Goal: Task Accomplishment & Management: Manage account settings

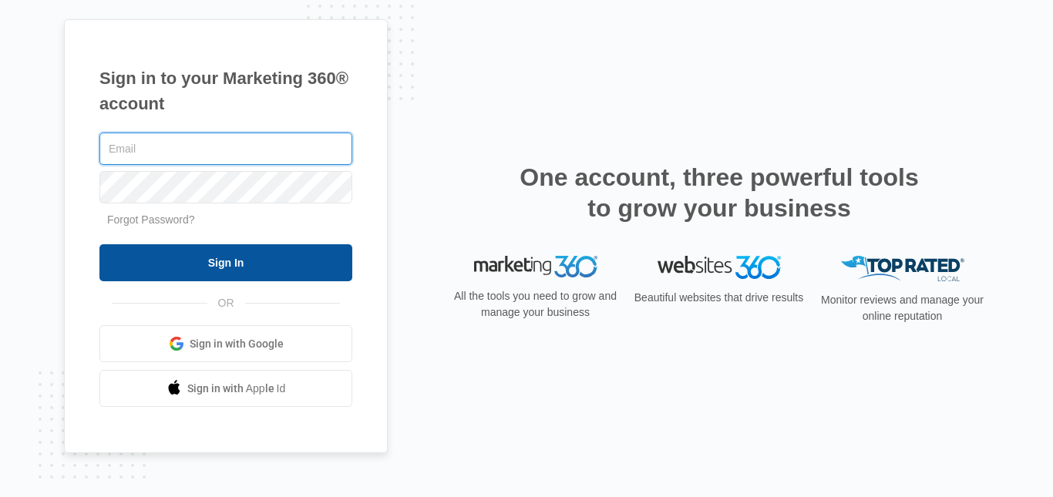
type input "[EMAIL_ADDRESS][DOMAIN_NAME]"
click at [199, 265] on input "Sign In" at bounding box center [225, 262] width 253 height 37
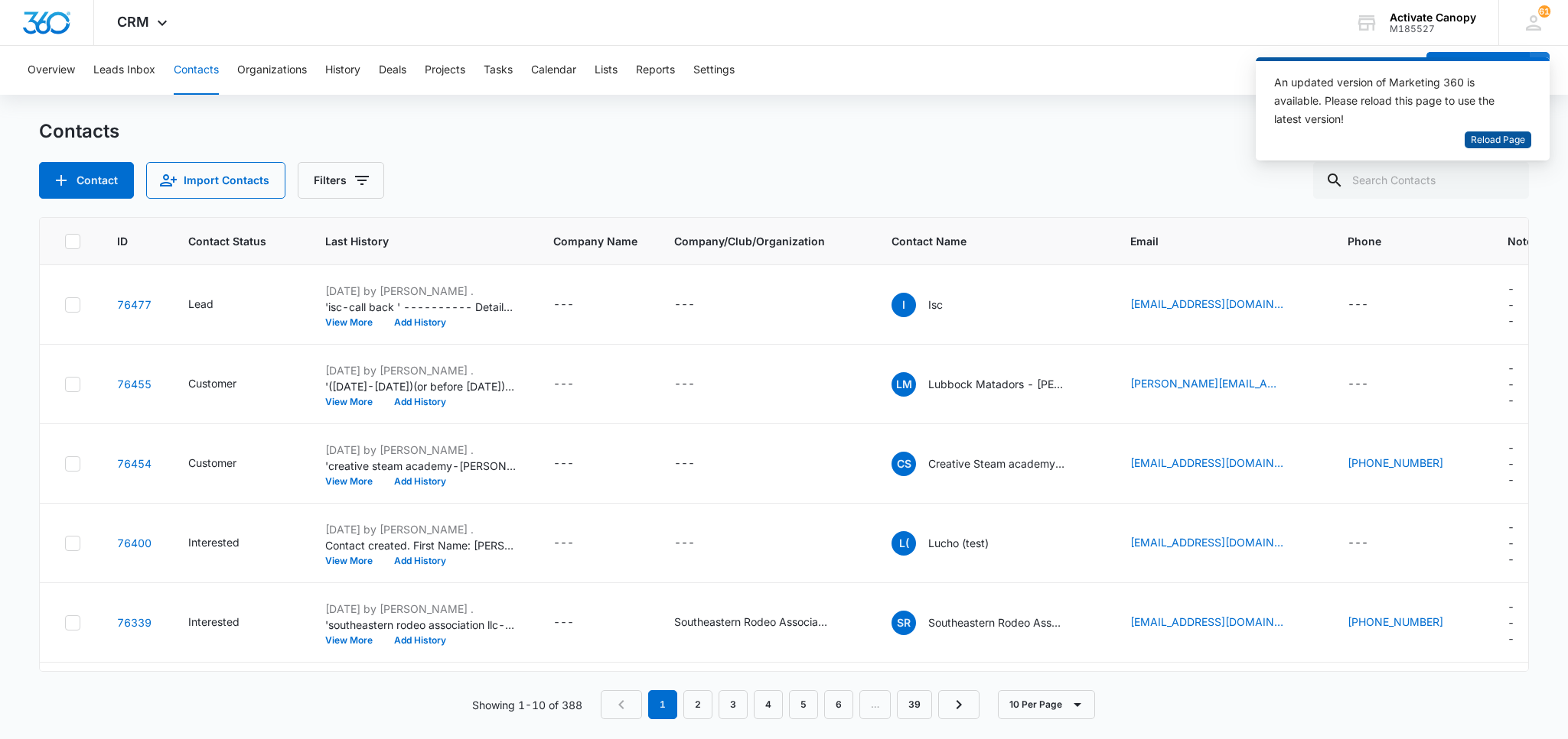
click at [1513, 141] on span "Reload Page" at bounding box center [1498, 140] width 55 height 15
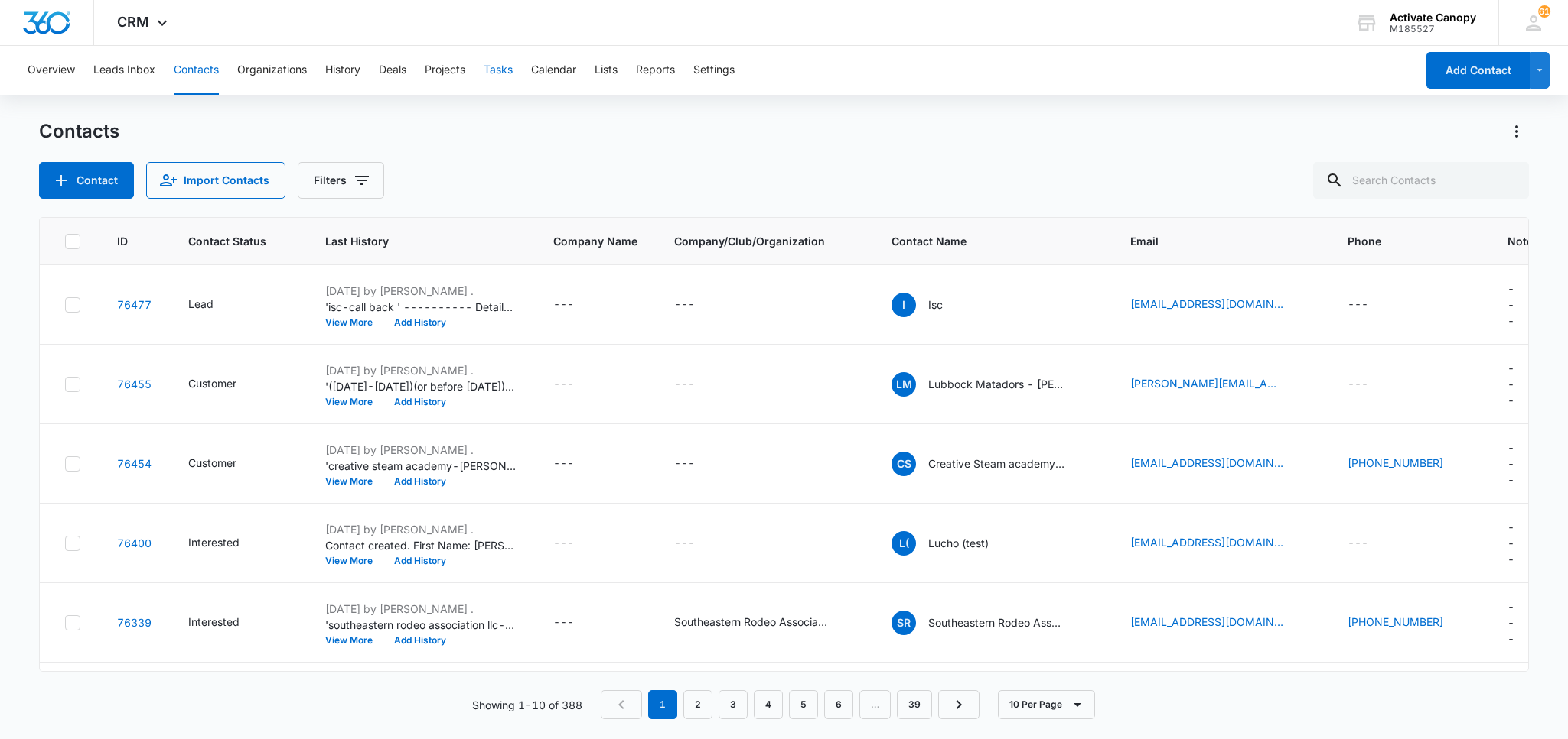
click at [499, 65] on button "Tasks" at bounding box center [497, 69] width 29 height 49
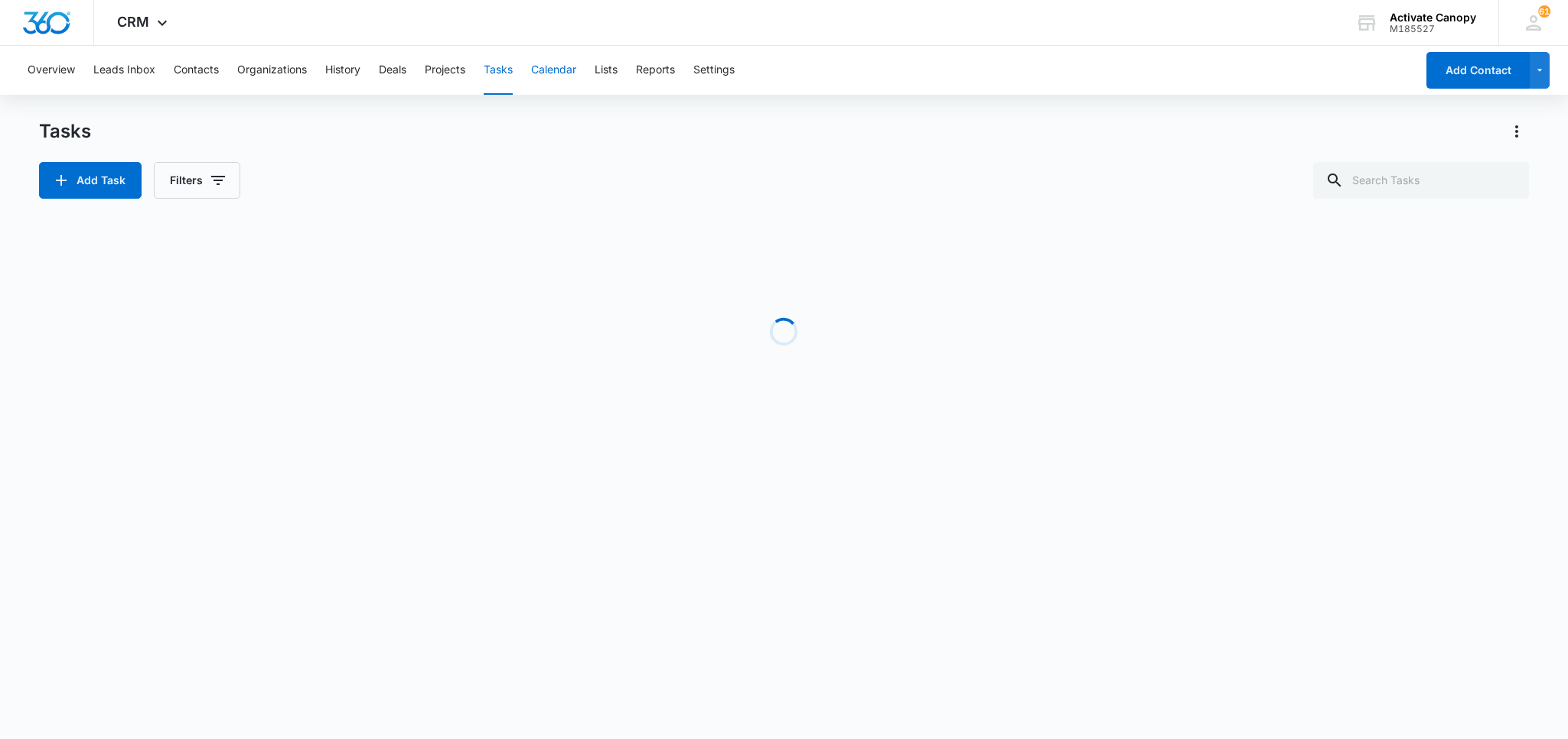
click at [567, 73] on button "Calendar" at bounding box center [553, 69] width 45 height 49
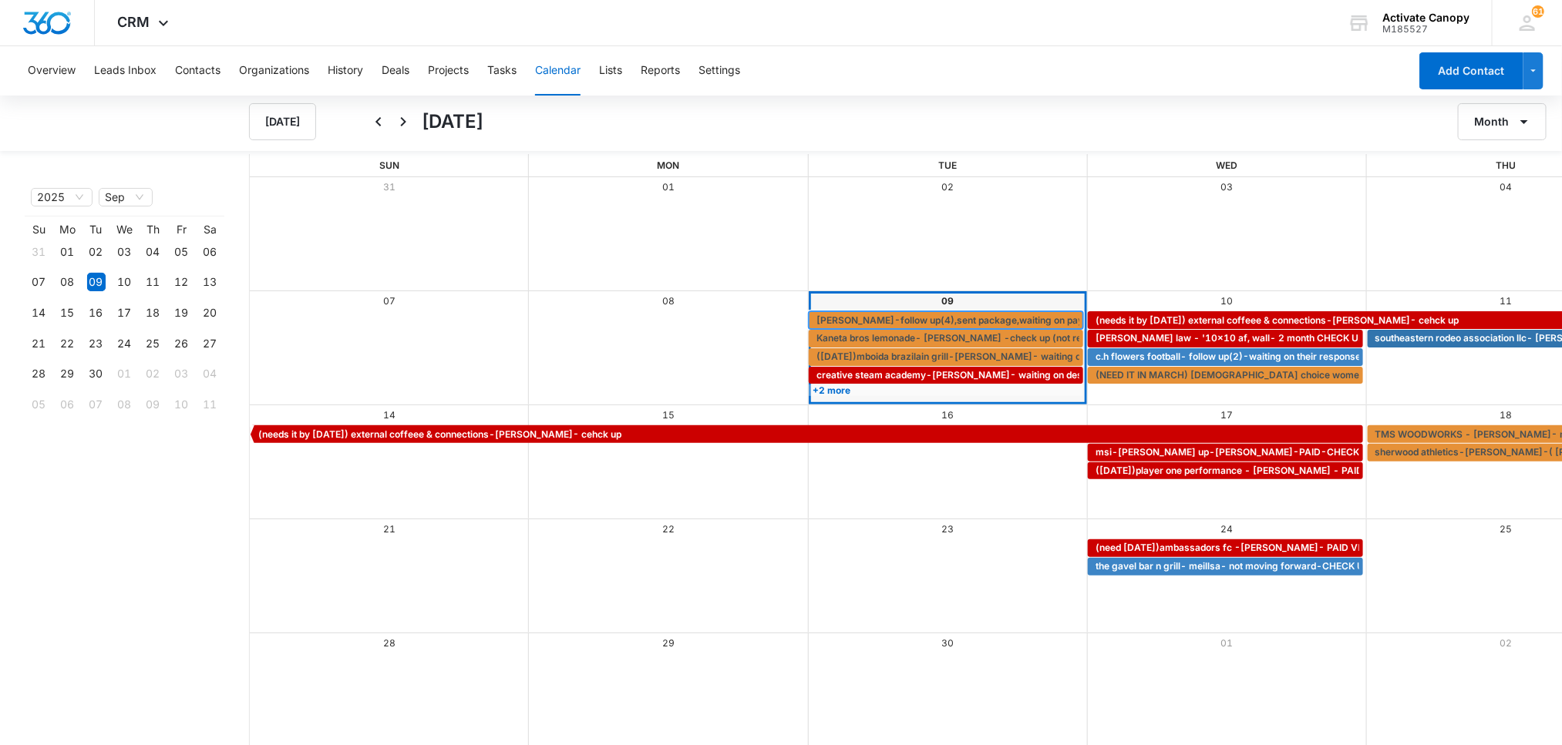
click at [816, 314] on span "[PERSON_NAME]-follow up(4),sent package,waiting on payment" at bounding box center [960, 321] width 289 height 14
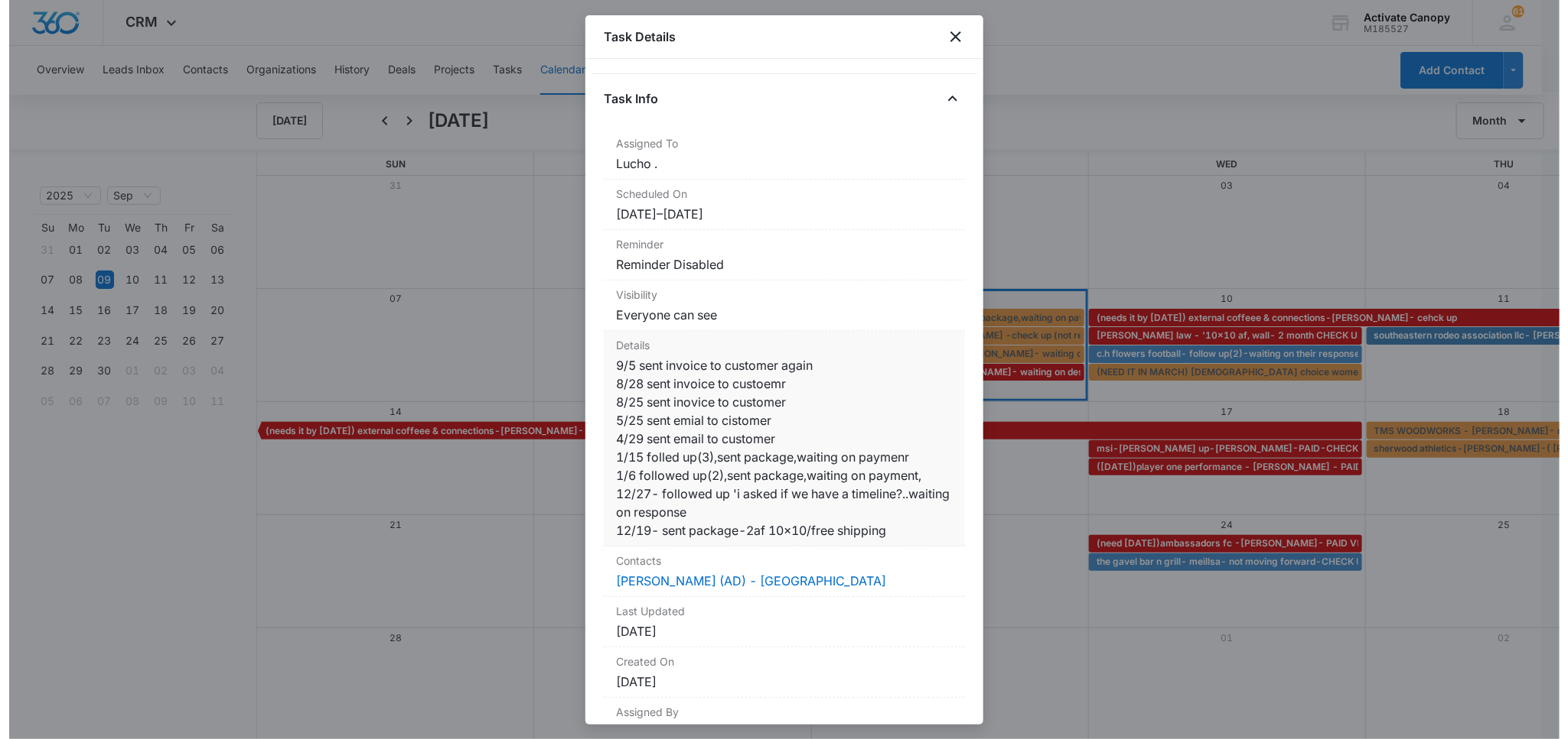
scroll to position [115, 0]
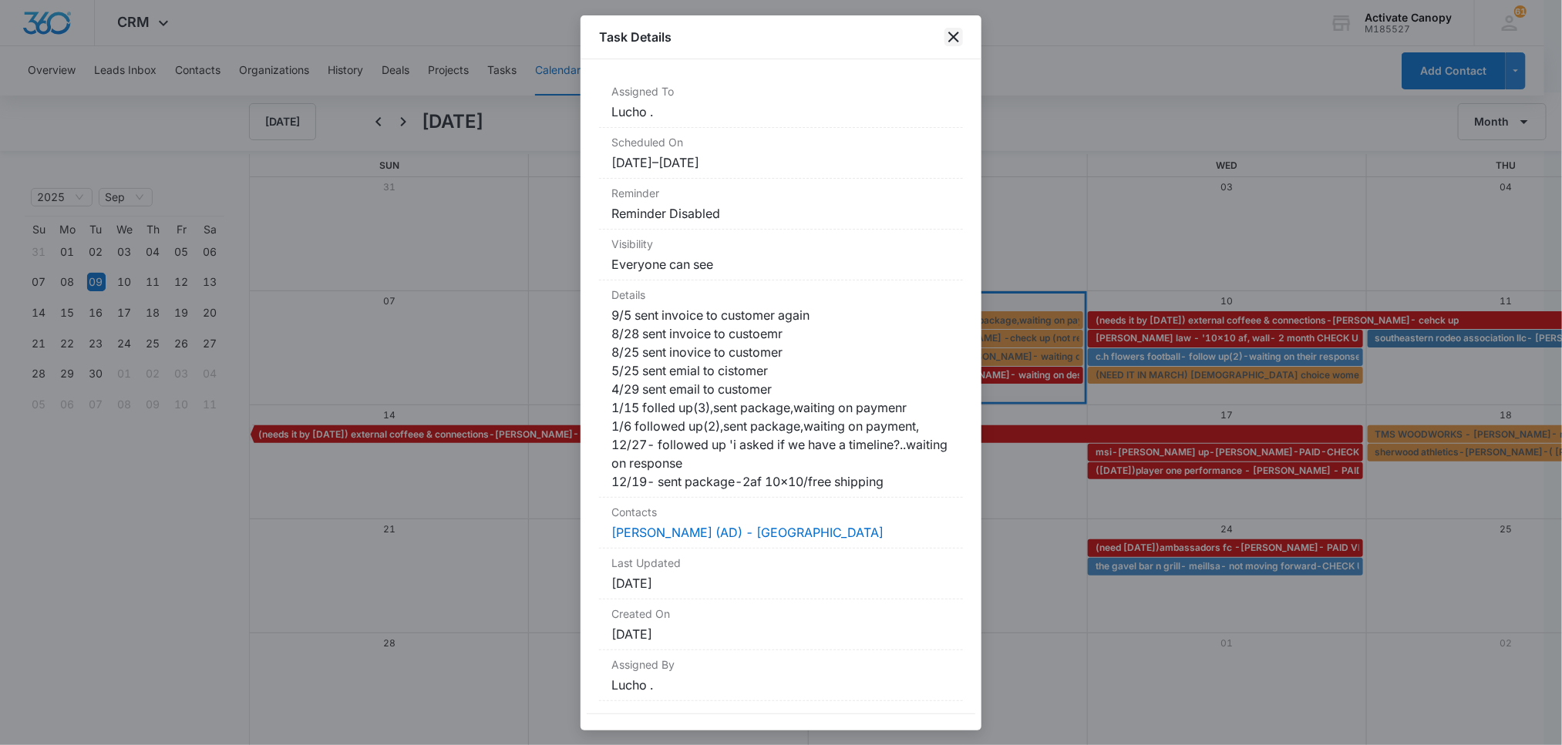
click at [955, 42] on icon "close" at bounding box center [953, 37] width 19 height 19
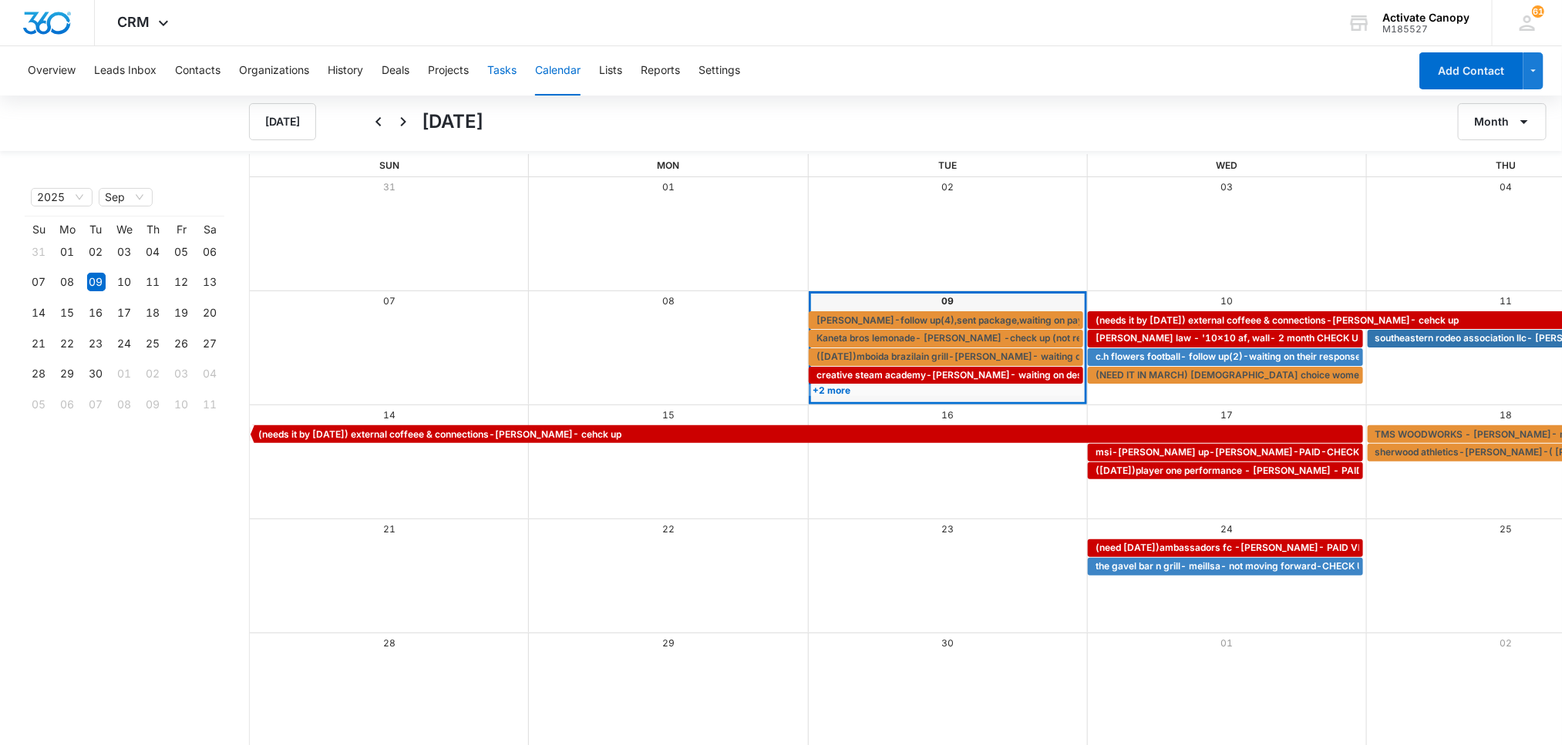
click at [510, 72] on button "Tasks" at bounding box center [501, 70] width 29 height 49
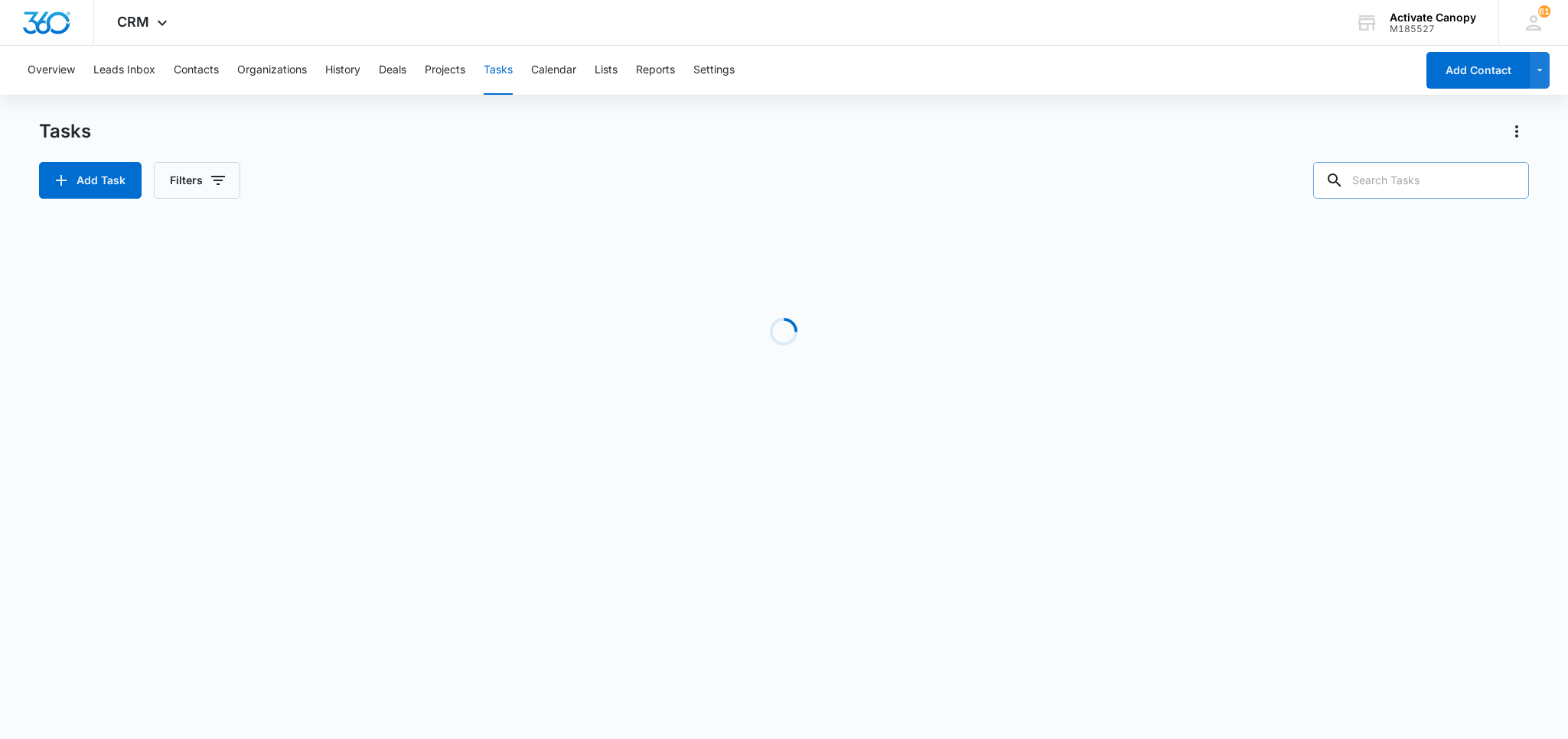
click at [1396, 185] on input "text" at bounding box center [1420, 180] width 215 height 37
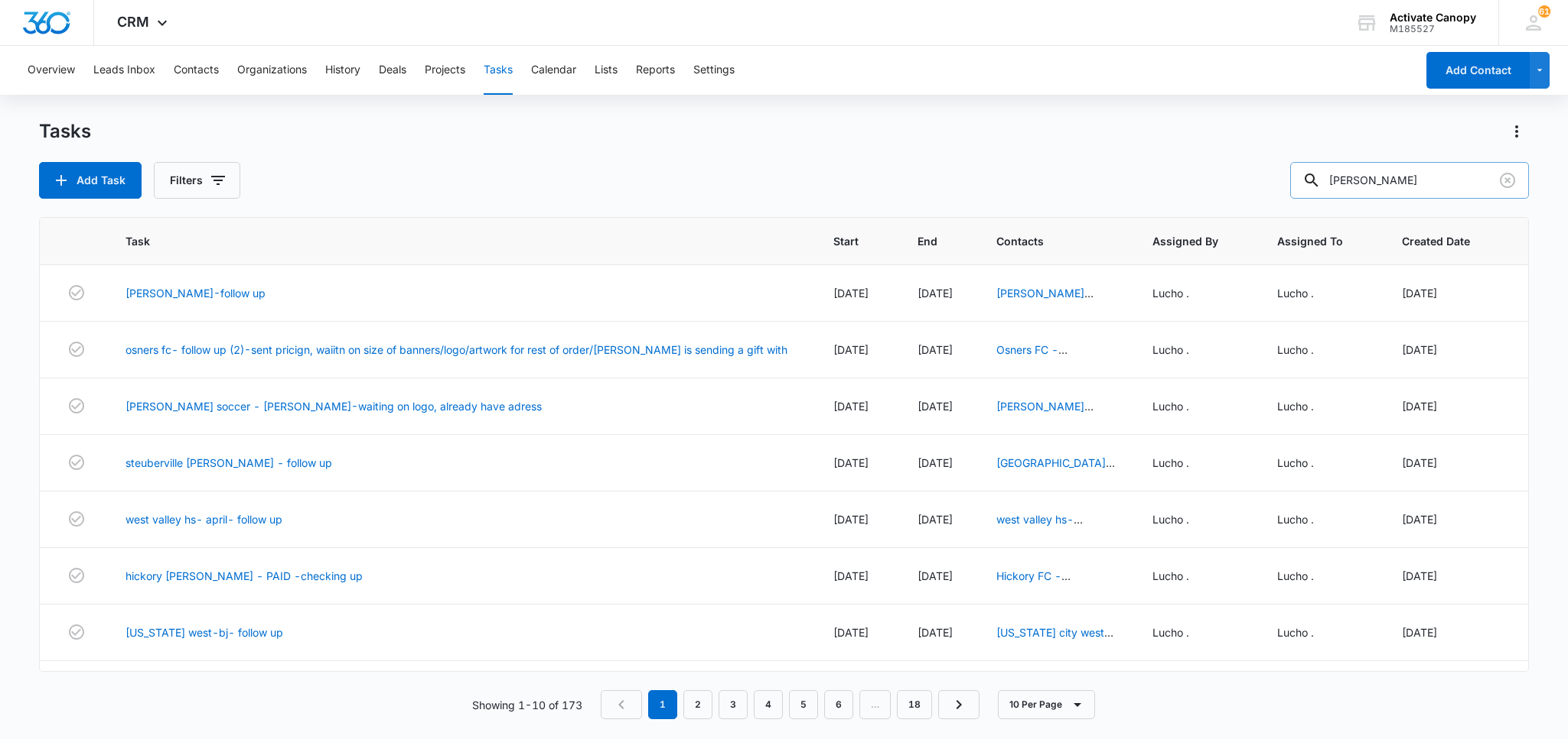
type input "Blake"
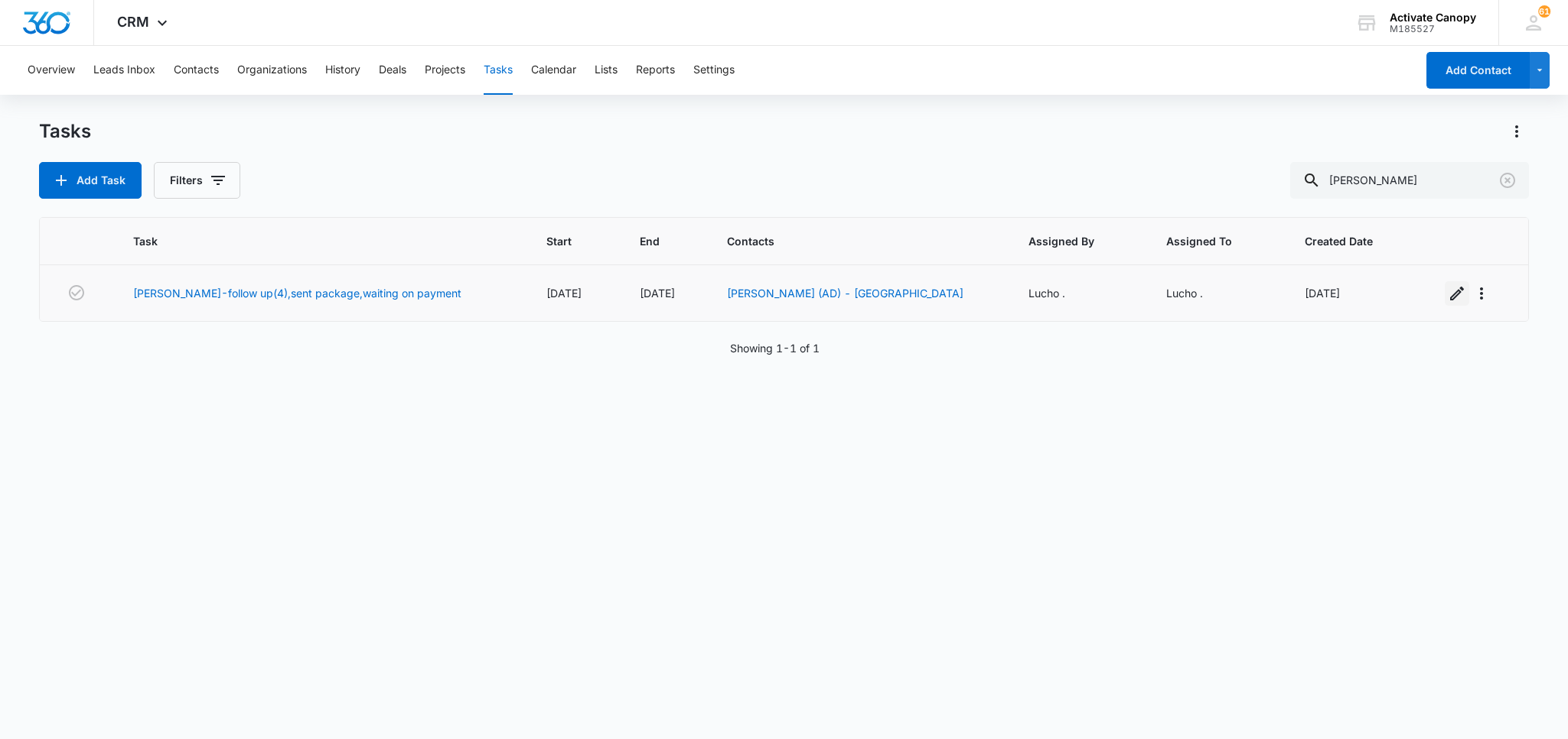
click at [1448, 302] on icon "button" at bounding box center [1457, 294] width 19 height 19
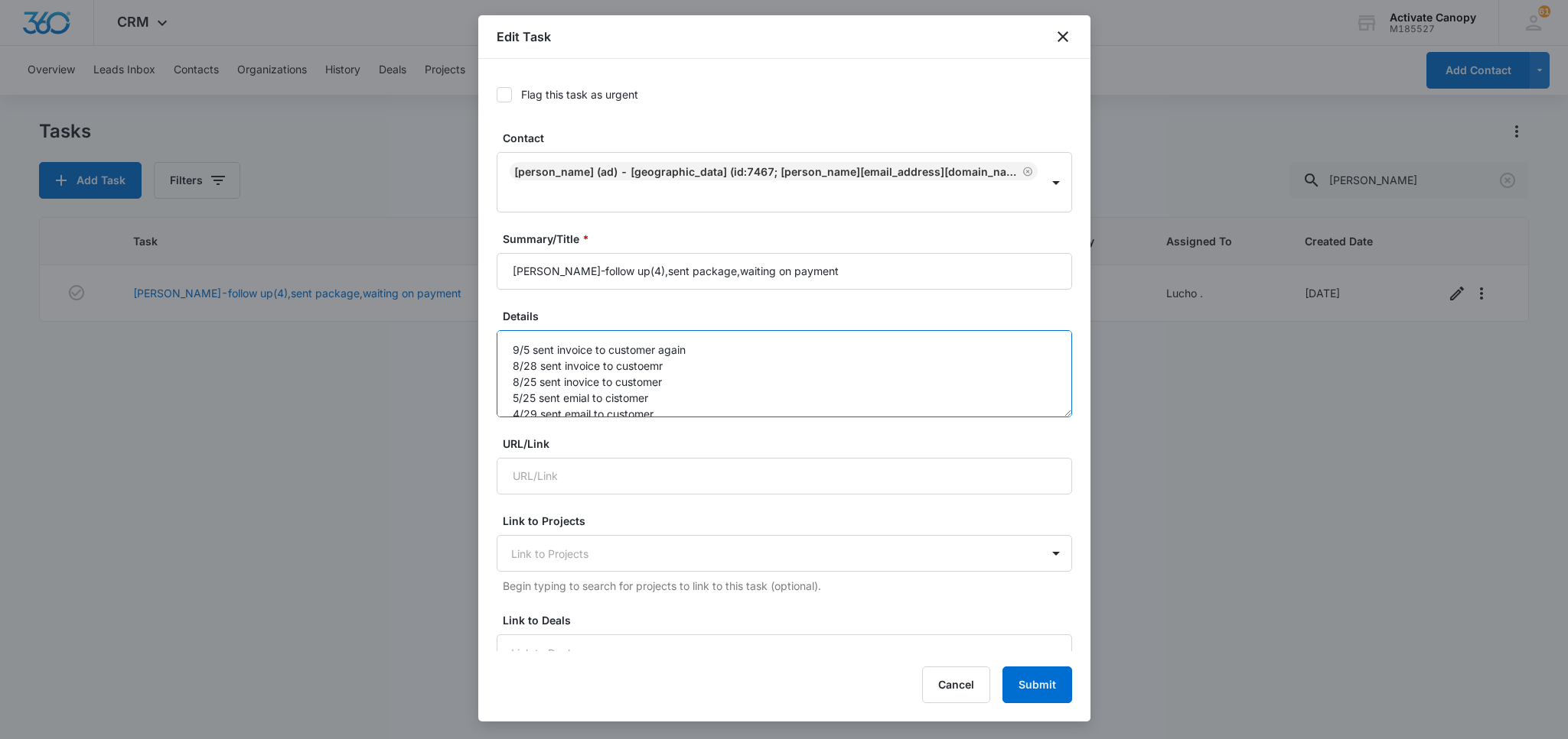
click at [500, 337] on textarea "9/5 sent invoice to customer again 8/28 sent invoice to custoemr 8/25 sent inov…" at bounding box center [784, 374] width 576 height 87
click at [510, 330] on textarea "9/5 sent invoice to customer again 8/28 sent invoice to custoemr 8/25 sent inov…" at bounding box center [784, 374] width 576 height 87
type textarea "9/9 sent invoice to customer again 9/5 sent invoice to customer again 8/28 sent…"
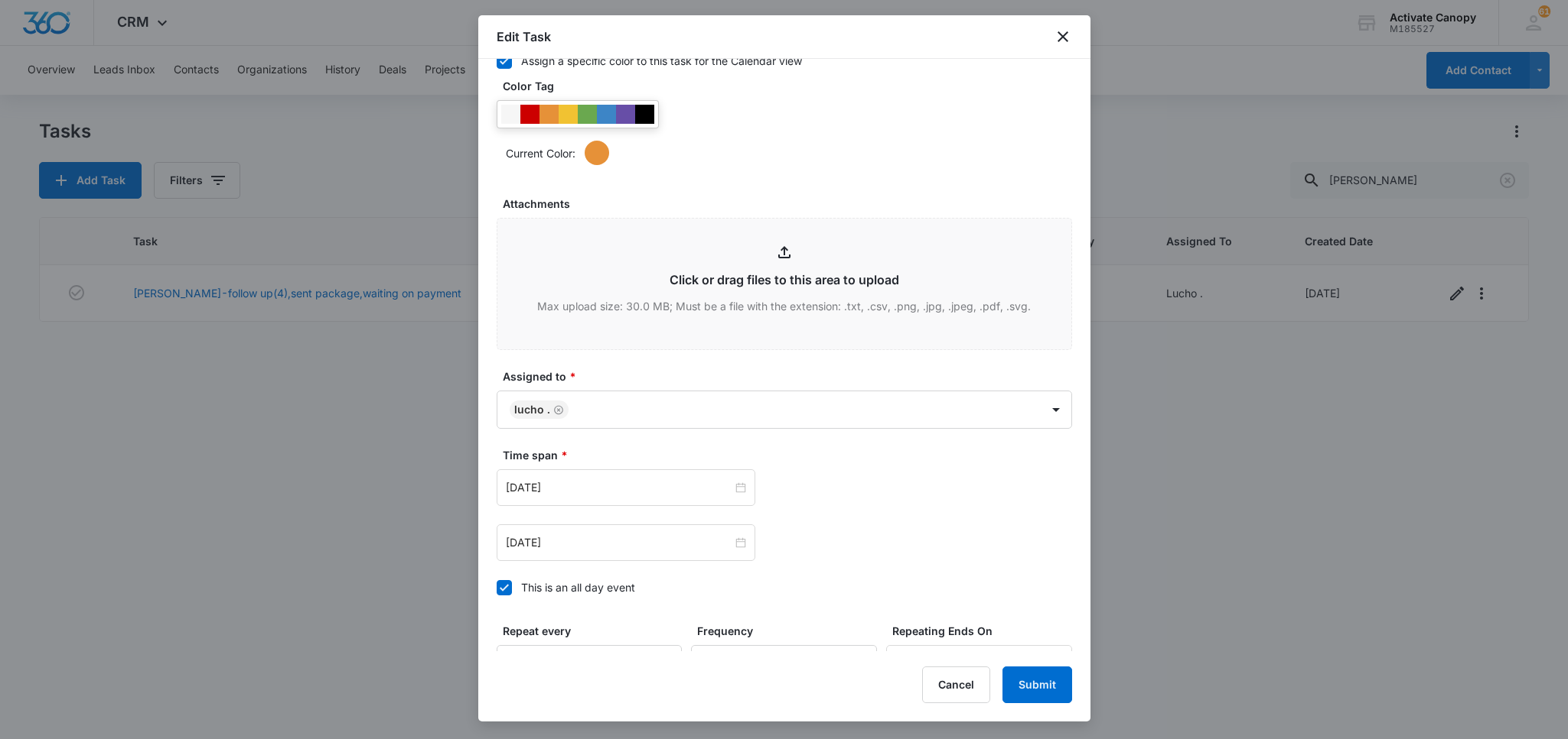
scroll to position [688, 0]
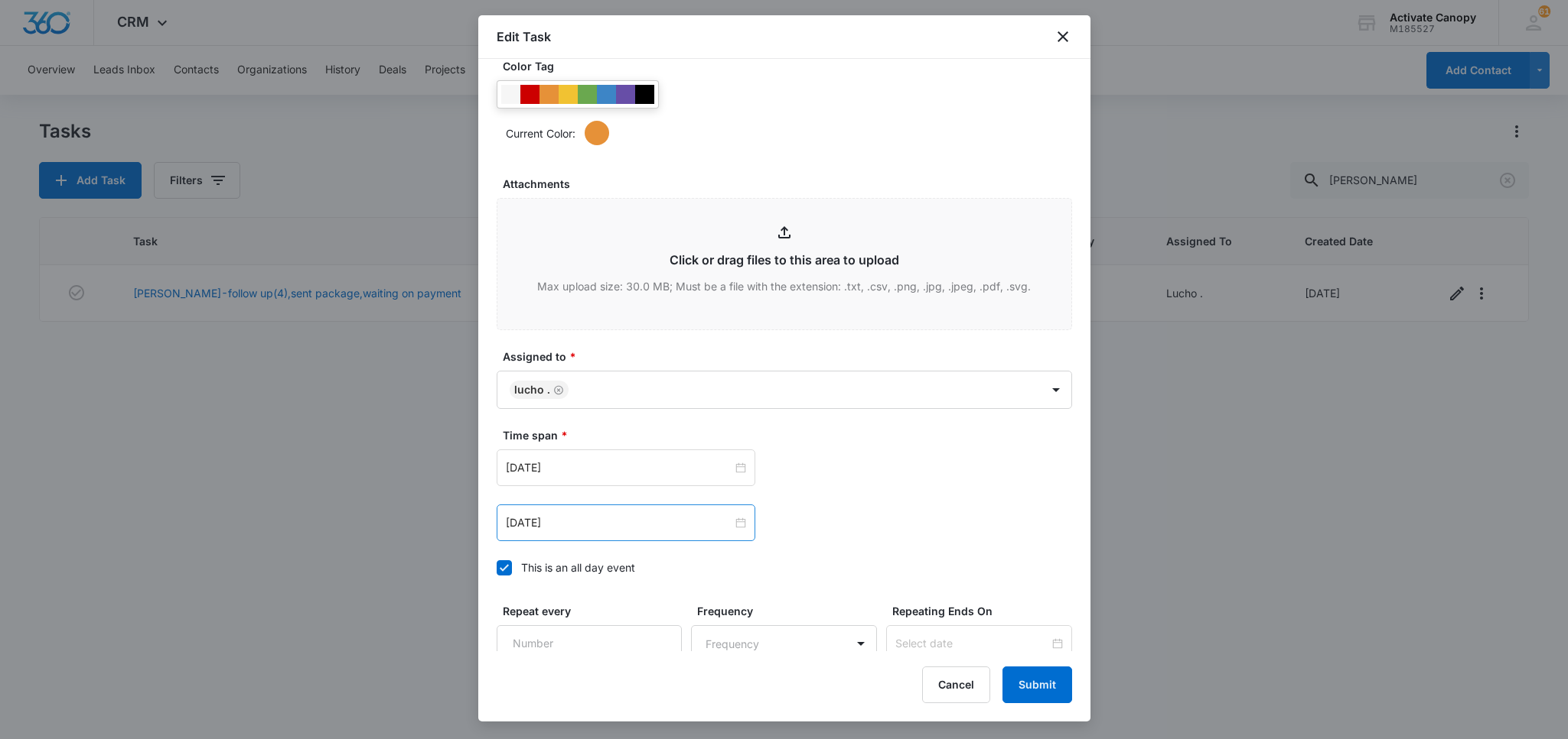
click at [606, 512] on div "Sep 9, 2025" at bounding box center [625, 523] width 259 height 37
type input "Sep 16, 2025"
click at [568, 388] on div "16" at bounding box center [575, 384] width 19 height 19
click at [632, 471] on input "Sep 9, 2025" at bounding box center [619, 467] width 226 height 17
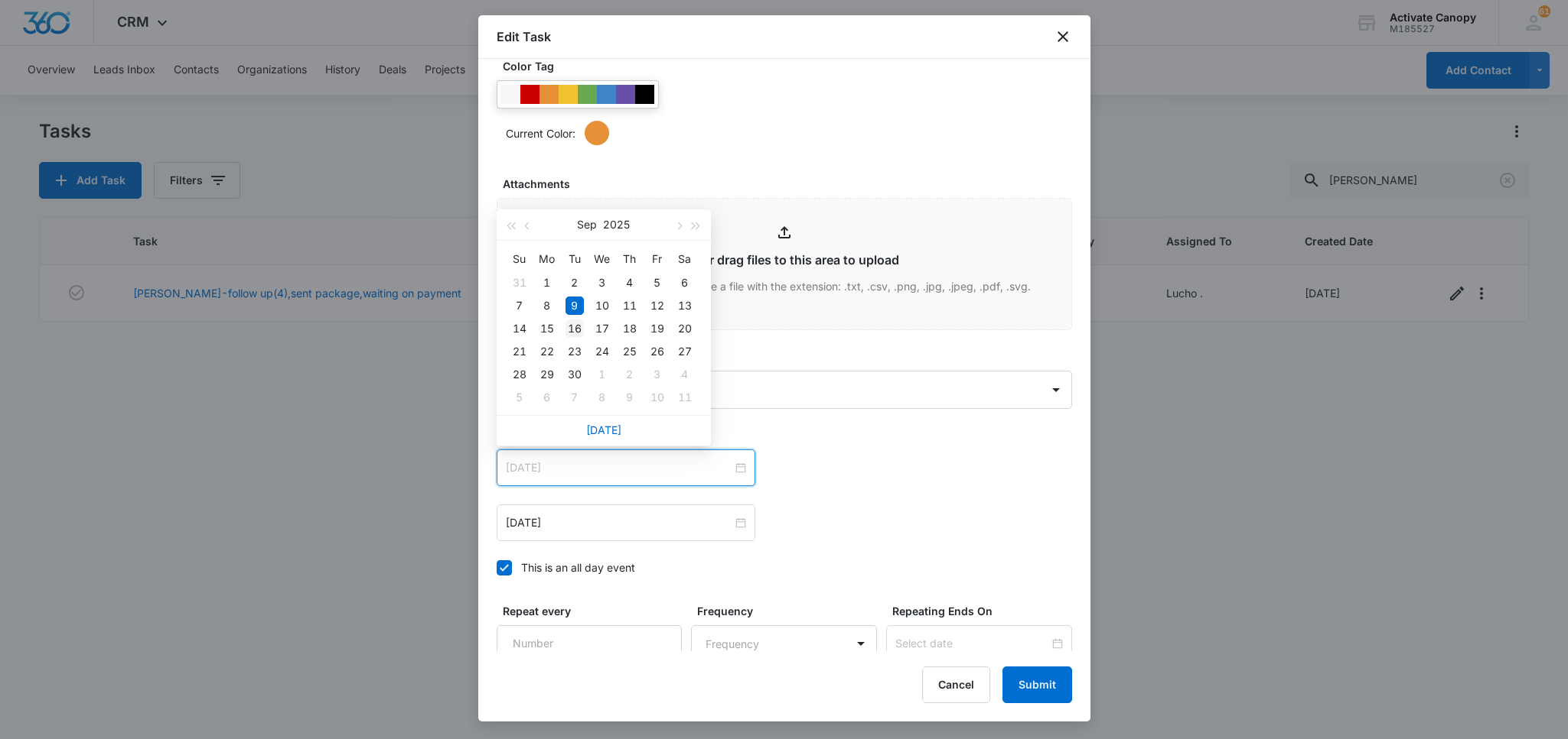
type input "Sep 16, 2025"
click at [574, 328] on div "16" at bounding box center [575, 328] width 19 height 19
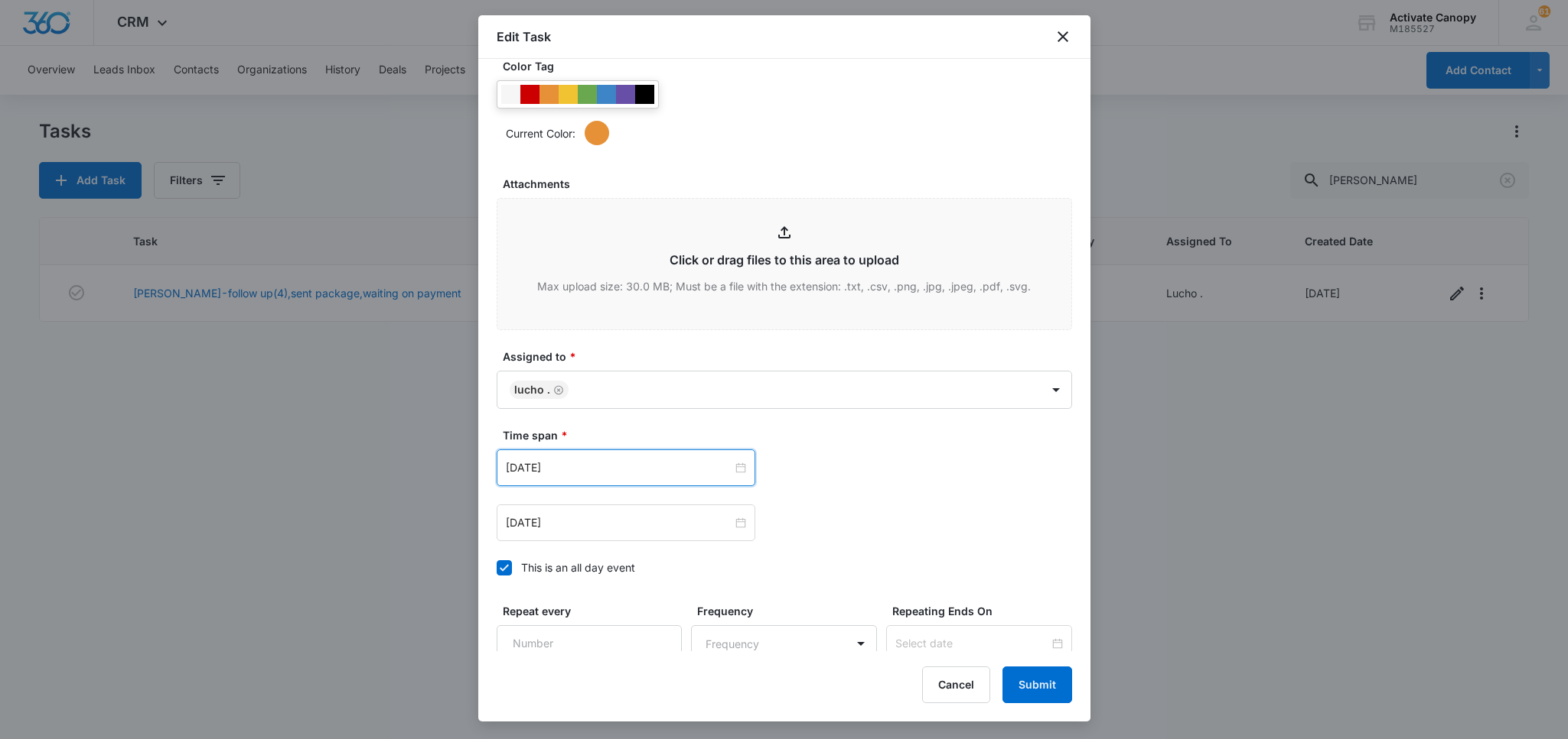
click at [843, 476] on div "Sep 16, 2025 Sep 2025 Su Mo Tu We Th Fr Sa 31 1 2 3 4 5 6 7 8 9 10 11 12 13 14 …" at bounding box center [784, 467] width 576 height 37
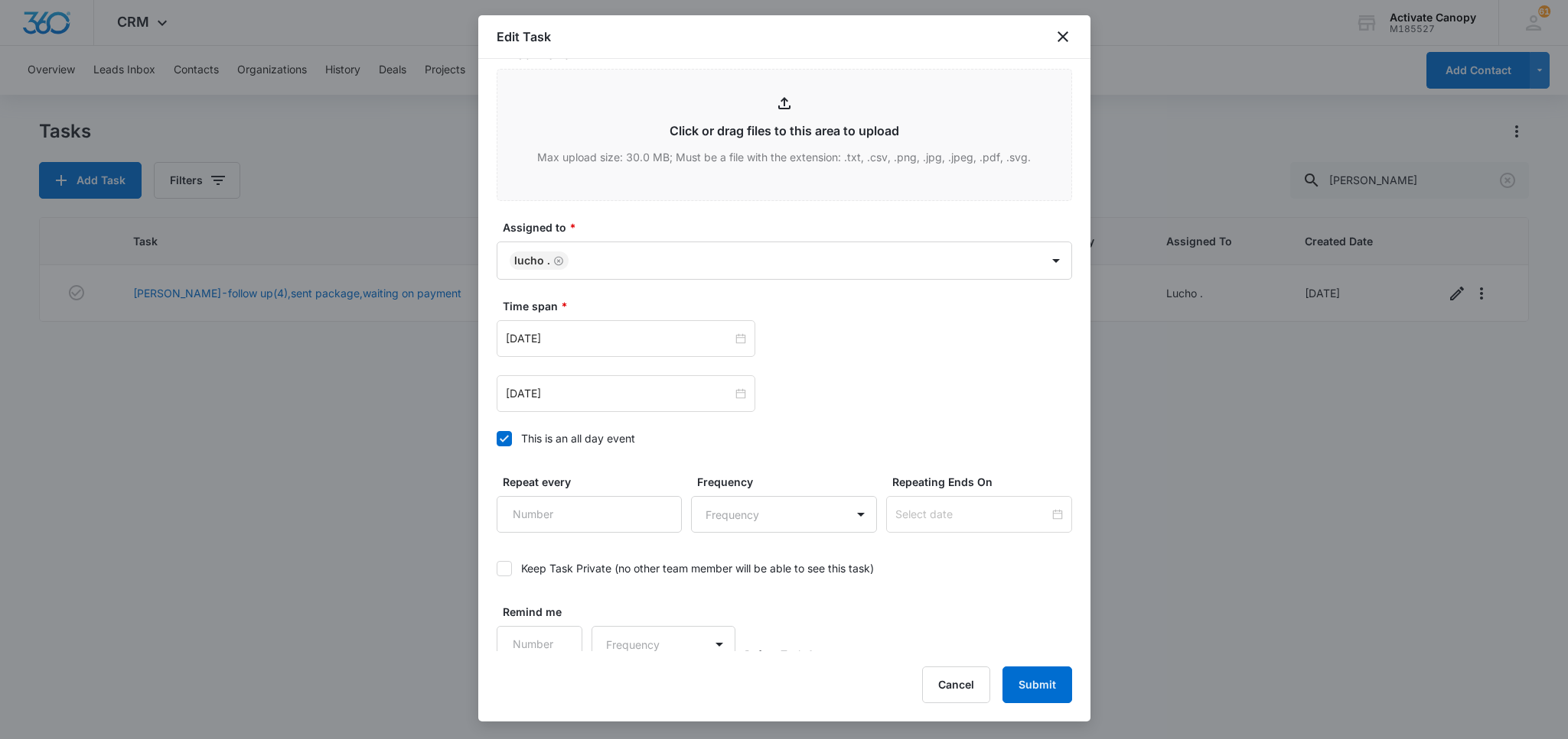
scroll to position [828, 0]
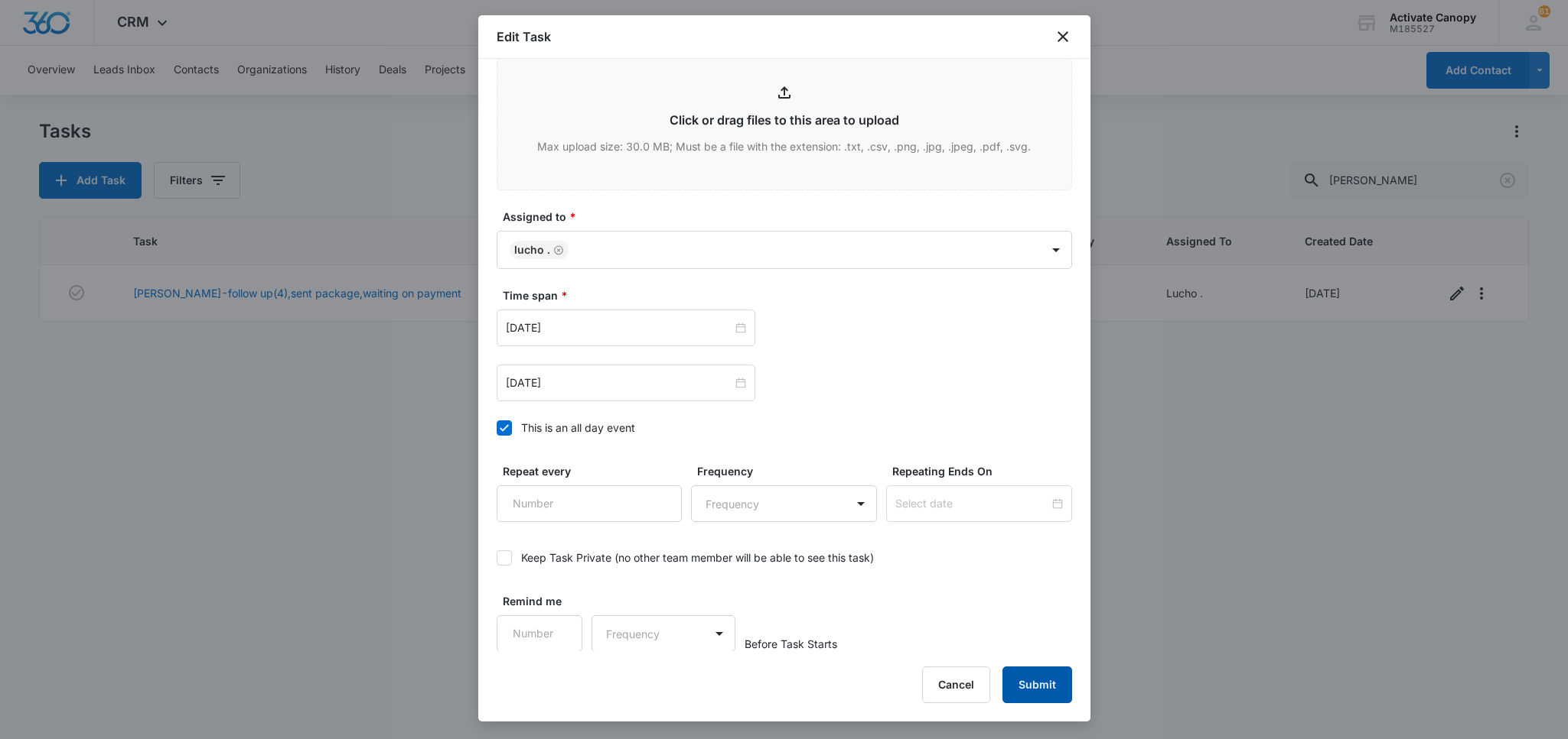
click at [1042, 686] on button "Submit" at bounding box center [1037, 684] width 69 height 37
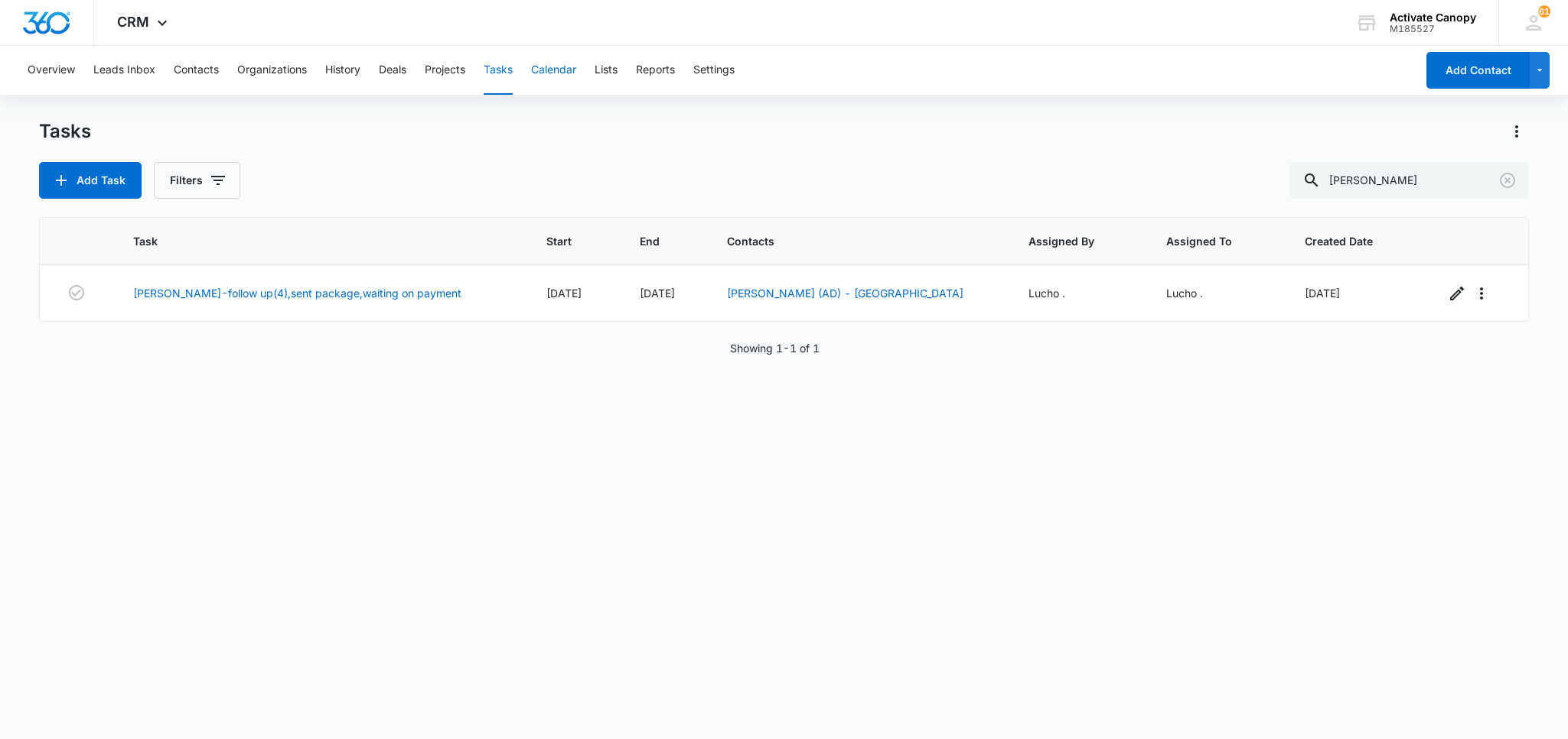
click at [563, 64] on button "Calendar" at bounding box center [553, 69] width 45 height 49
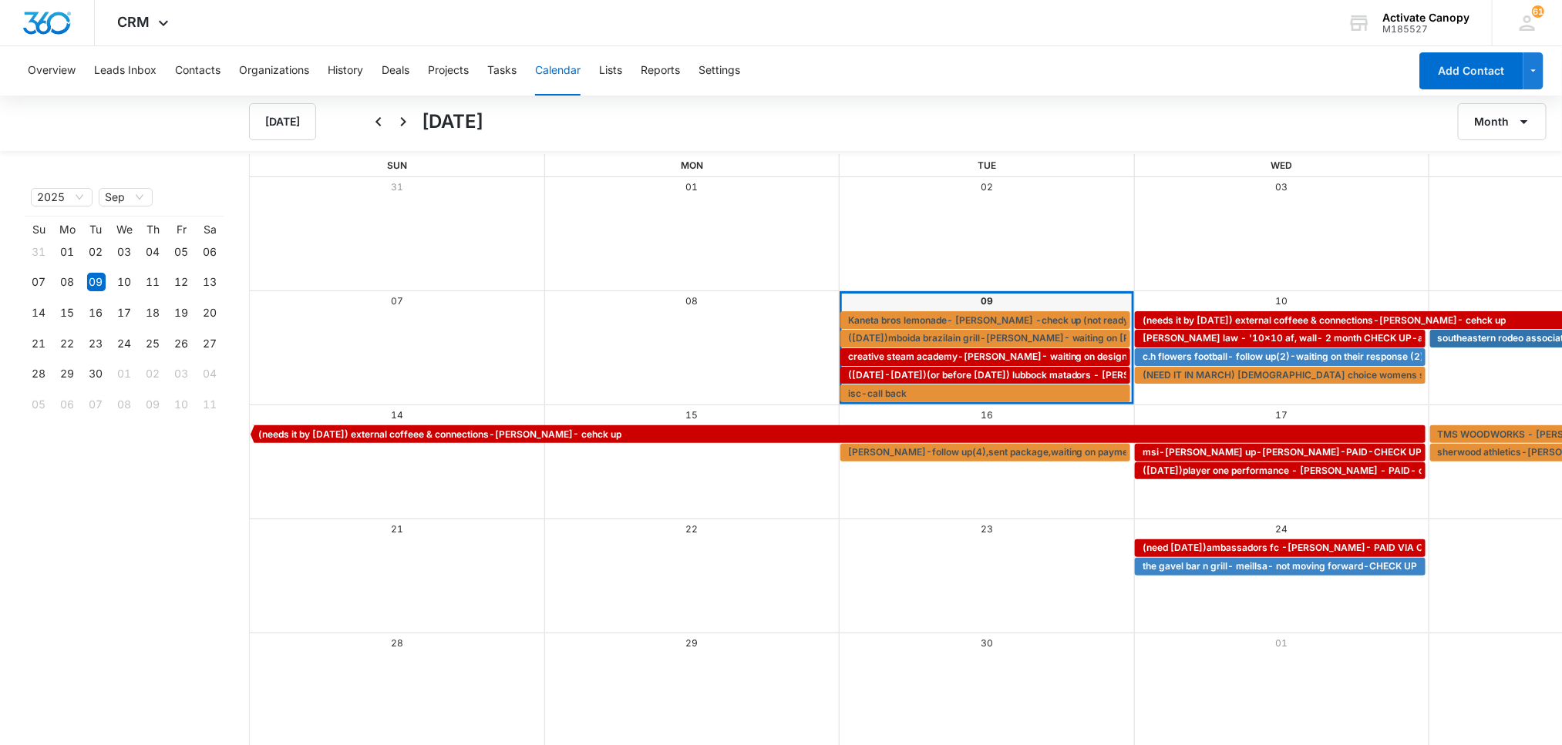
click at [520, 62] on div "Overview Leads Inbox Contacts Organizations History Deals Projects Tasks Calend…" at bounding box center [714, 70] width 1390 height 49
click at [517, 69] on button "Tasks" at bounding box center [501, 70] width 29 height 49
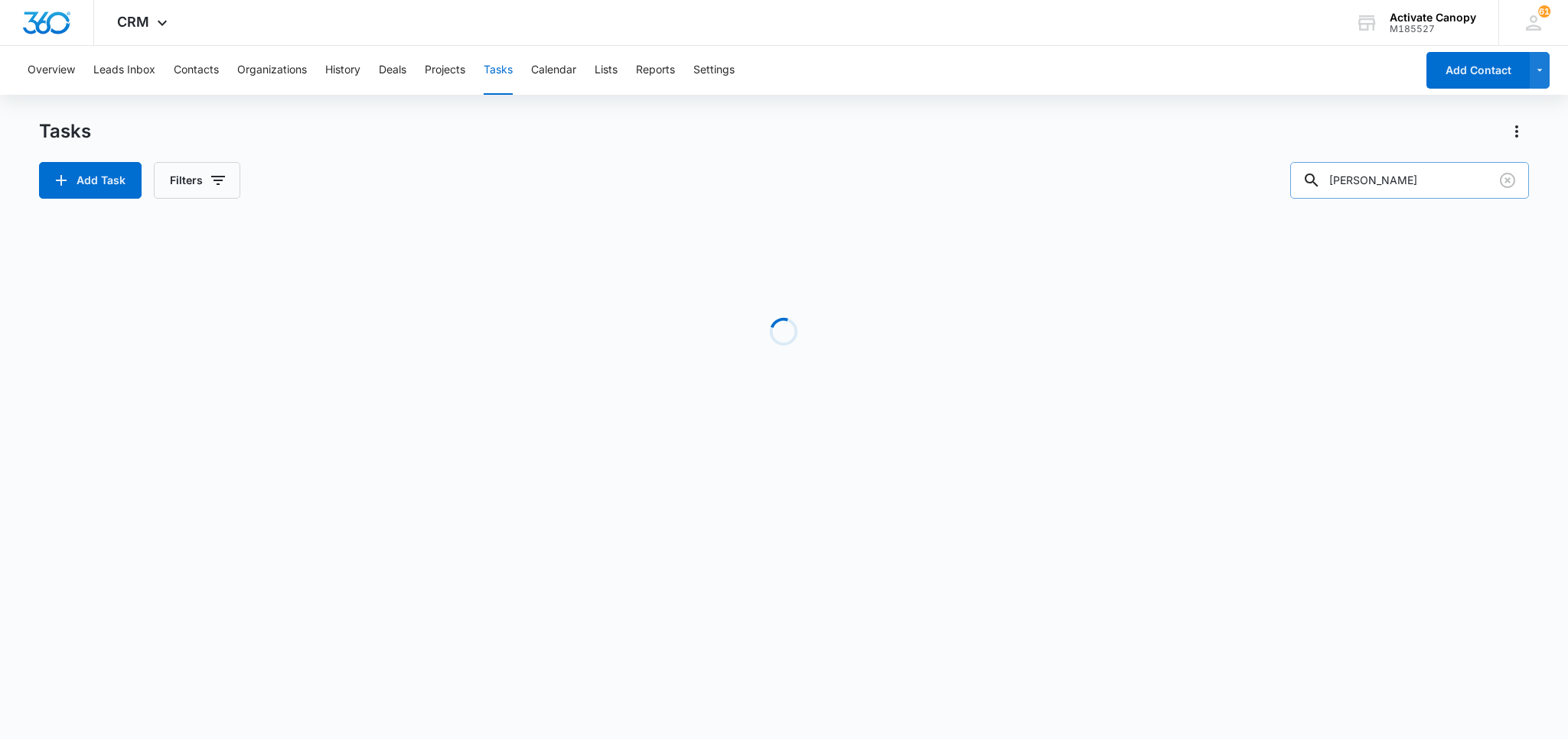
click at [1409, 192] on input "Blake" at bounding box center [1409, 180] width 239 height 37
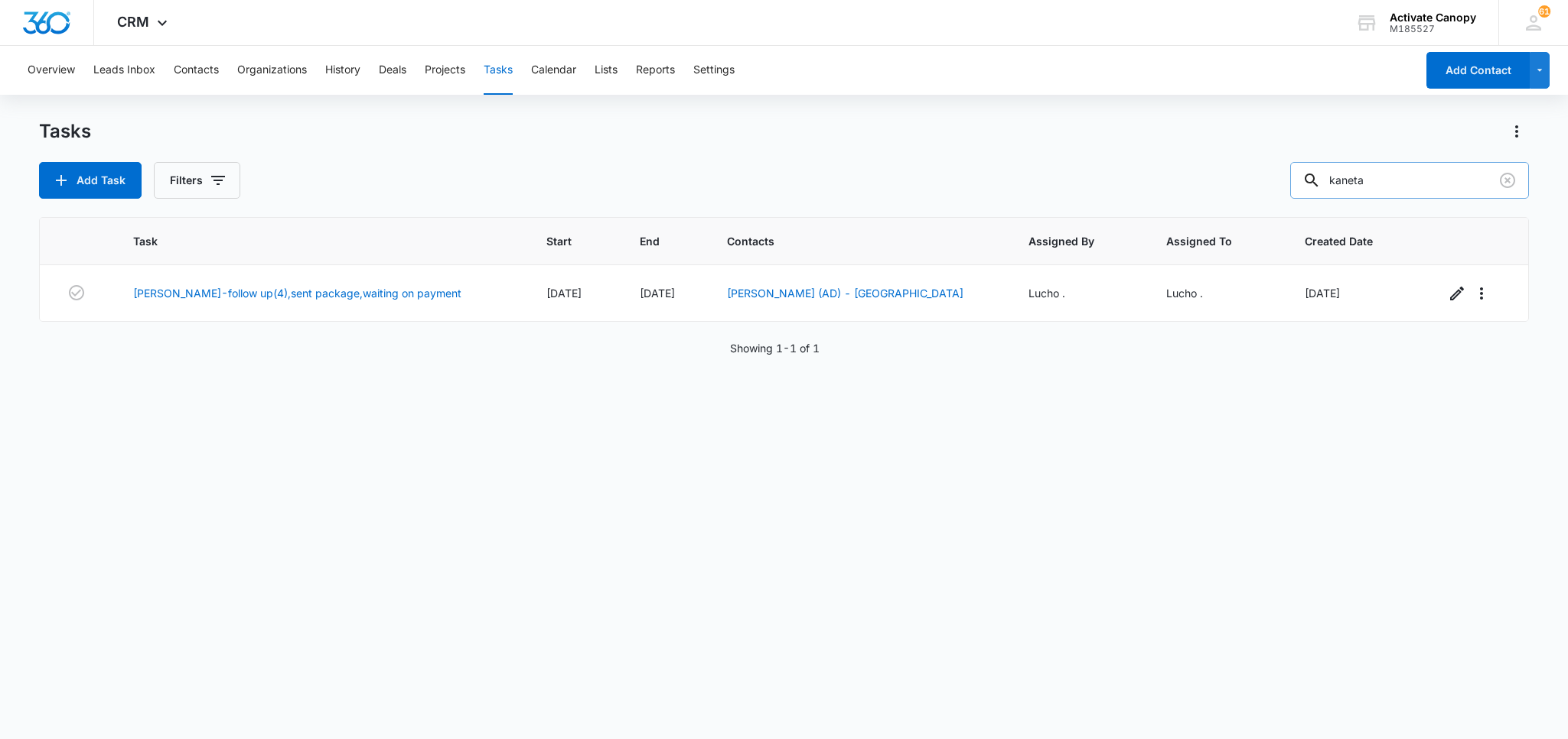
type input "kaneta"
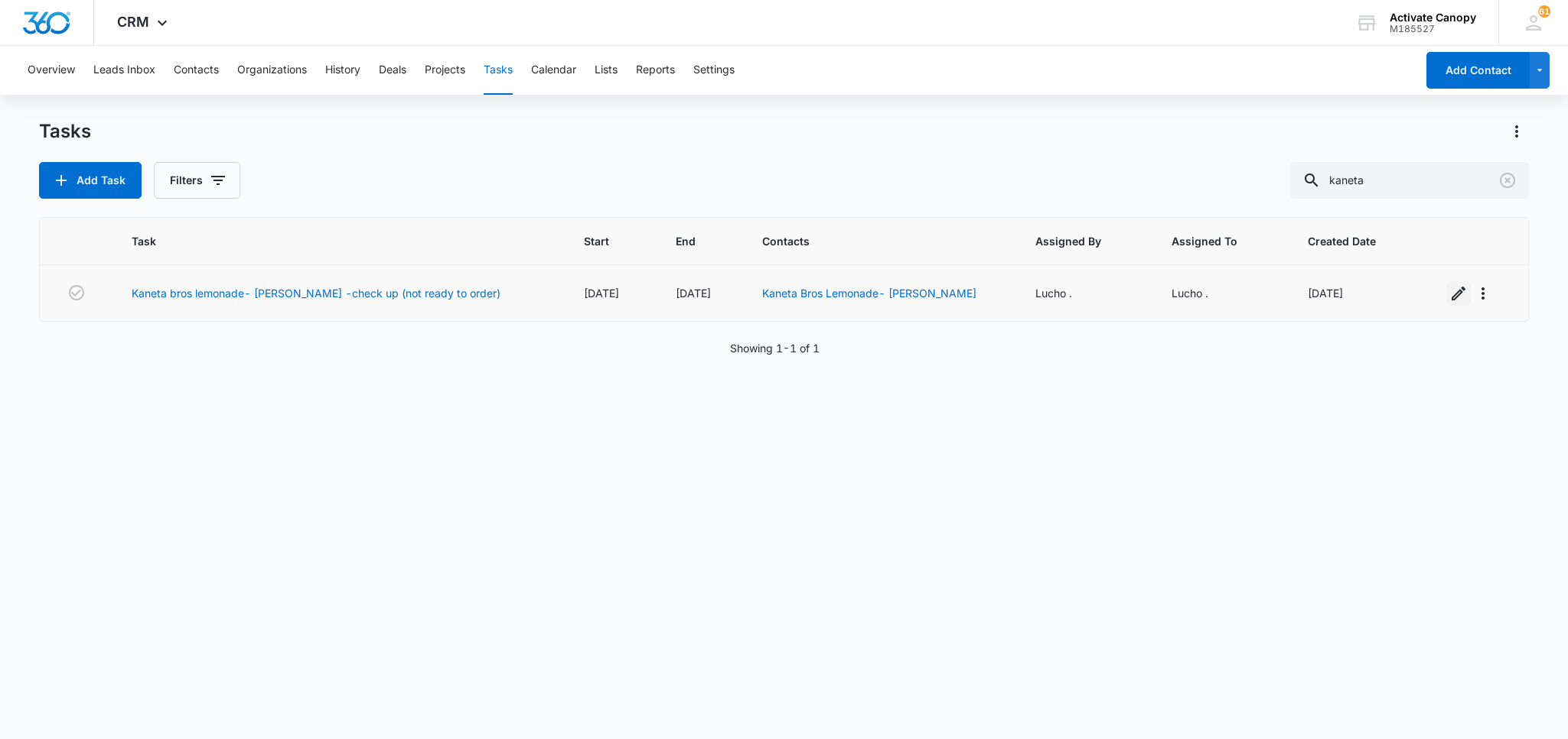
click at [1449, 294] on icon "button" at bounding box center [1458, 294] width 19 height 19
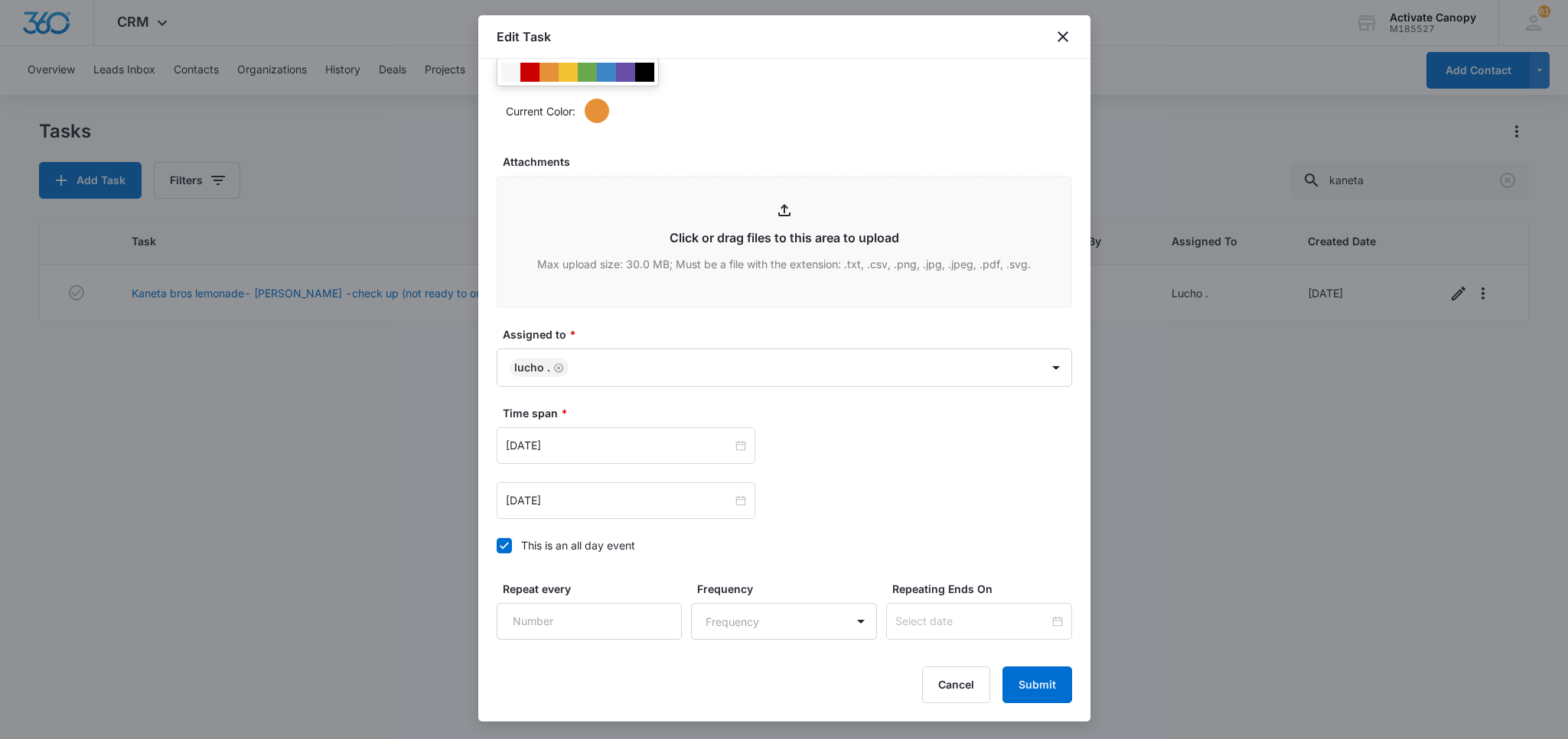
scroll to position [828, 0]
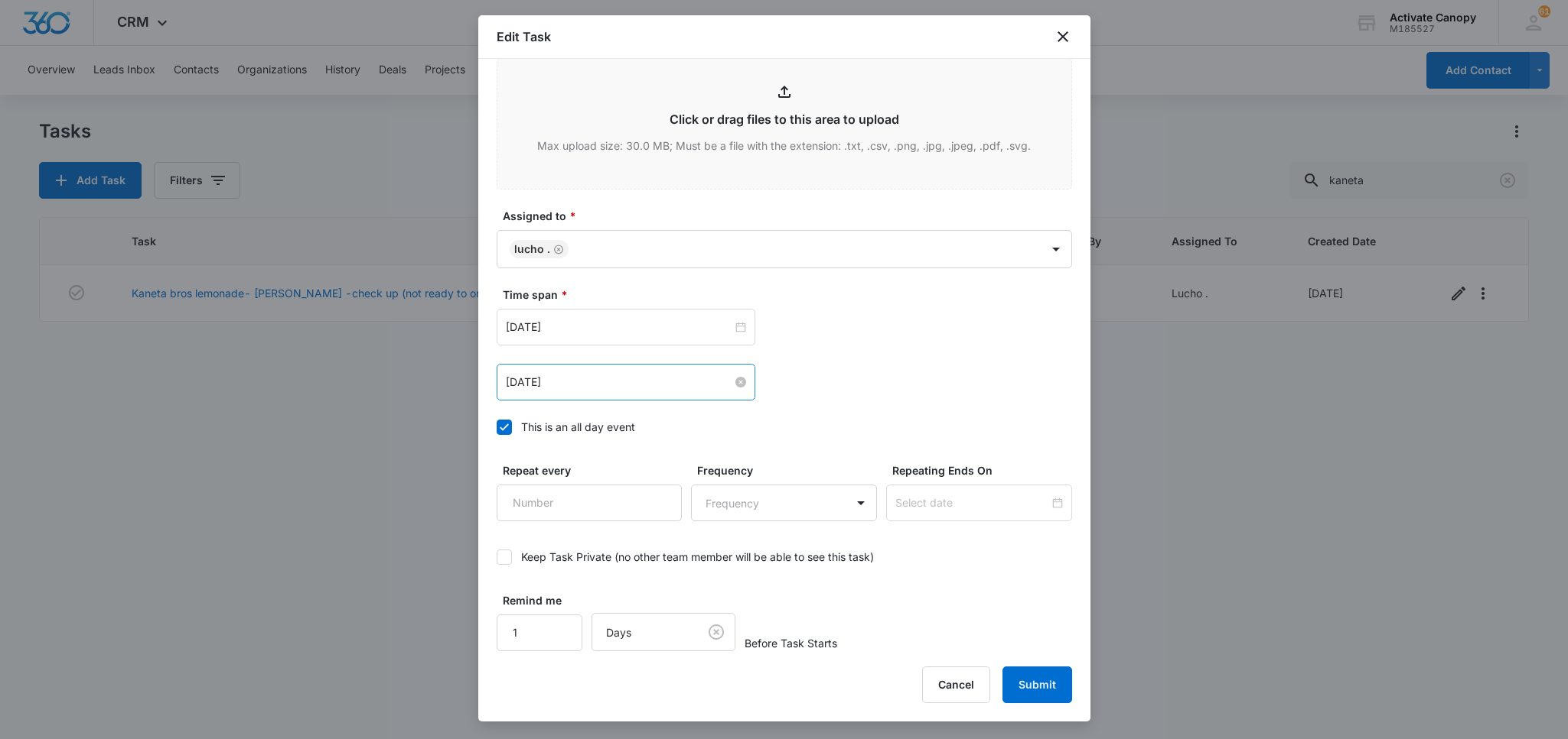
click at [601, 386] on input "Sep 9, 2025" at bounding box center [619, 382] width 226 height 17
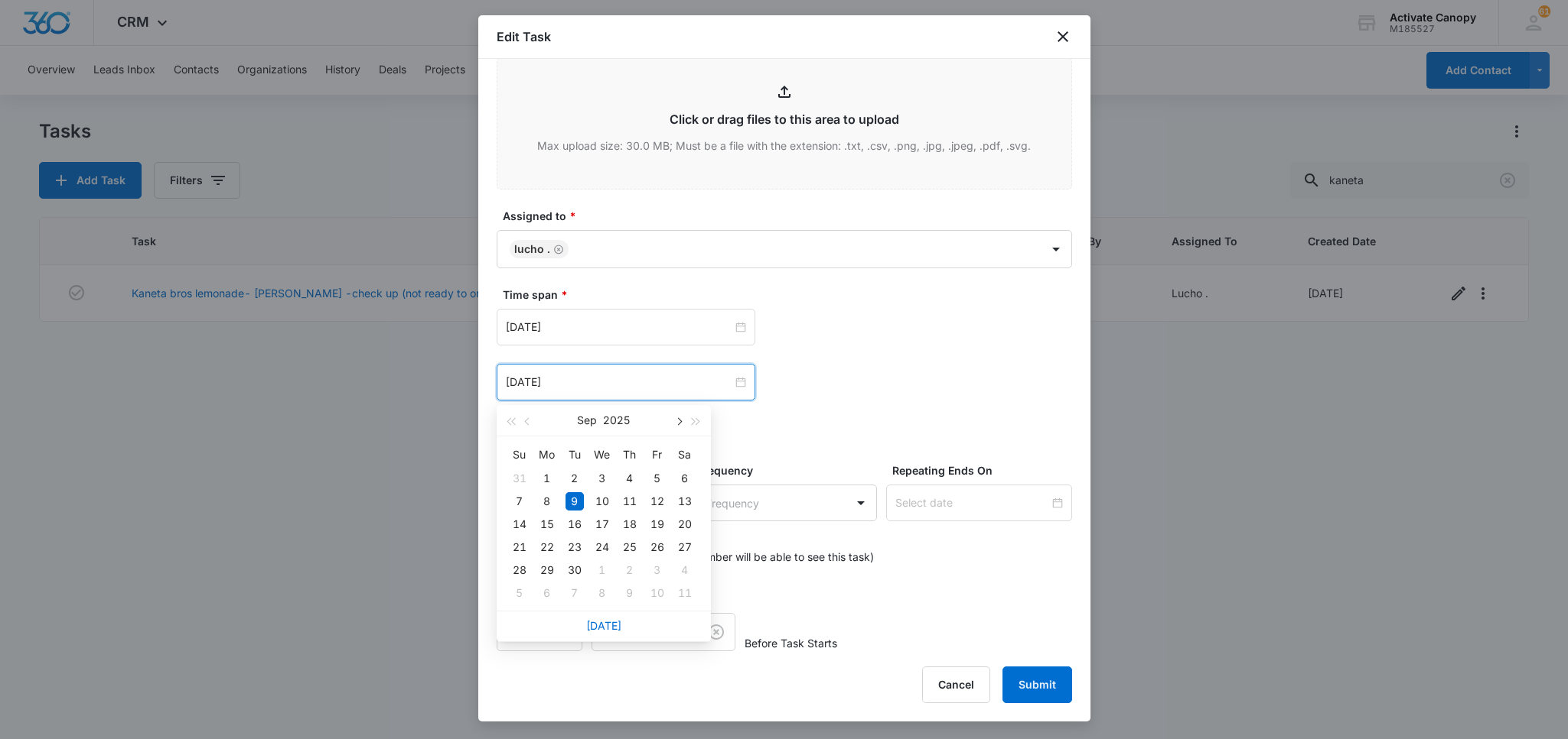
click at [675, 421] on span "button" at bounding box center [679, 423] width 8 height 8
type input "Oct 15, 2025"
click at [601, 526] on div "15" at bounding box center [601, 525] width 19 height 19
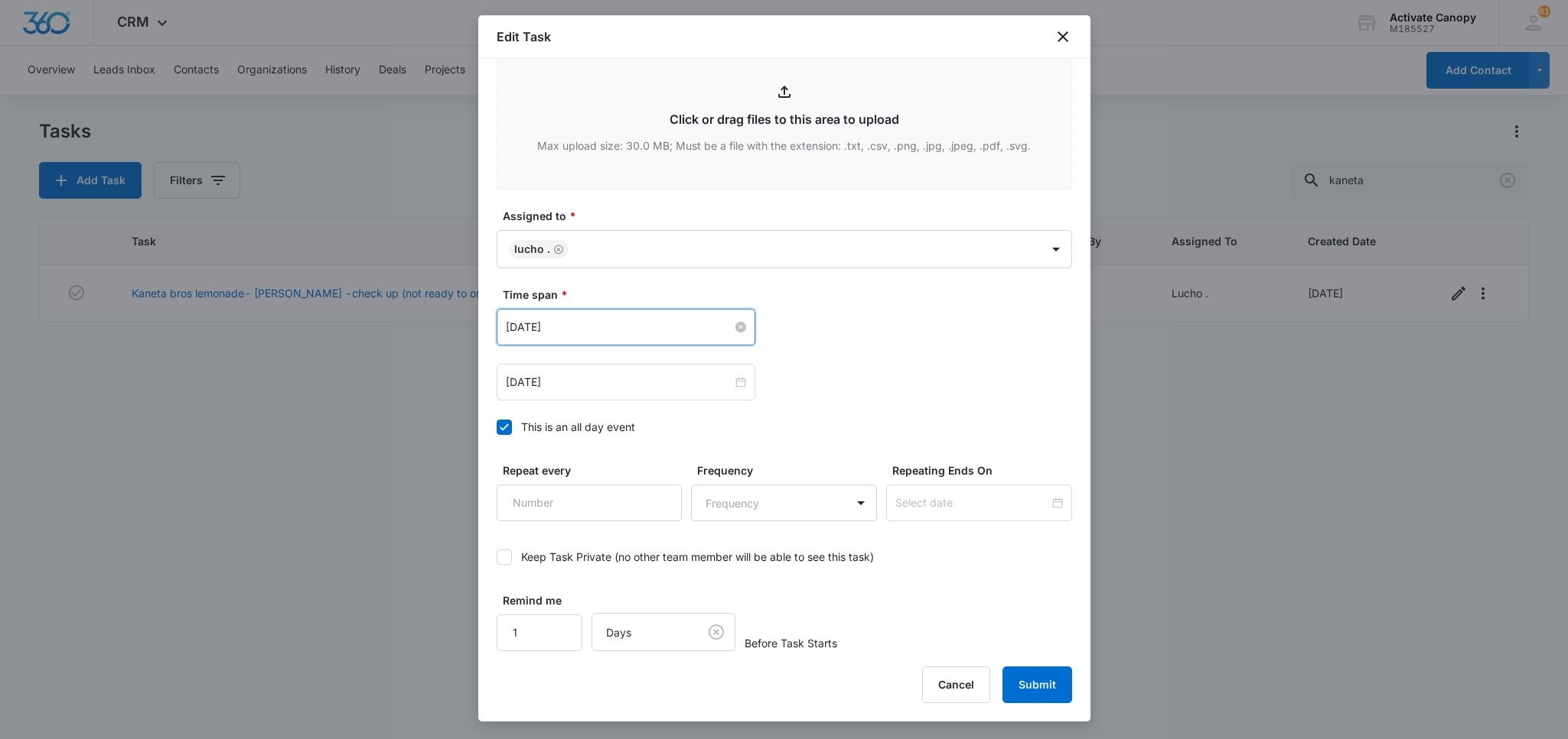
click at [611, 328] on input "Sep 9, 2025" at bounding box center [619, 326] width 226 height 17
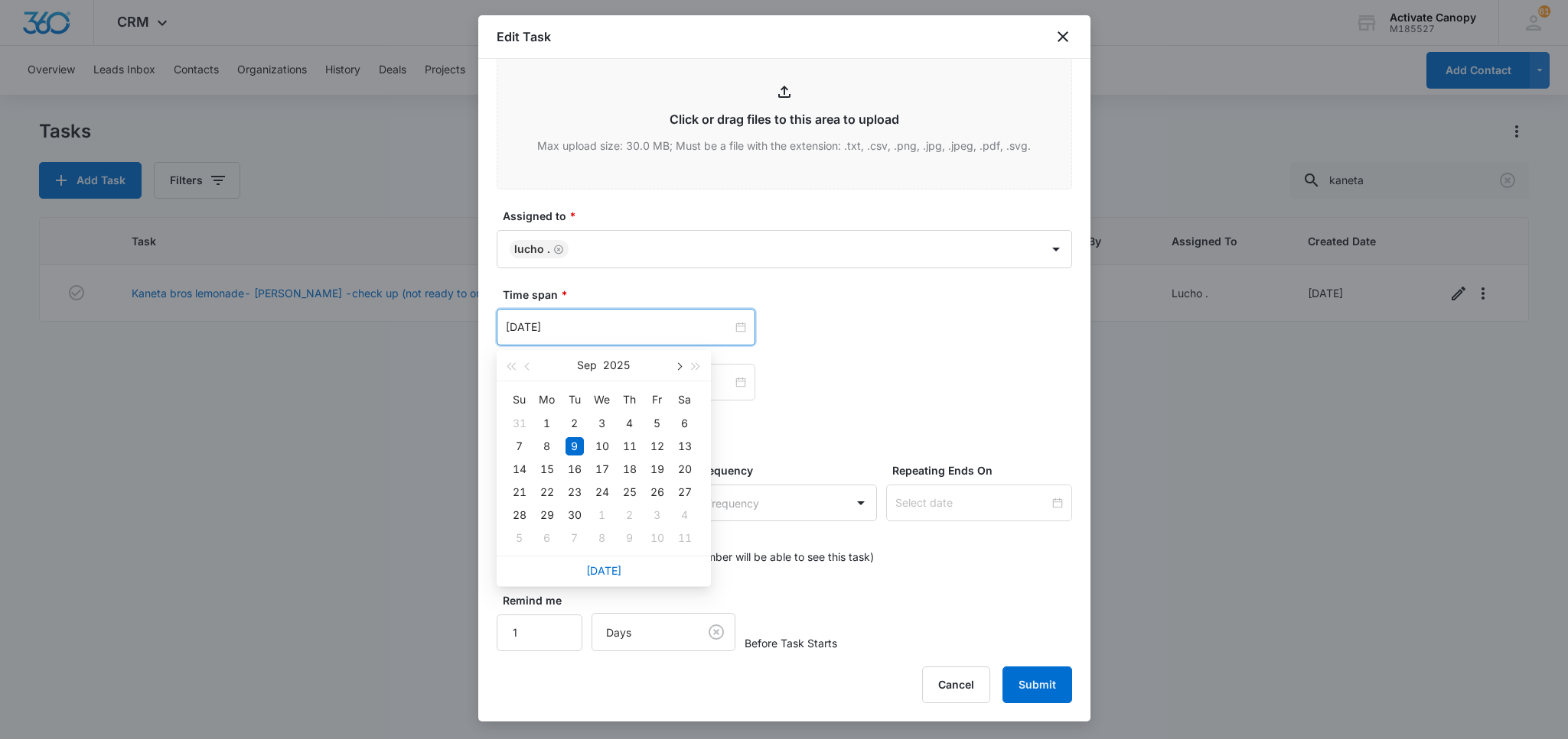
click at [676, 368] on button "button" at bounding box center [678, 365] width 17 height 31
type input "Oct 15, 2025"
click at [597, 470] on div "15" at bounding box center [601, 469] width 19 height 19
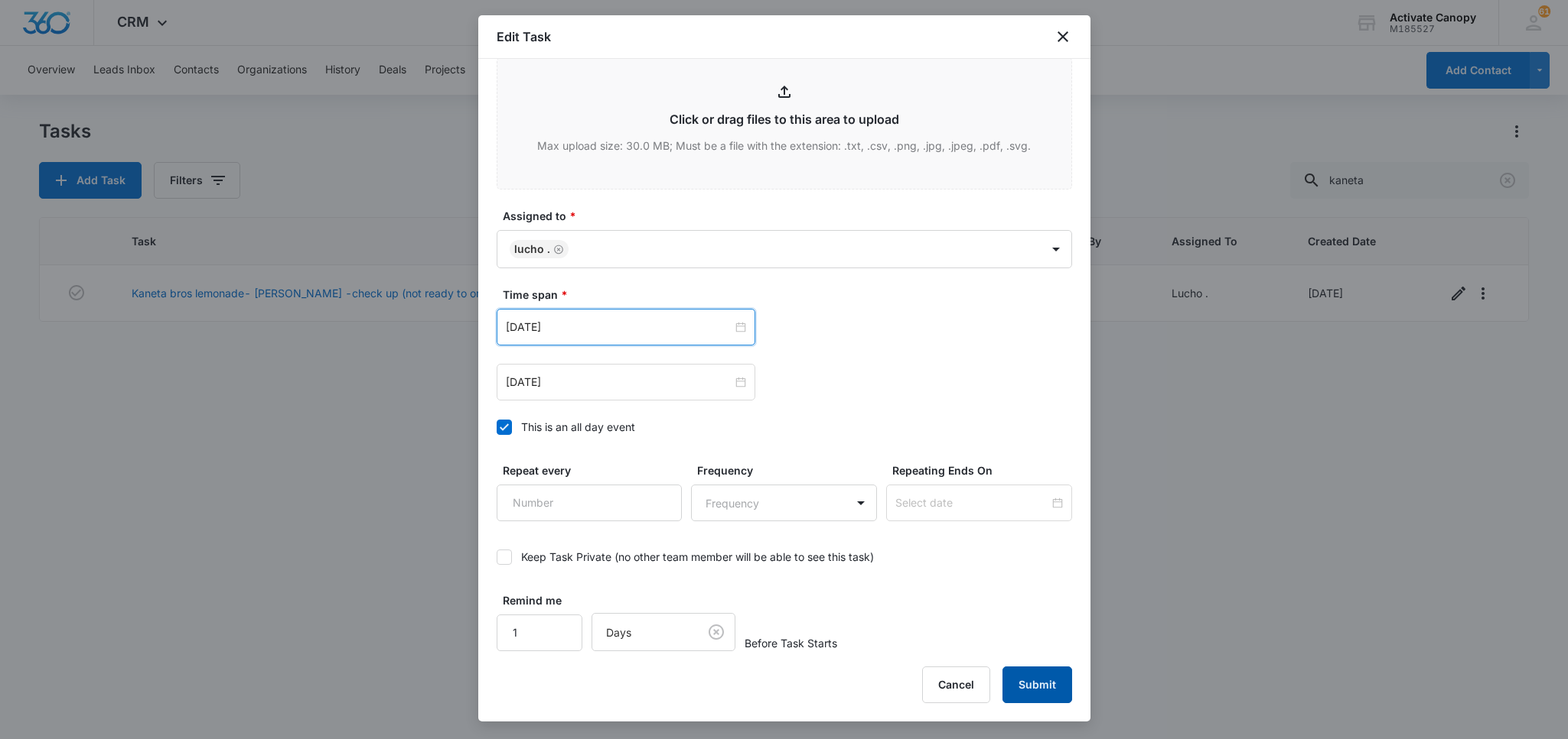
click at [1017, 682] on button "Submit" at bounding box center [1037, 684] width 69 height 37
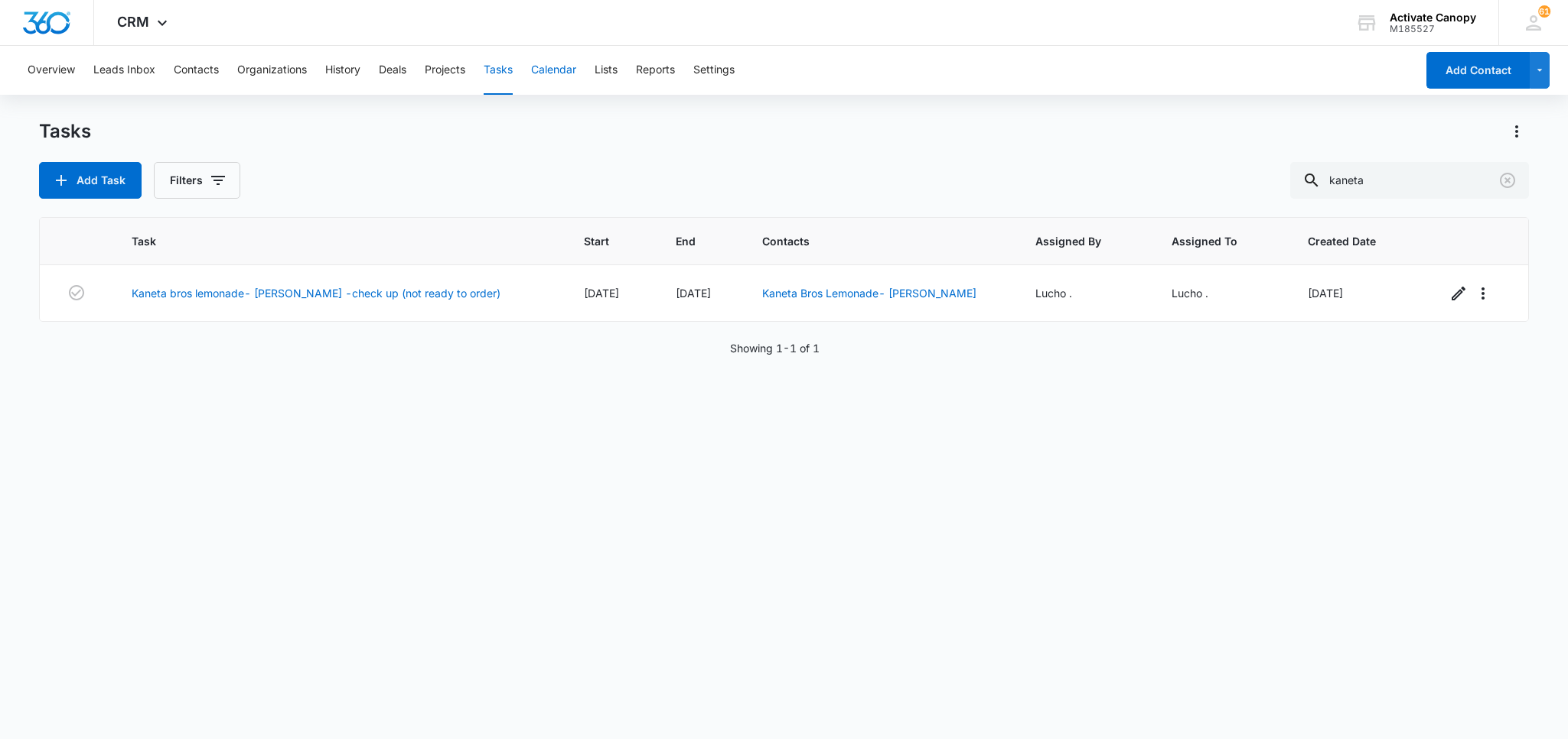
click at [570, 80] on button "Calendar" at bounding box center [553, 69] width 45 height 49
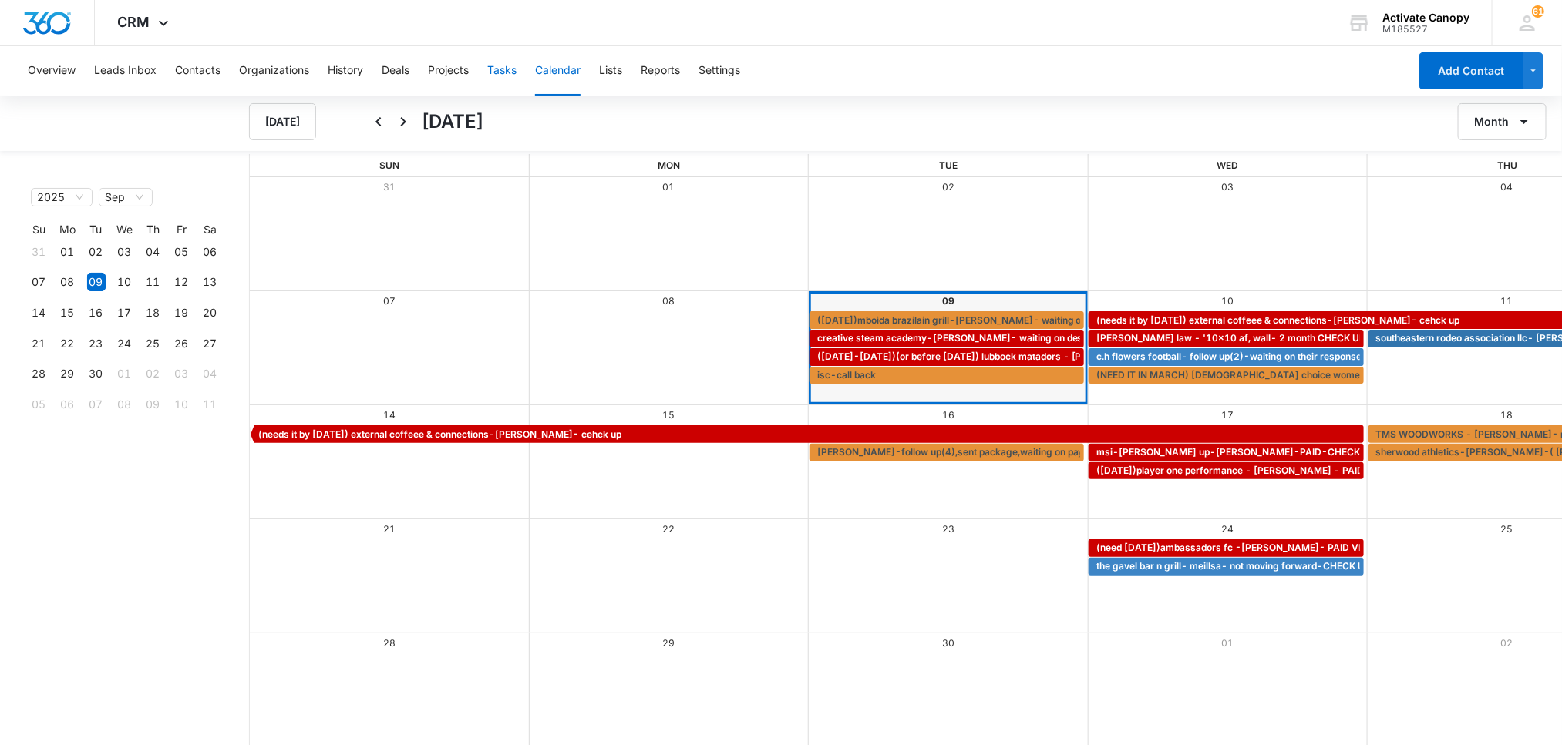
click at [514, 70] on button "Tasks" at bounding box center [501, 70] width 29 height 49
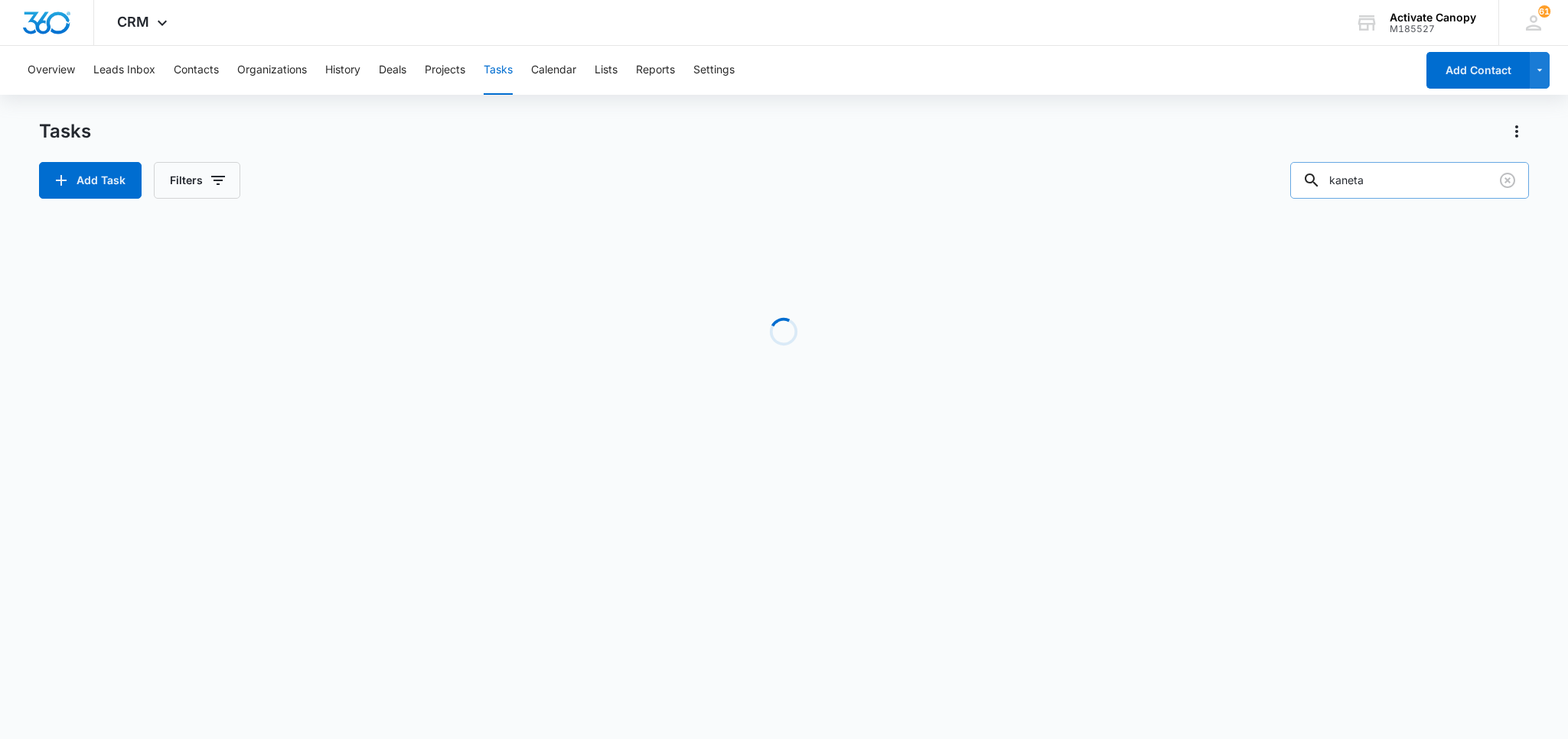
click at [1384, 178] on input "kaneta" at bounding box center [1409, 180] width 239 height 37
type input "b"
type input "perrian"
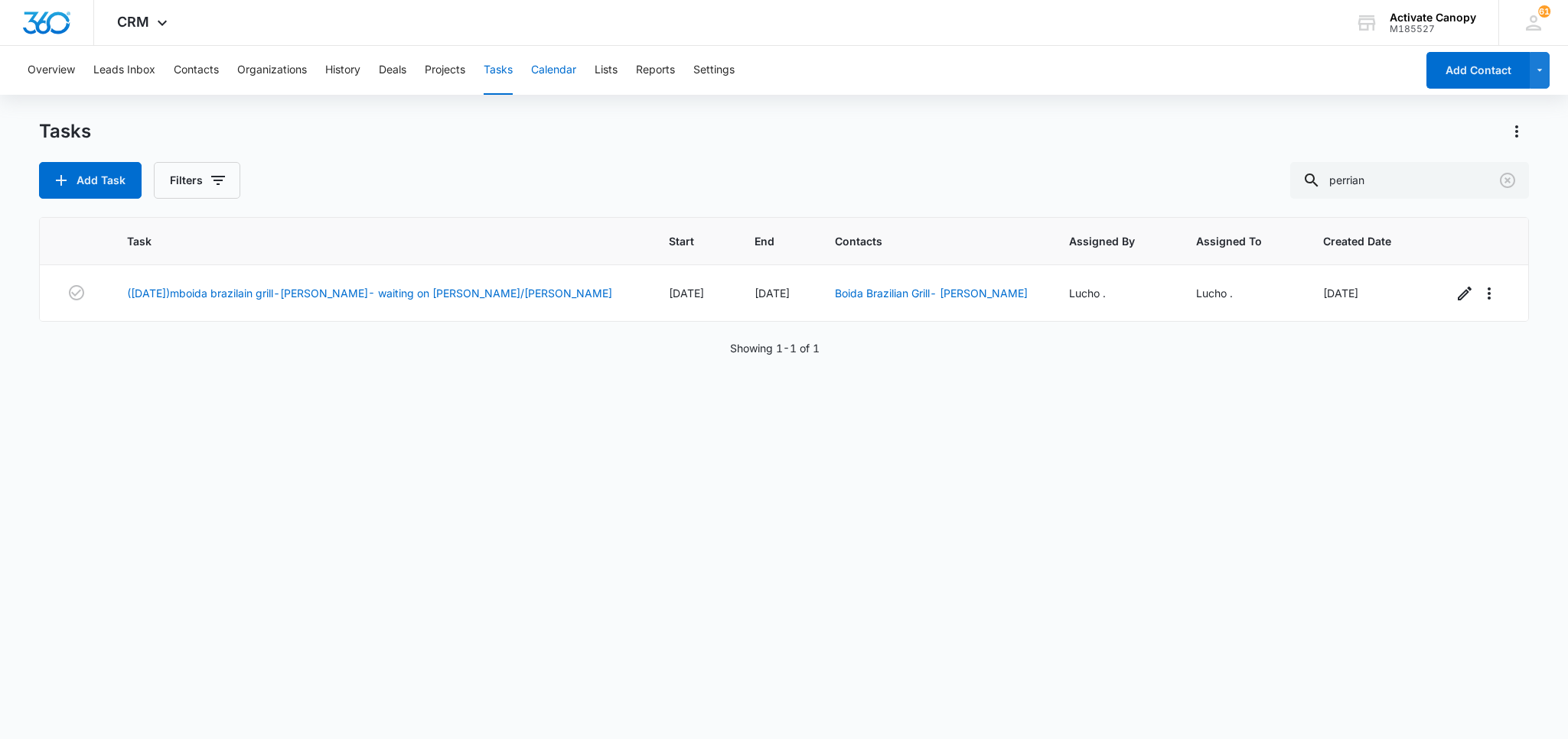
click at [537, 65] on button "Calendar" at bounding box center [553, 69] width 45 height 49
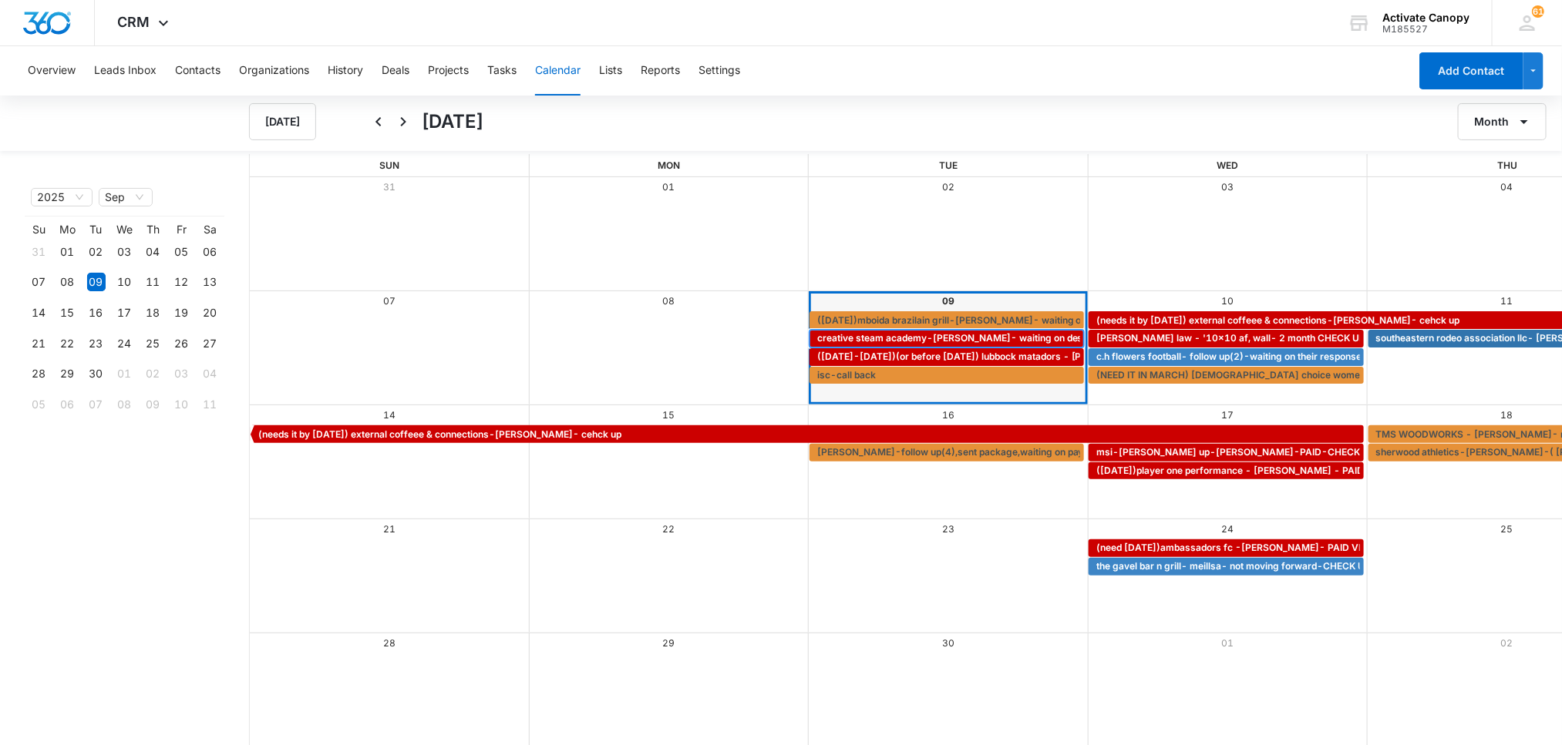
click at [817, 341] on span "creative steam academy-dina- waiting on design response" at bounding box center [979, 338] width 324 height 14
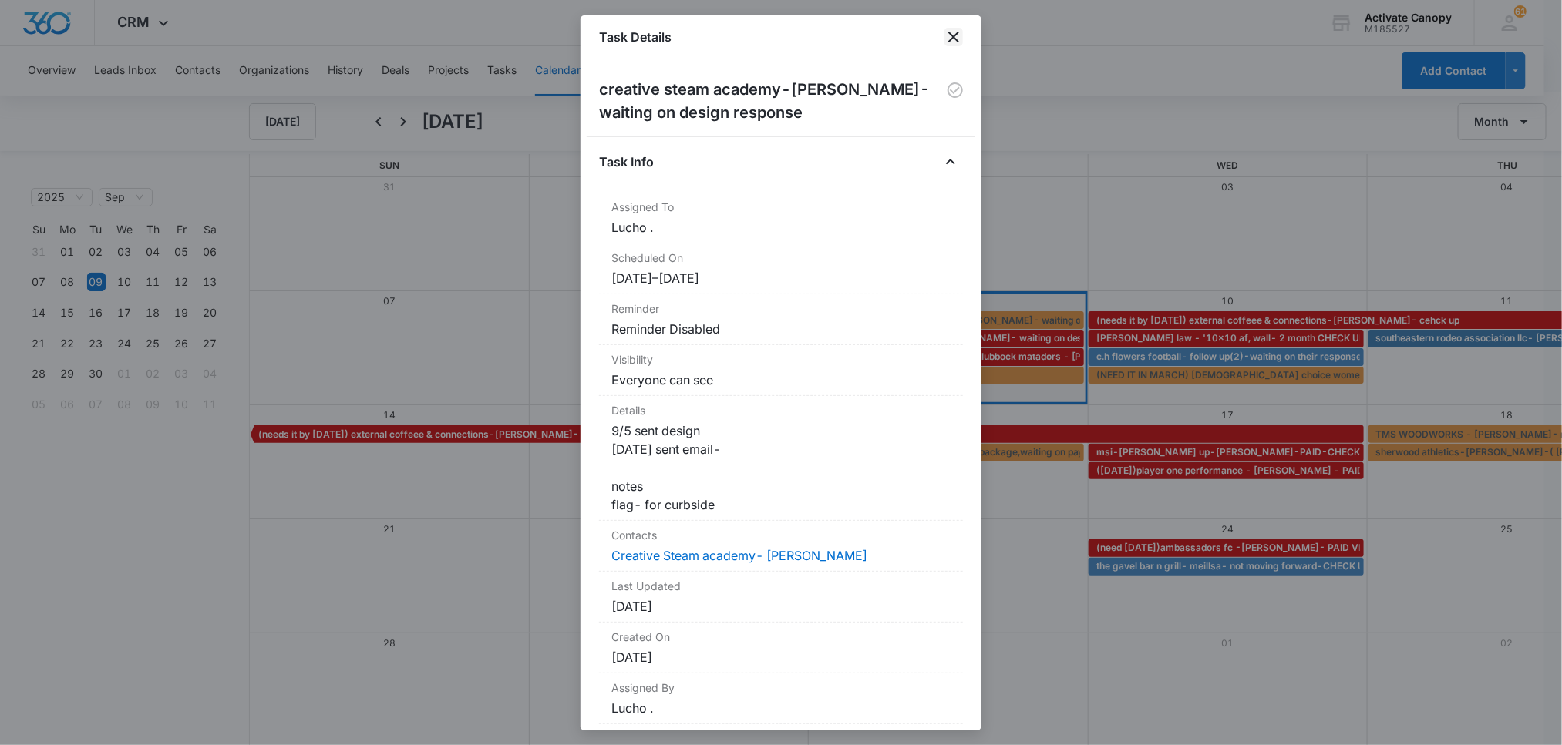
click at [951, 37] on icon "close" at bounding box center [953, 37] width 19 height 19
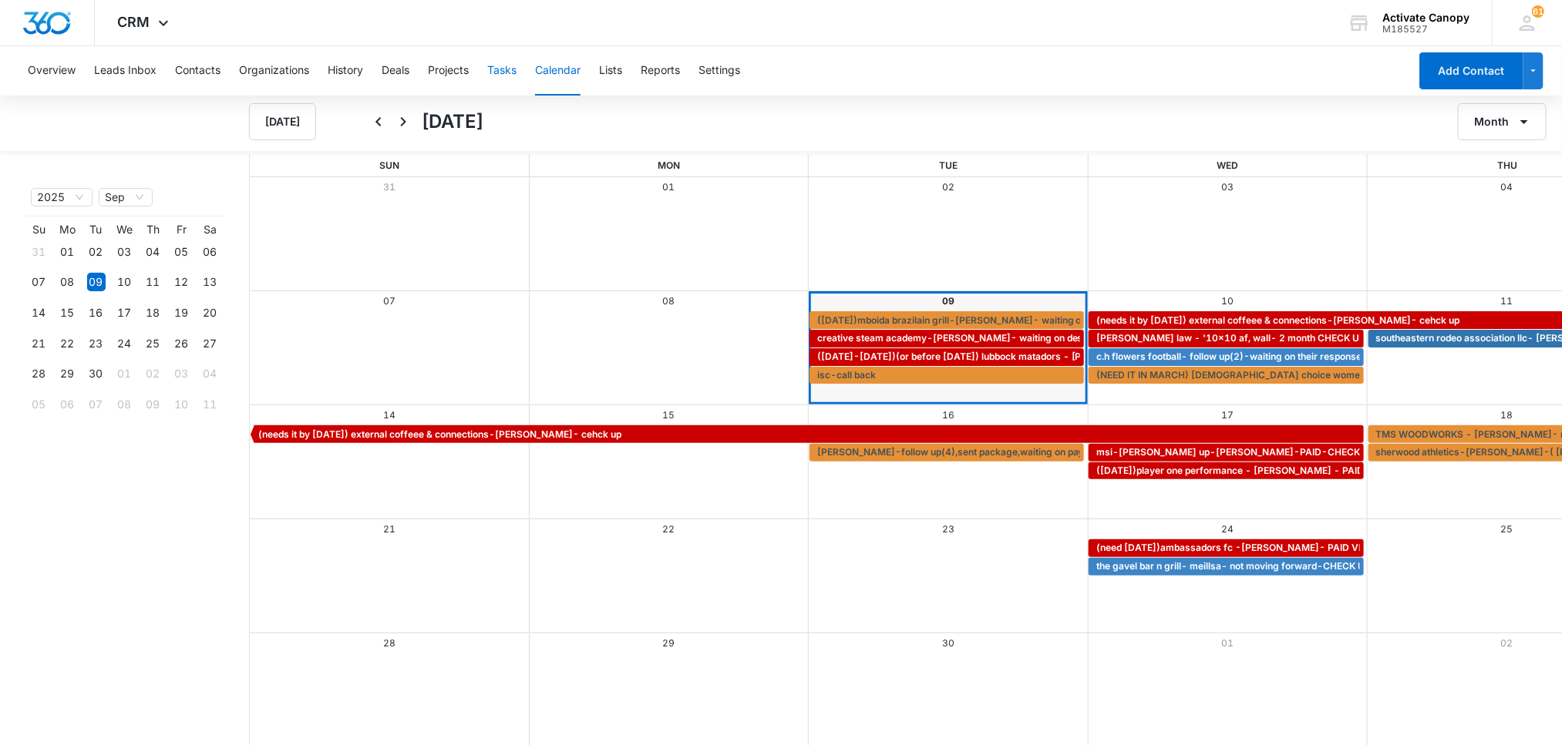
click at [489, 77] on button "Tasks" at bounding box center [501, 70] width 29 height 49
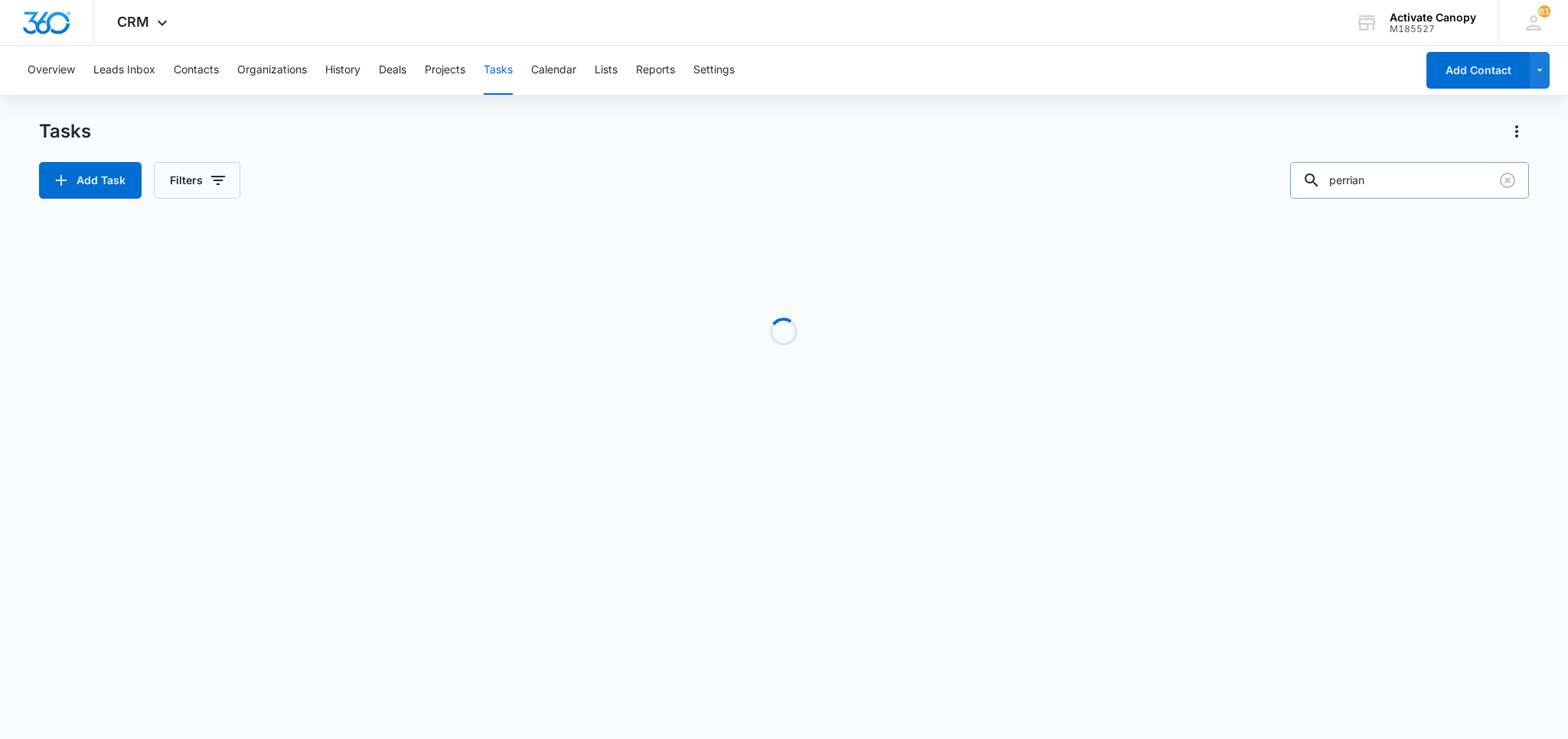
click at [1369, 185] on input "perrian" at bounding box center [1409, 180] width 239 height 37
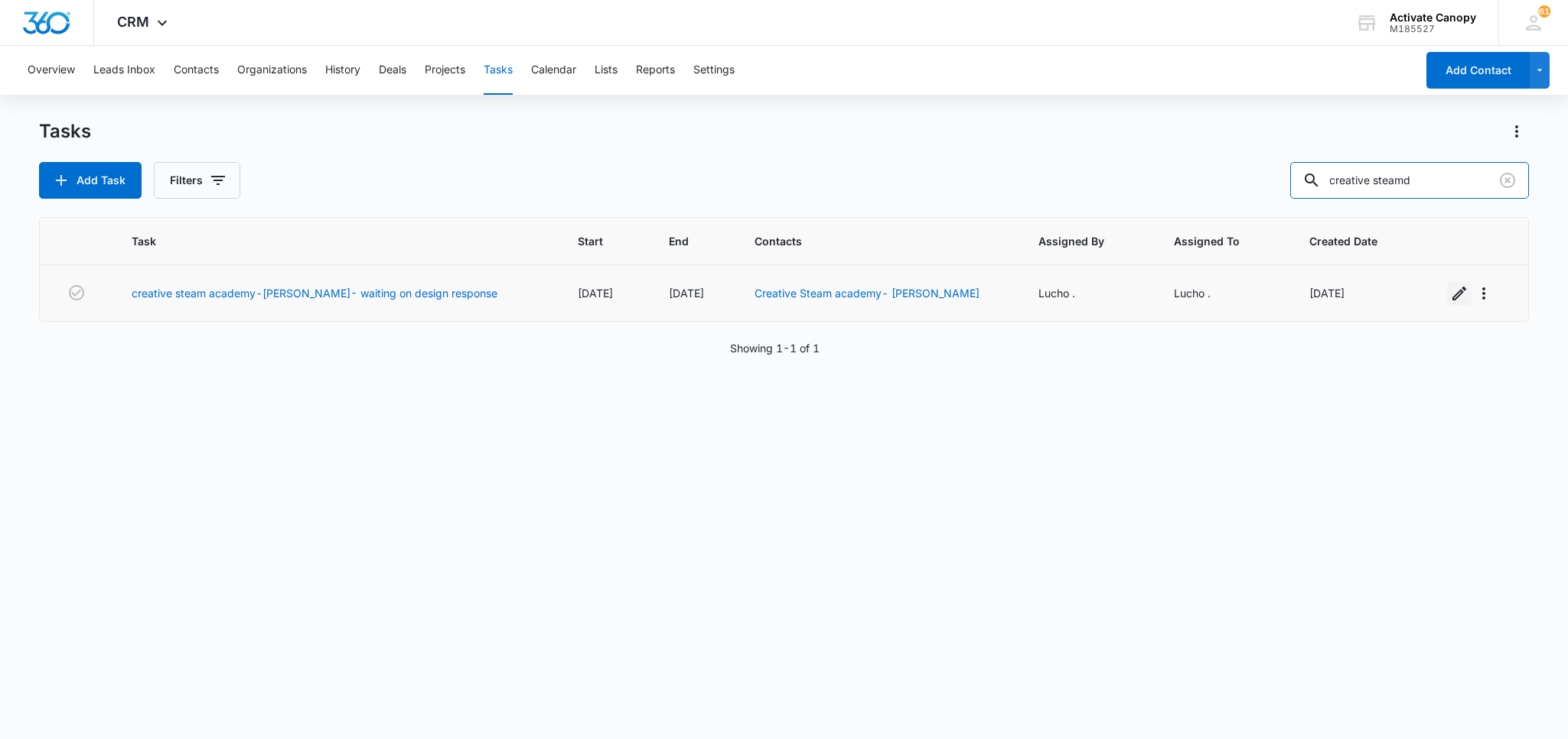
type input "creative steamd"
click at [1450, 295] on icon "button" at bounding box center [1459, 294] width 19 height 19
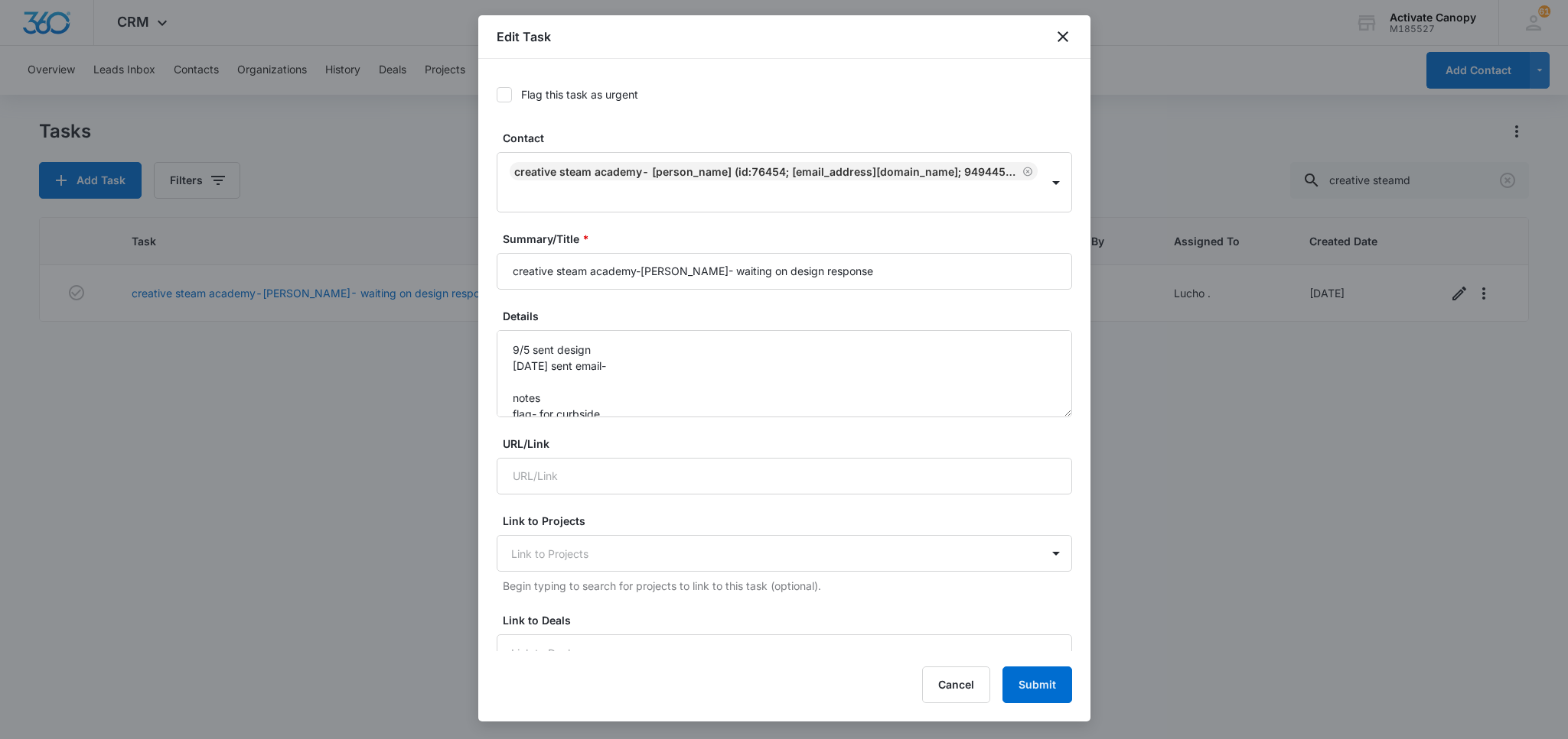
type input "Sep 9, 2025"
click at [509, 347] on textarea "9/5 sent design 9/4/25 sent email- notes flag- for curbside" at bounding box center [784, 374] width 576 height 87
click at [544, 349] on textarea "9/5 sent design 9/4/25 sent email- notes flag- for curbside" at bounding box center [784, 374] width 576 height 87
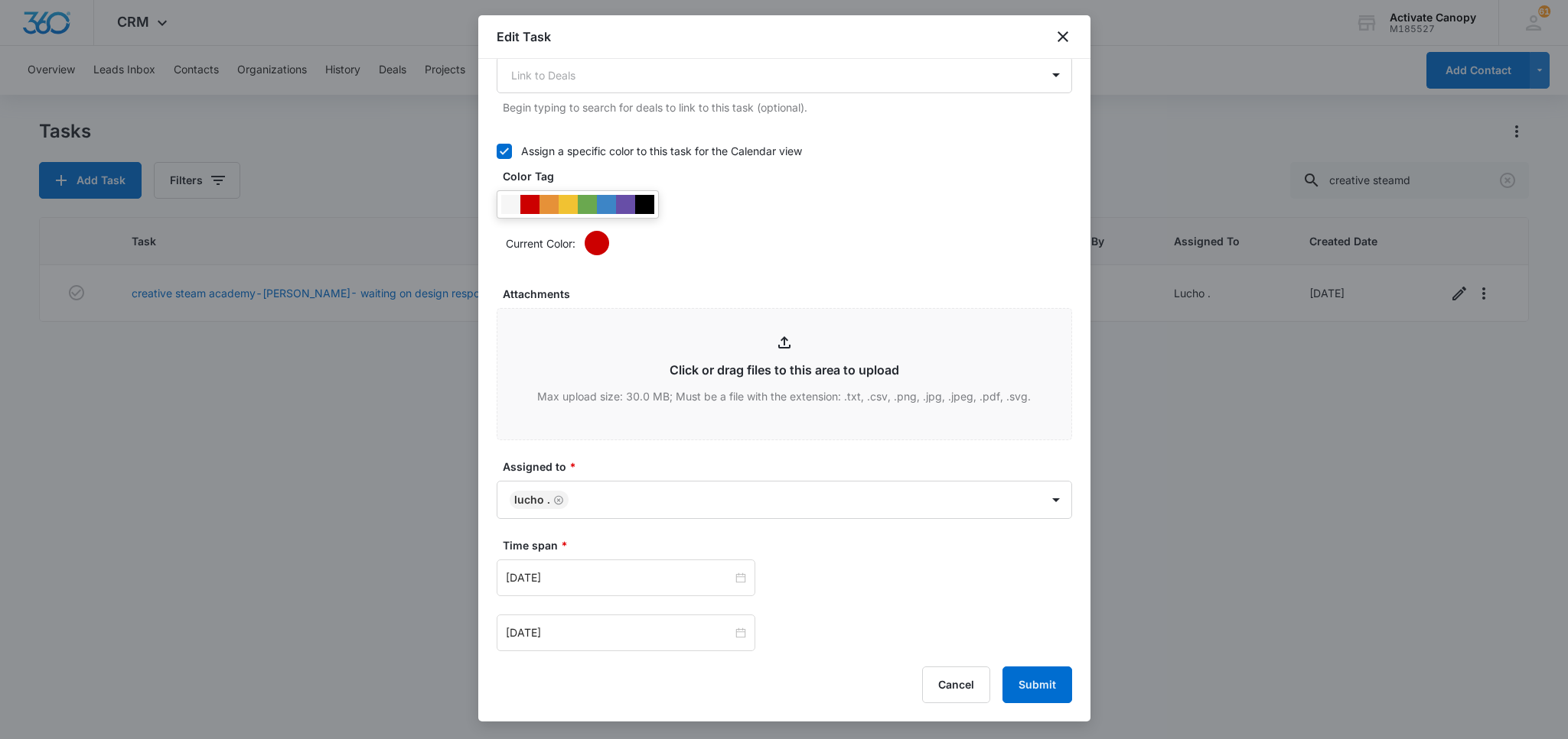
scroll to position [849, 0]
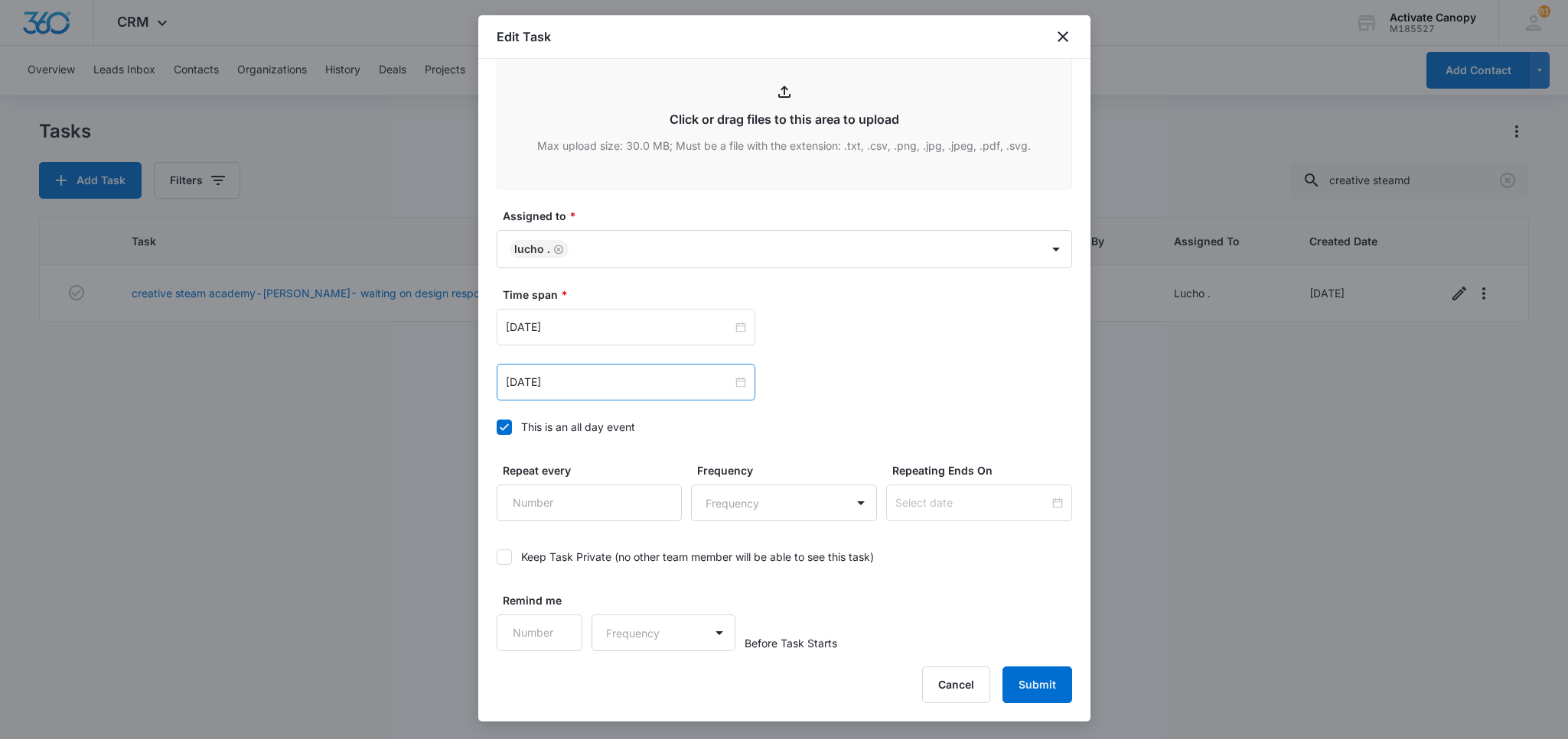
type textarea "9/9 sent design again 9/5 sent design 9/4/25 sent email- notes flag- for curbsi…"
click at [633, 374] on div "Sep 9, 2025" at bounding box center [625, 382] width 259 height 37
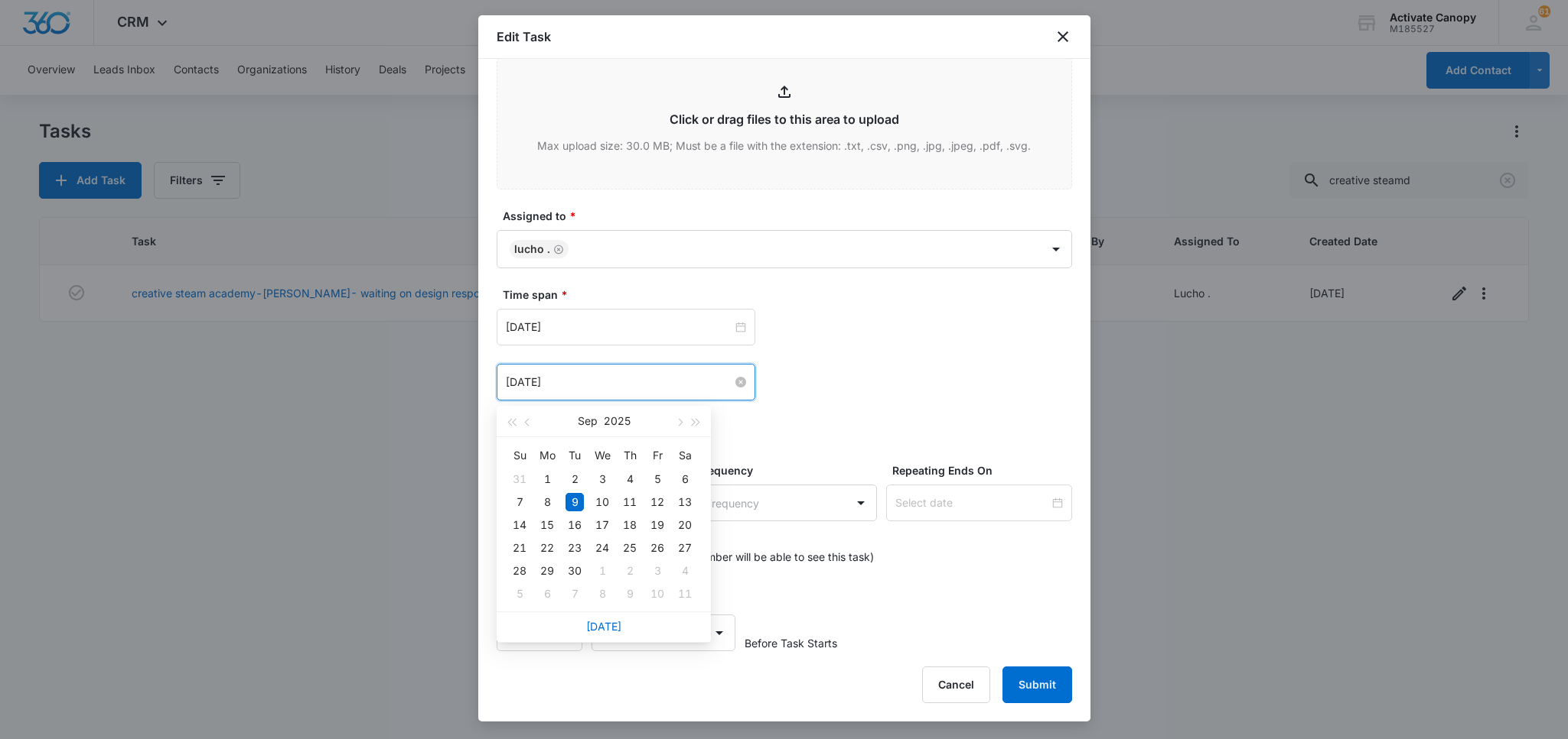
click at [634, 384] on input "Sep 9, 2025" at bounding box center [619, 382] width 226 height 17
click at [544, 529] on div "15" at bounding box center [547, 525] width 19 height 19
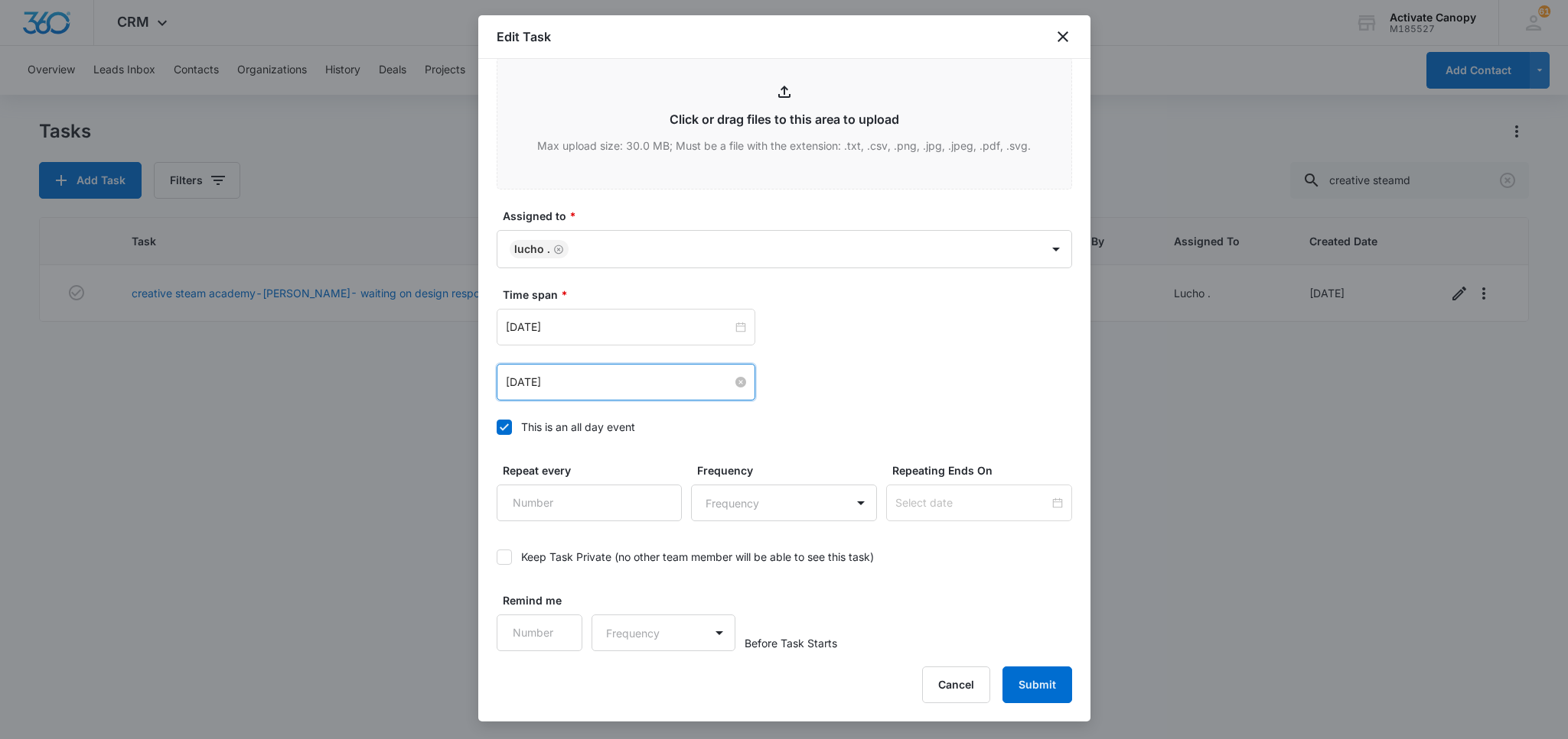
click at [622, 379] on input "Sep 15, 2025" at bounding box center [619, 382] width 226 height 17
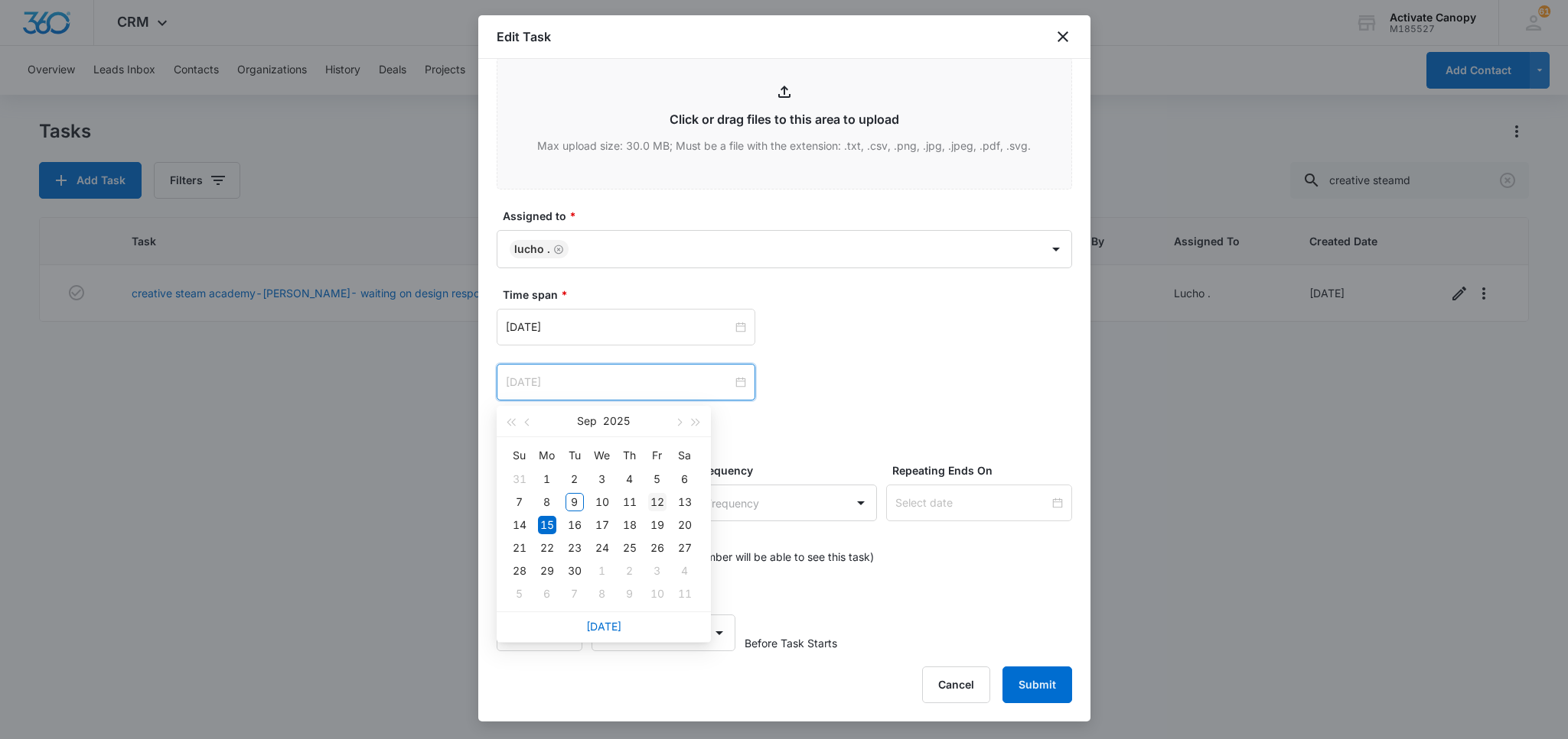
type input "Sep 12, 2025"
click at [657, 496] on div "12" at bounding box center [657, 502] width 19 height 19
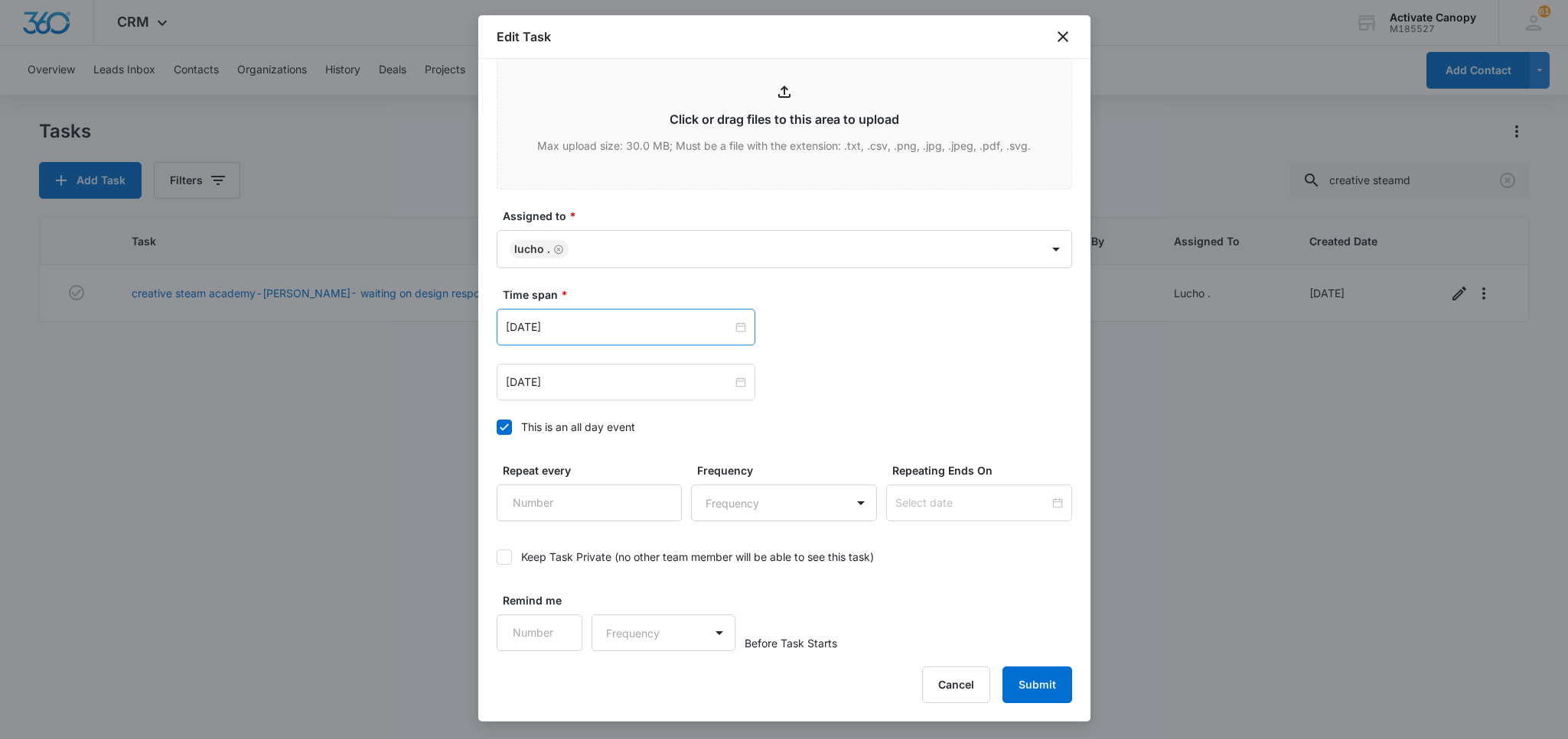
click at [652, 340] on div "Sep 9, 2025" at bounding box center [625, 326] width 259 height 37
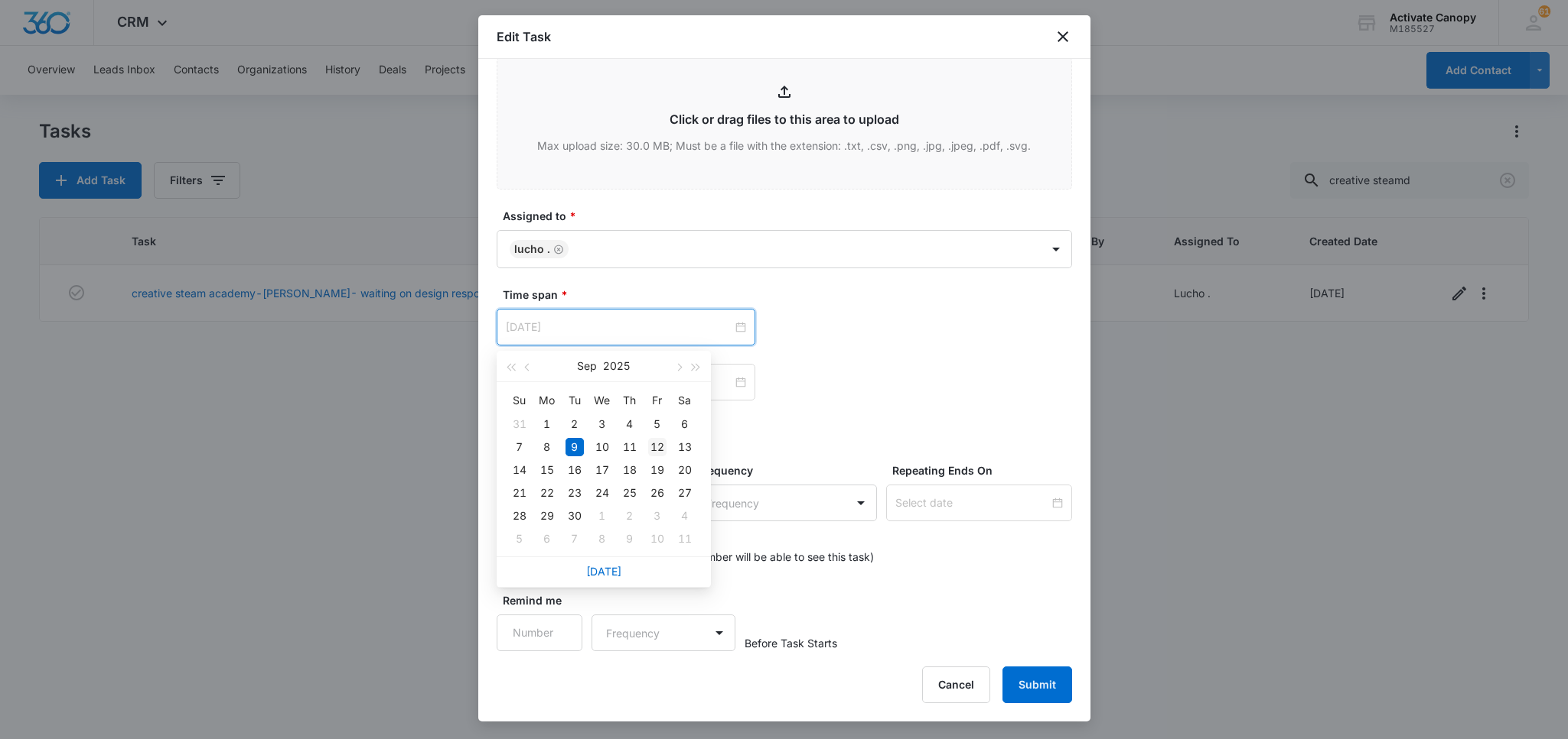
type input "Sep 12, 2025"
click at [652, 450] on div "12" at bounding box center [657, 447] width 19 height 19
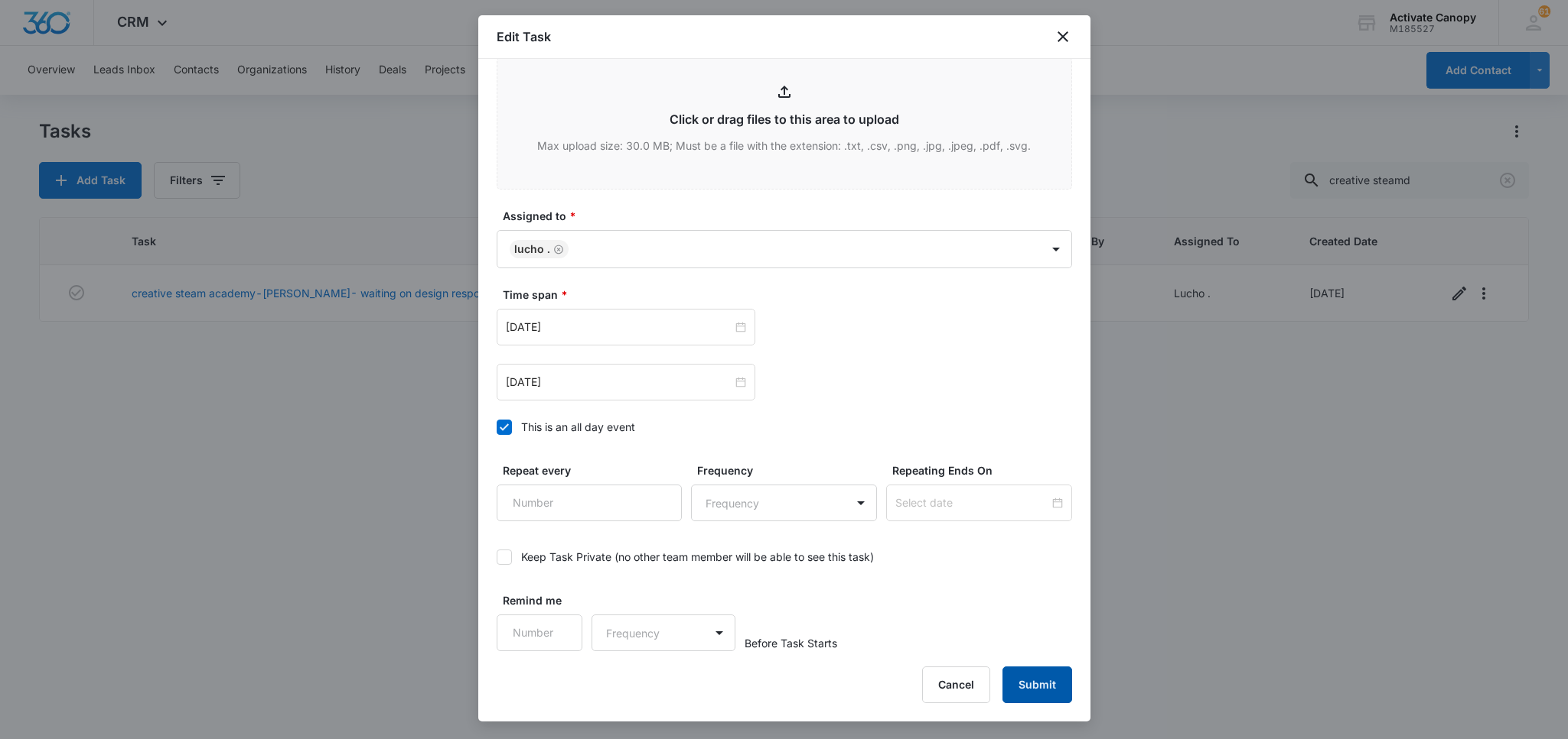
click at [1017, 686] on button "Submit" at bounding box center [1037, 684] width 69 height 37
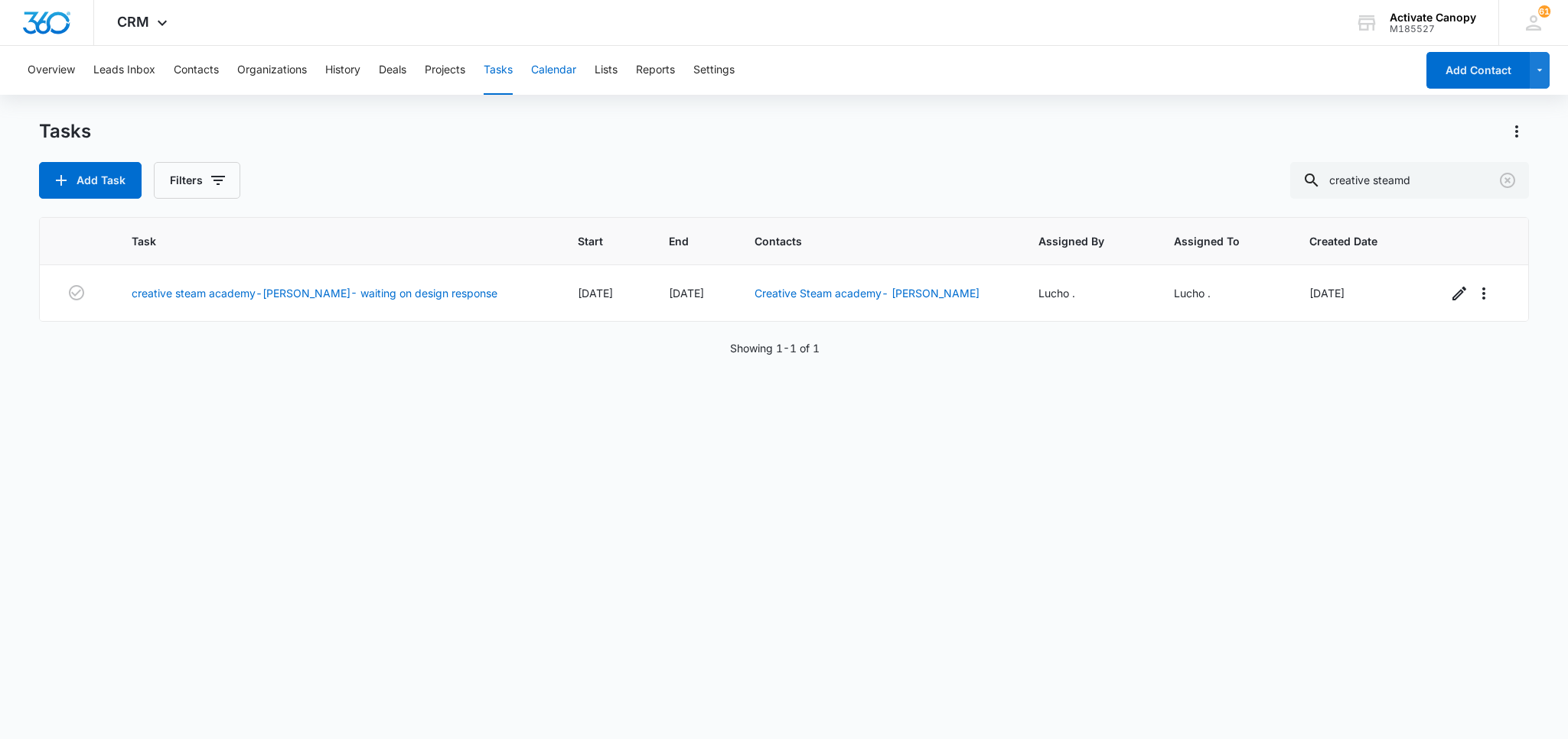
click at [542, 76] on button "Calendar" at bounding box center [553, 69] width 45 height 49
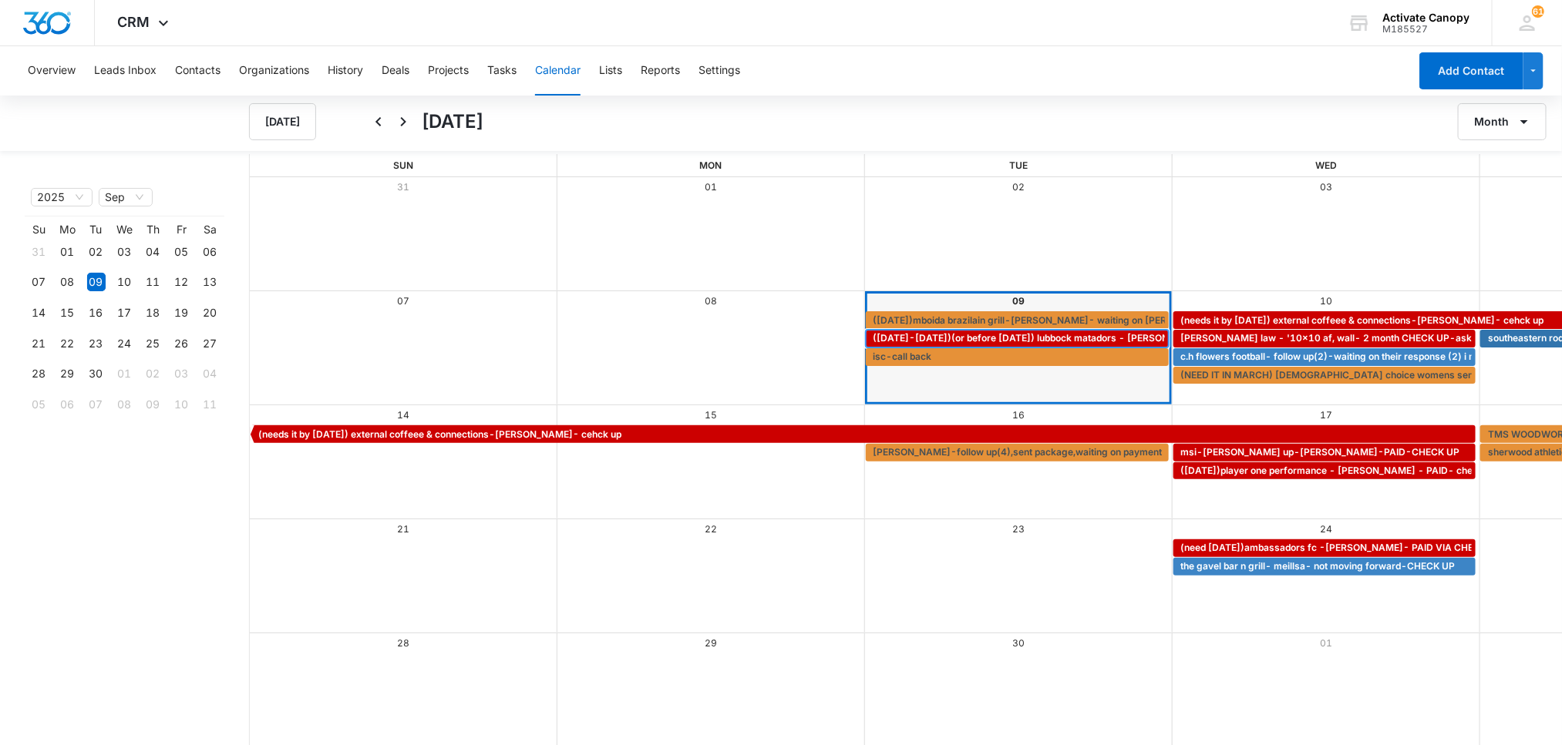
click at [904, 336] on span "(sep 20-21)(or before nov8th) lubbock matadors - thomas wolf - waiting on RUSTY…" at bounding box center [1133, 338] width 520 height 14
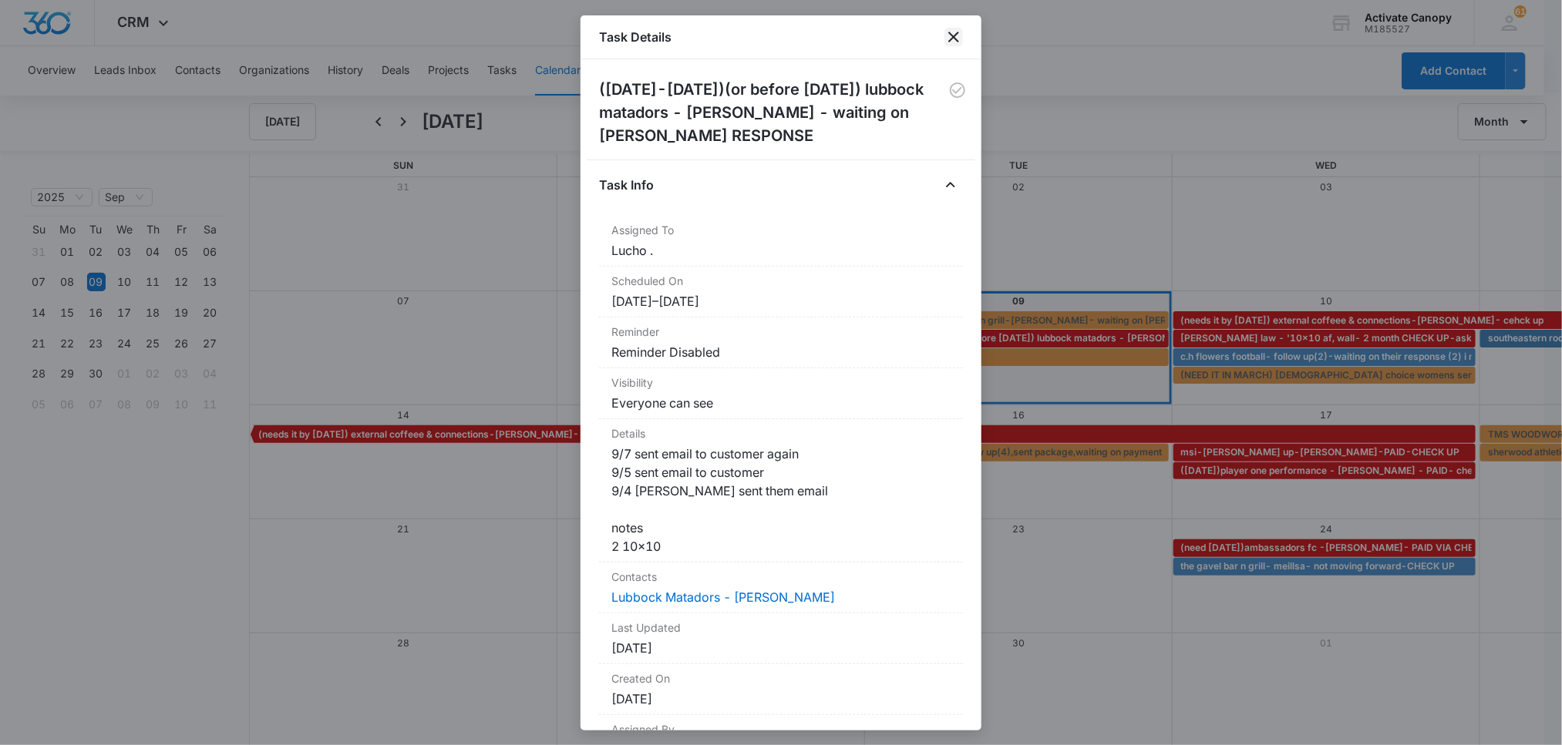
click at [955, 33] on icon "close" at bounding box center [953, 37] width 19 height 19
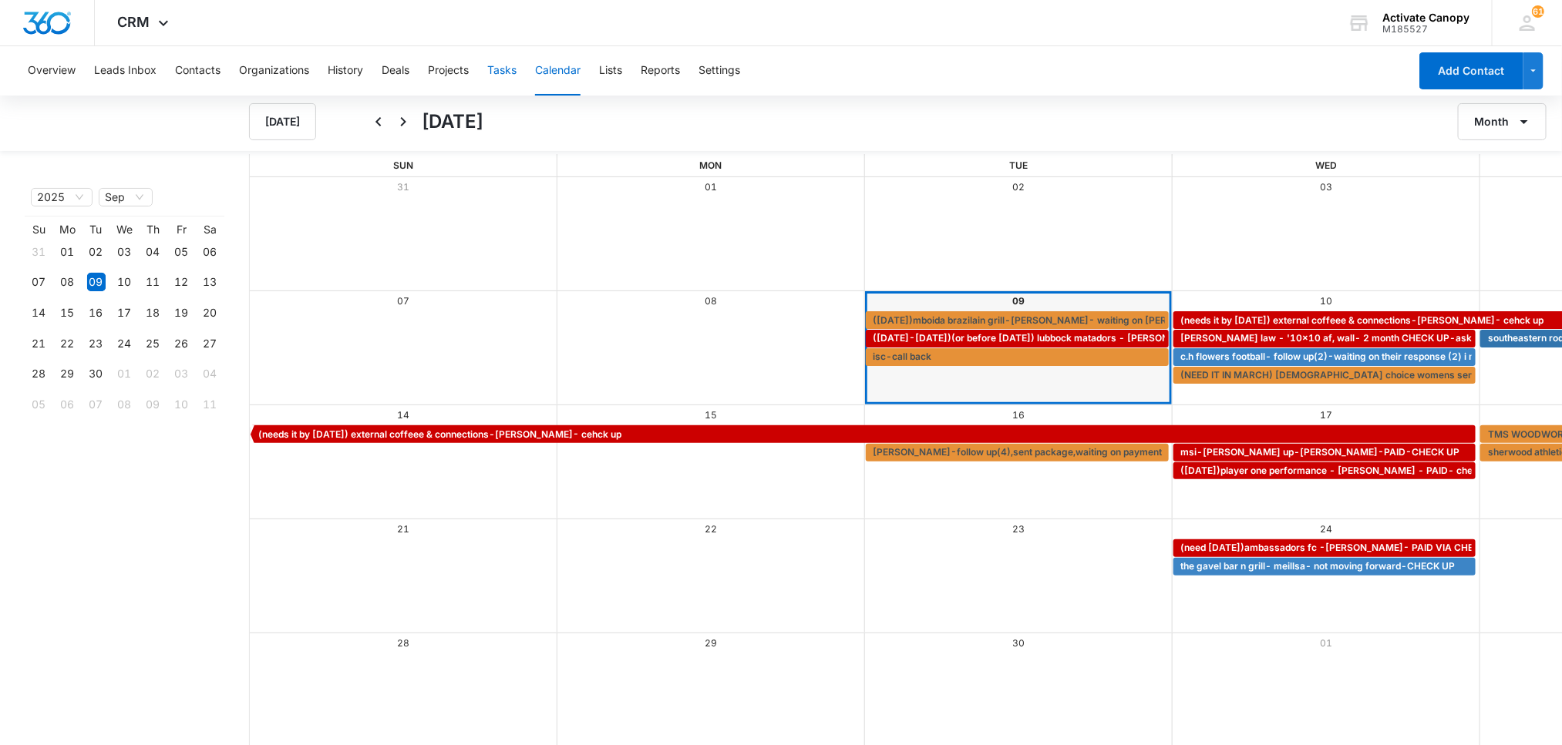
click at [504, 62] on button "Tasks" at bounding box center [501, 70] width 29 height 49
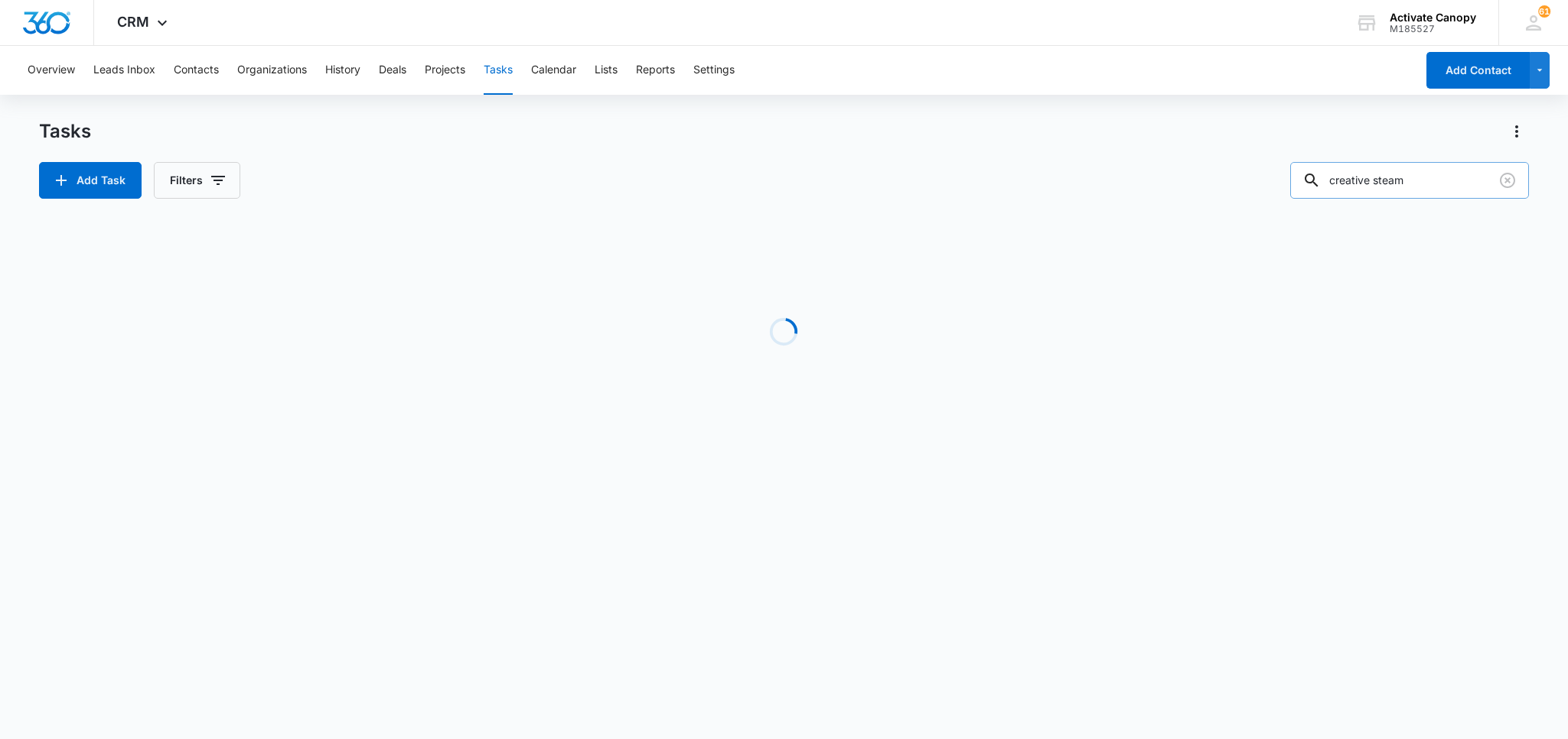
click at [1418, 188] on input "creative steam" at bounding box center [1409, 180] width 239 height 37
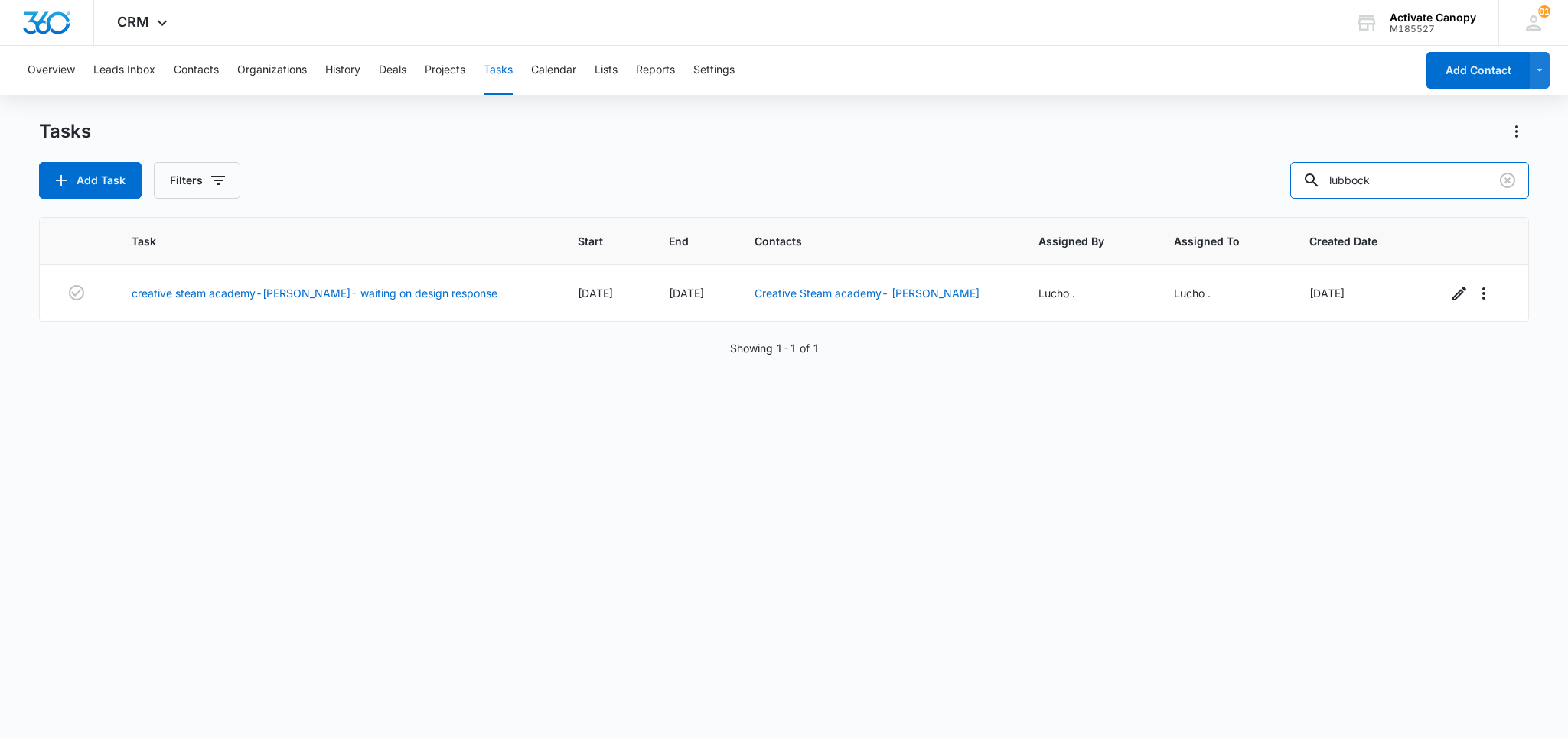
type input "lubbock"
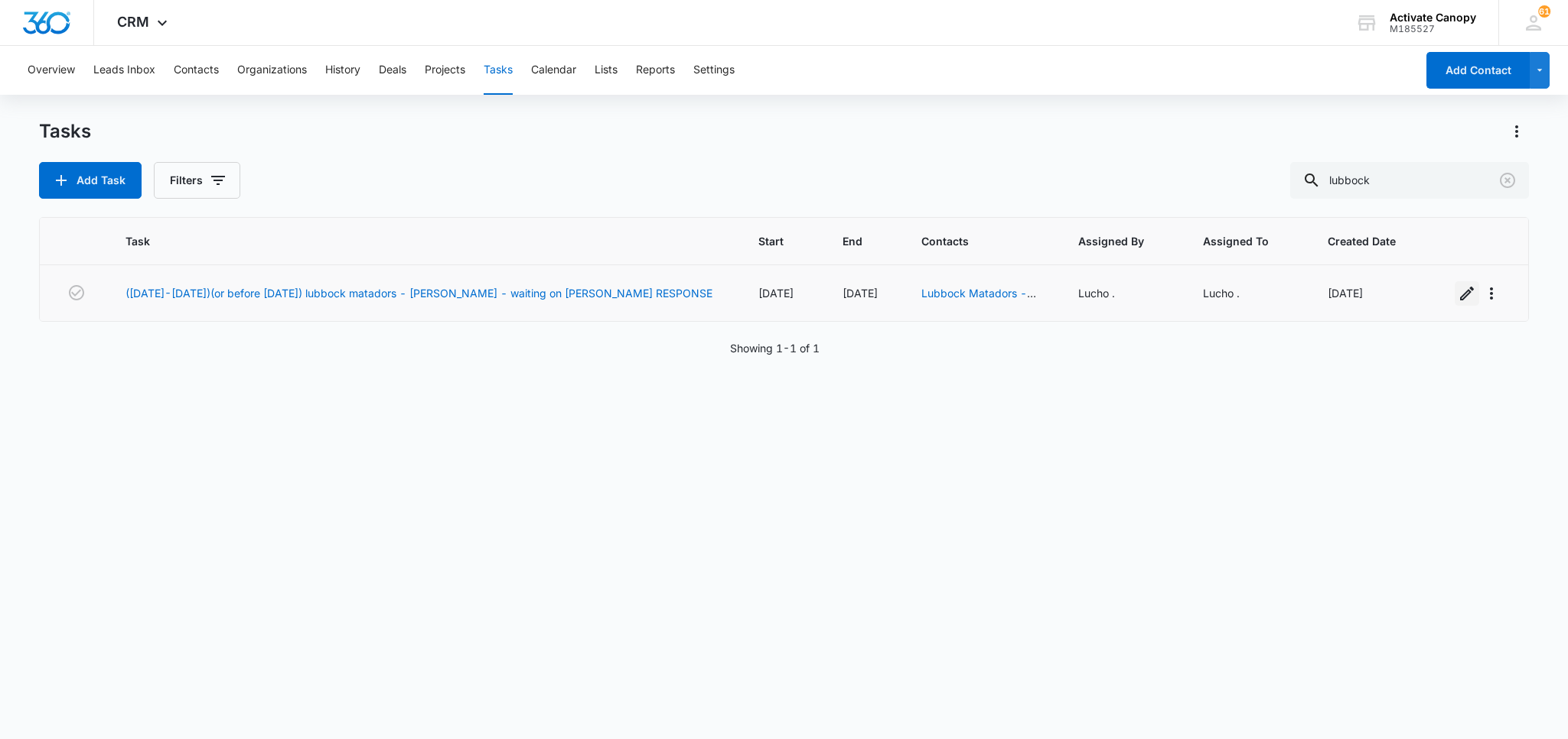
click at [1458, 287] on icon "button" at bounding box center [1467, 294] width 19 height 19
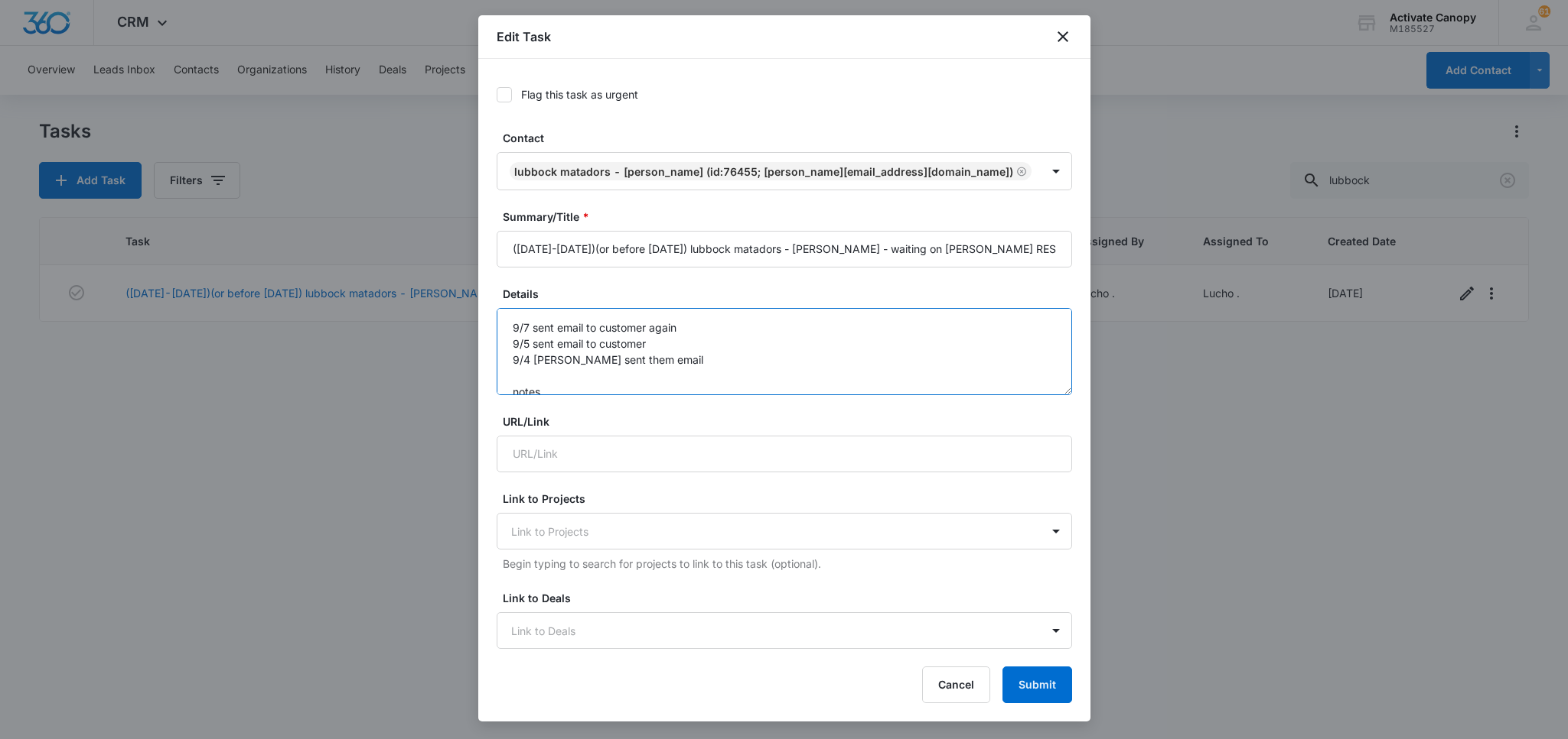
click at [508, 330] on textarea "9/7 sent email to customer again 9/5 sent email to customer 9/4 rusty sent them…" at bounding box center [784, 352] width 576 height 87
click at [595, 325] on textarea "9/7 sent email to customer again 9/5 sent email to customer 9/4 rusty sent them…" at bounding box center [784, 352] width 576 height 87
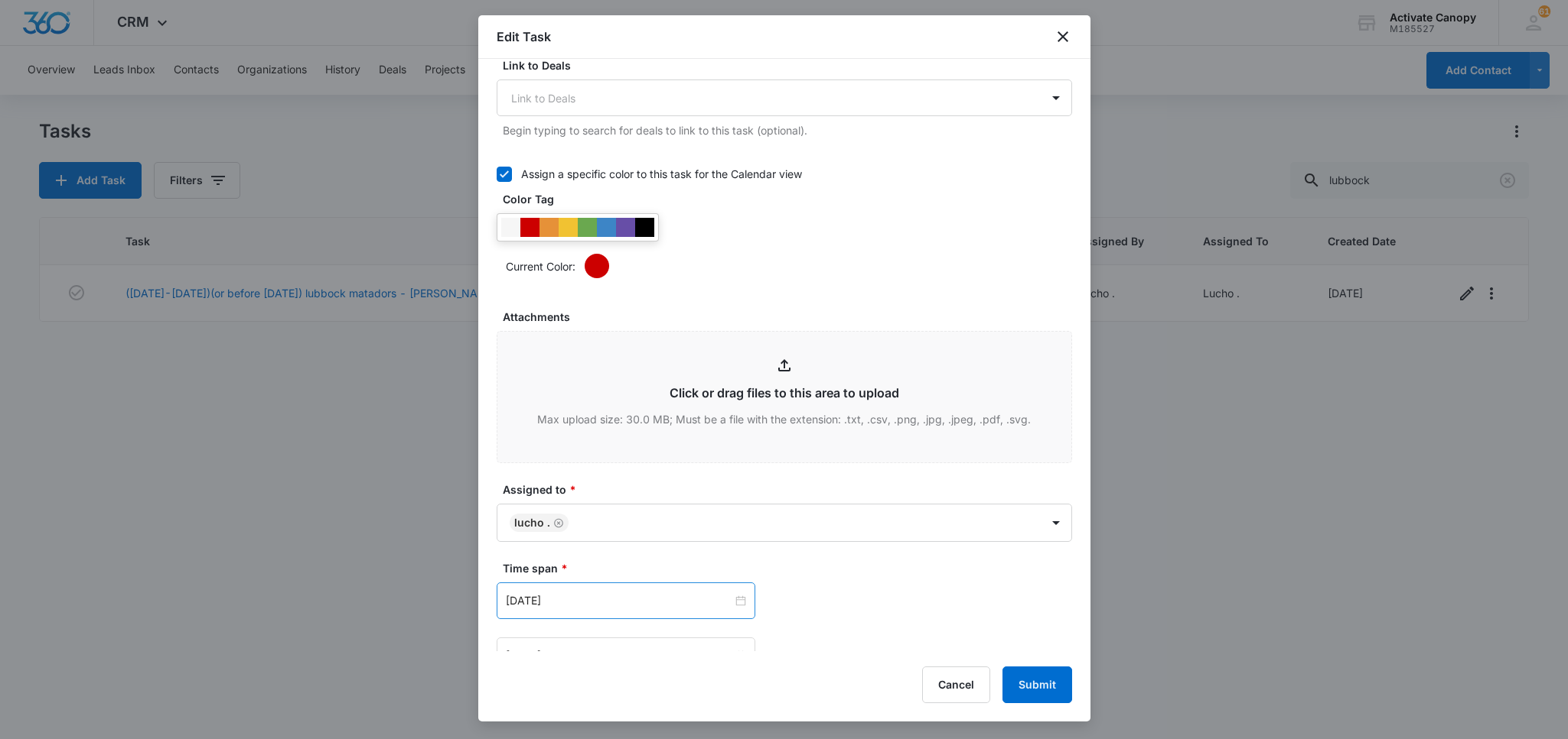
scroll to position [828, 0]
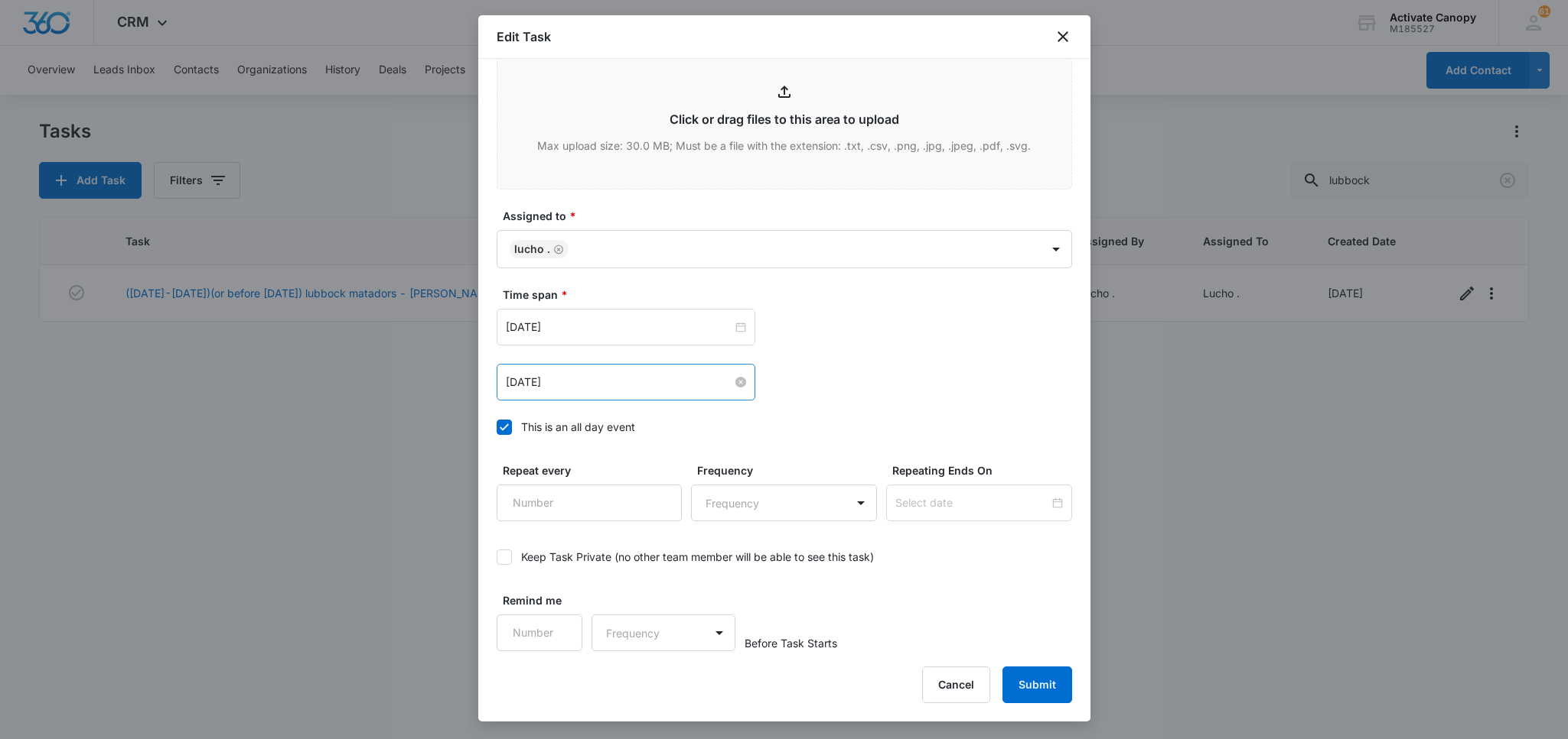
type textarea "9/9 sent email to rusty 9/7 sent email to customer again 9/5 sent email to cust…"
click at [606, 377] on input "Sep 9, 2025" at bounding box center [619, 382] width 226 height 17
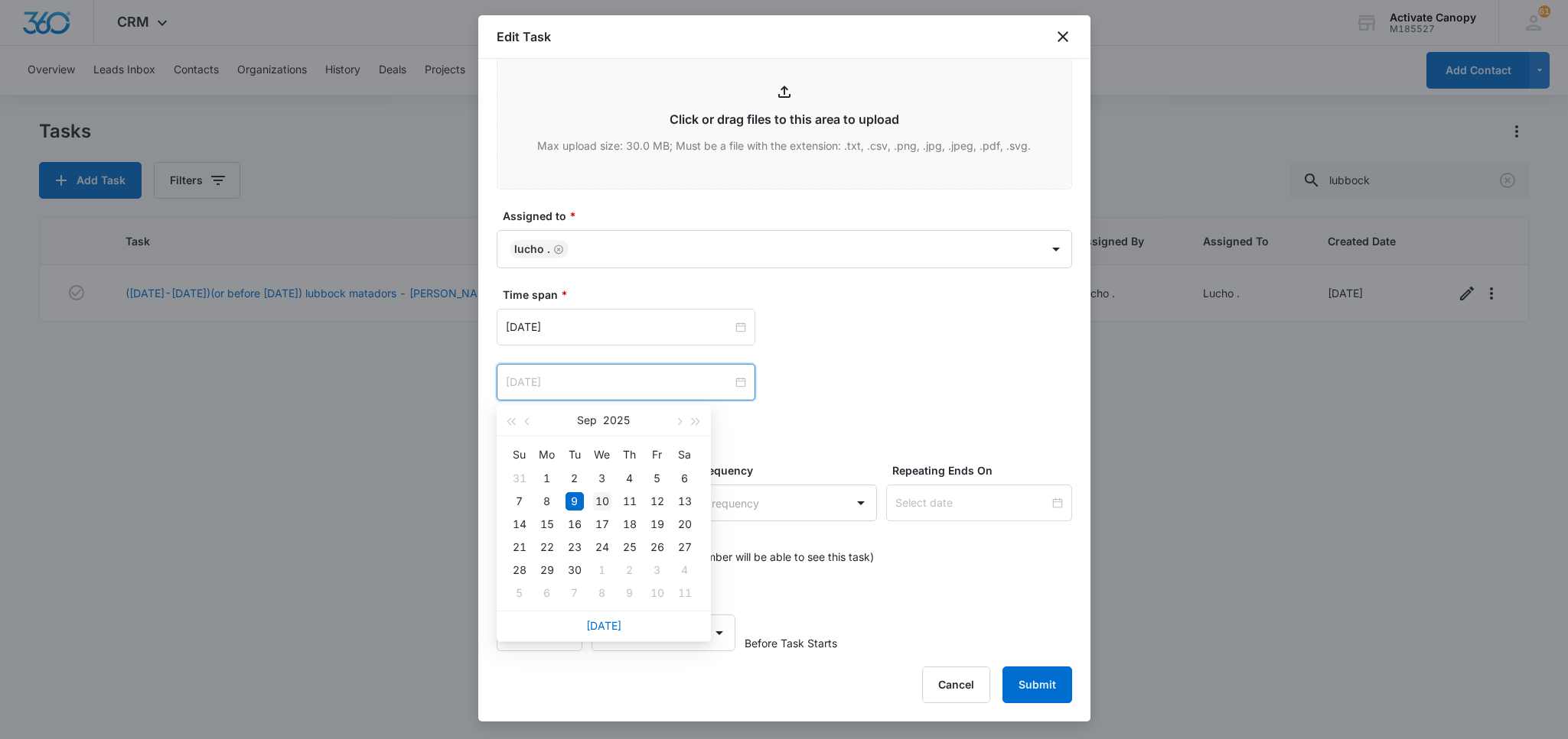
type input "Sep 10, 2025"
click at [606, 500] on div "10" at bounding box center [601, 501] width 19 height 19
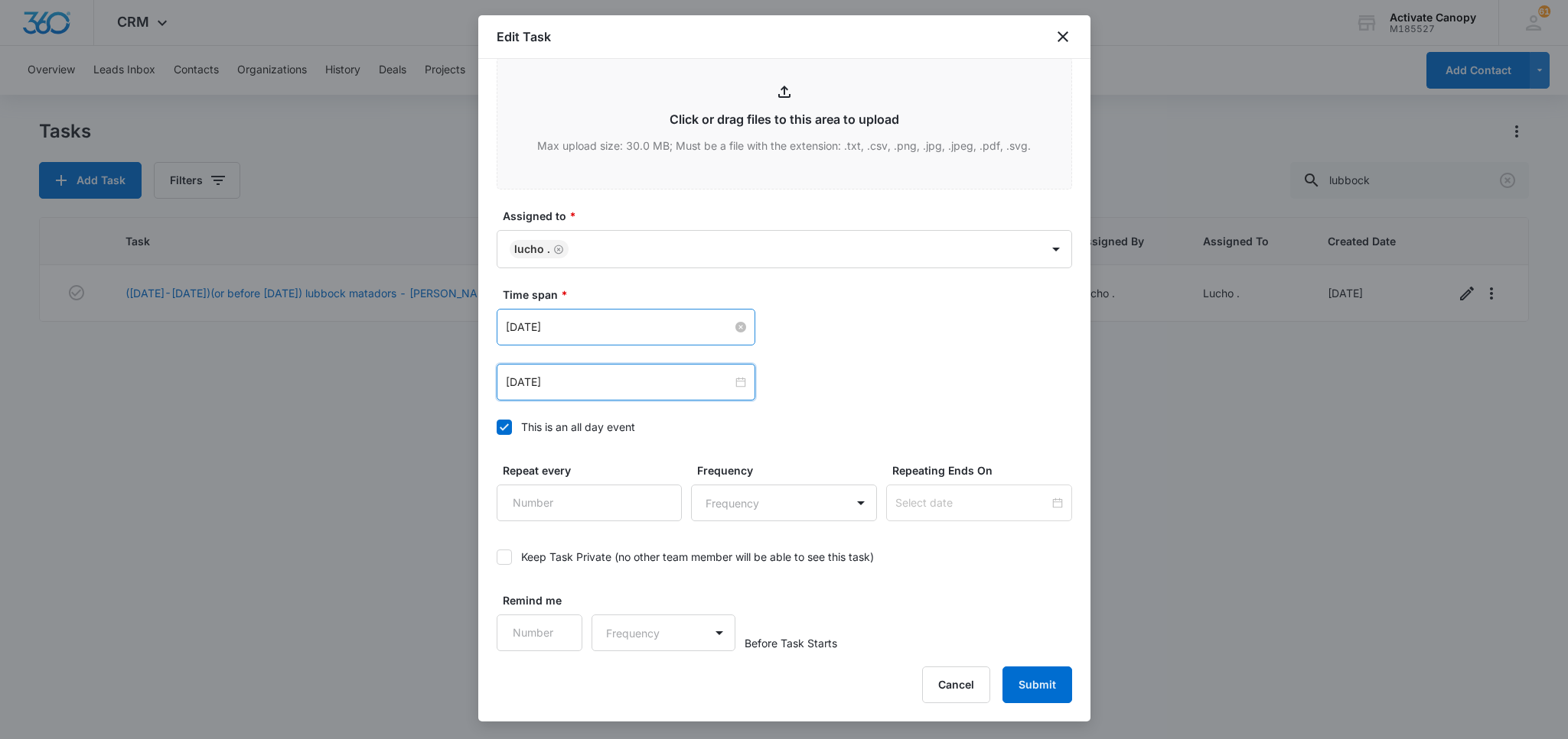
click at [638, 335] on input "Sep 9, 2025" at bounding box center [619, 326] width 226 height 17
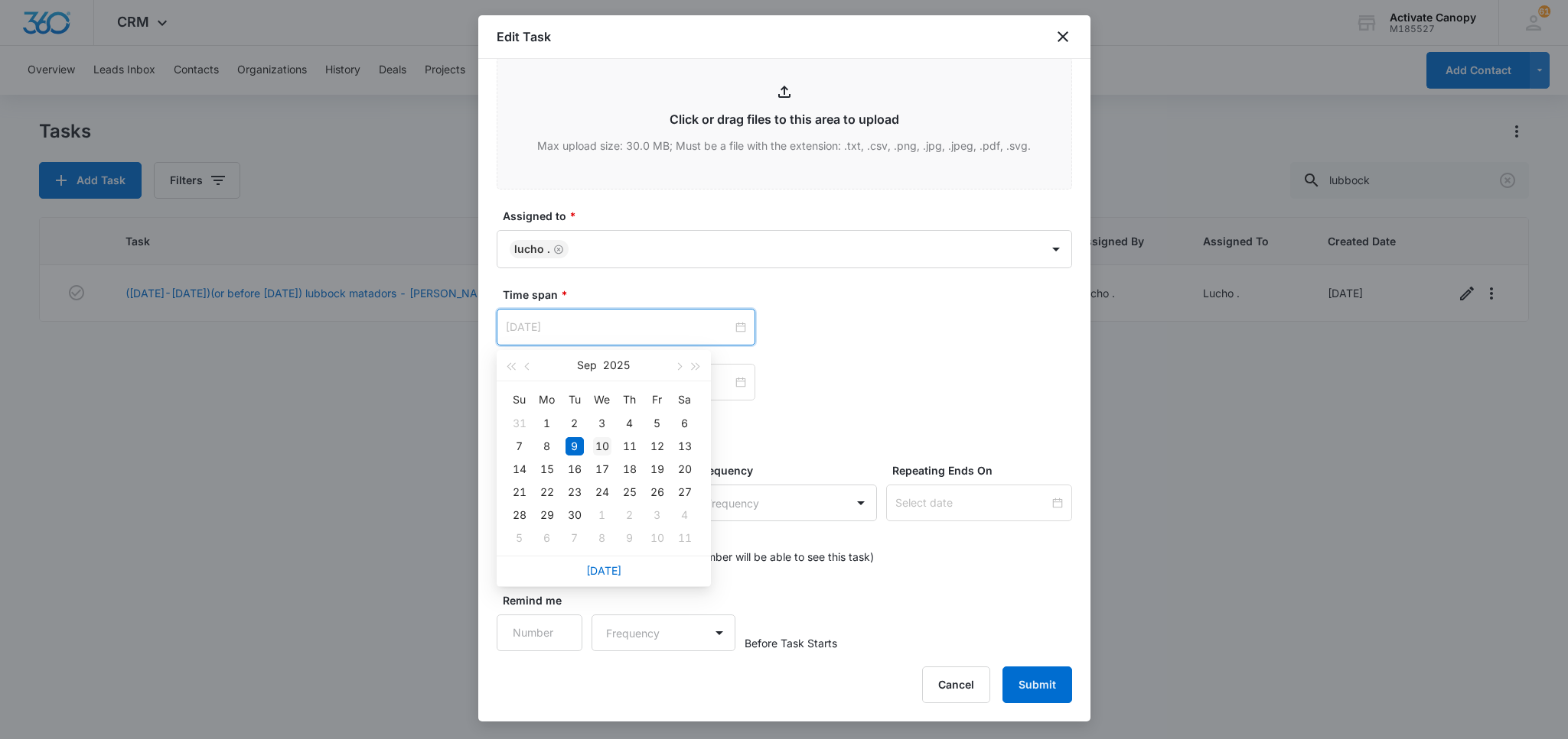
type input "Sep 10, 2025"
click at [606, 440] on div "10" at bounding box center [601, 446] width 19 height 19
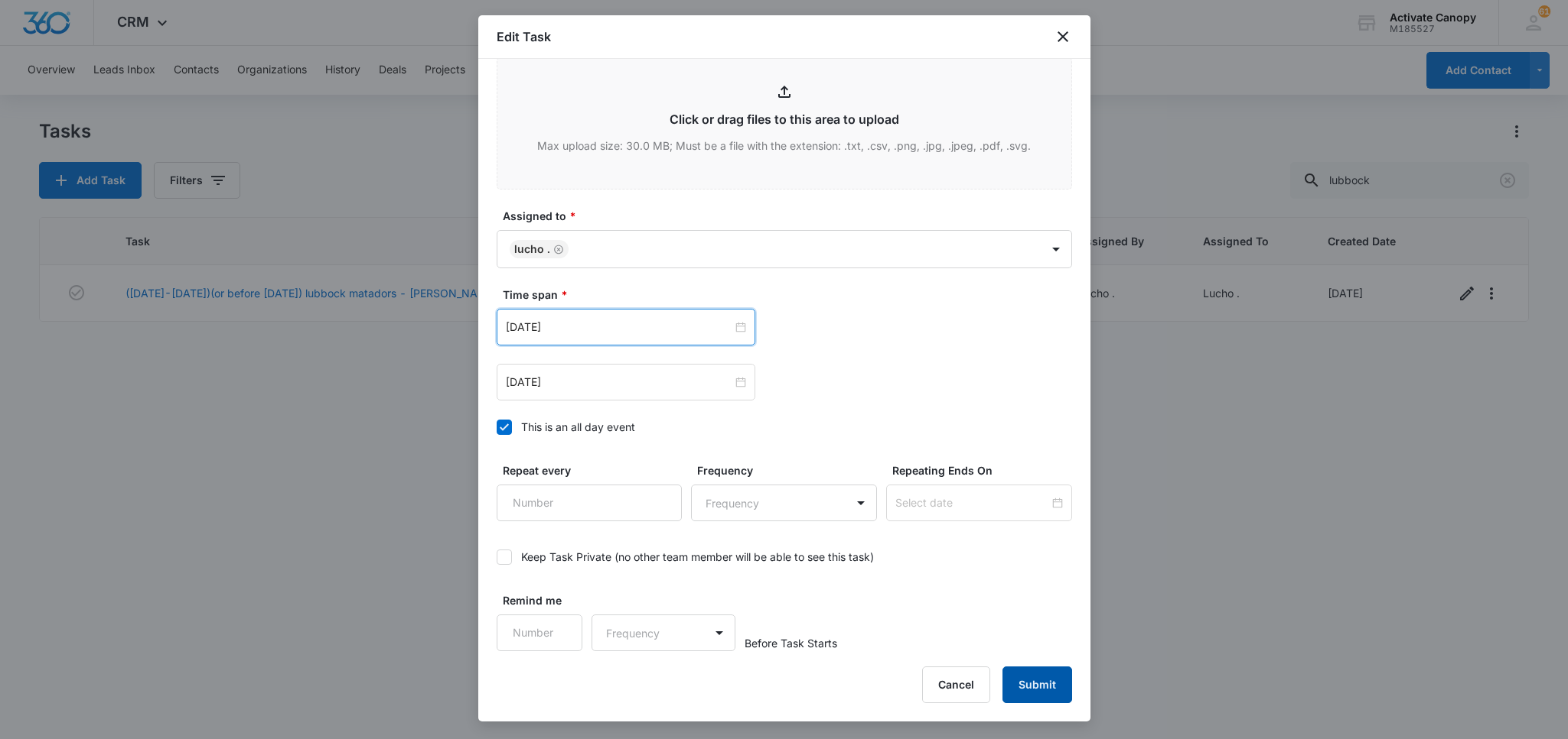
click at [1024, 675] on button "Submit" at bounding box center [1037, 684] width 69 height 37
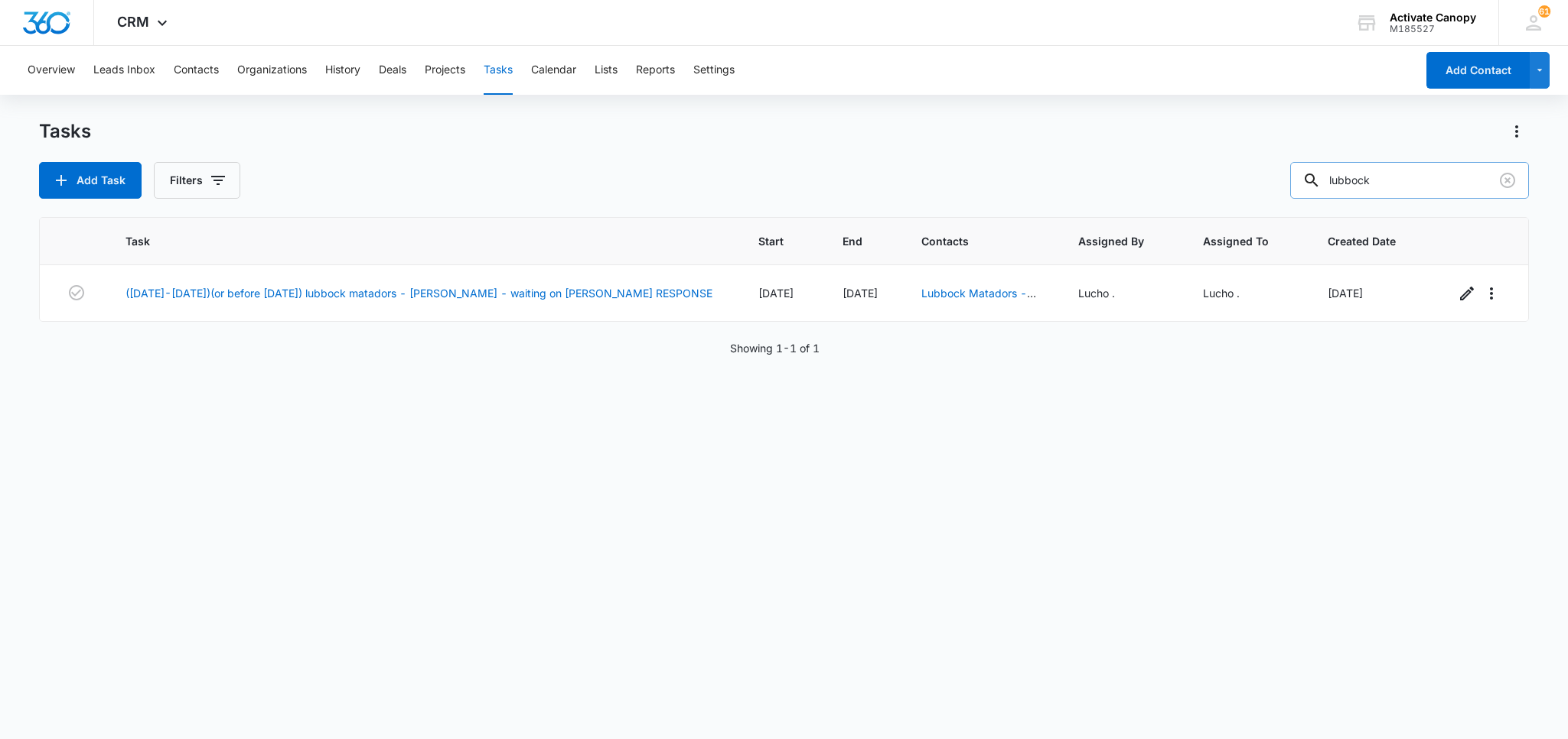
click at [1384, 191] on input "lubbock" at bounding box center [1409, 180] width 239 height 37
type input "pico"
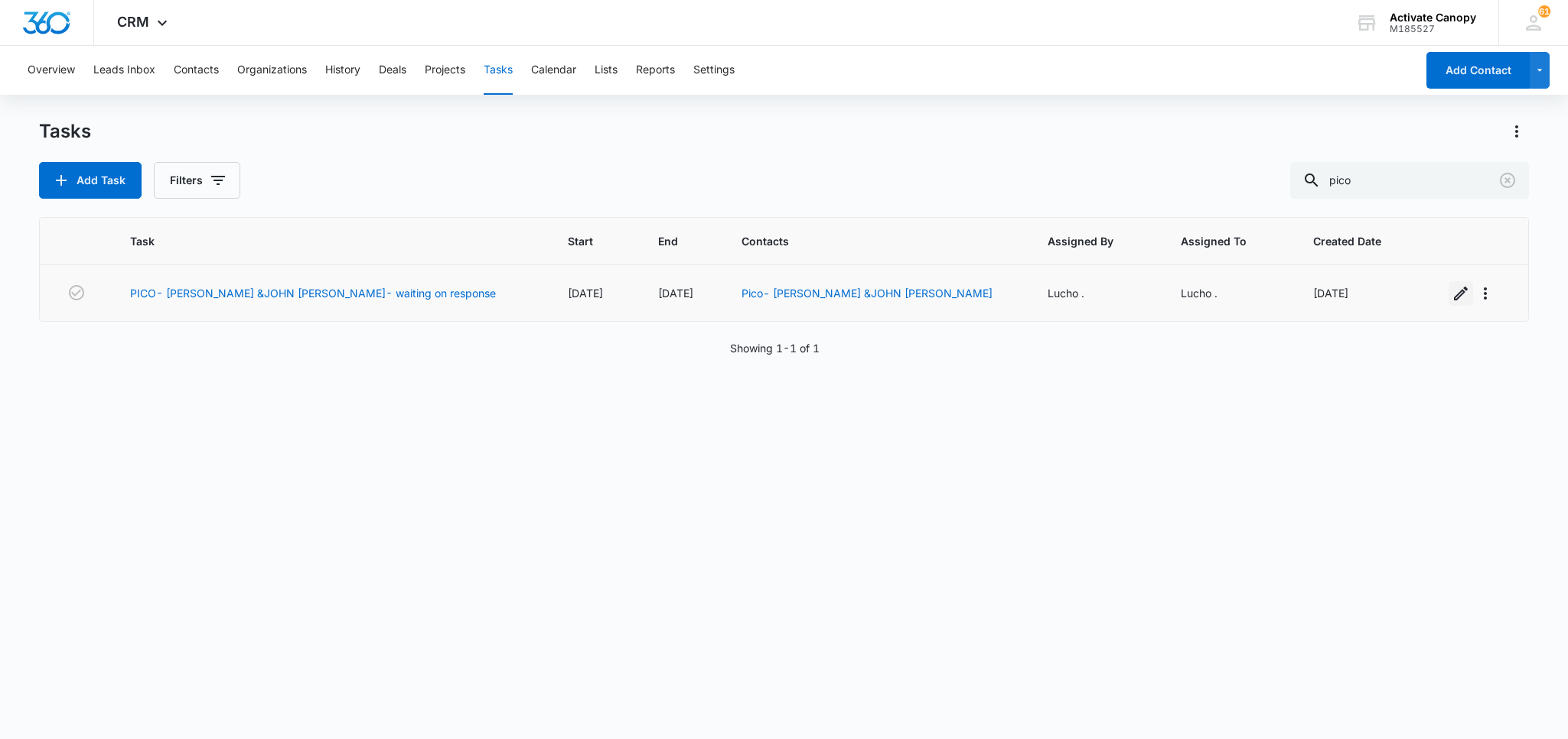
click at [1451, 294] on icon "button" at bounding box center [1460, 294] width 19 height 19
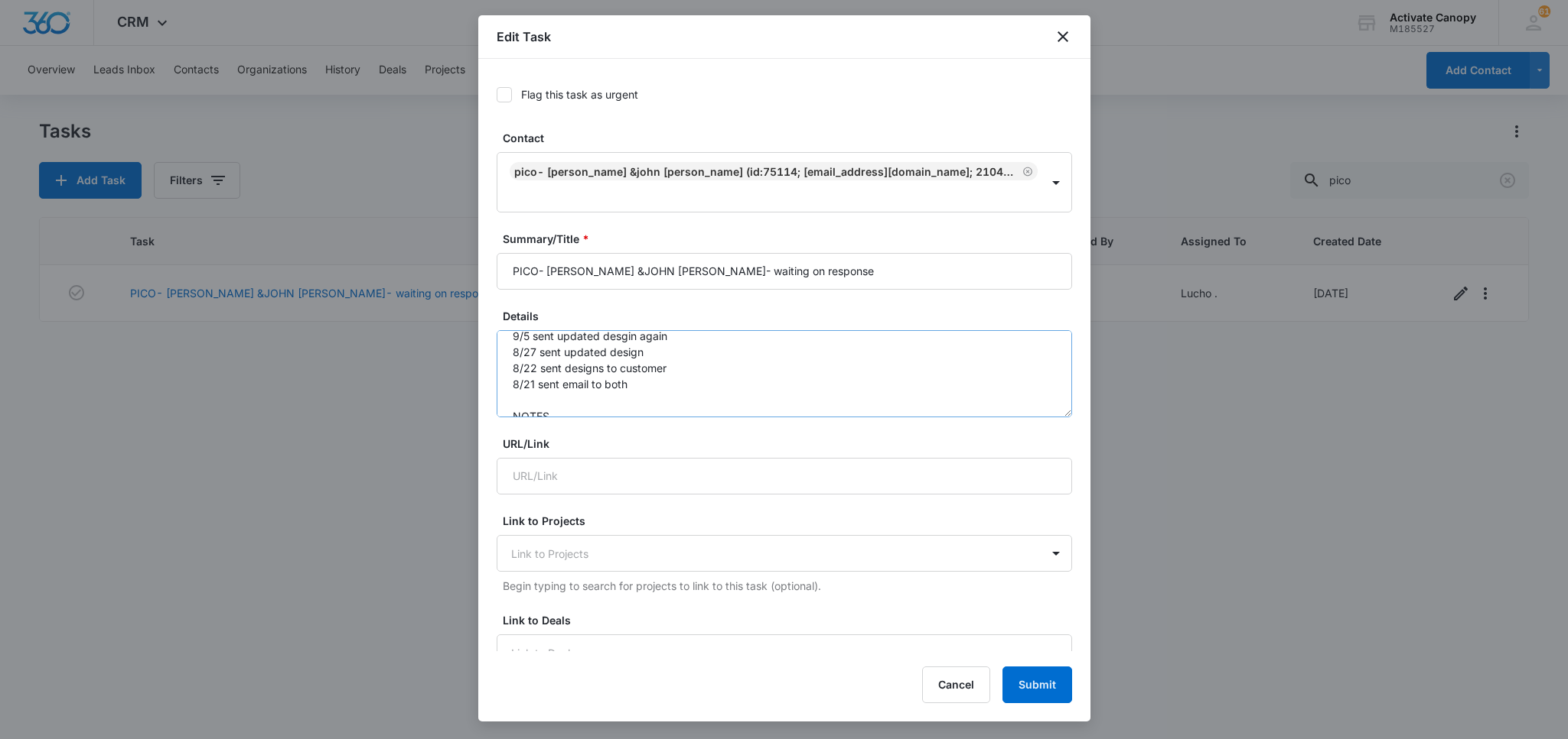
scroll to position [80, 0]
click at [926, 375] on textarea "9/8 sent design to customer 9/8 sent email to customer/design 9/5 sent updated …" at bounding box center [784, 374] width 576 height 87
click at [506, 332] on textarea "9/8 sent design to customer 9/8 sent email to customer/design 9/5 sent updated …" at bounding box center [784, 374] width 576 height 87
click at [553, 330] on textarea "9/8 sent design to customer 9/8 sent email to customer/design 9/5 sent updated …" at bounding box center [784, 374] width 576 height 87
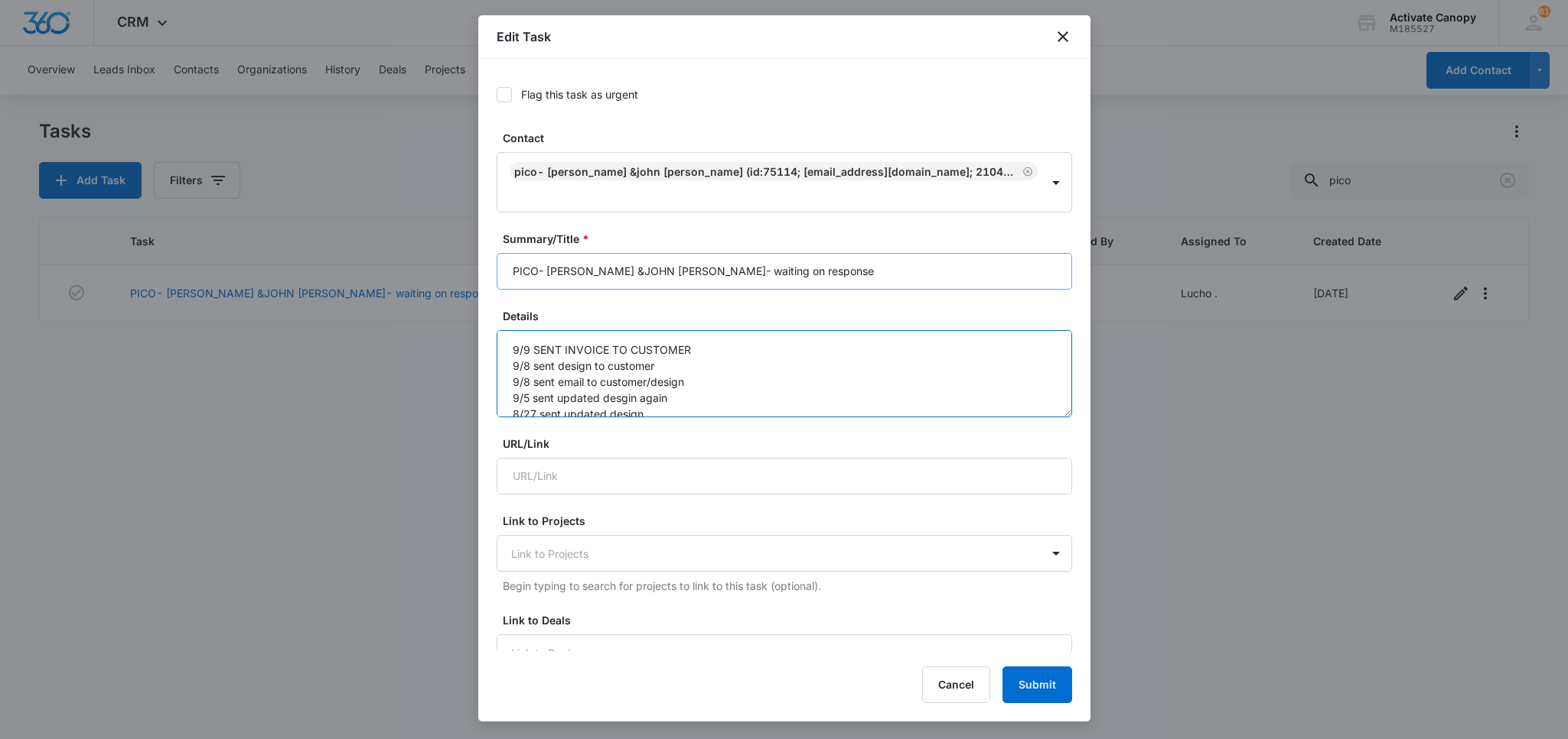
type textarea "9/9 SENT INVOICE TO CUSTOMER 9/8 sent design to customer 9/8 sent email to cust…"
click at [882, 255] on input "PICO- ANDY DEEL &JOHN MCLAUGHLIN- waiting on response" at bounding box center [784, 271] width 576 height 37
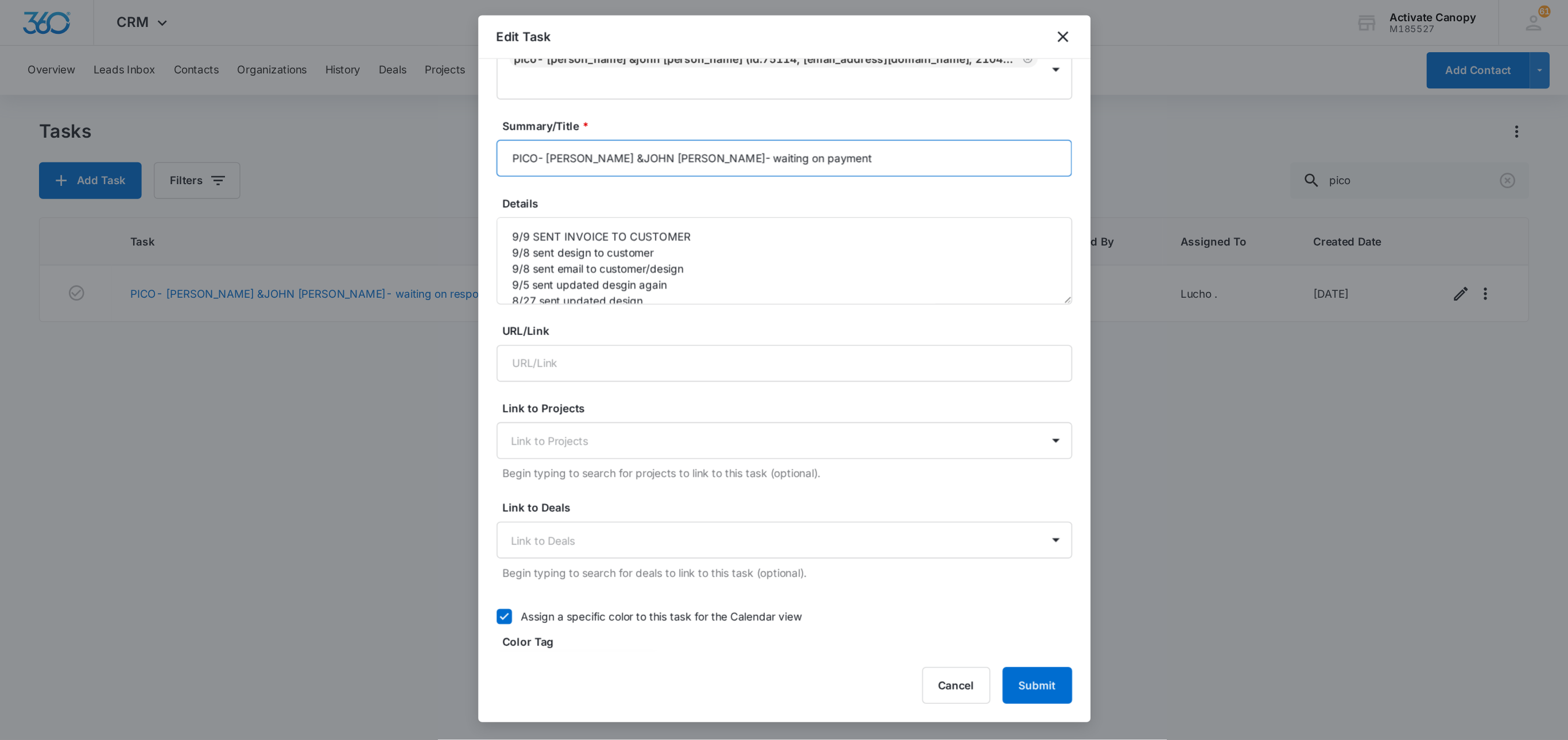
scroll to position [622, 0]
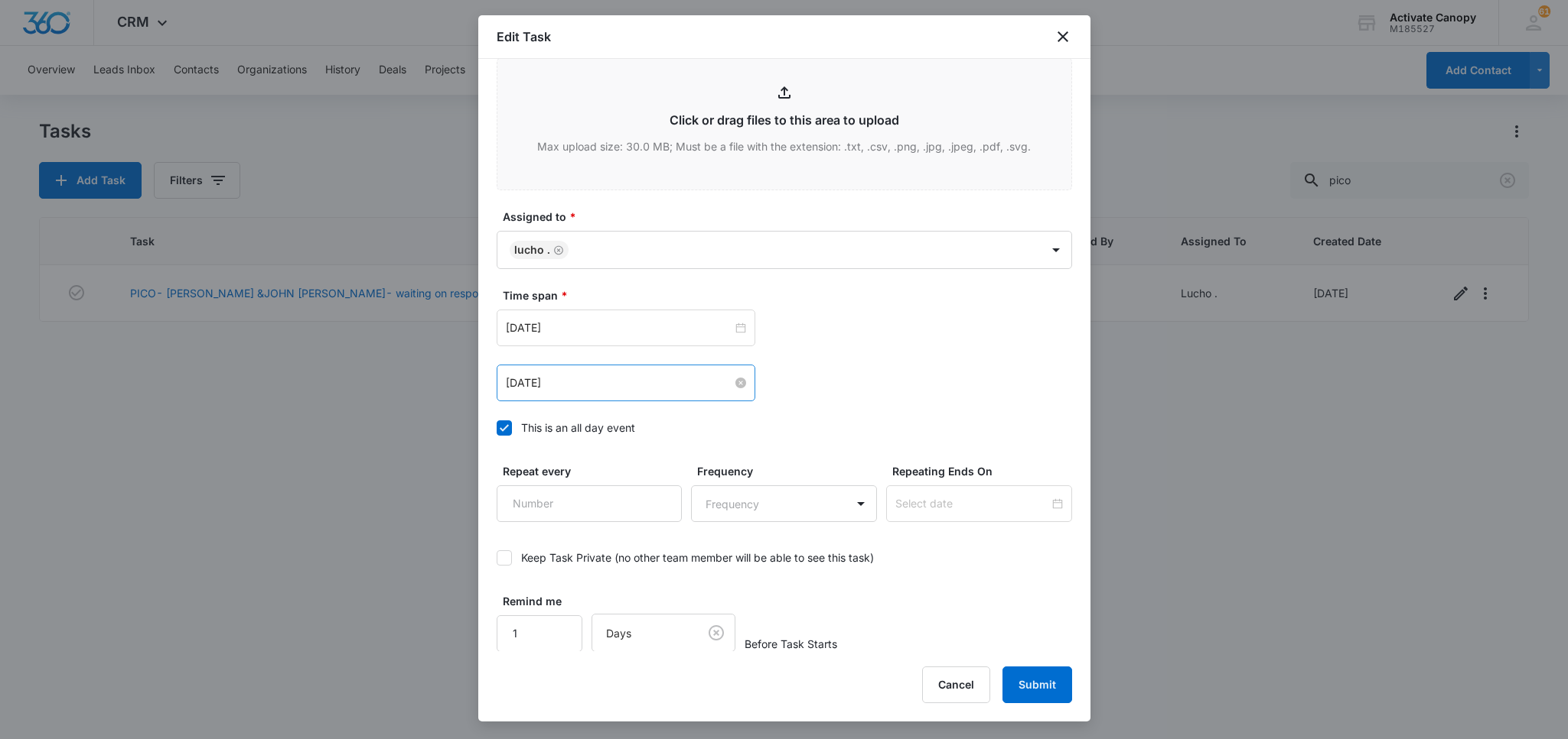
type input "PICO- ANDY DEEL &JOHN MCLAUGHLIN- waiting on payment"
click at [573, 388] on input "Sep 12, 2025" at bounding box center [619, 383] width 226 height 17
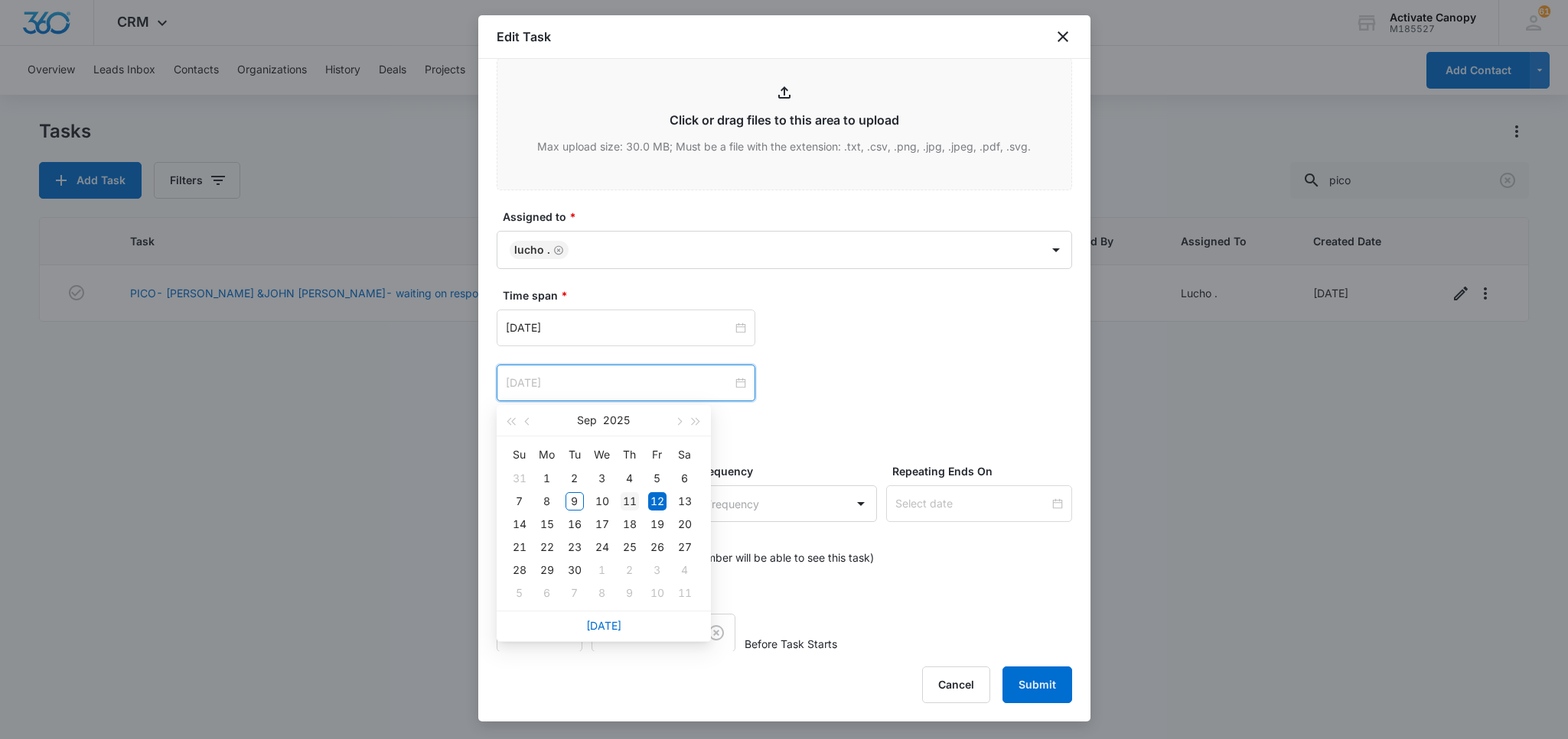
type input "Sep 11, 2025"
click at [627, 498] on div "11" at bounding box center [629, 501] width 19 height 19
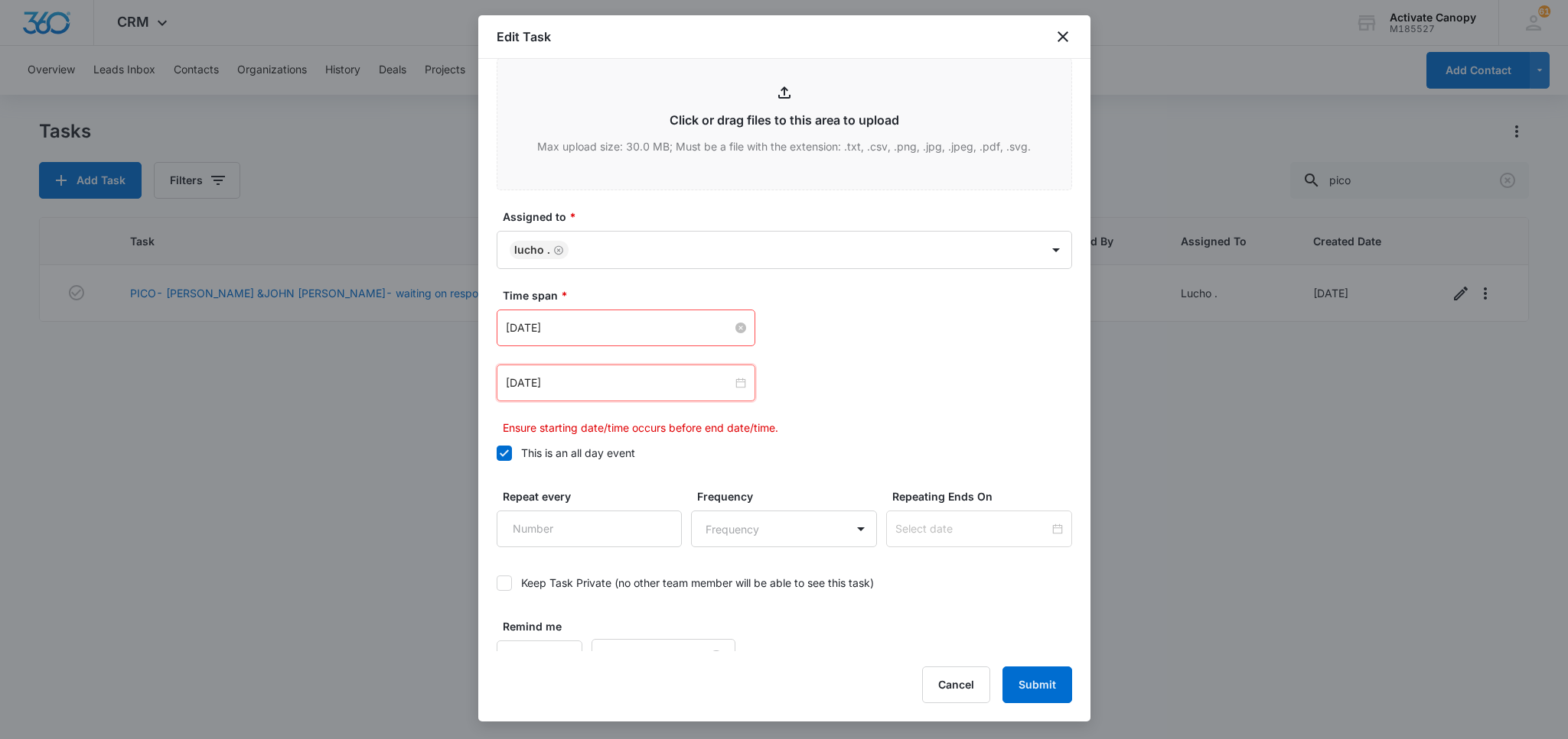
click at [636, 322] on input "Sep 12, 2025" at bounding box center [619, 327] width 226 height 17
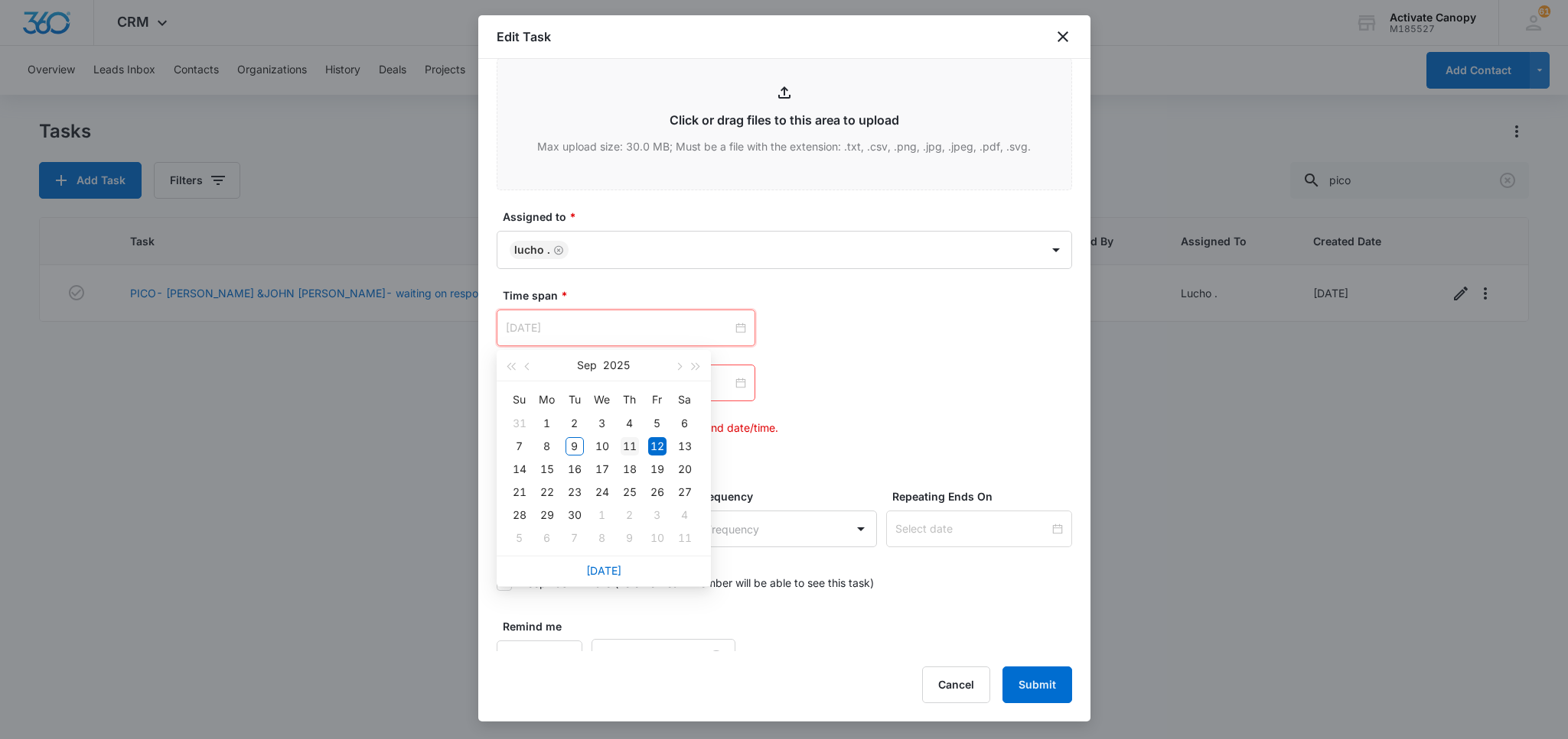
type input "Sep 11, 2025"
click at [623, 445] on div "11" at bounding box center [629, 446] width 19 height 19
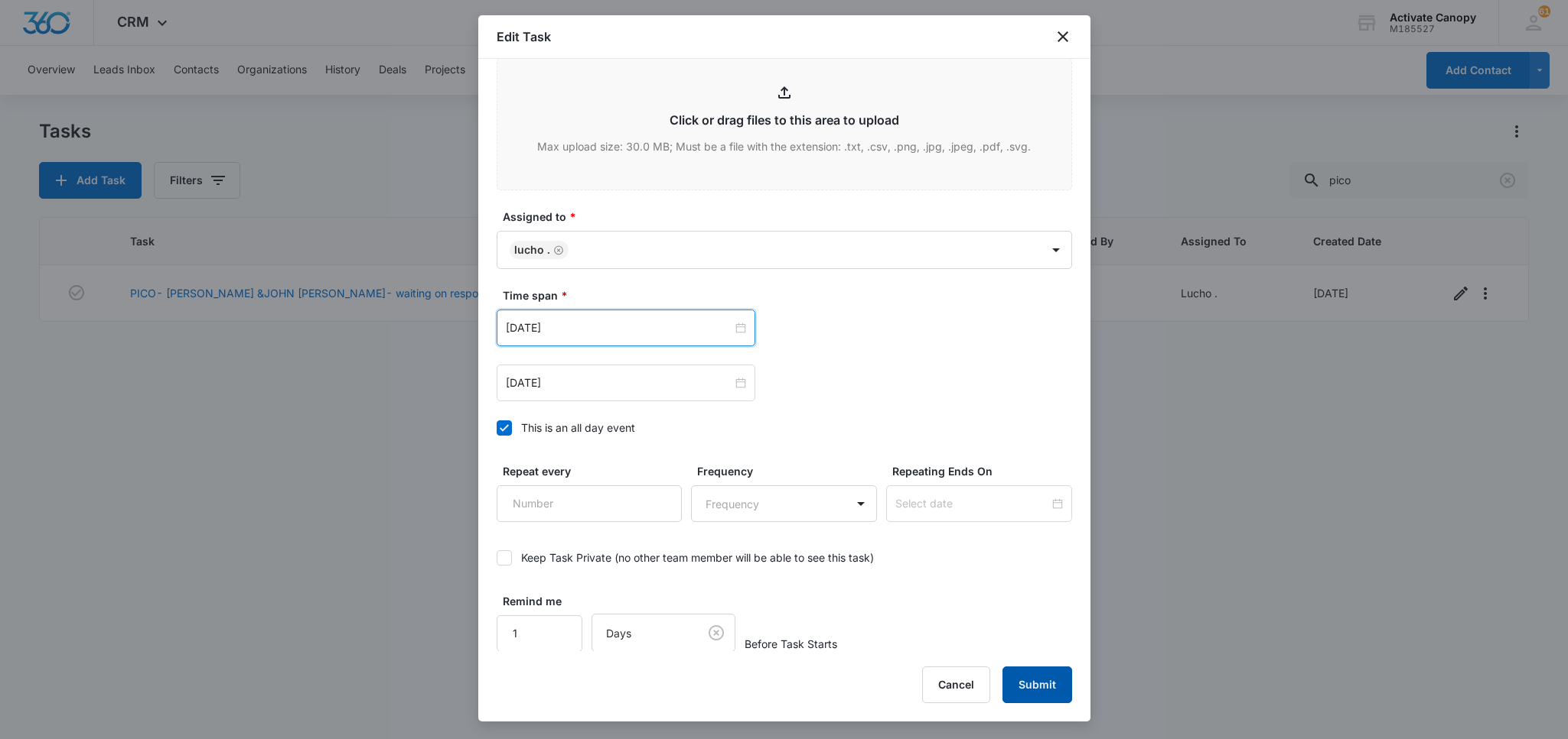
click at [1044, 686] on button "Submit" at bounding box center [1037, 684] width 69 height 37
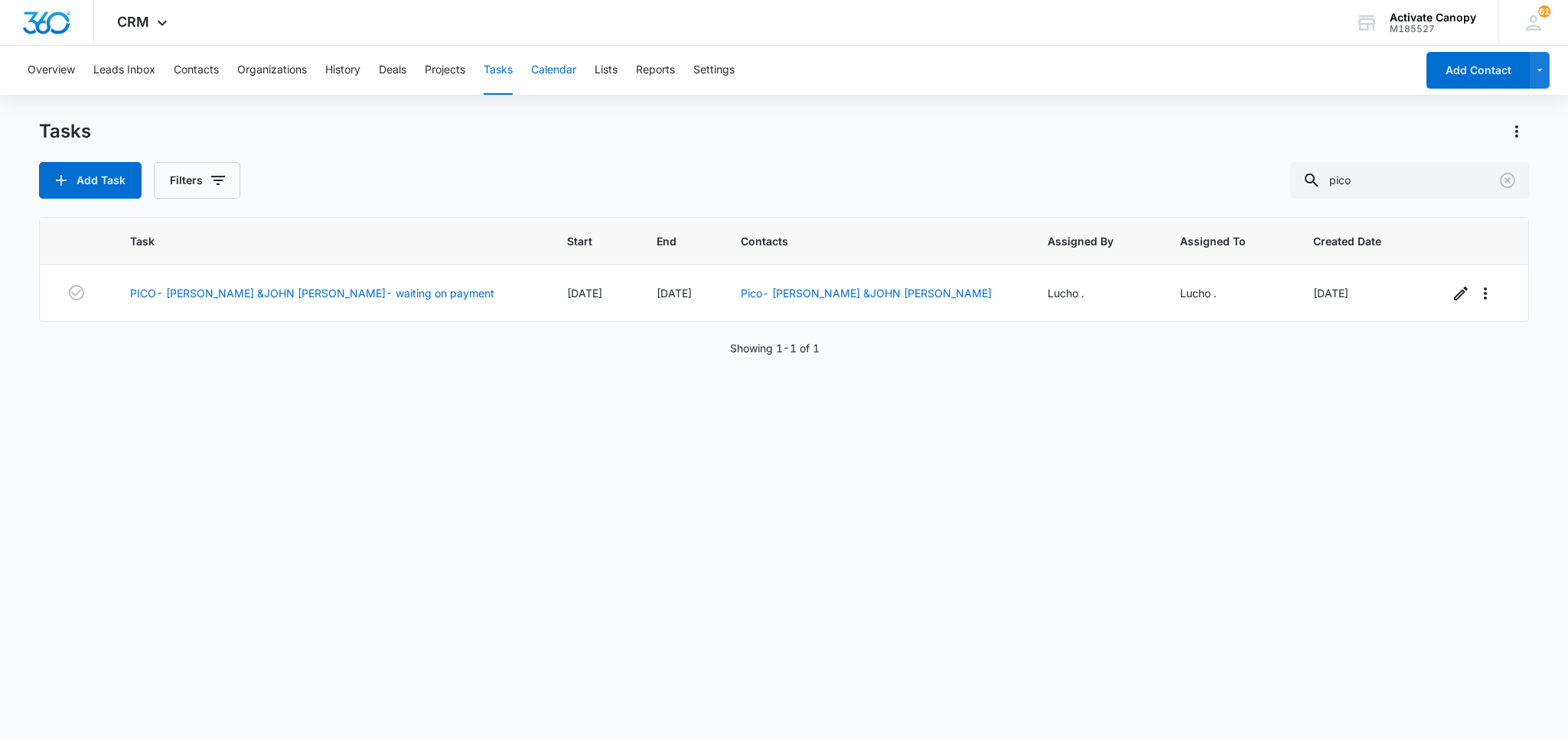
click at [539, 78] on button "Calendar" at bounding box center [553, 69] width 45 height 49
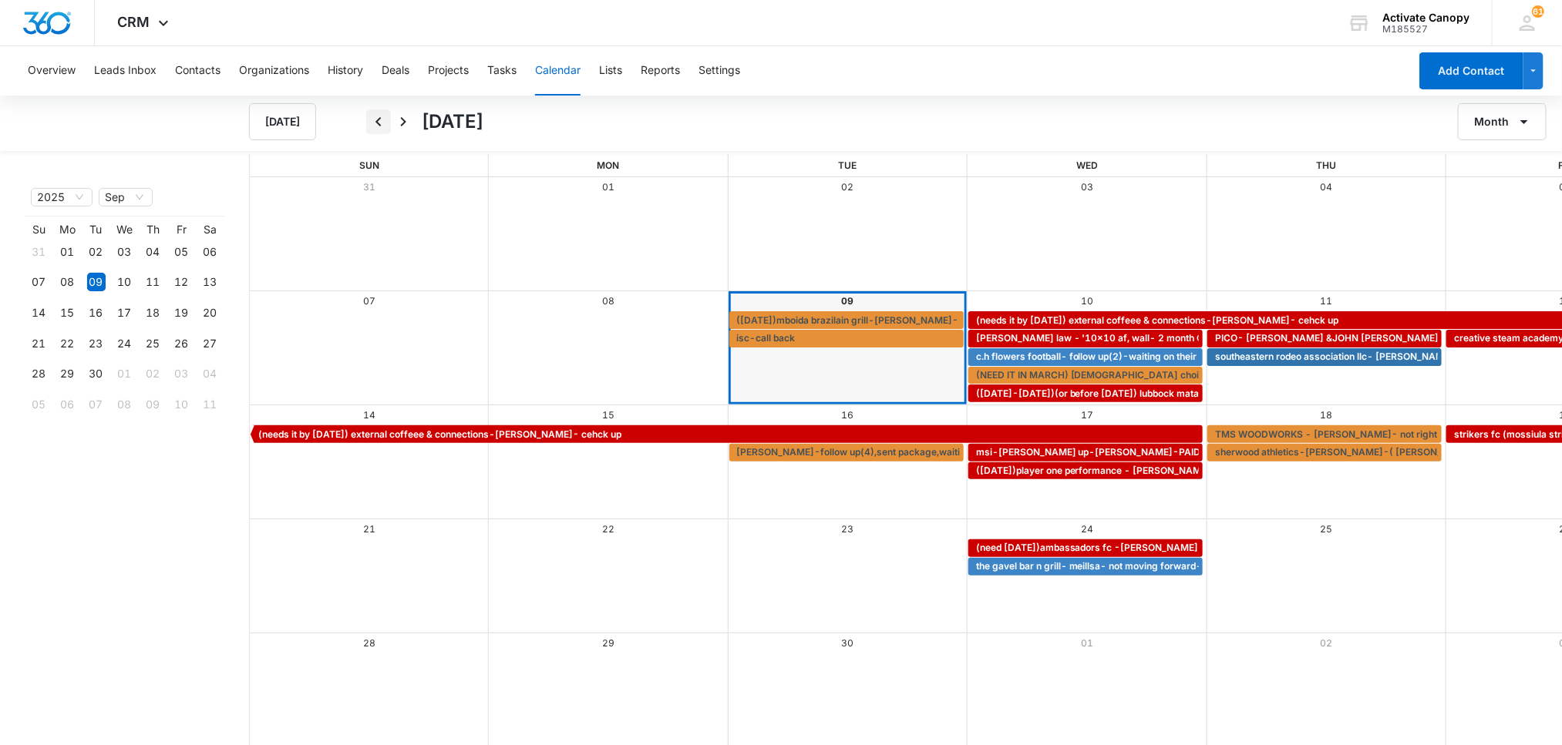
click at [378, 120] on icon "Back" at bounding box center [377, 121] width 5 height 9
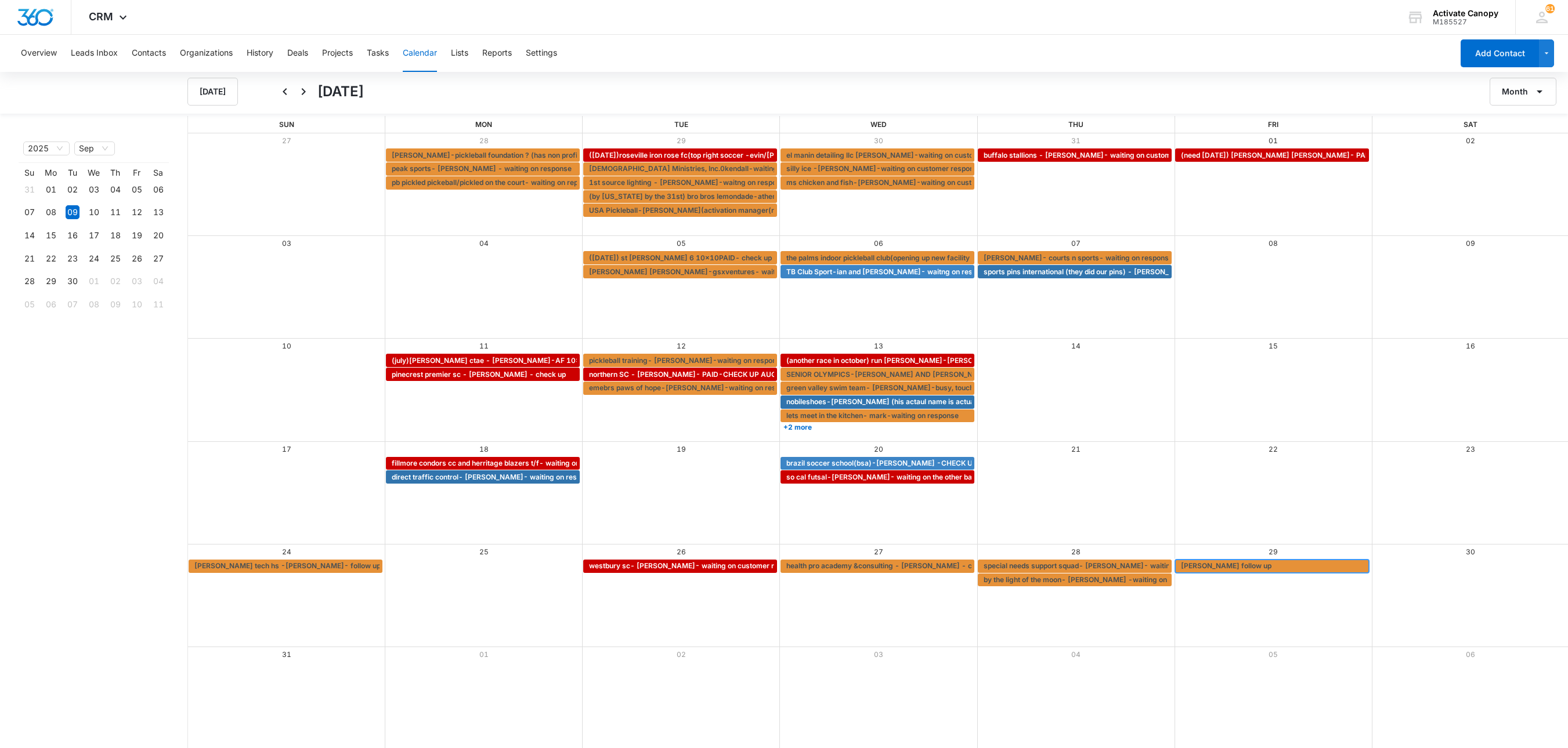
click at [1189, 561] on span "seymour hs-bryson follow up" at bounding box center [1226, 566] width 90 height 11
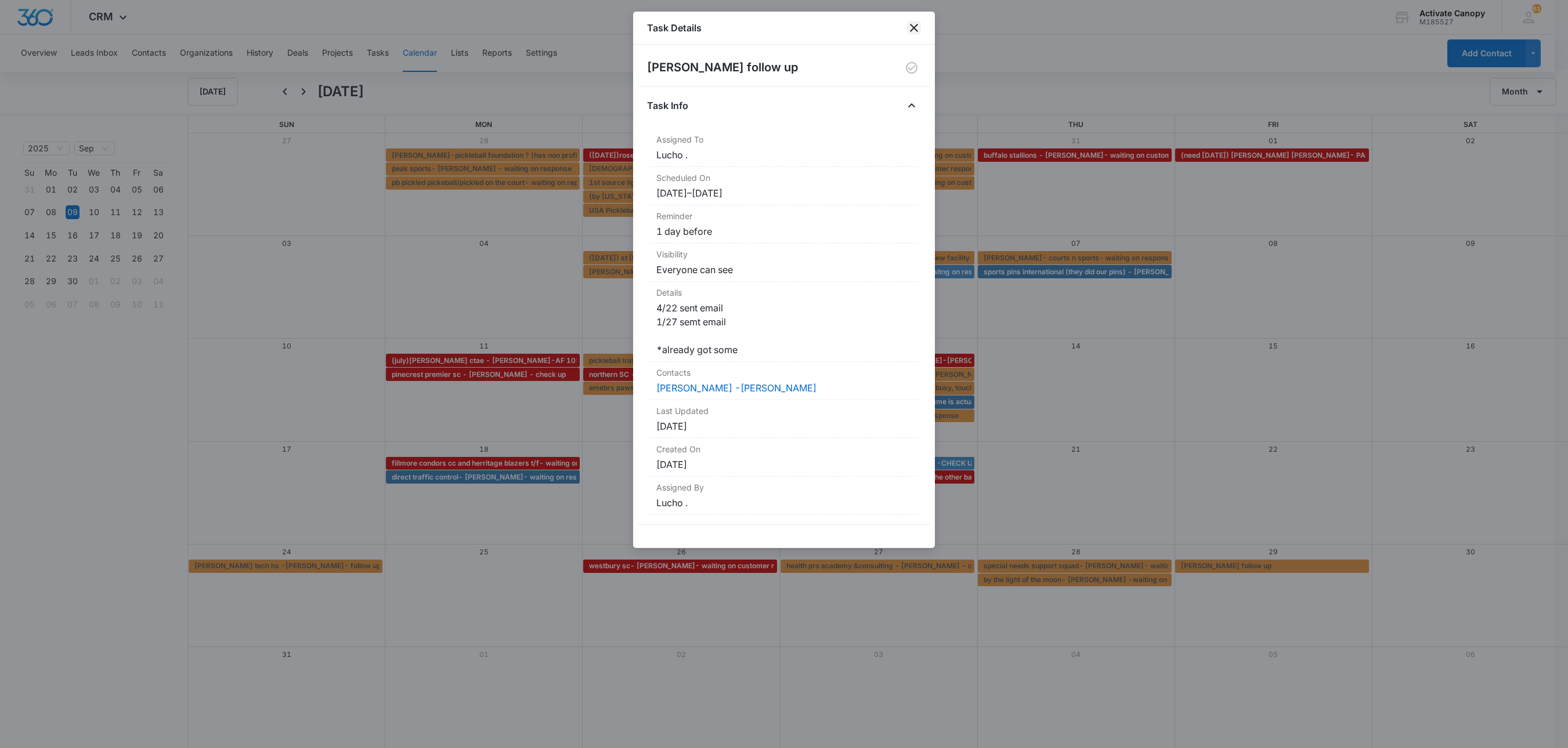
click at [919, 26] on icon "close" at bounding box center [914, 28] width 14 height 14
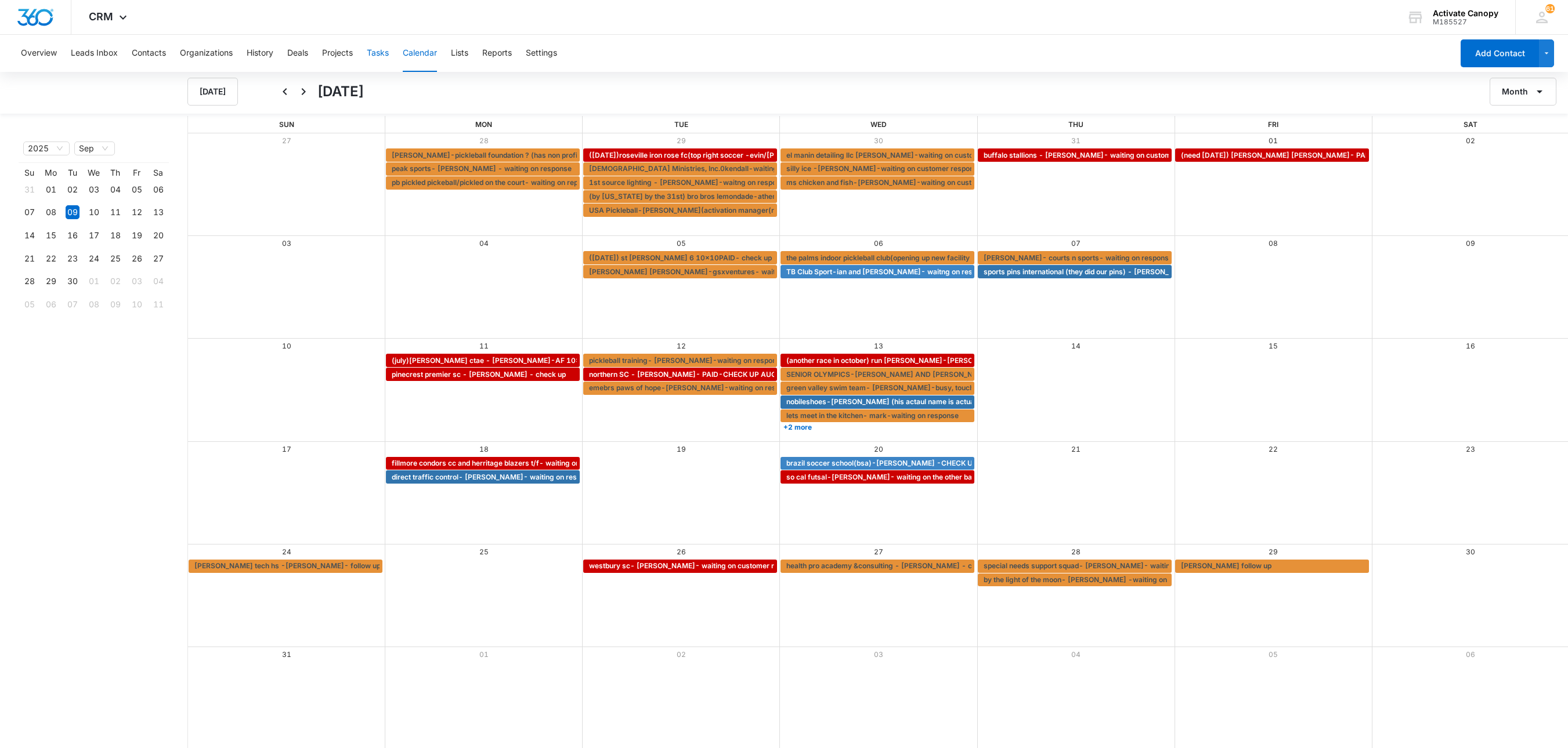
click at [389, 54] on button "Tasks" at bounding box center [377, 53] width 22 height 37
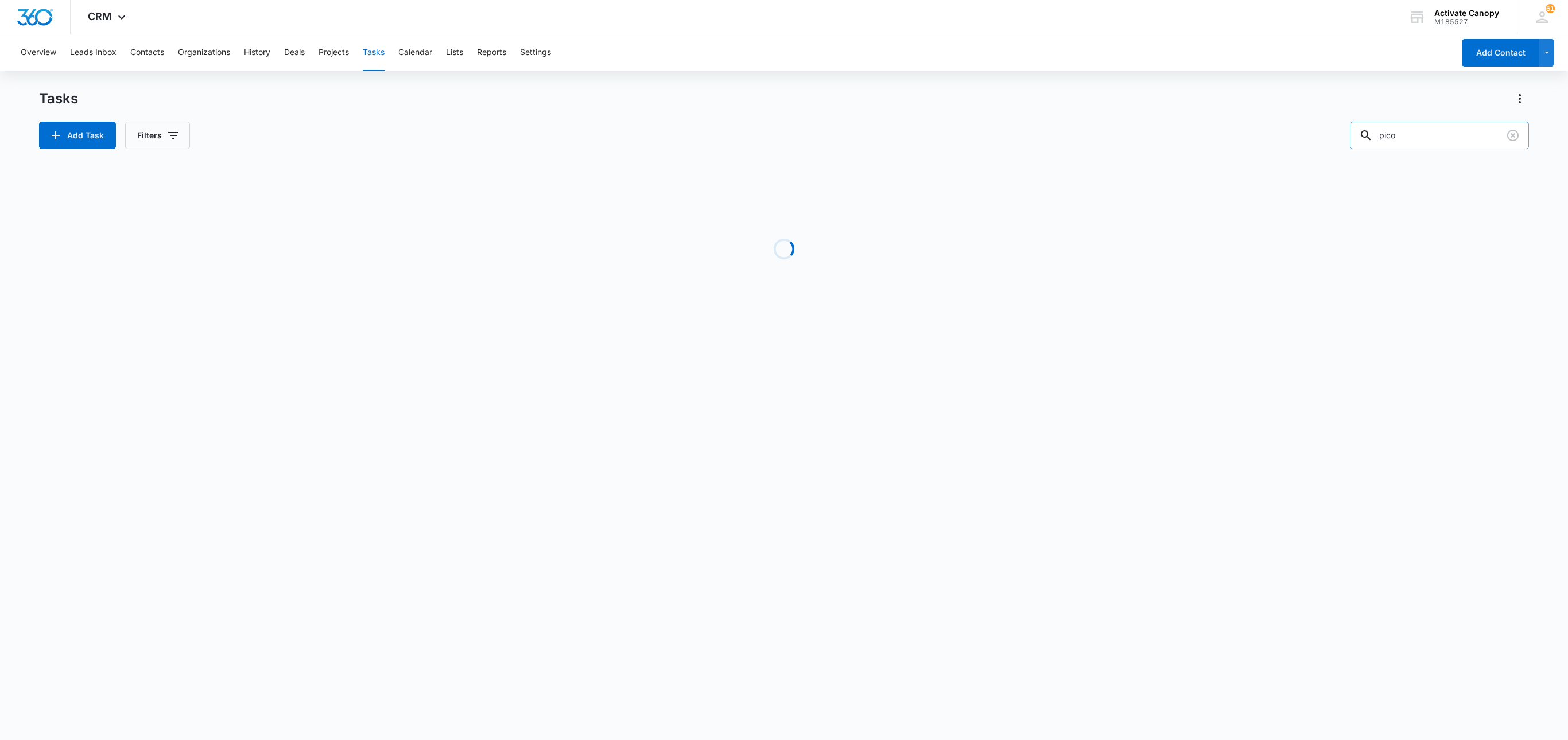
click at [1176, 132] on input "pico" at bounding box center [1439, 135] width 179 height 28
type input "seymour"
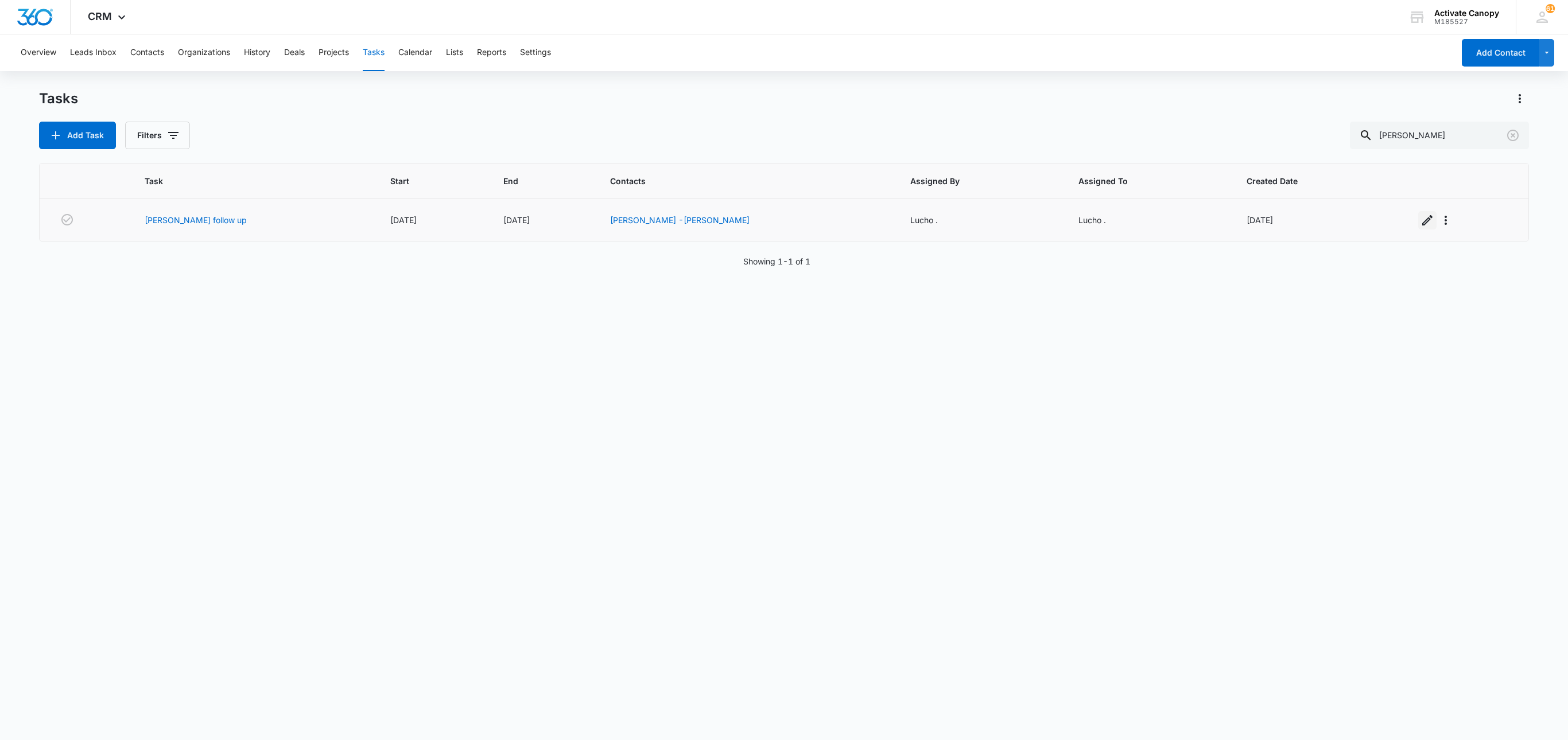
click at [1176, 218] on icon "button" at bounding box center [1427, 220] width 14 height 14
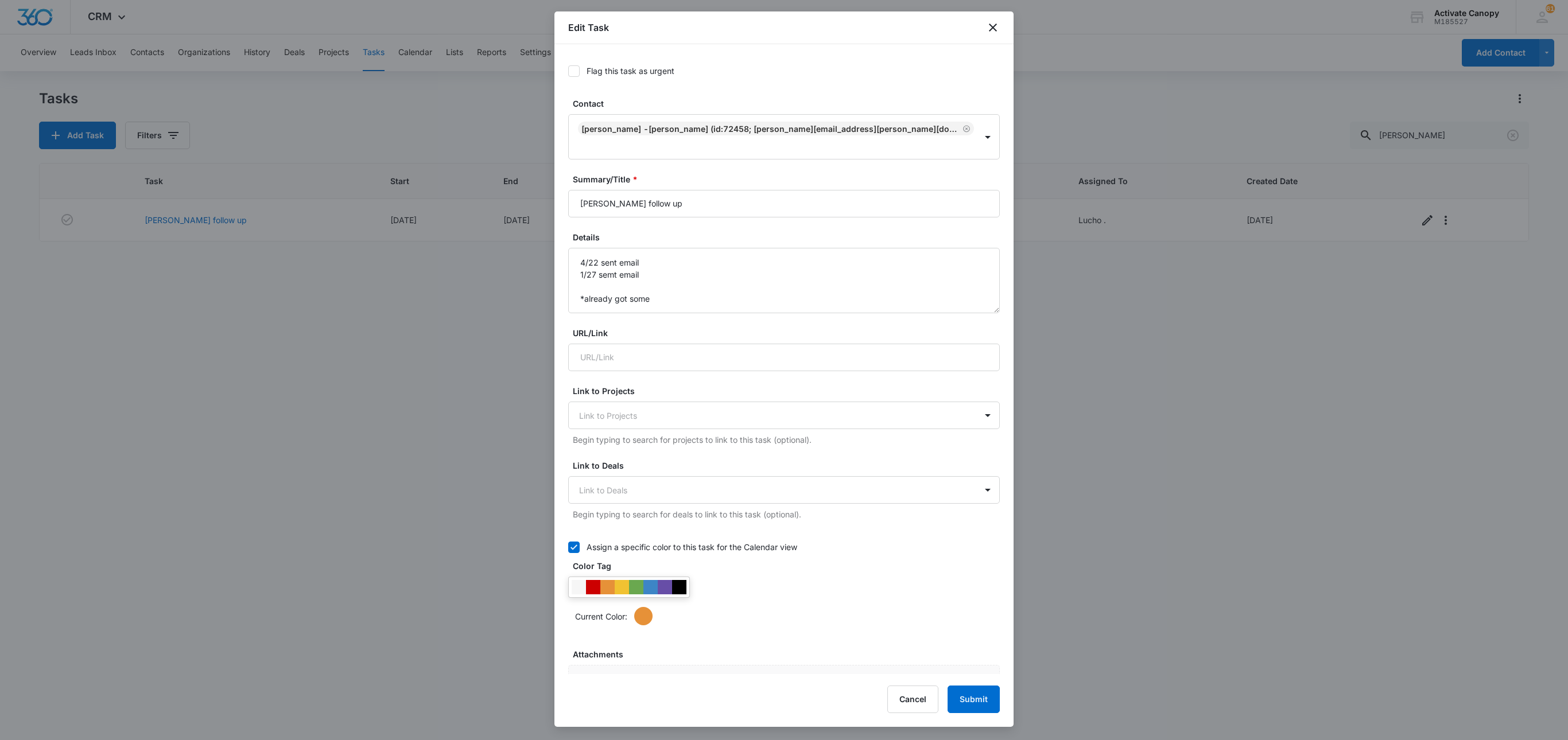
type input "Aug 29, 2025"
click at [716, 205] on input "seymour hs-bryson follow up" at bounding box center [784, 203] width 432 height 28
click at [712, 203] on input "seymour hs-bryson follow up" at bounding box center [784, 203] width 432 height 28
type input "seymour hs-bryson already has some (mass email sequence)"
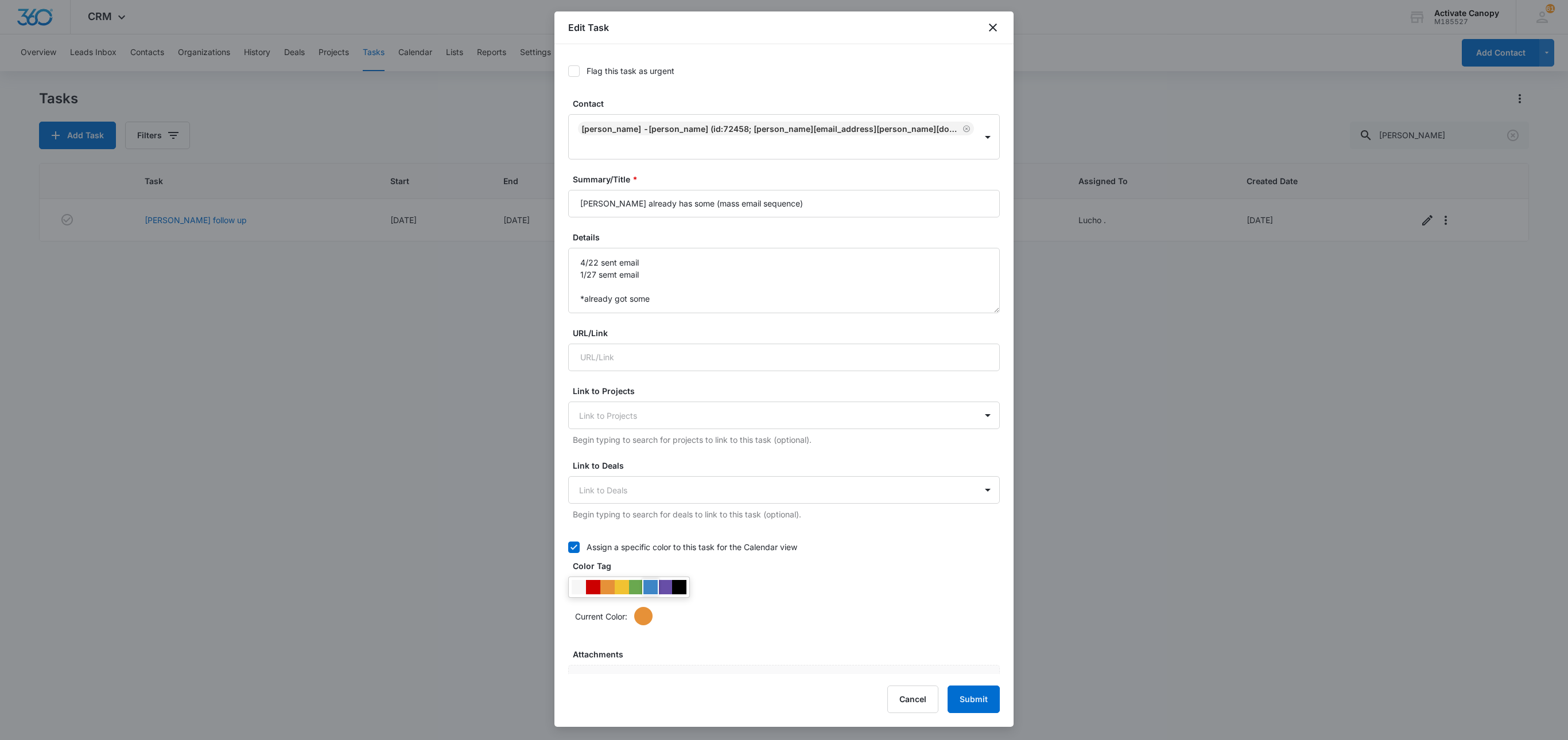
click at [650, 555] on div at bounding box center [628, 587] width 121 height 22
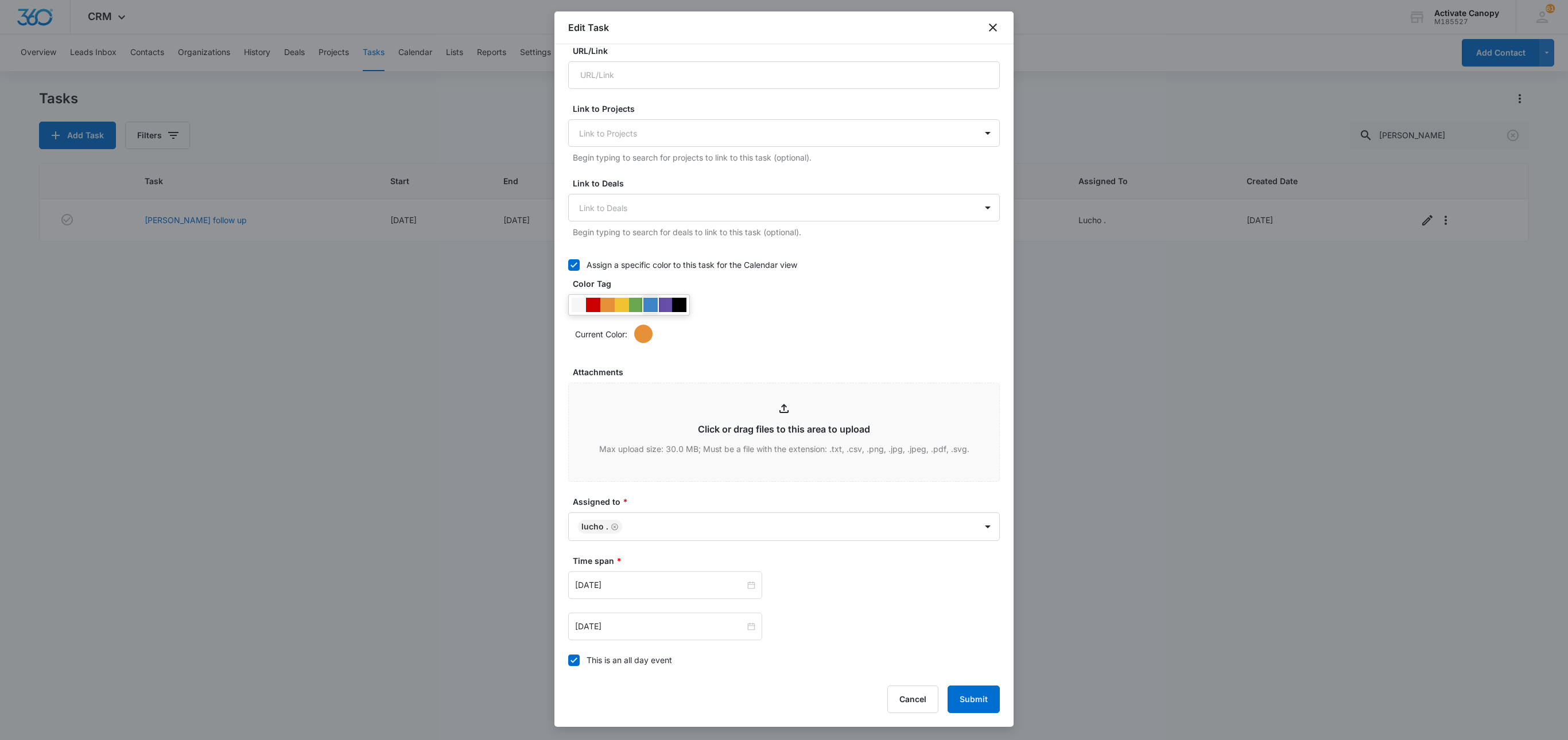
scroll to position [345, 0]
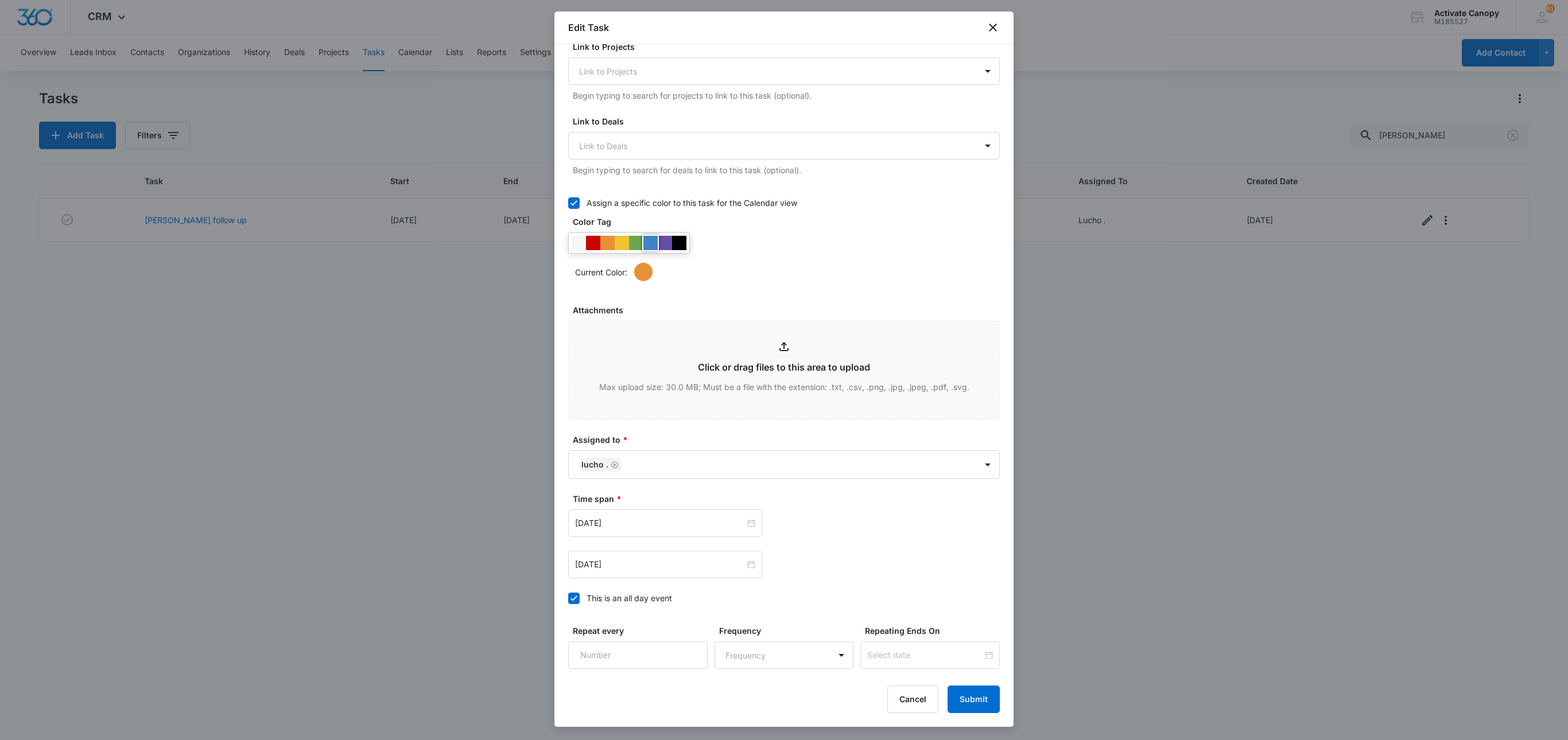
click at [651, 250] on div at bounding box center [650, 243] width 14 height 14
click at [691, 555] on input "Aug 29, 2025" at bounding box center [660, 564] width 170 height 13
click at [707, 403] on span "button" at bounding box center [705, 404] width 6 height 6
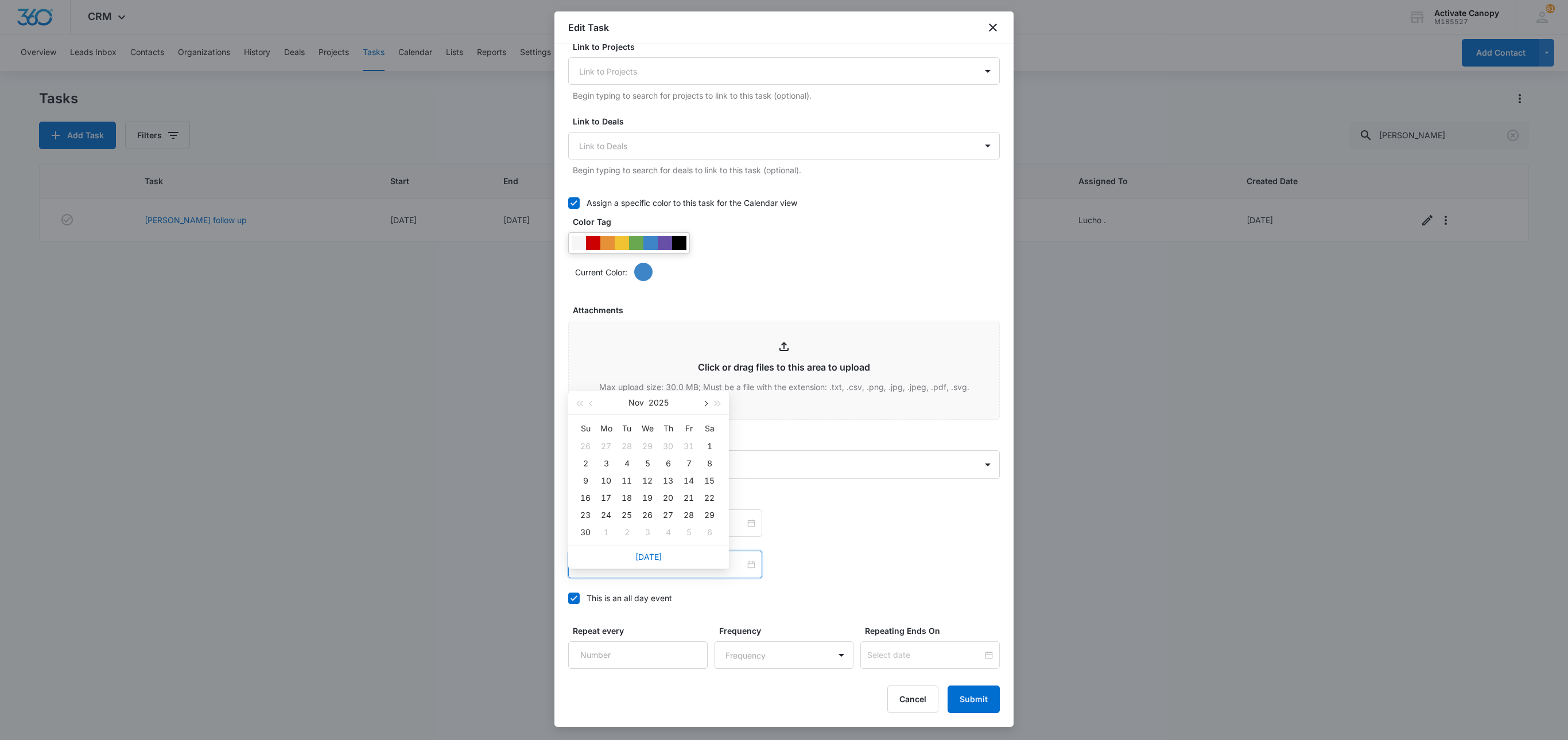
click at [707, 403] on span "button" at bounding box center [705, 404] width 6 height 6
click at [706, 401] on button "button" at bounding box center [704, 403] width 13 height 23
type input "Jan 6, 2026"
click at [631, 462] on div "6" at bounding box center [627, 464] width 14 height 14
click at [710, 530] on input "Aug 29, 2025" at bounding box center [660, 523] width 170 height 13
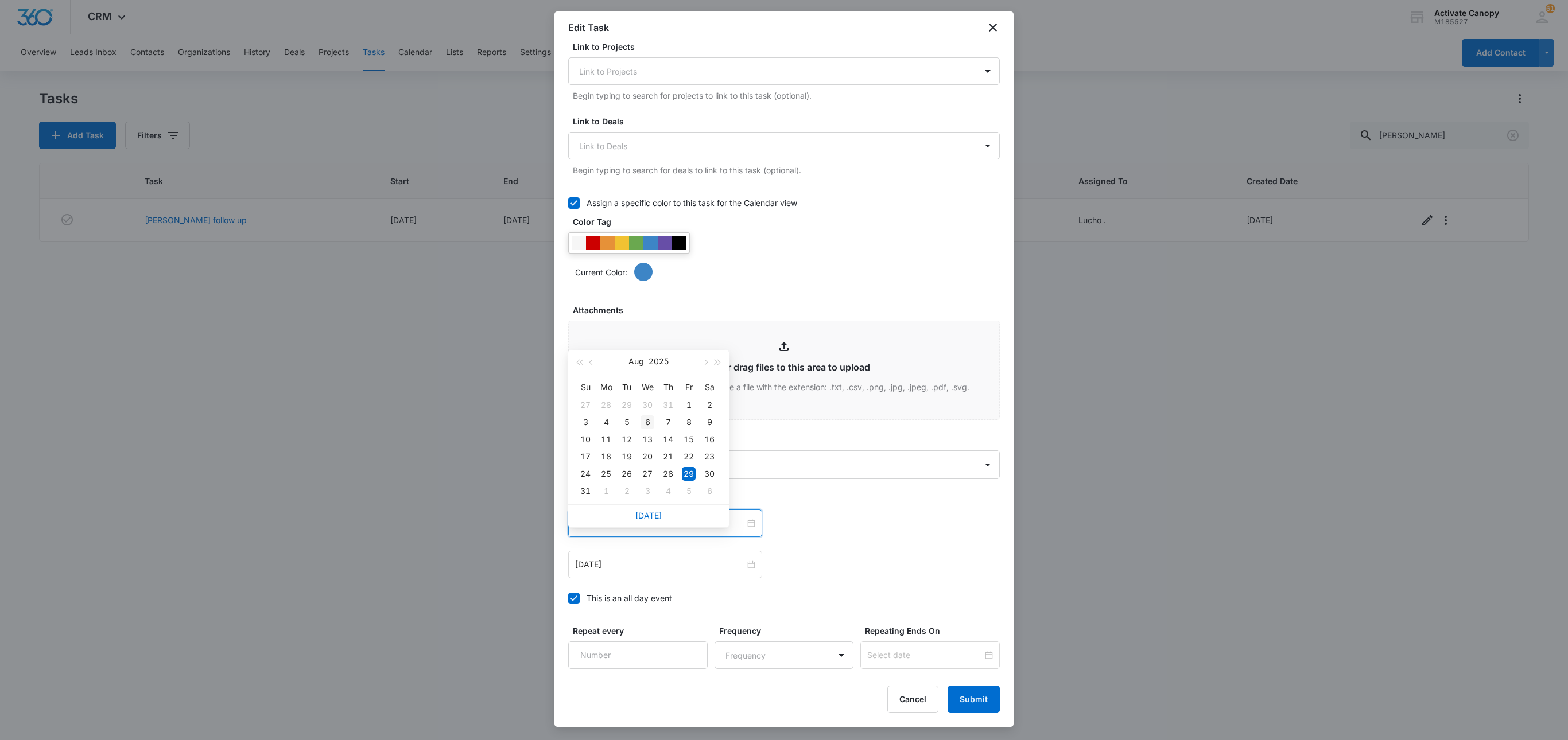
click at [650, 420] on div "6" at bounding box center [647, 422] width 14 height 14
click at [637, 538] on div "Aug 6, 2025" at bounding box center [665, 523] width 194 height 28
click at [637, 530] on input "Aug 6, 2025" at bounding box center [660, 523] width 170 height 13
click at [708, 354] on button "button" at bounding box center [704, 361] width 13 height 23
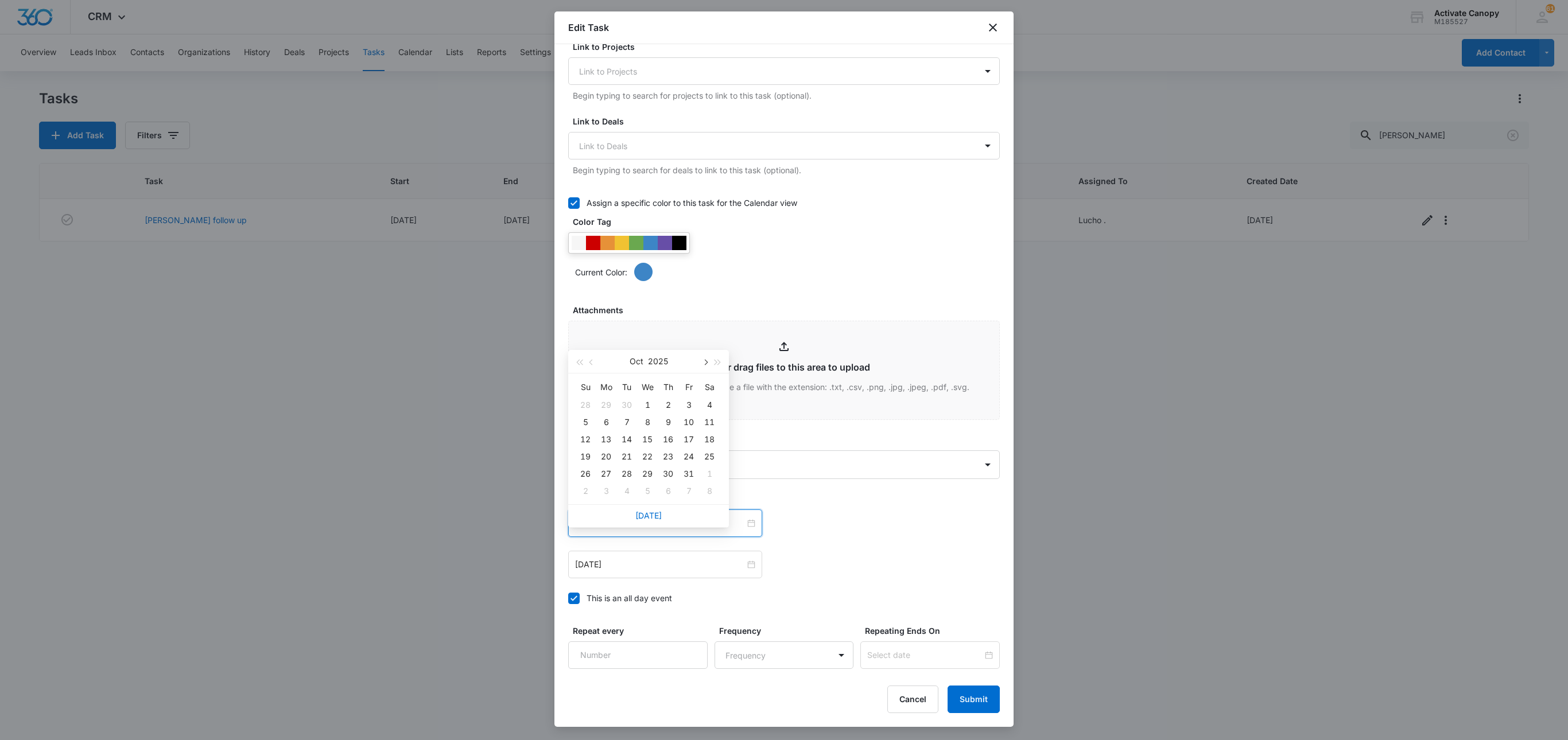
click at [708, 354] on button "button" at bounding box center [704, 361] width 13 height 23
type input "Jan 6, 2026"
click at [621, 424] on div "6" at bounding box center [627, 422] width 14 height 14
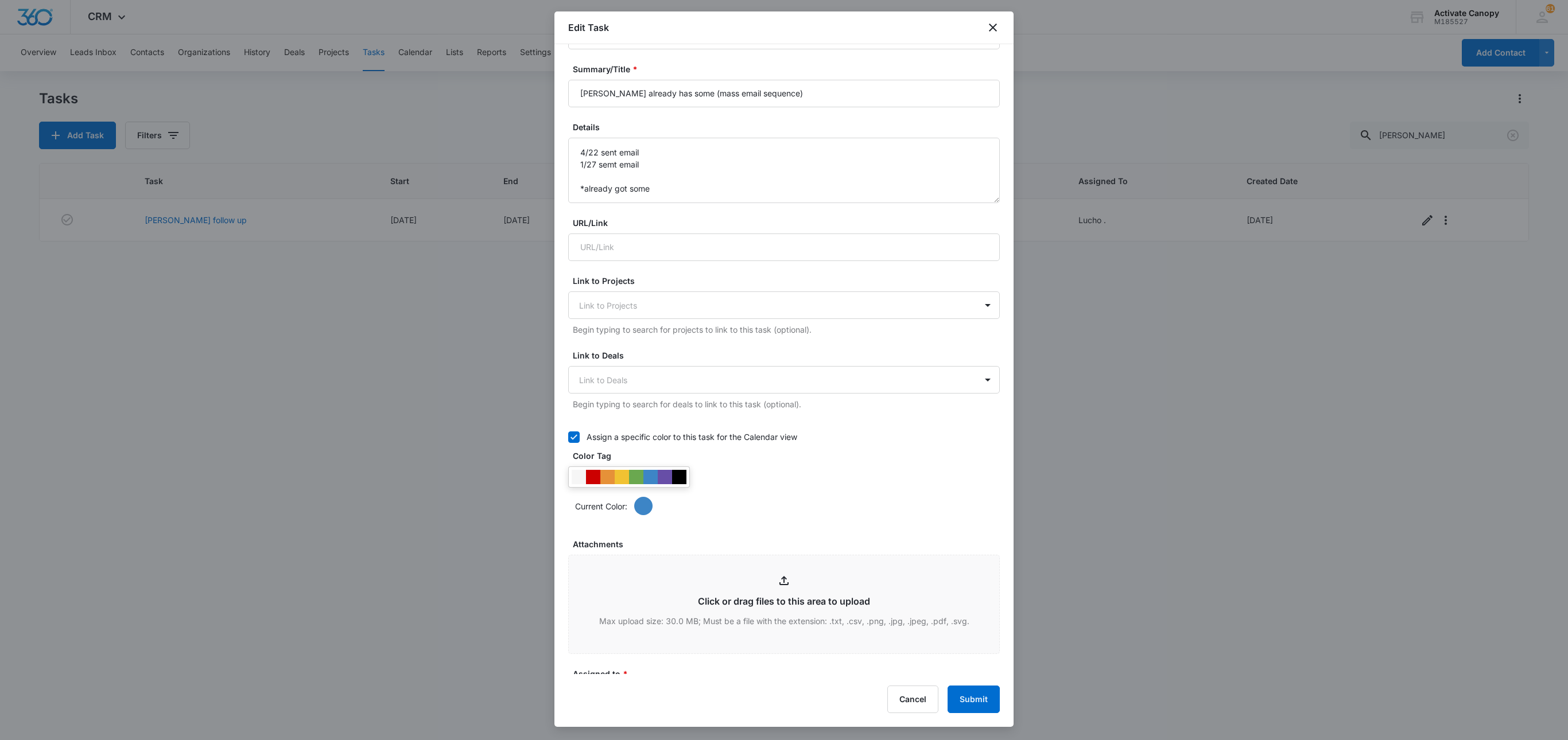
scroll to position [0, 0]
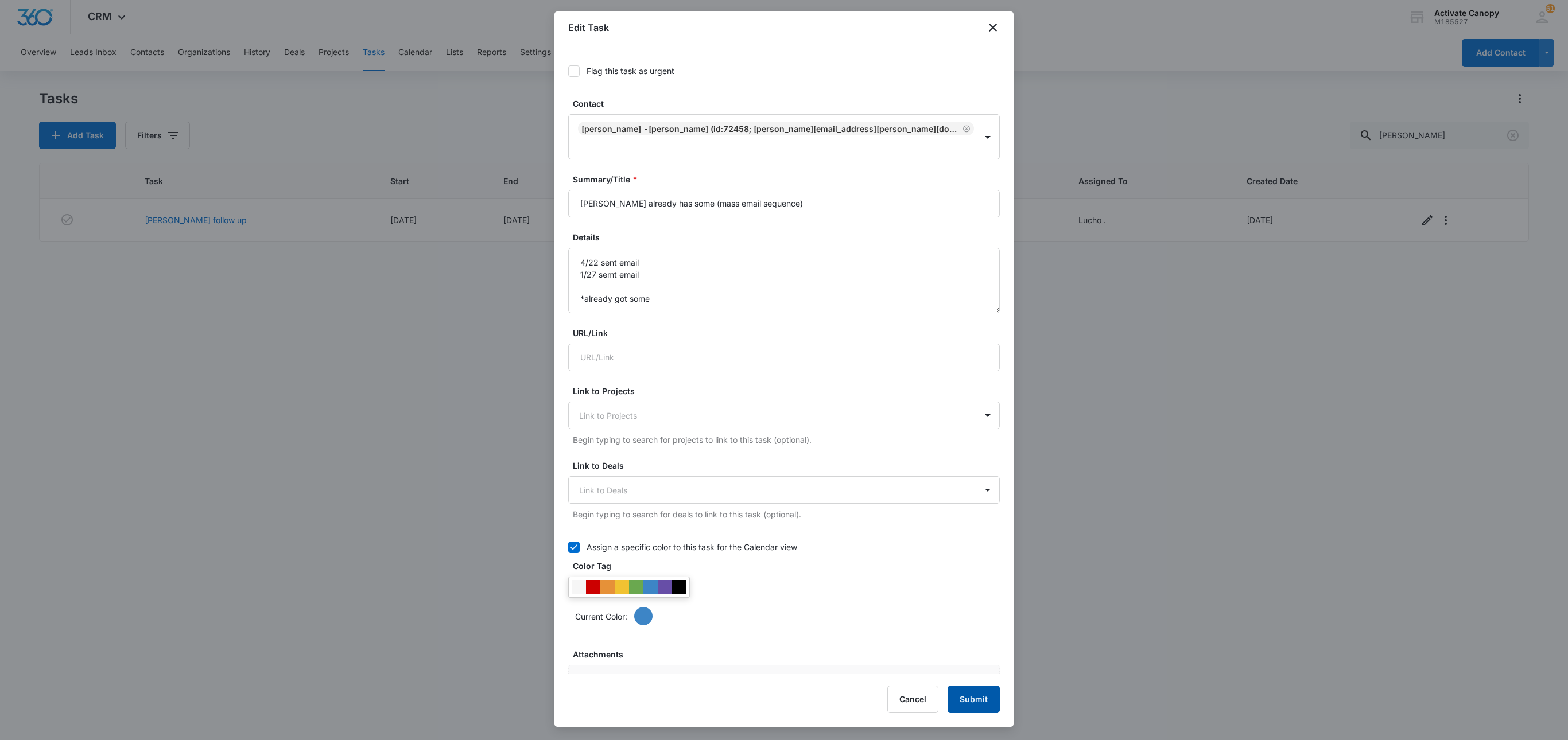
click at [960, 555] on button "Submit" at bounding box center [974, 699] width 52 height 28
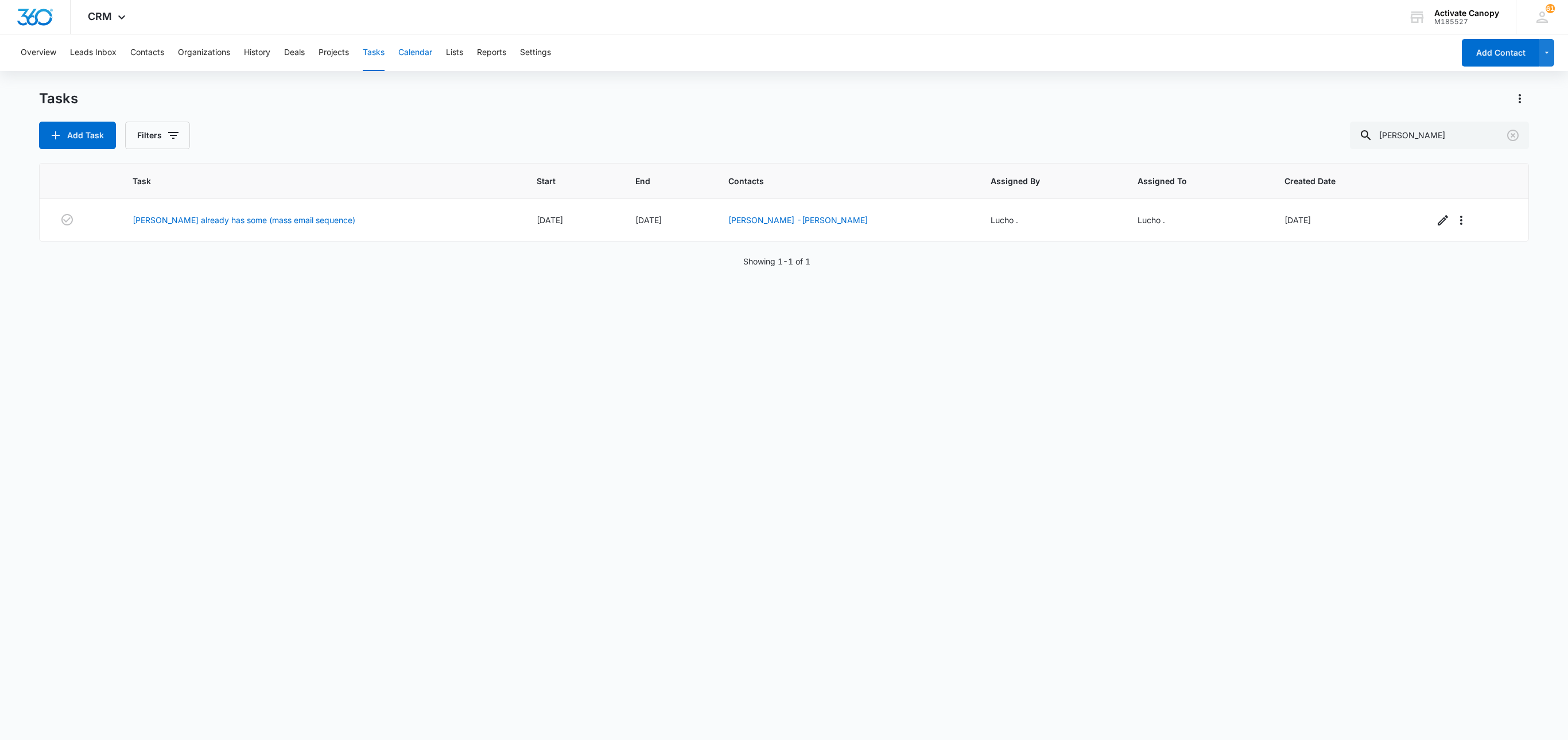
click at [427, 55] on button "Calendar" at bounding box center [415, 52] width 34 height 36
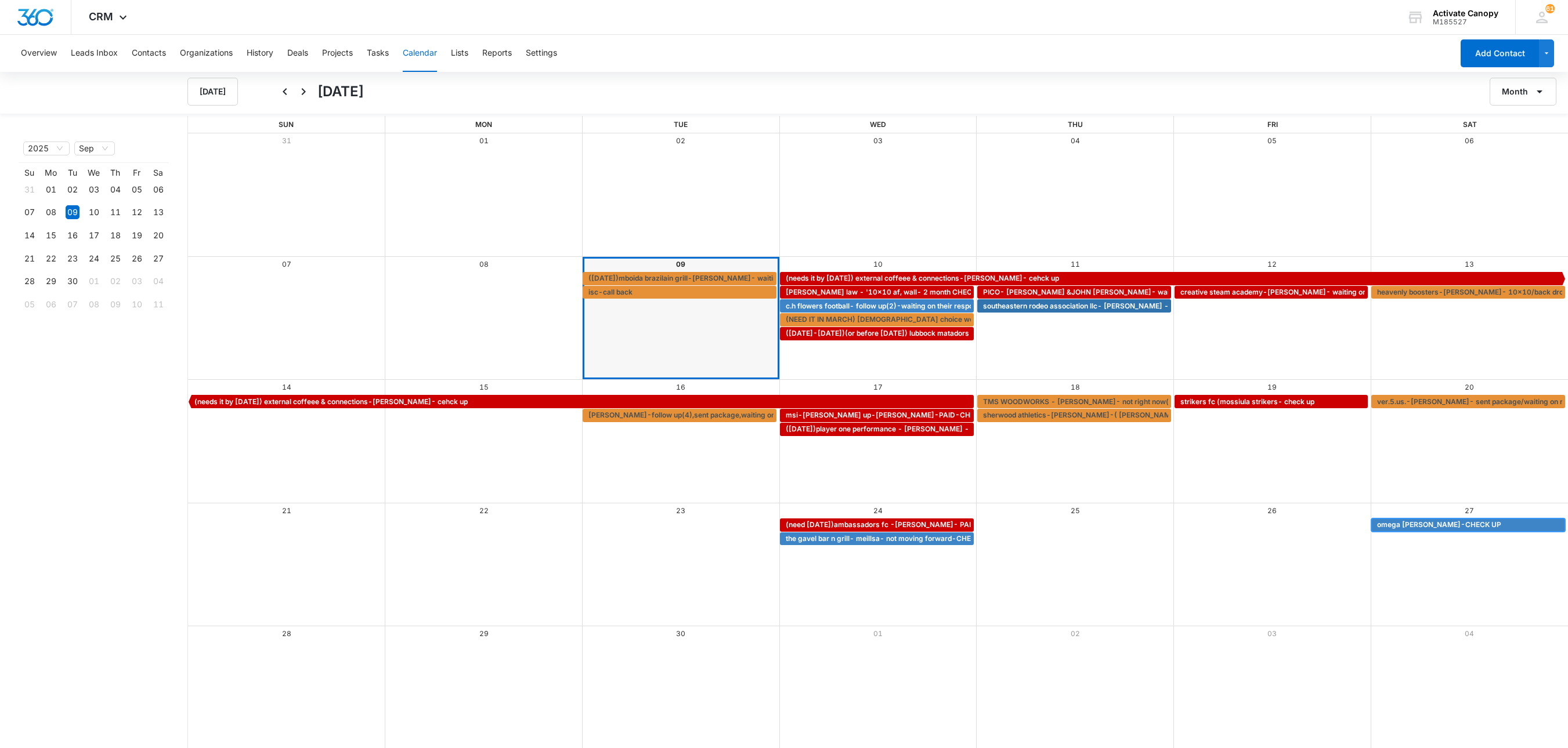
click at [1189, 529] on span "omega ball -anthony-CHECK UP" at bounding box center [1439, 525] width 124 height 11
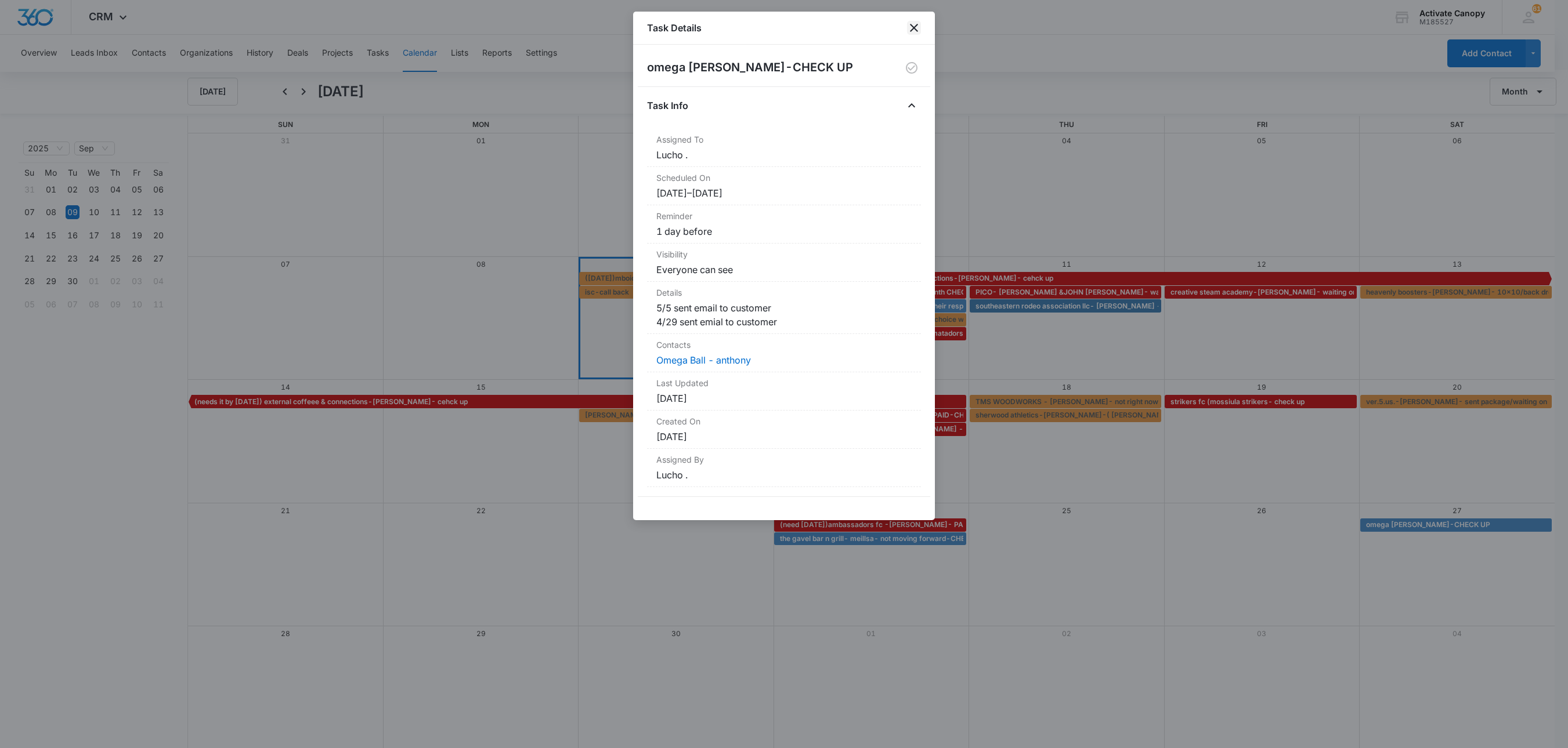
click at [915, 28] on icon "close" at bounding box center [914, 28] width 8 height 8
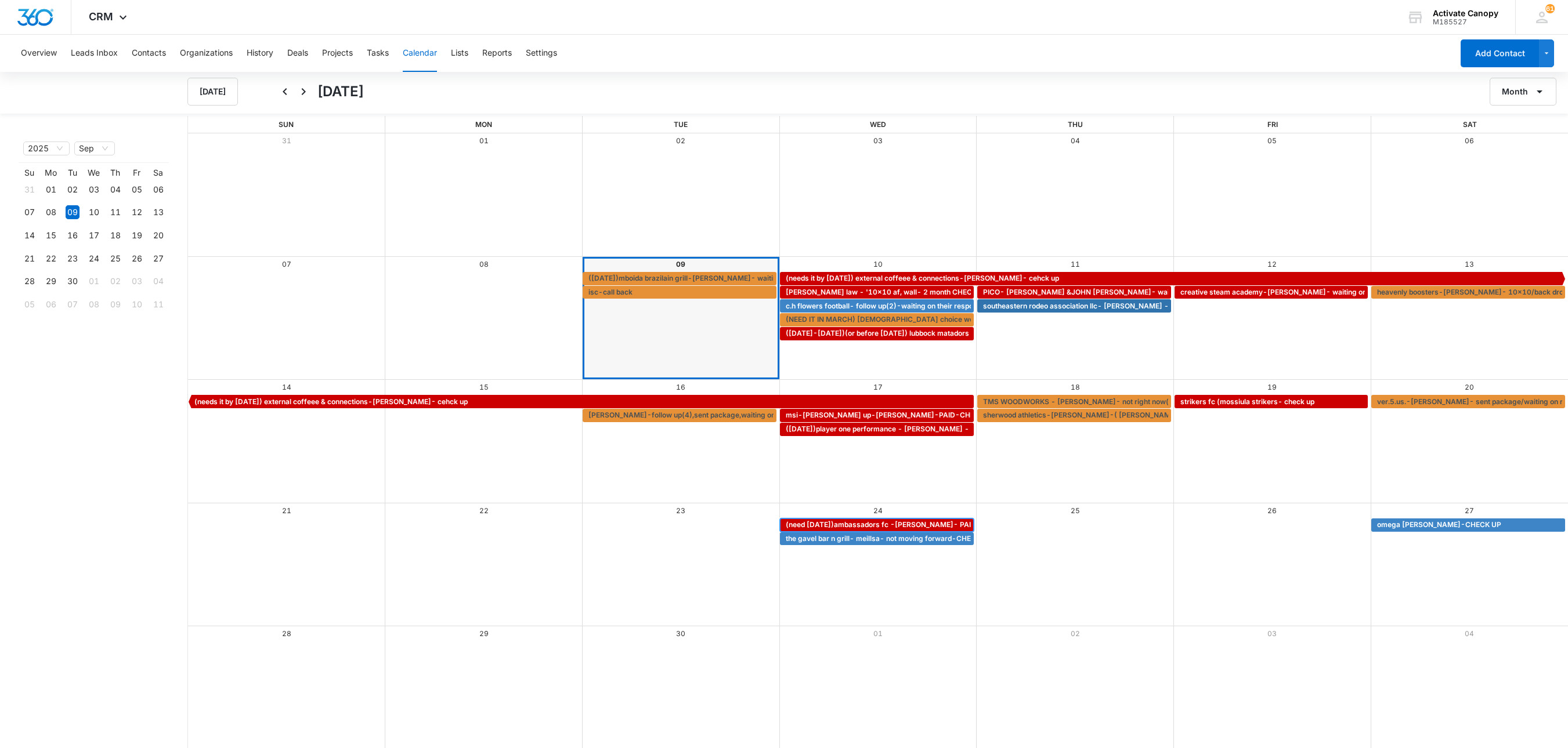
click at [925, 521] on span "(need may 24)ambassadors fc -bob dean- PAID VIA CHECK/rustys has designs -check…" at bounding box center [991, 525] width 411 height 11
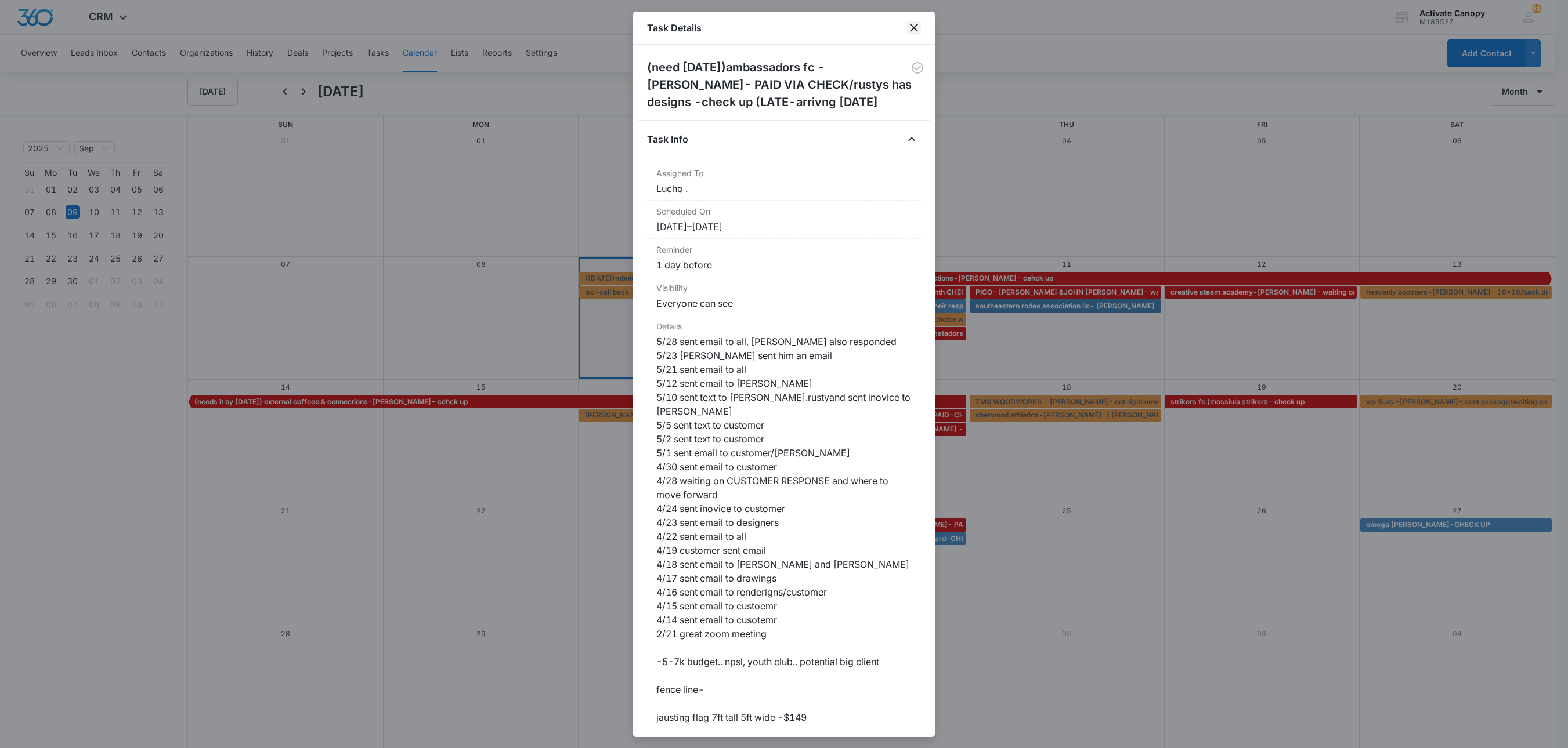
click at [917, 23] on icon "close" at bounding box center [914, 28] width 14 height 14
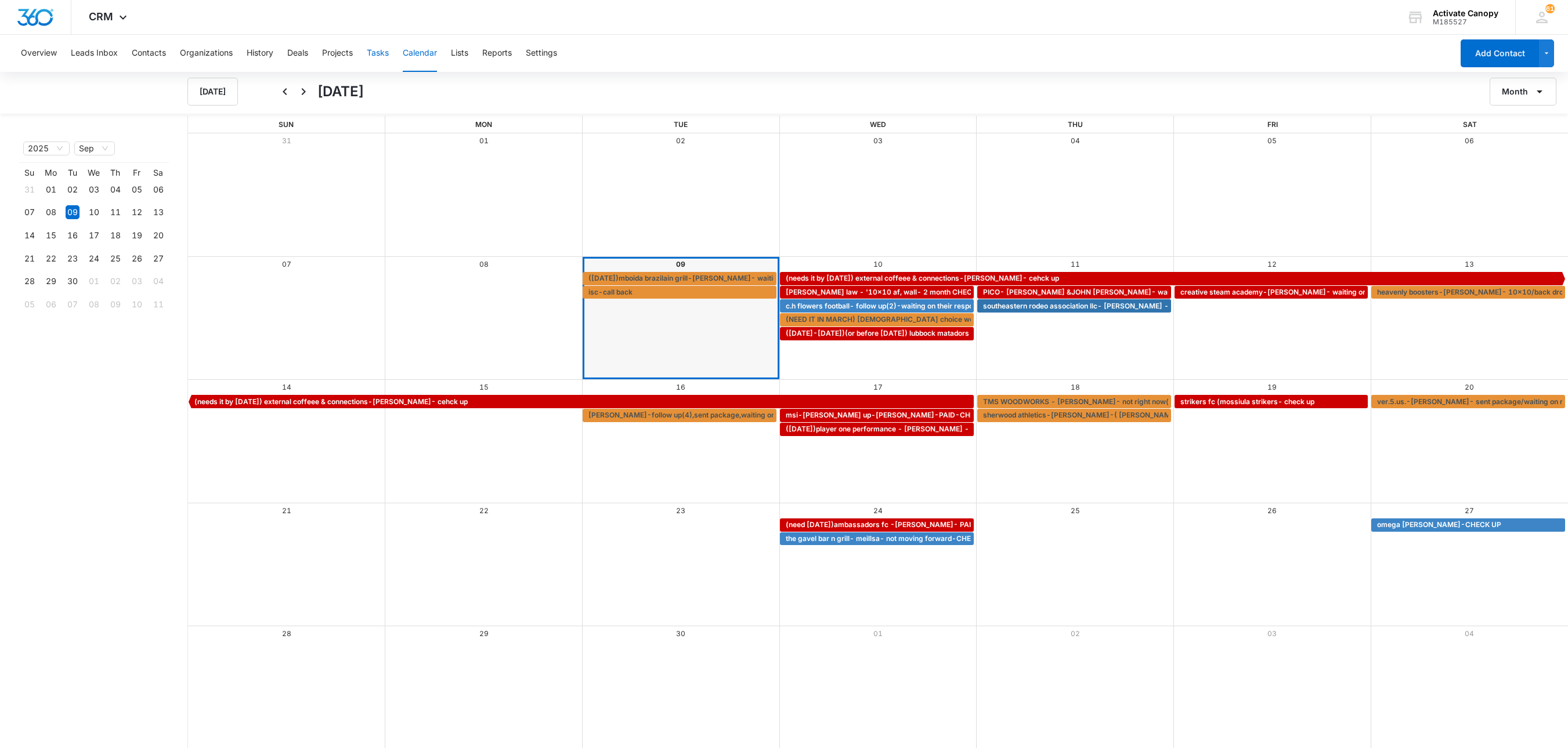
click at [386, 62] on button "Tasks" at bounding box center [377, 53] width 22 height 37
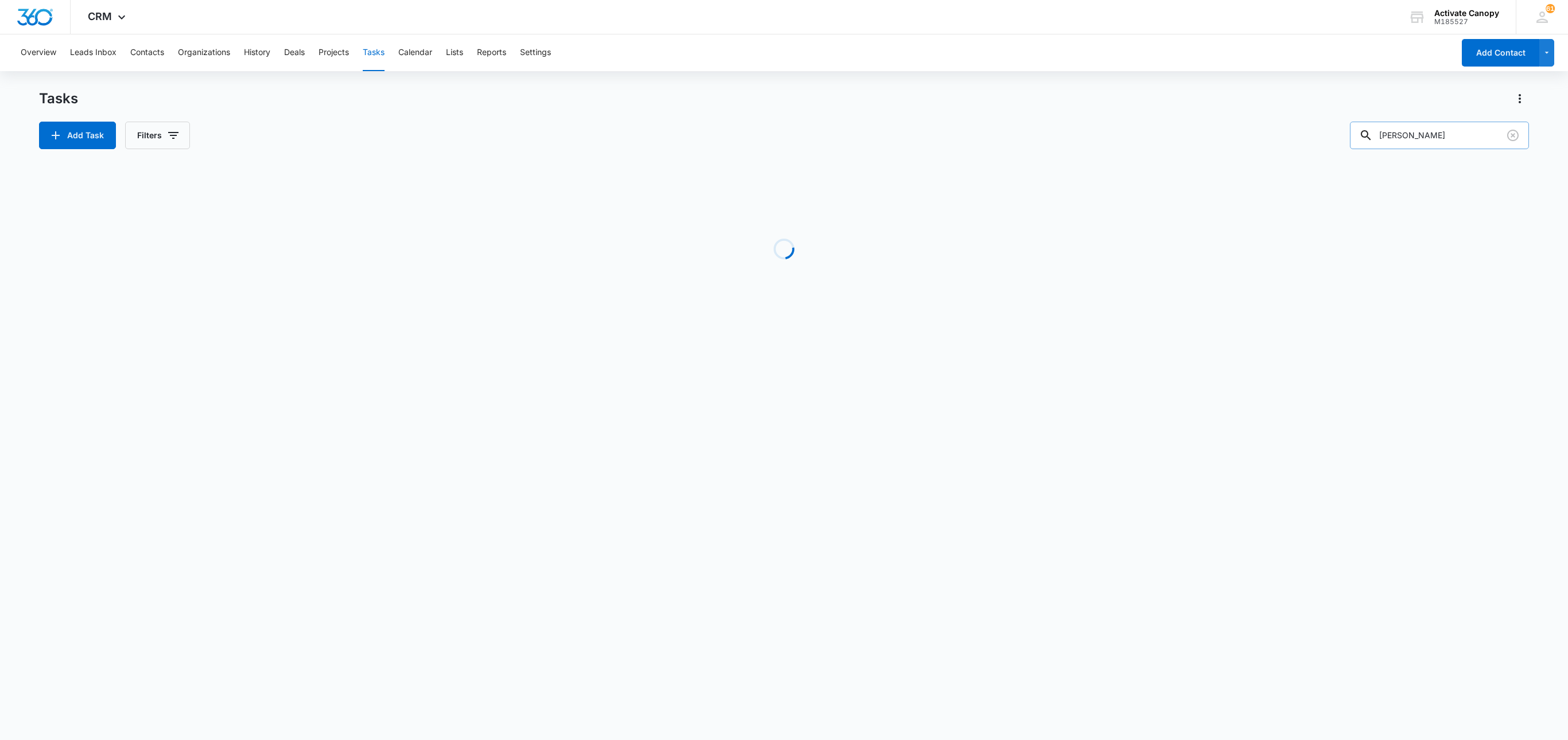
click at [1176, 127] on input "seymour" at bounding box center [1439, 135] width 179 height 28
drag, startPoint x: 412, startPoint y: 46, endPoint x: 357, endPoint y: 347, distance: 306.0
click at [357, 360] on div "Task Start End Contacts Assigned By Assigned To Created Date No Results" at bounding box center [783, 444] width 1490 height 562
drag, startPoint x: 413, startPoint y: 49, endPoint x: 331, endPoint y: 382, distance: 342.9
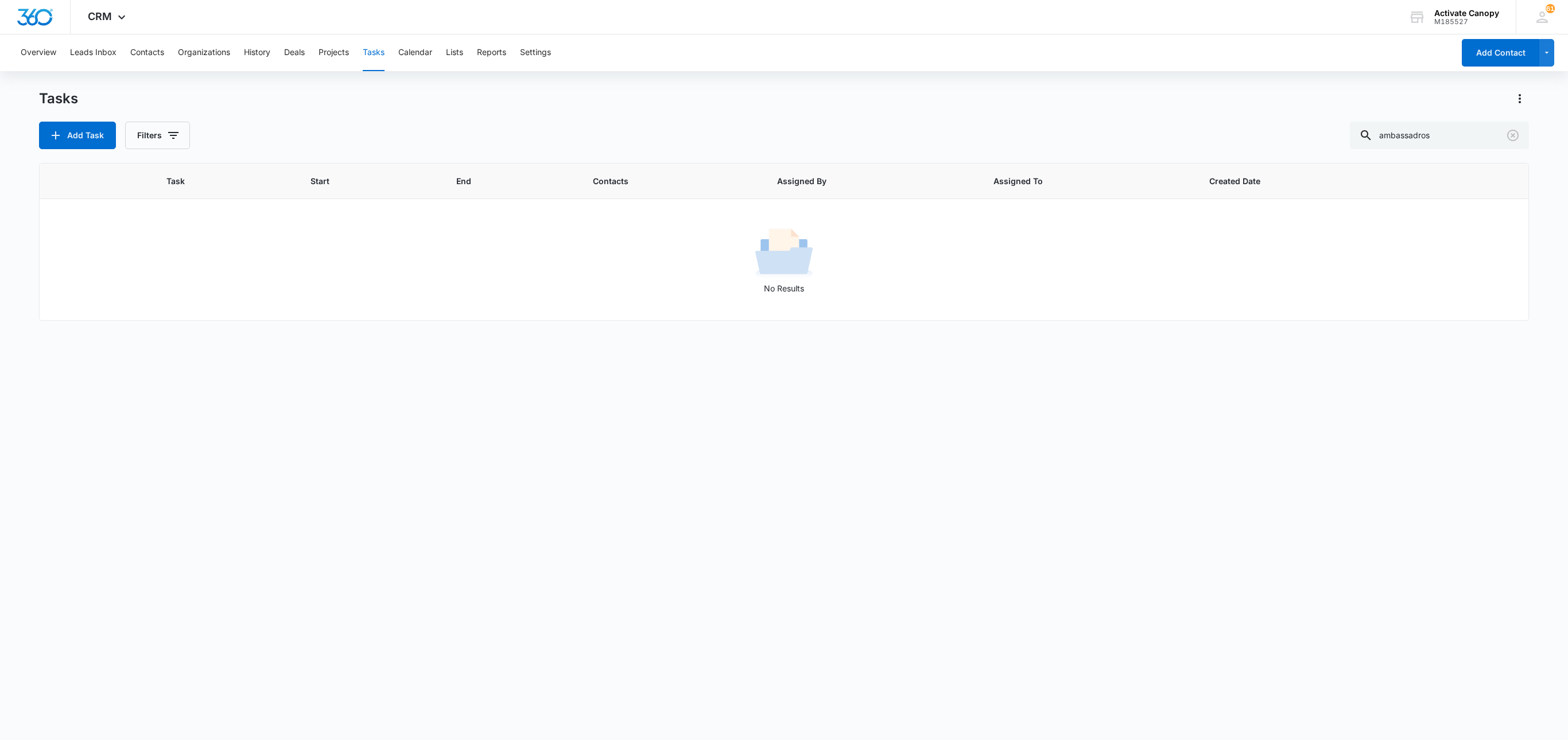
click at [331, 382] on div "Task Start End Contacts Assigned By Assigned To Created Date No Results" at bounding box center [783, 444] width 1490 height 562
click at [1176, 130] on input "ambassadros" at bounding box center [1439, 135] width 179 height 28
type input "ambassa"
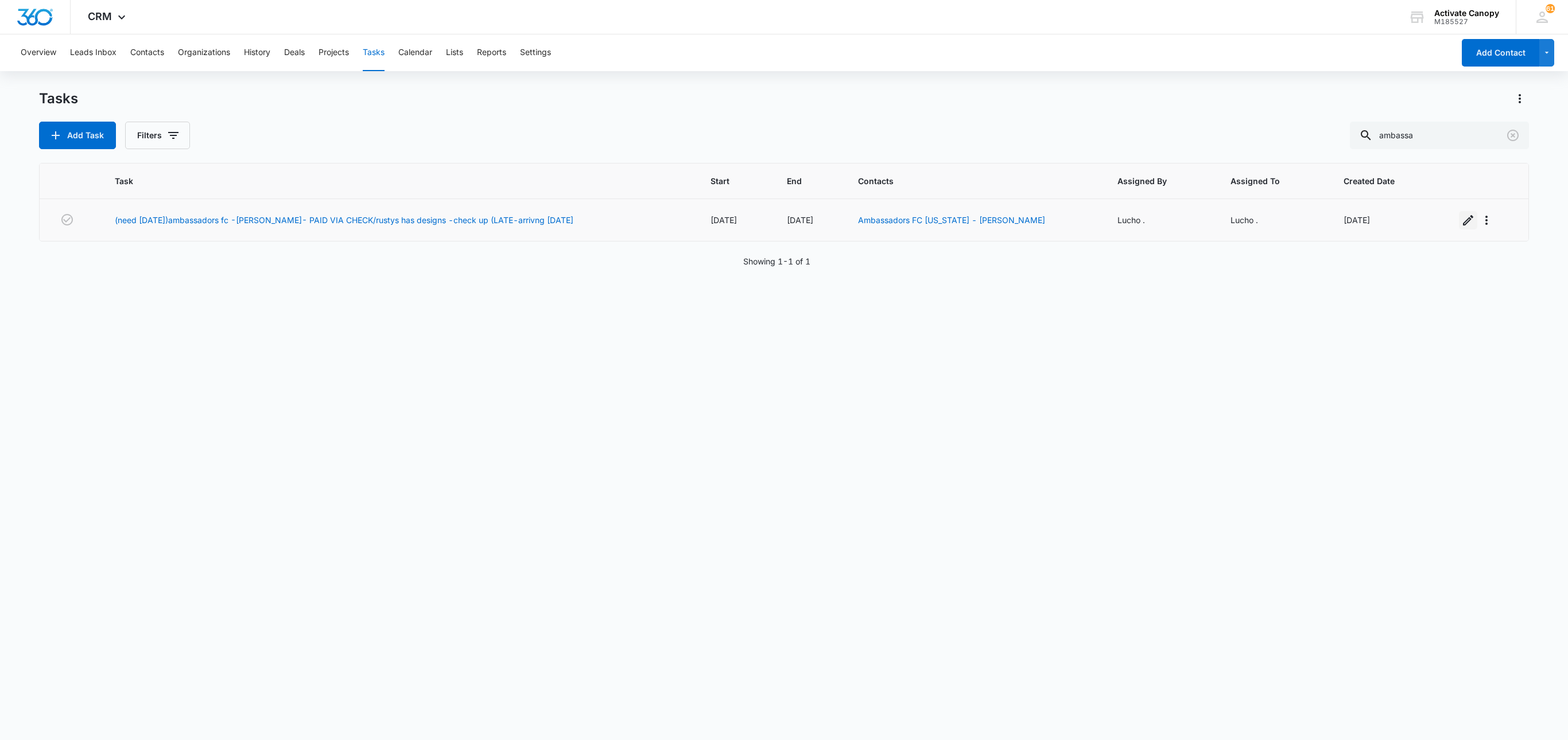
click at [1176, 219] on icon "button" at bounding box center [1468, 220] width 14 height 14
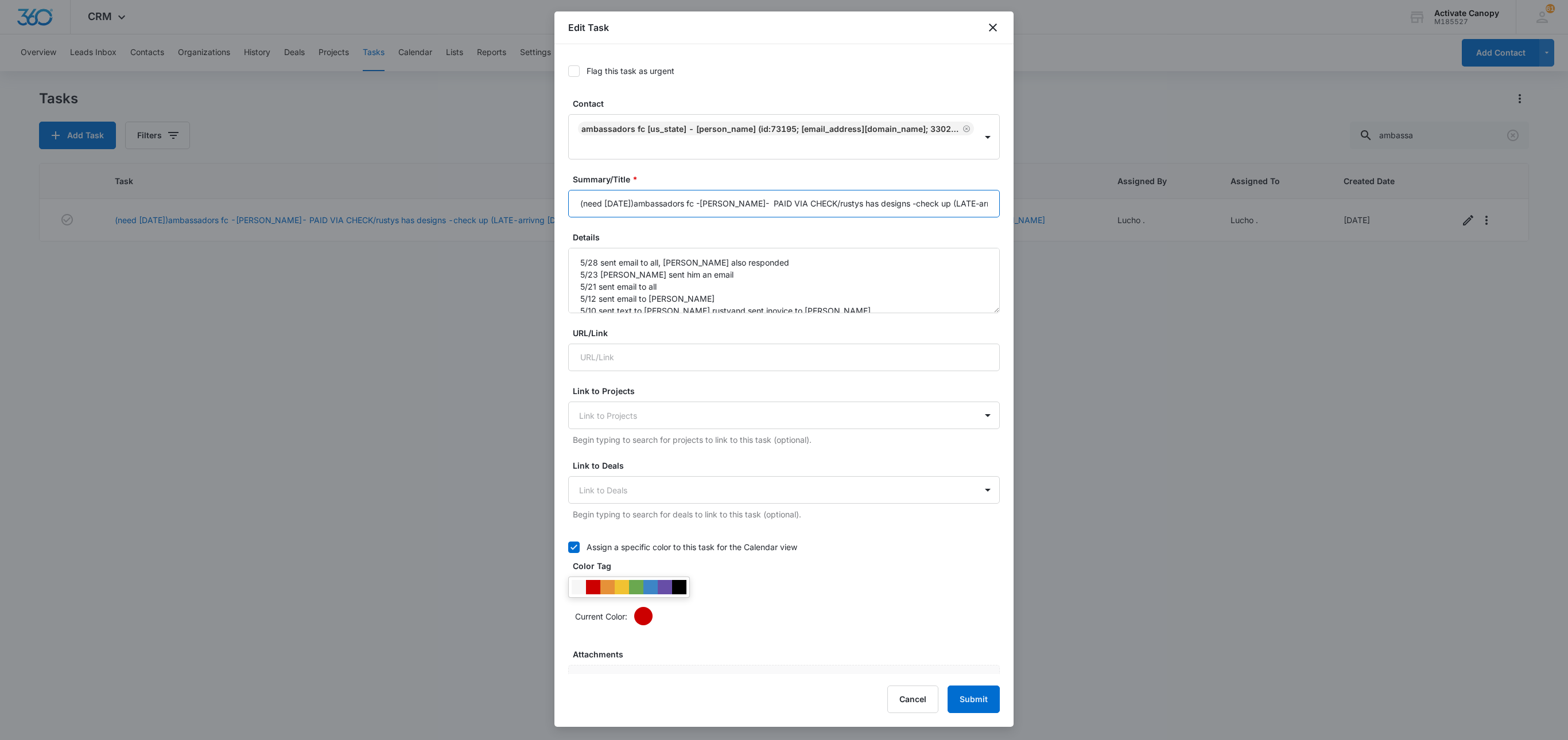
click at [780, 205] on input "(need may 24)ambassadors fc -bob dean- PAID VIA CHECK/rustys has designs -check…" at bounding box center [784, 203] width 432 height 28
click at [615, 265] on textarea "5/28 sent email to all, rusty also responded 5/23 rusty sent him an email 5/21 …" at bounding box center [784, 281] width 432 height 66
click at [580, 261] on textarea "5/28 sent email to all, rusty also responded 5/23 rusty sent him an email 5/21 …" at bounding box center [784, 281] width 432 height 66
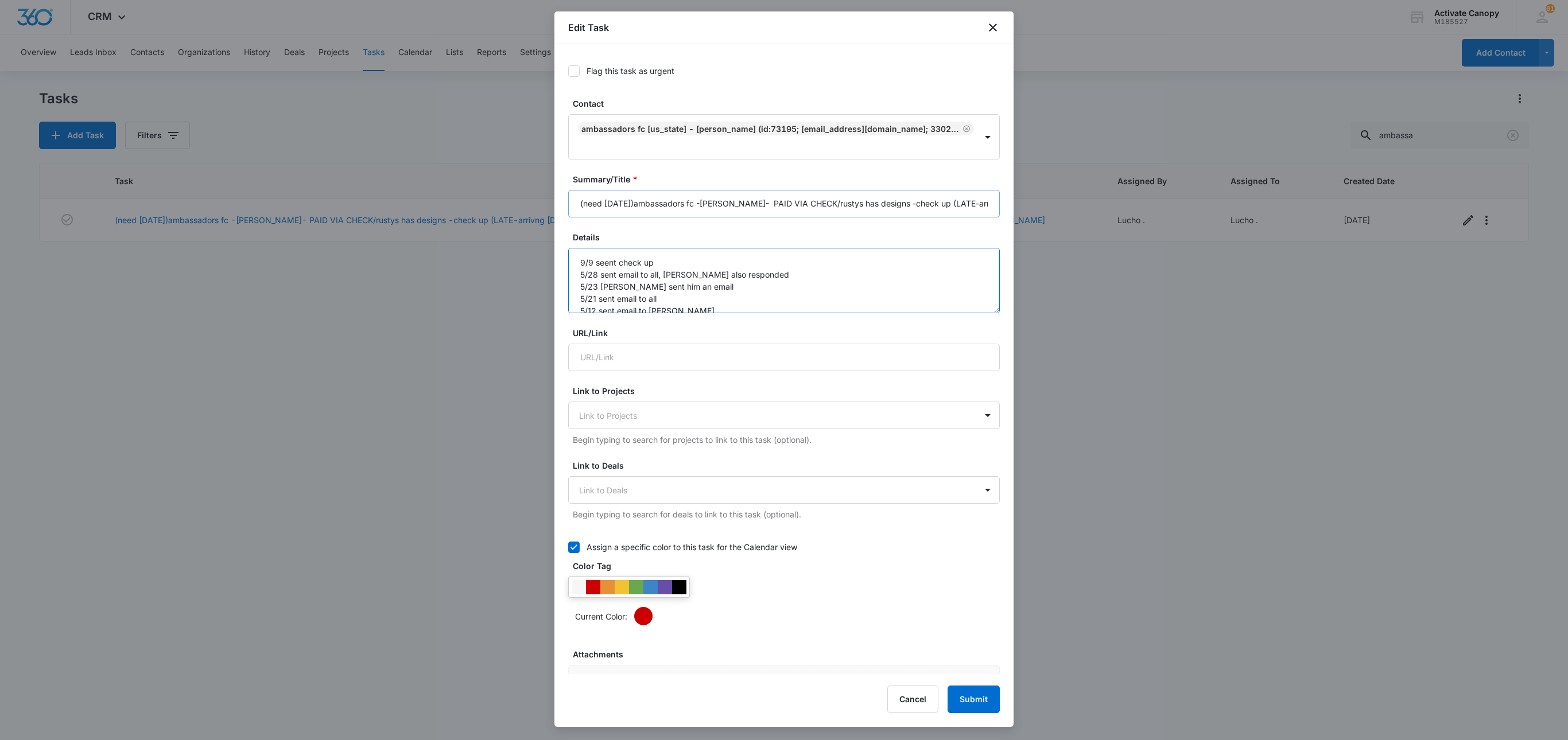
type textarea "9/9 seent check up 5/28 sent email to all, rusty also responded 5/23 rusty sent…"
click at [975, 209] on input "(need may 24)ambassadors fc -bob dean- PAID VIA CHECK/rustys has designs -check…" at bounding box center [784, 203] width 432 height 28
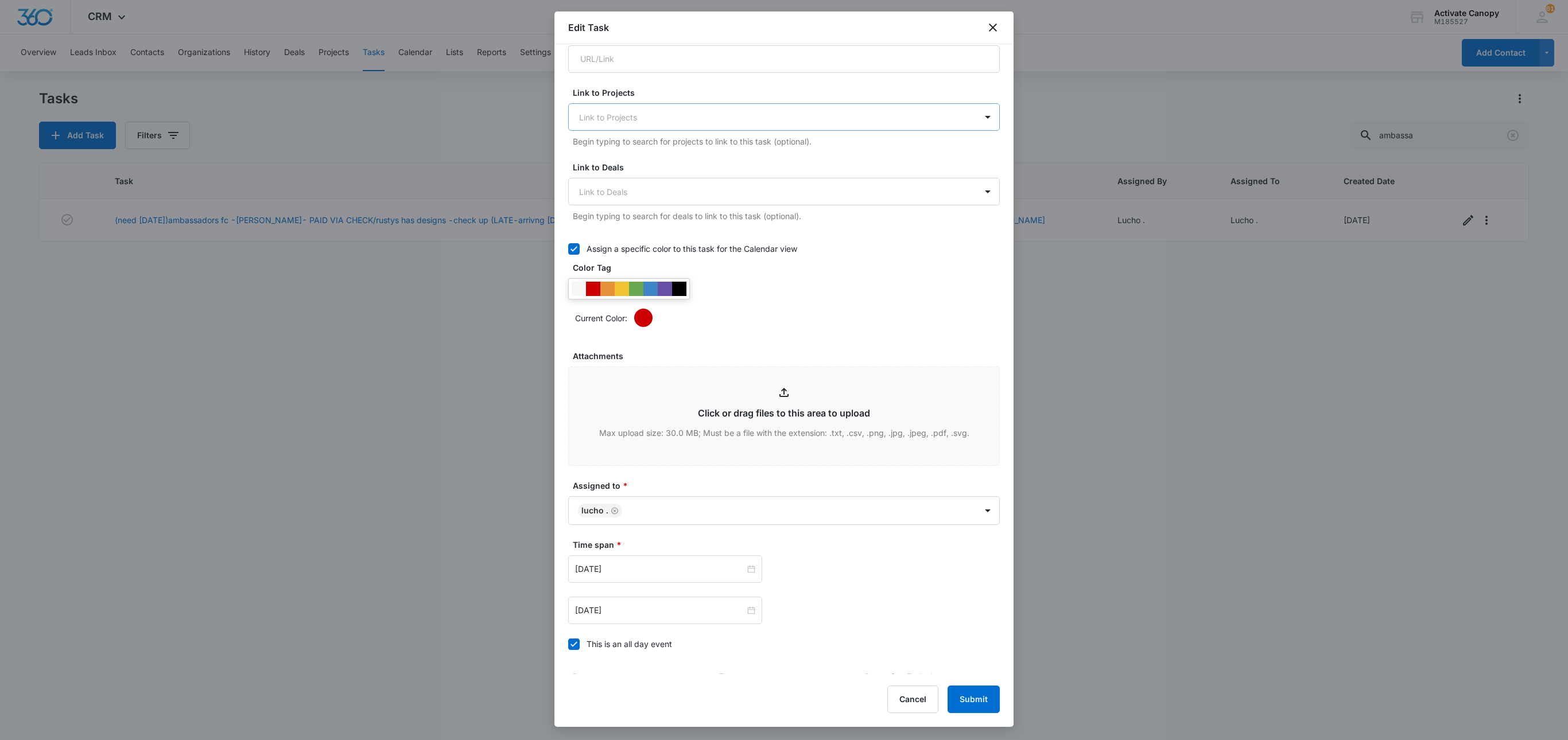
scroll to position [462, 0]
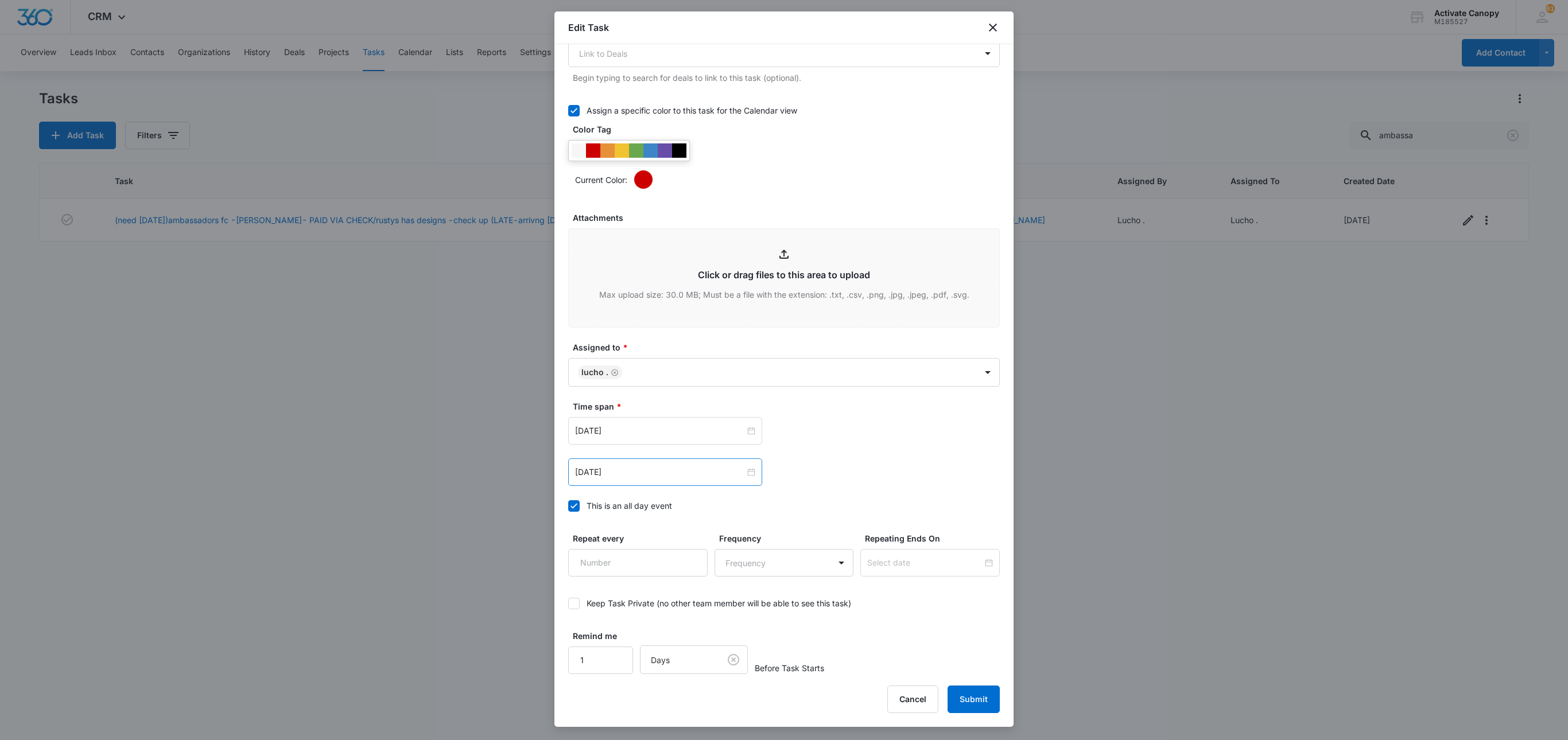
click at [640, 459] on div "Sep 24, 2025" at bounding box center [665, 472] width 194 height 28
click at [644, 468] on input "Sep 24, 2025" at bounding box center [660, 472] width 170 height 13
click at [699, 505] on button "button" at bounding box center [704, 498] width 13 height 23
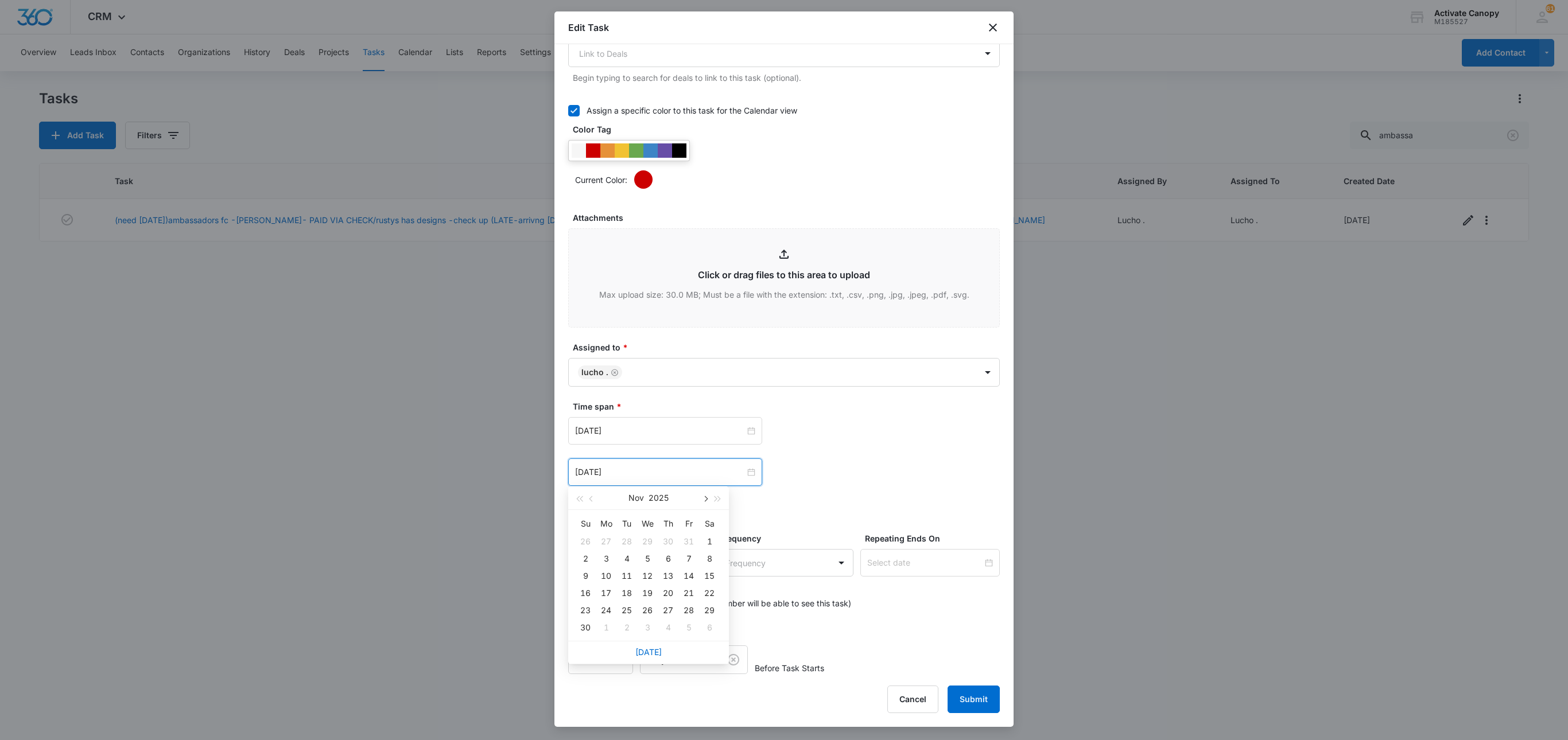
click at [699, 505] on button "button" at bounding box center [704, 498] width 13 height 23
type input "Jan 6, 2026"
click at [627, 555] on div "6" at bounding box center [627, 559] width 14 height 14
click at [681, 430] on input "Sep 24, 2025" at bounding box center [660, 430] width 170 height 13
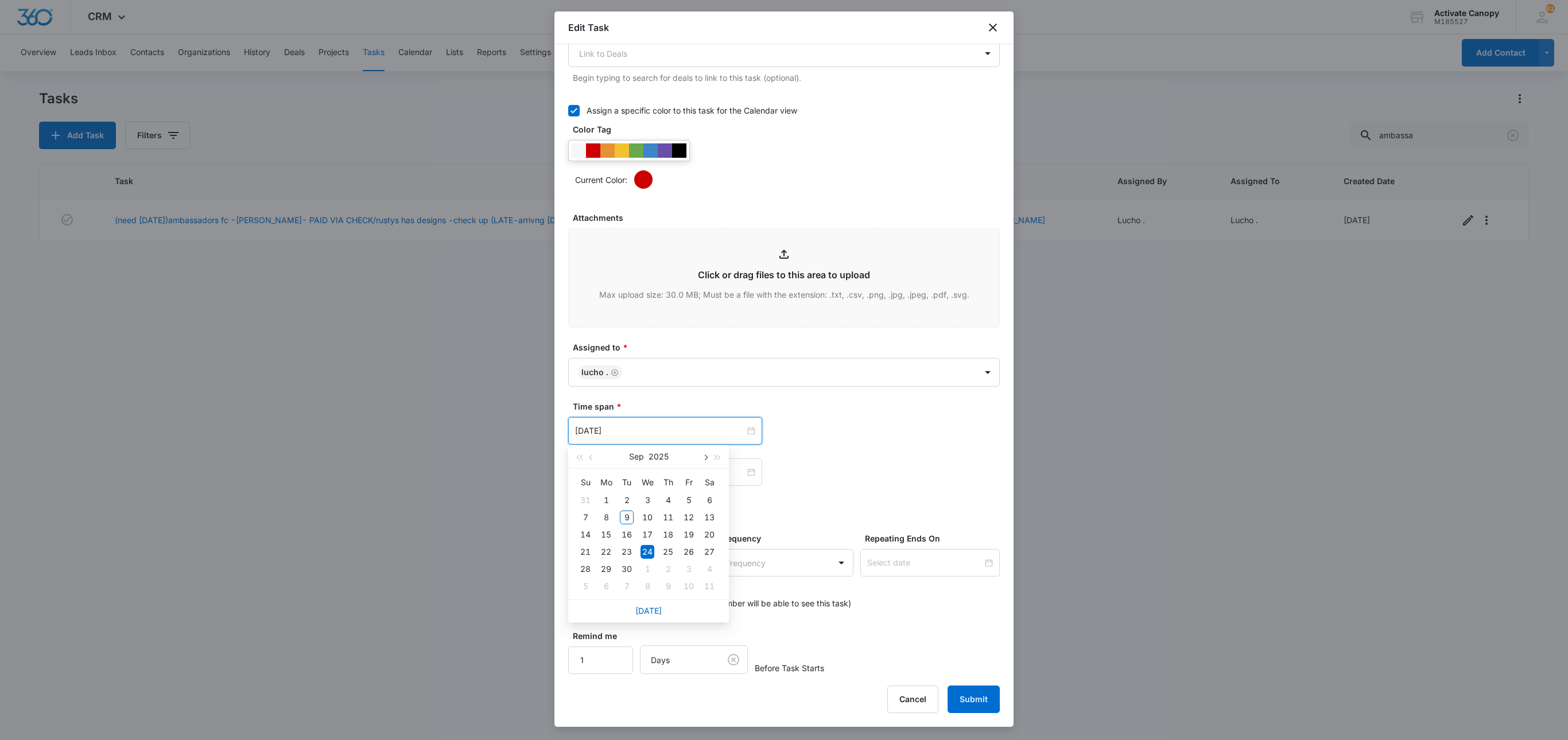
click at [708, 456] on button "button" at bounding box center [704, 456] width 13 height 23
type input "Jan 6, 2026"
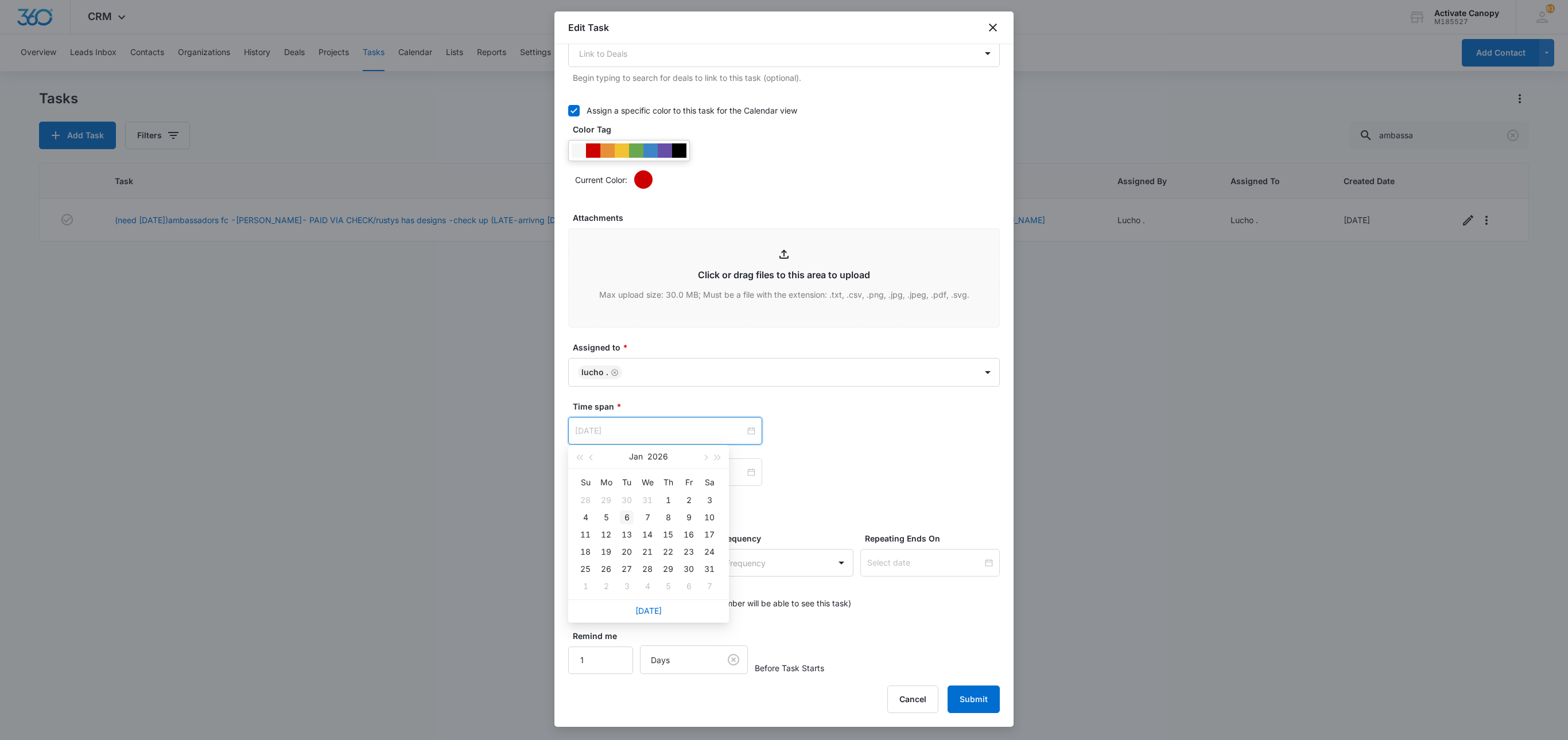
click at [630, 514] on div "6" at bounding box center [627, 517] width 14 height 14
click at [973, 555] on button "Submit" at bounding box center [974, 699] width 52 height 28
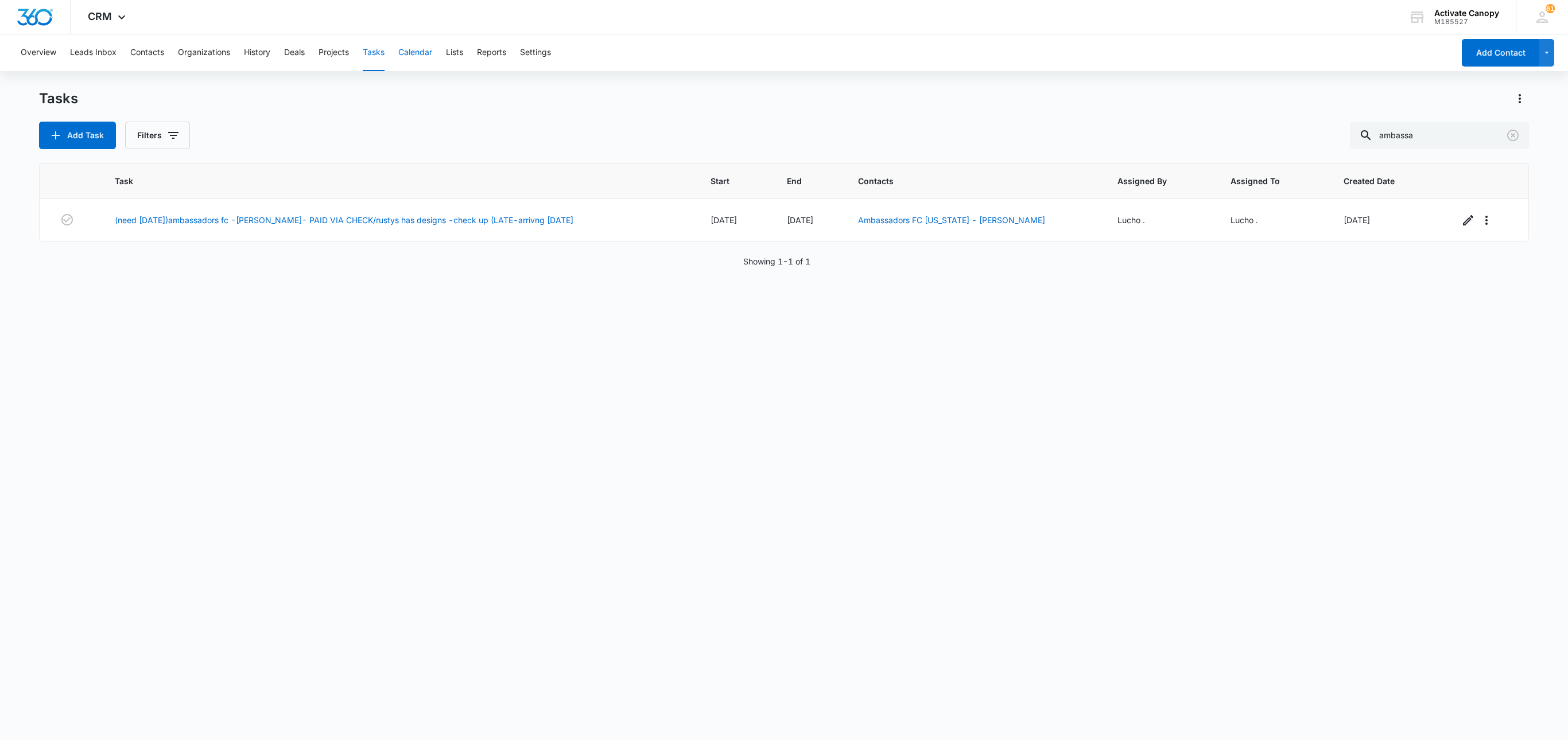
click at [403, 62] on button "Calendar" at bounding box center [415, 52] width 34 height 36
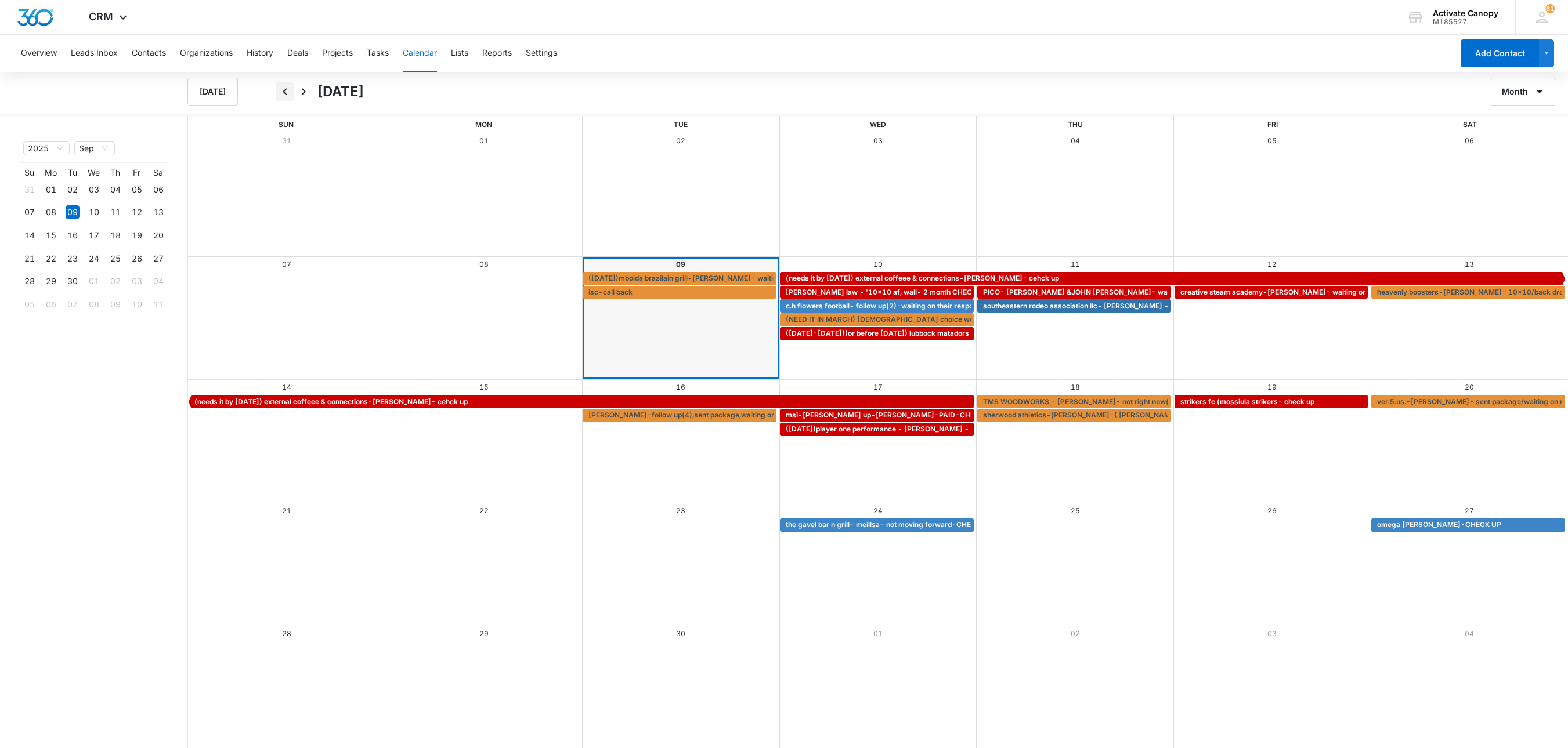
click at [281, 90] on icon "Back" at bounding box center [285, 92] width 14 height 14
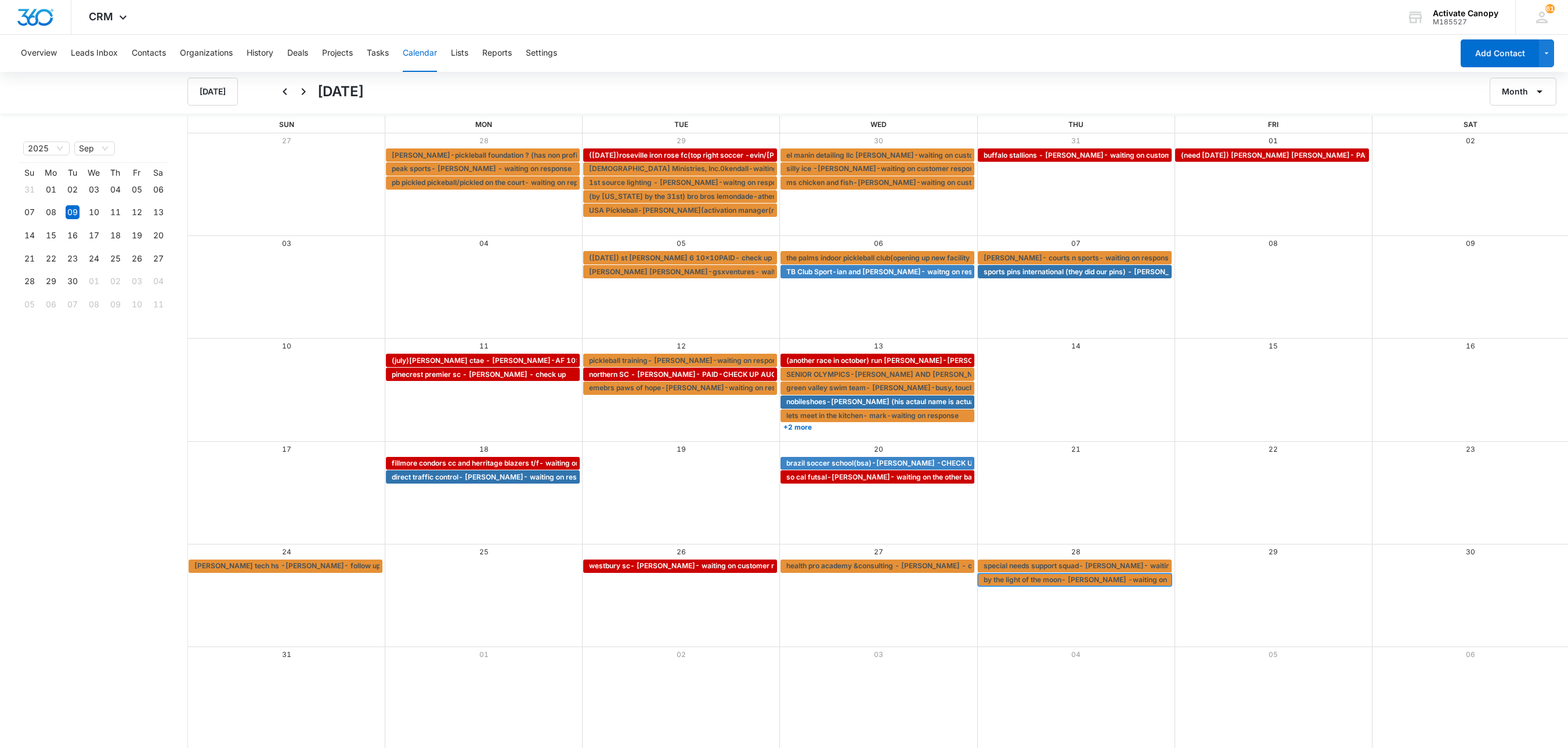
click at [1043, 561] on span "by the light of the moon- marianne krain -waiting on customer response" at bounding box center [1109, 580] width 250 height 11
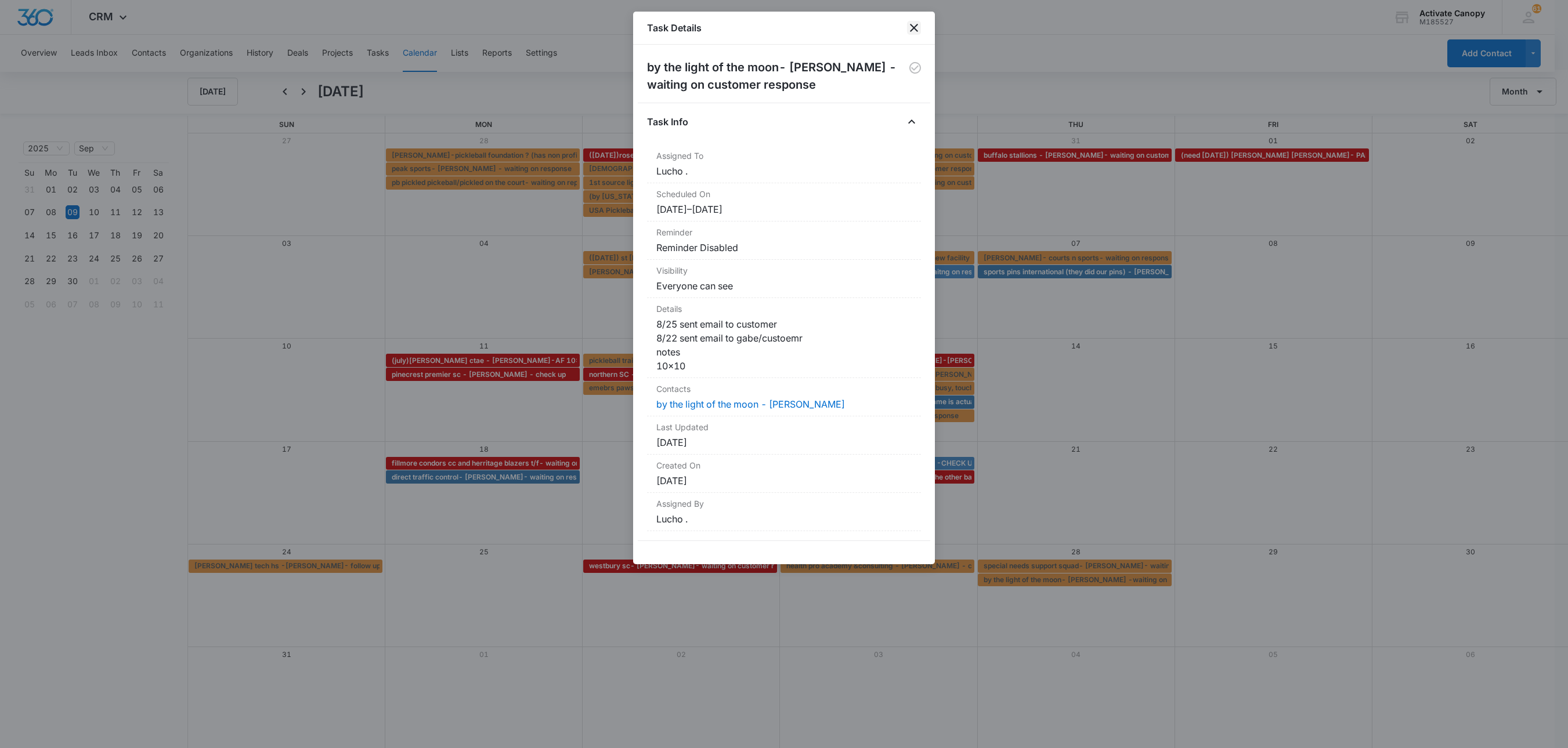
click at [911, 22] on icon "close" at bounding box center [914, 28] width 14 height 14
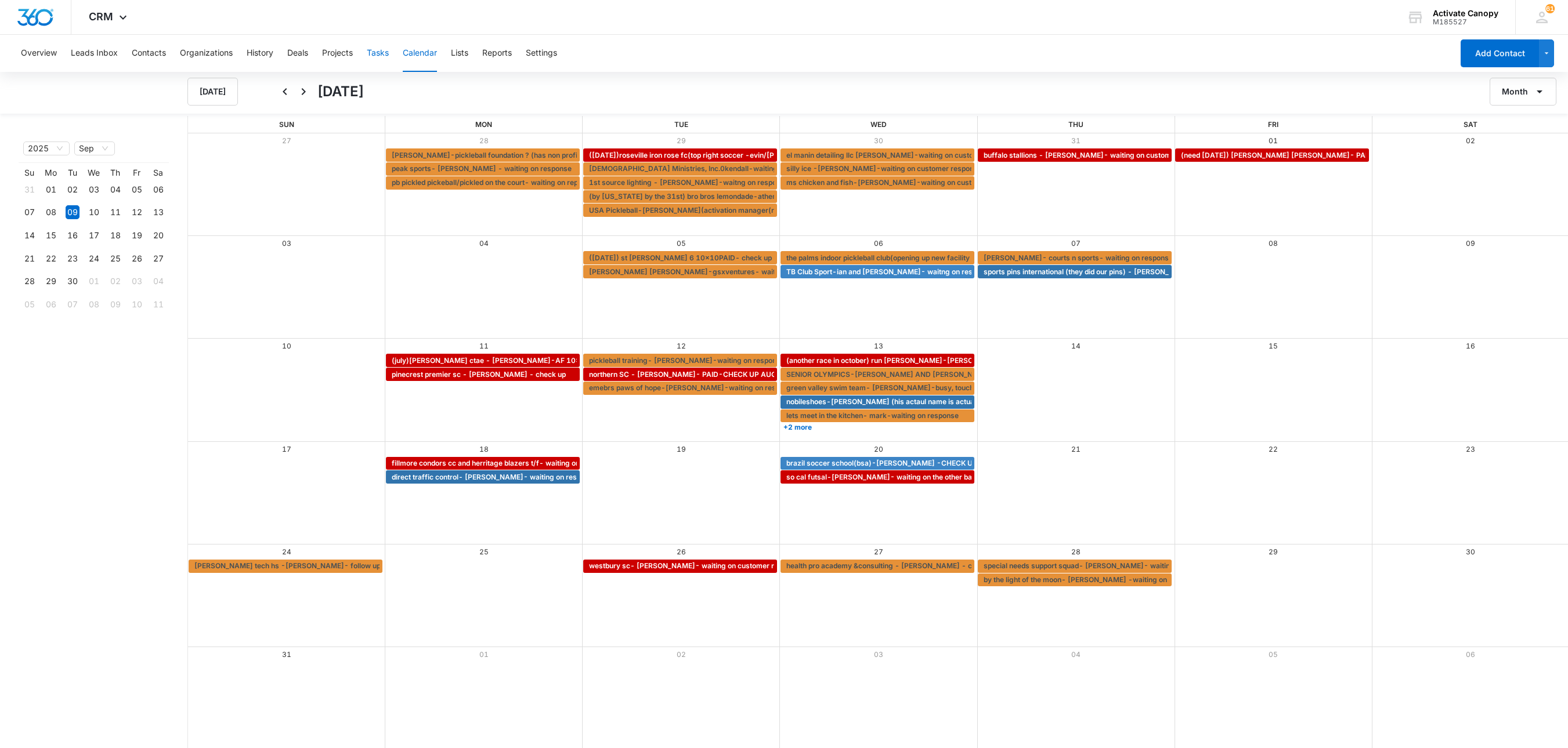
click at [376, 45] on button "Tasks" at bounding box center [377, 53] width 22 height 37
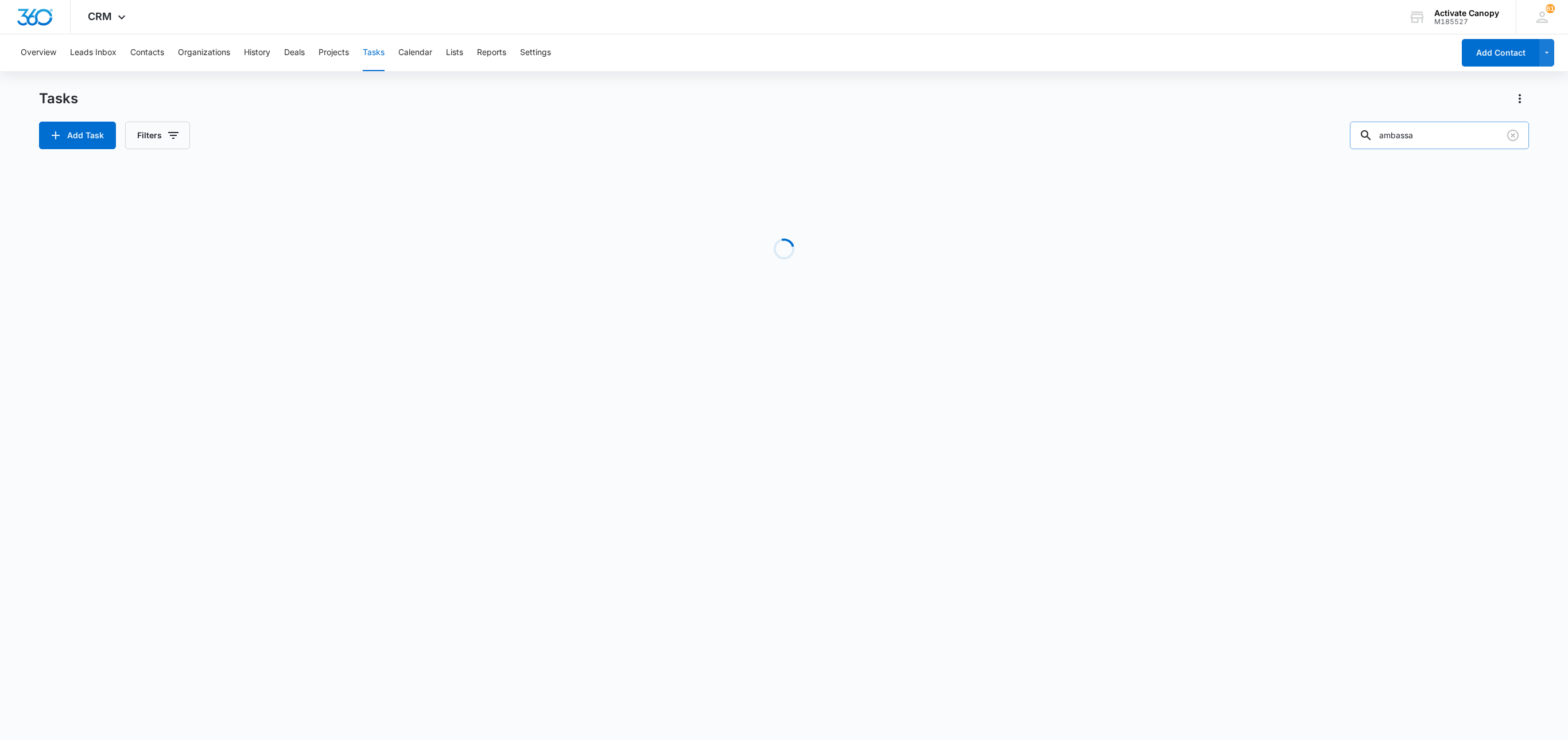
click at [1176, 136] on input "ambassa" at bounding box center [1439, 135] width 179 height 28
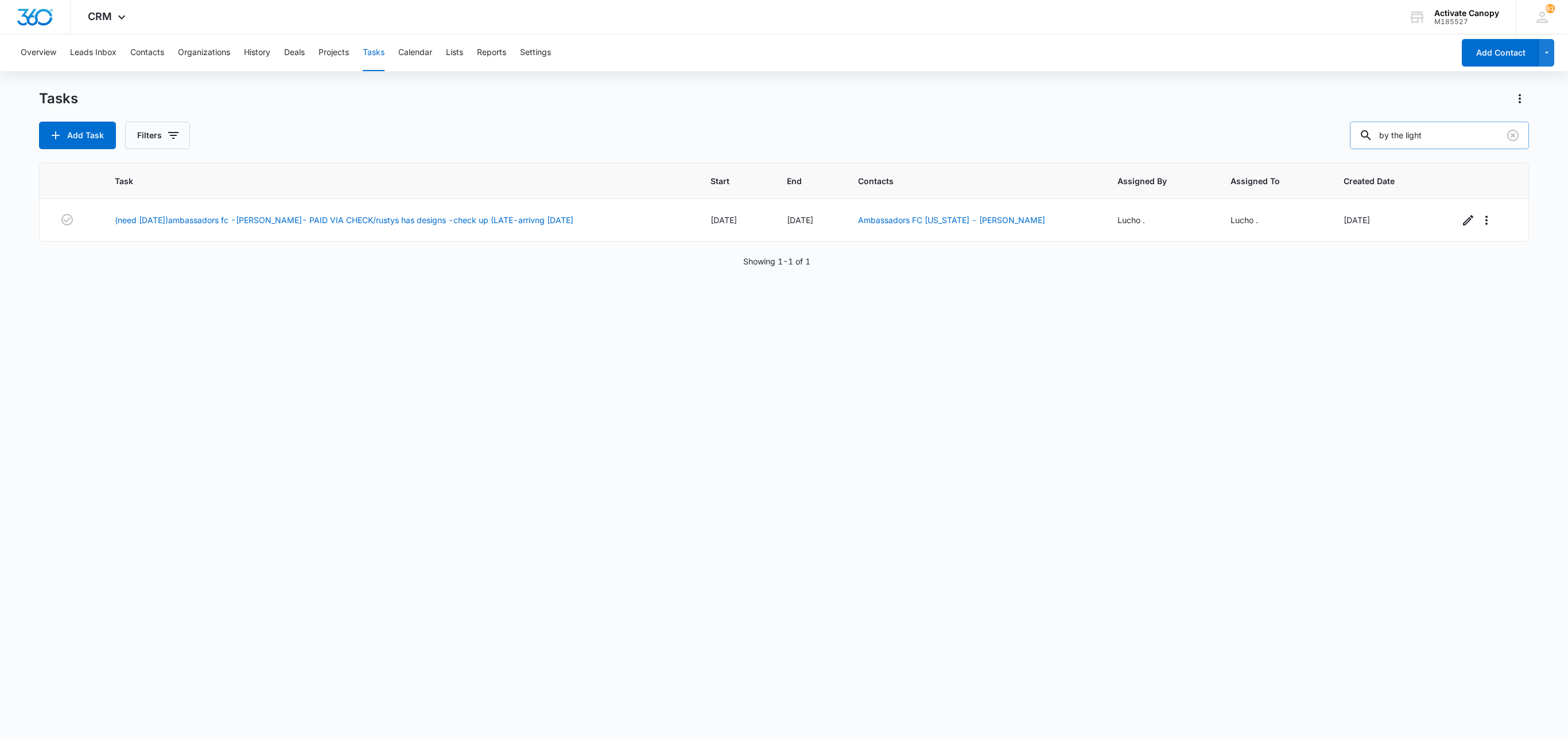
type input "by the light"
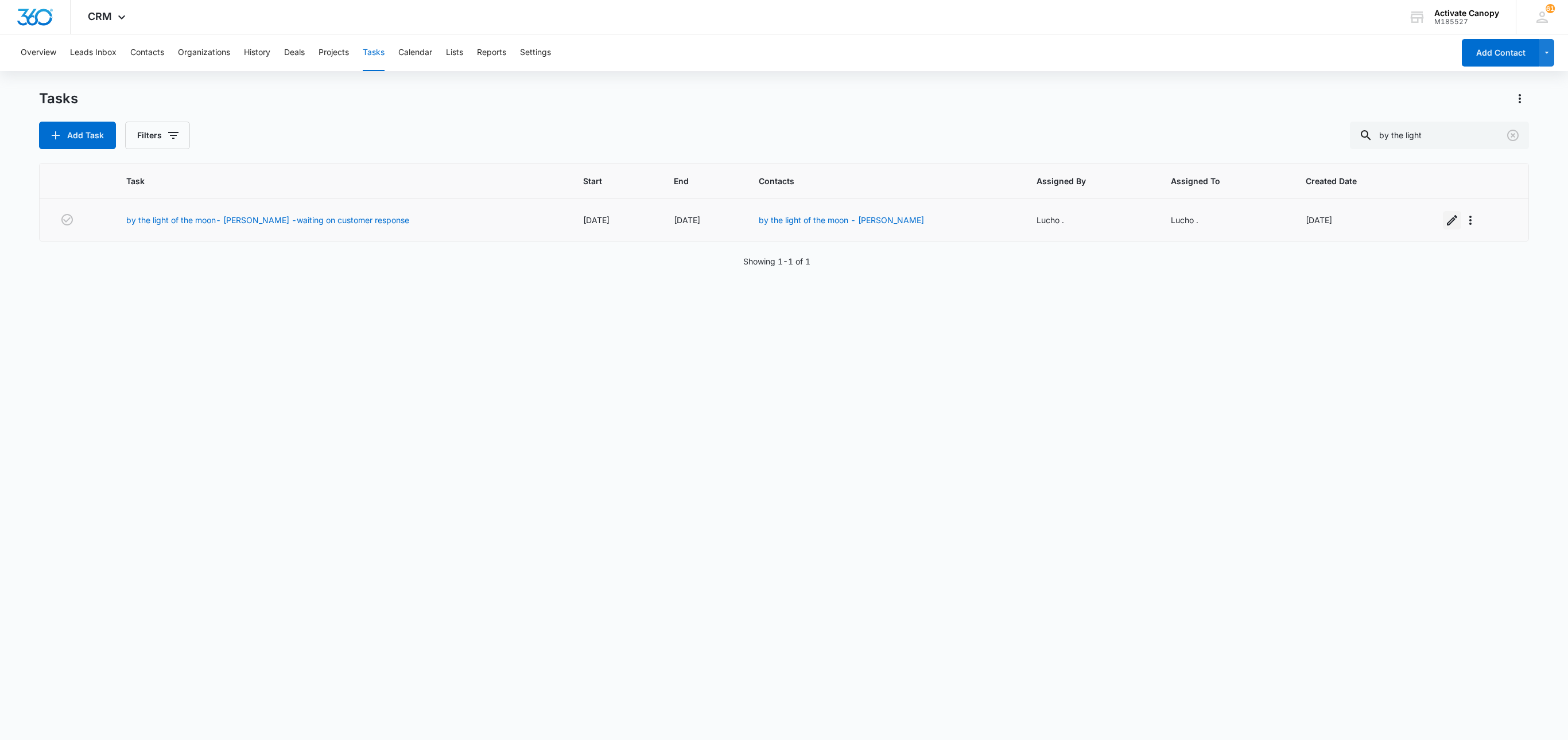
click at [1176, 217] on icon "button" at bounding box center [1452, 220] width 14 height 14
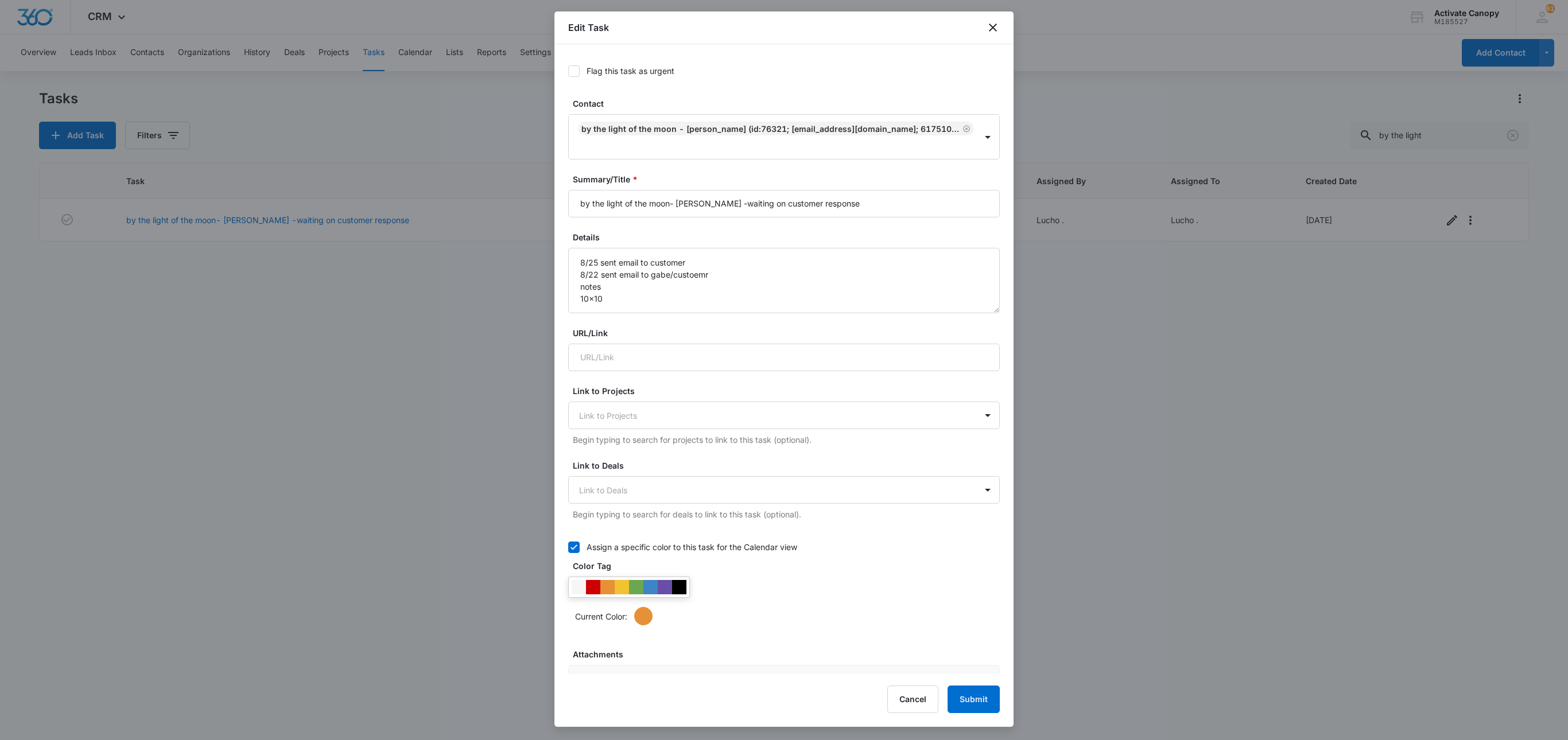
type input "Aug 28, 2025"
click at [581, 248] on textarea "8/25 sent email to customer 8/22 sent email to gabe/custoemr notes 10x10" at bounding box center [784, 281] width 432 height 66
click at [625, 254] on textarea "8/25 sent email to customer 8/22 sent email to gabe/custoemr notes 10x10" at bounding box center [784, 281] width 432 height 66
type textarea "9/9 sent text 8/25 sent email to customer 8/22 sent email to gabe/custoemr note…"
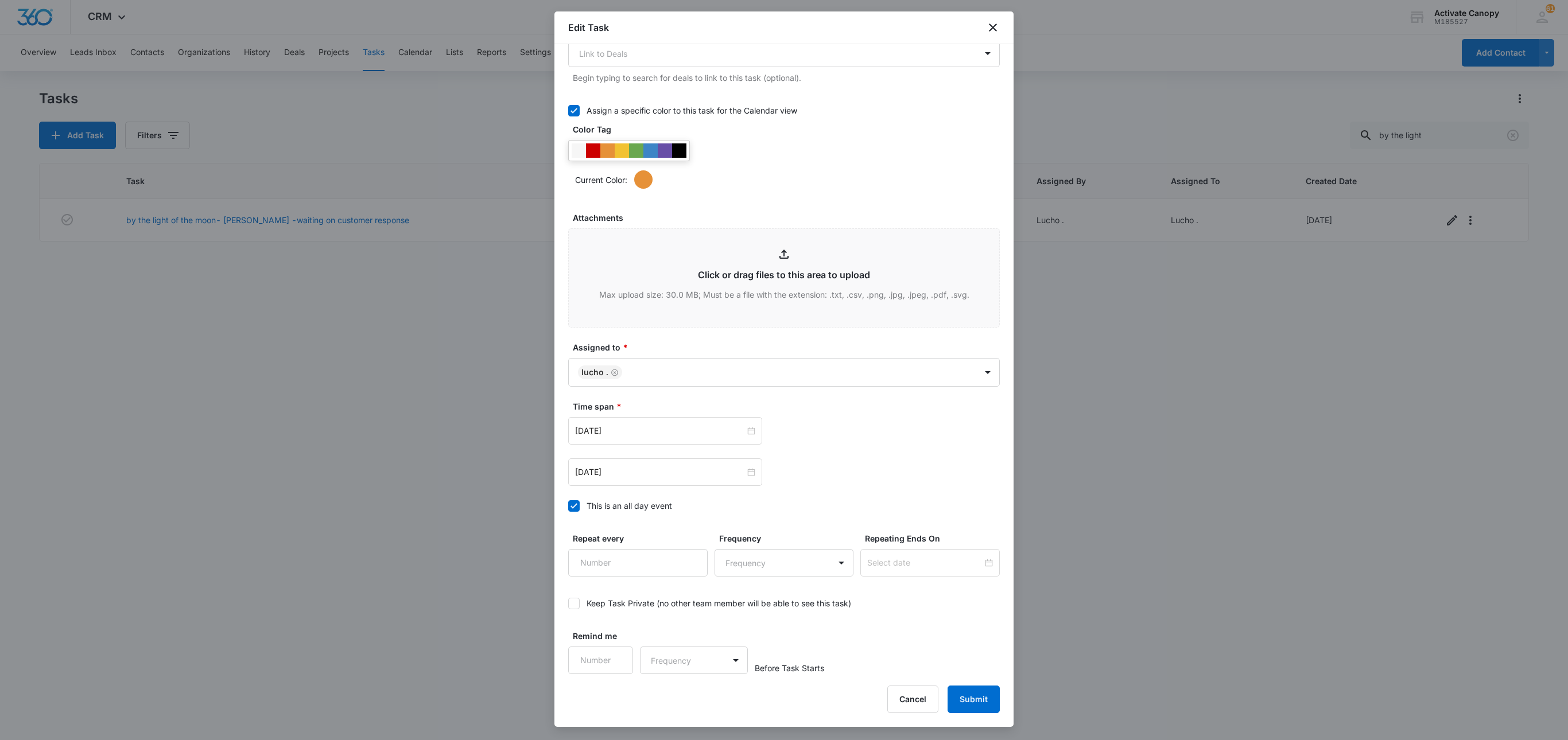
scroll to position [444, 0]
click at [644, 466] on input "Aug 28, 2025" at bounding box center [660, 472] width 170 height 13
click at [701, 495] on button "button" at bounding box center [704, 499] width 13 height 23
type input "Sep 16, 2025"
drag, startPoint x: 625, startPoint y: 574, endPoint x: 627, endPoint y: 567, distance: 7.3
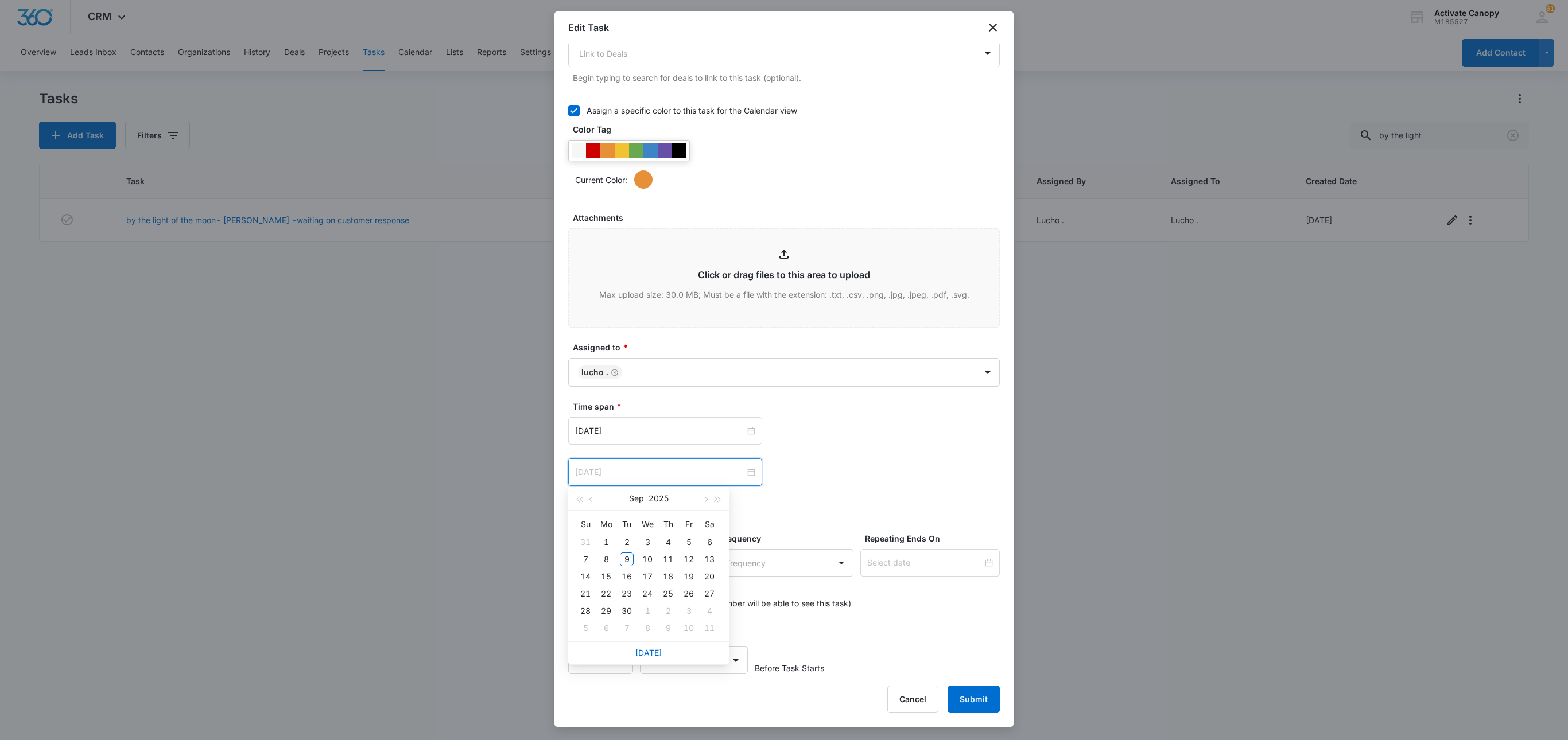
click at [625, 555] on div "16" at bounding box center [627, 577] width 14 height 14
click at [651, 437] on div "Aug 28, 2025" at bounding box center [665, 430] width 194 height 28
click at [704, 451] on button "button" at bounding box center [704, 457] width 13 height 23
type input "Sep 16, 2025"
click at [628, 529] on div "16" at bounding box center [627, 535] width 14 height 14
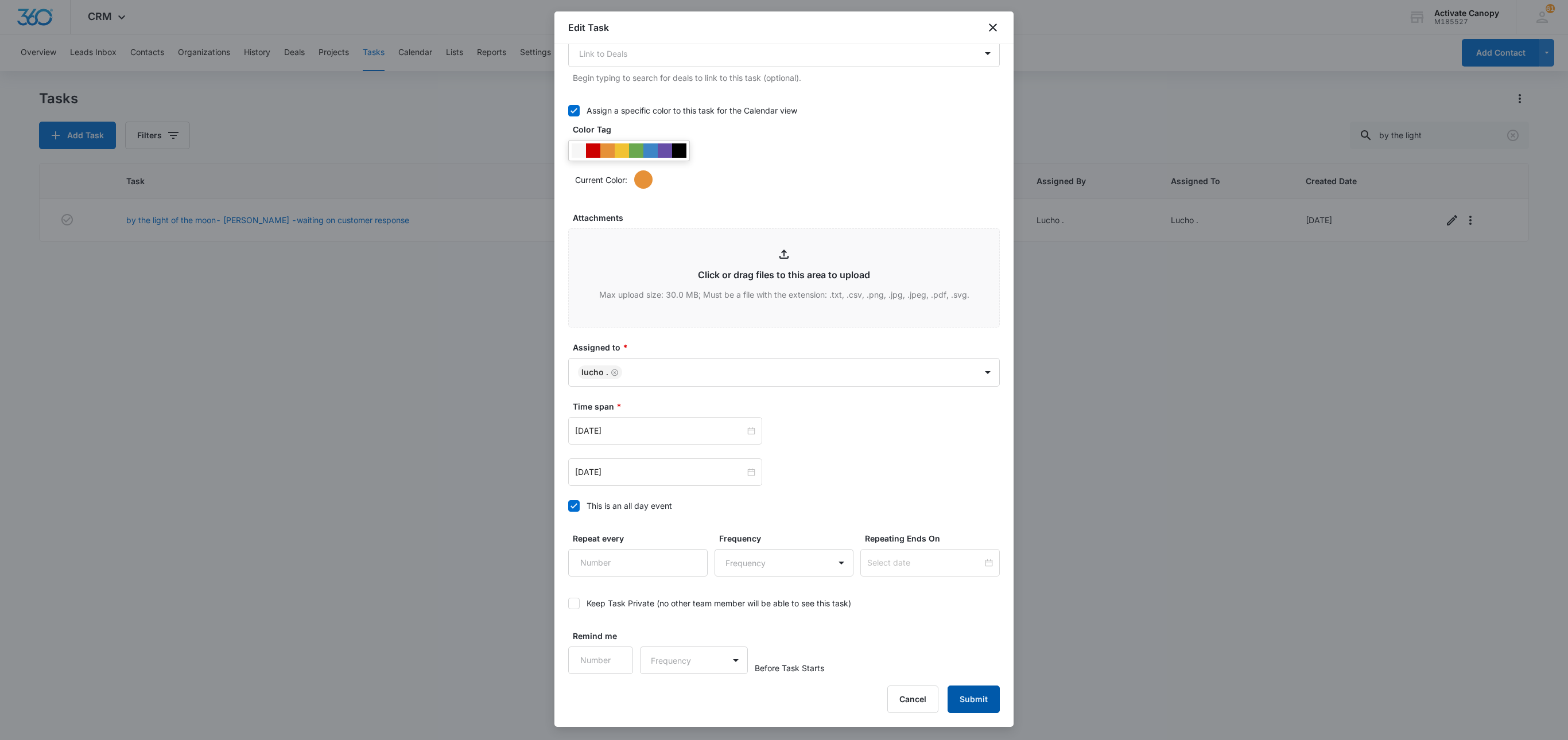
click at [966, 555] on button "Submit" at bounding box center [974, 699] width 52 height 28
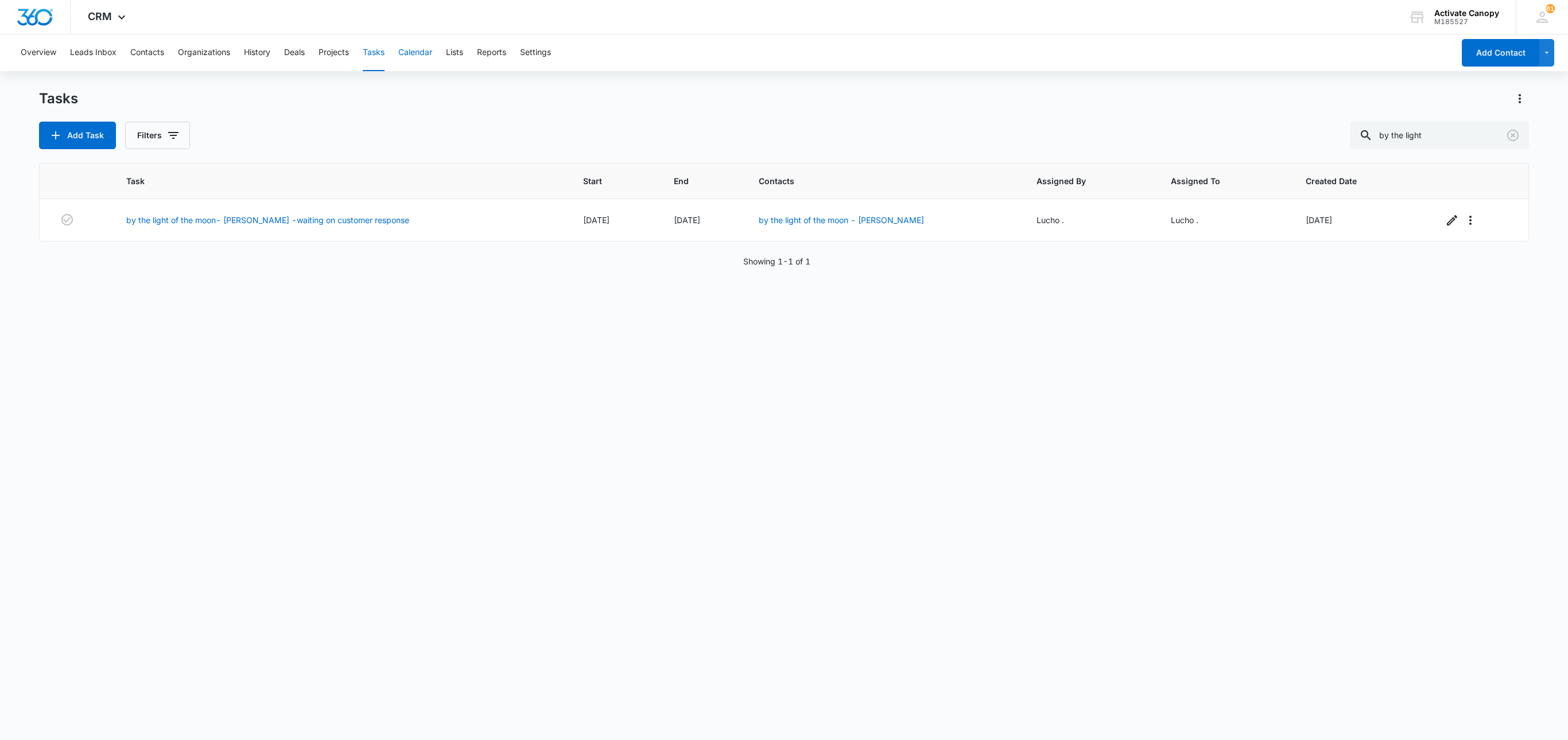
click at [420, 51] on button "Calendar" at bounding box center [415, 52] width 34 height 36
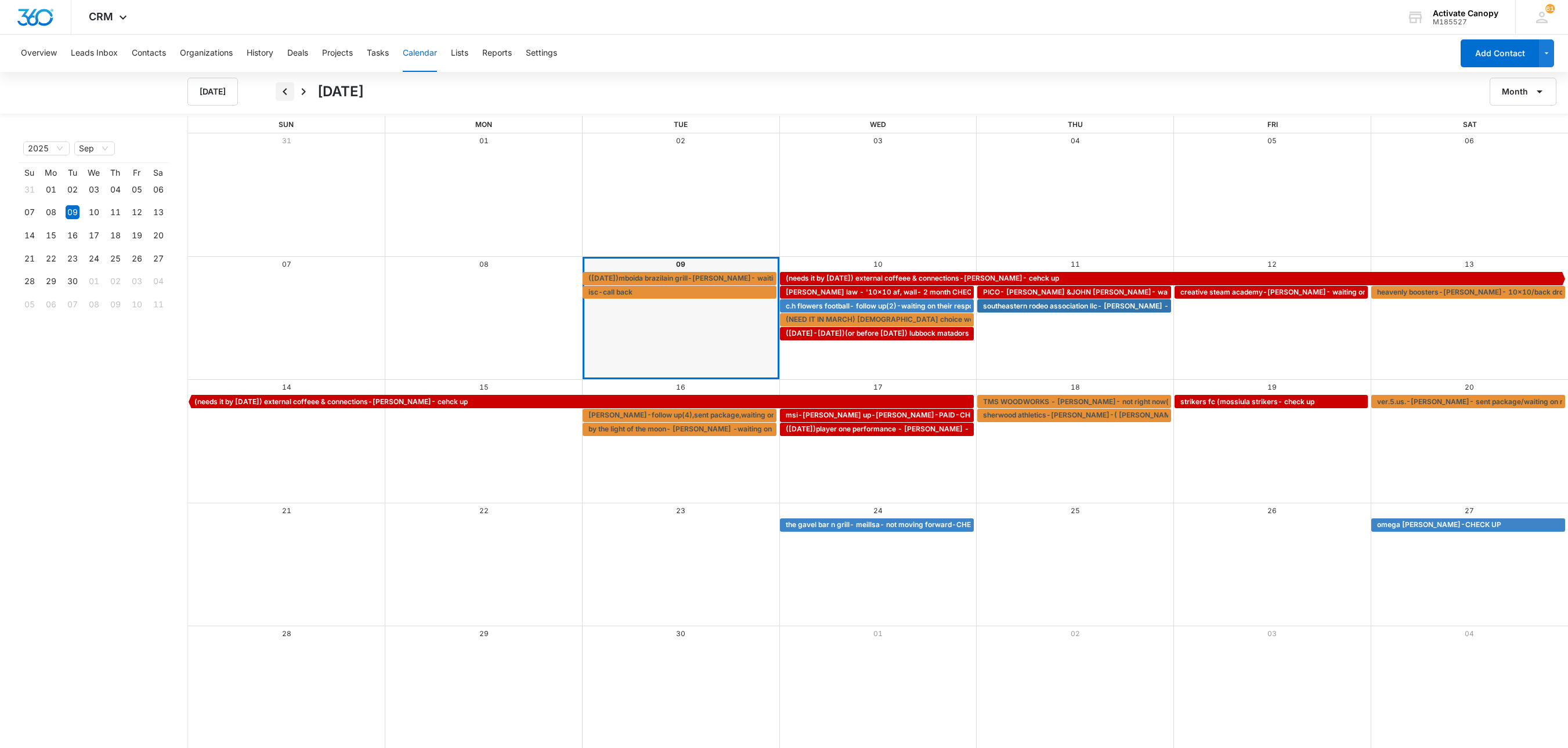
click at [285, 85] on icon "Back" at bounding box center [285, 92] width 14 height 14
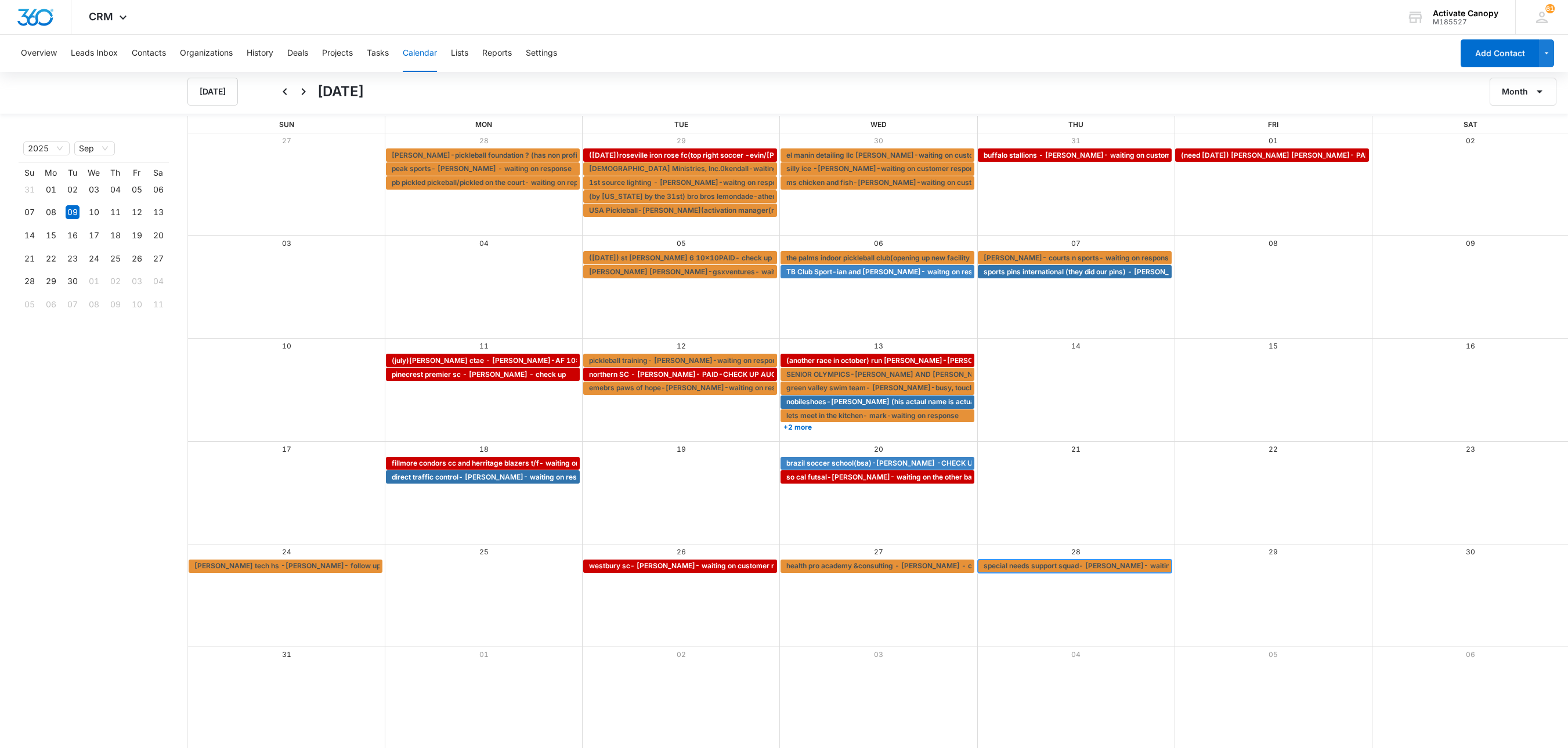
click at [1062, 561] on span "special needs support squad- lucy gonzales- waiting on repsonse" at bounding box center [1101, 566] width 234 height 11
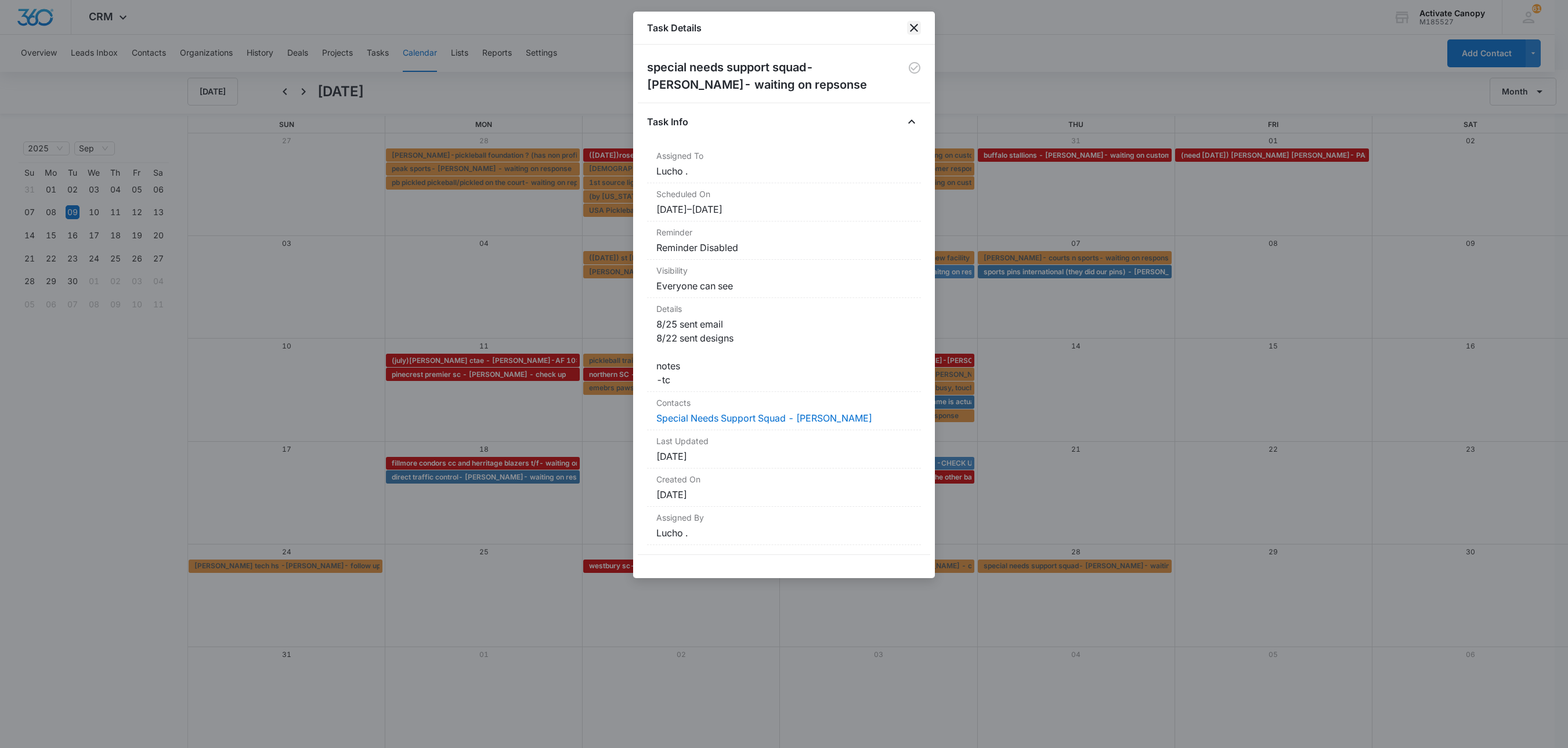
click at [919, 28] on icon "close" at bounding box center [914, 28] width 14 height 14
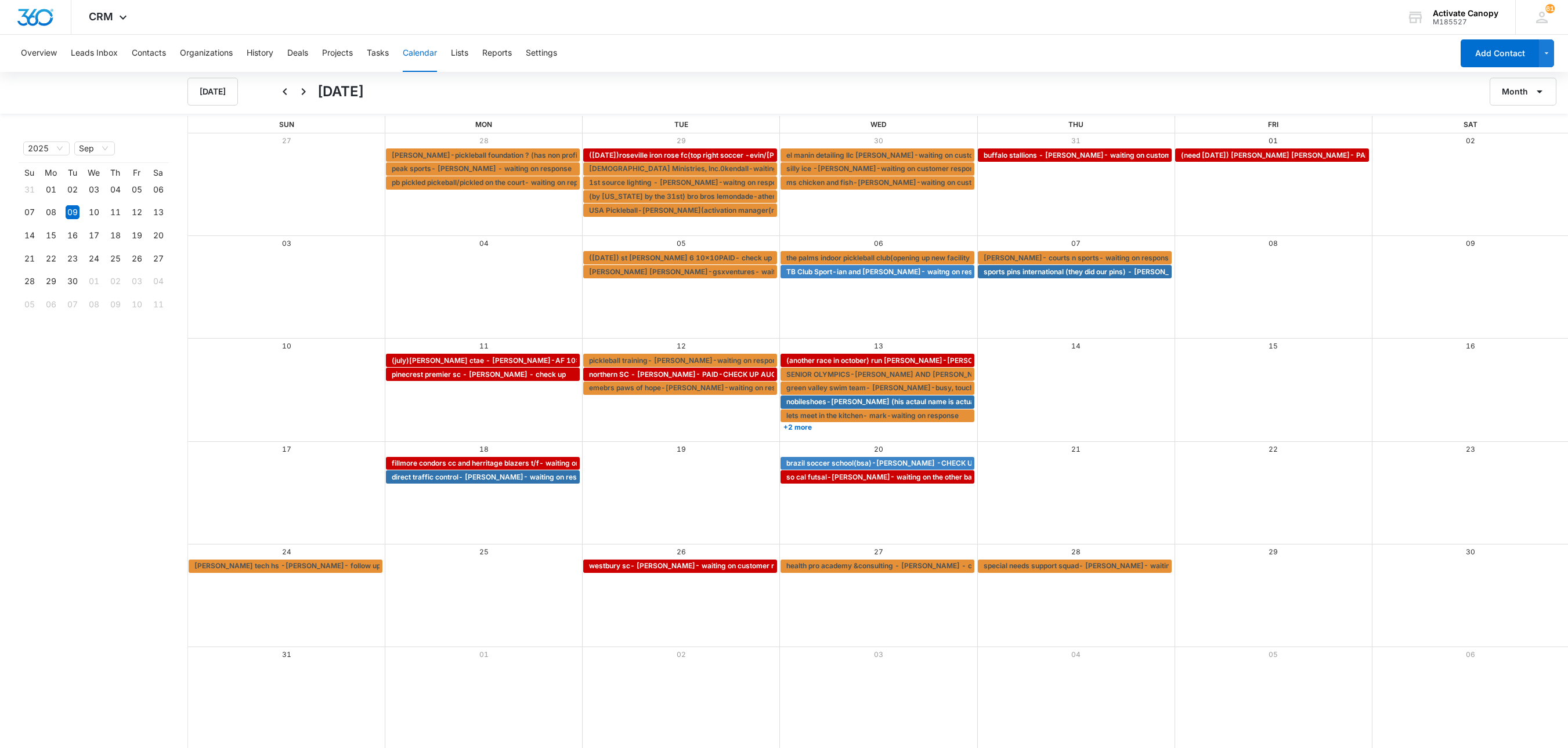
click at [396, 50] on div "Overview Leads Inbox Contacts Organizations History Deals Projects Tasks Calend…" at bounding box center [733, 53] width 1439 height 37
click at [389, 50] on button "Tasks" at bounding box center [377, 53] width 22 height 37
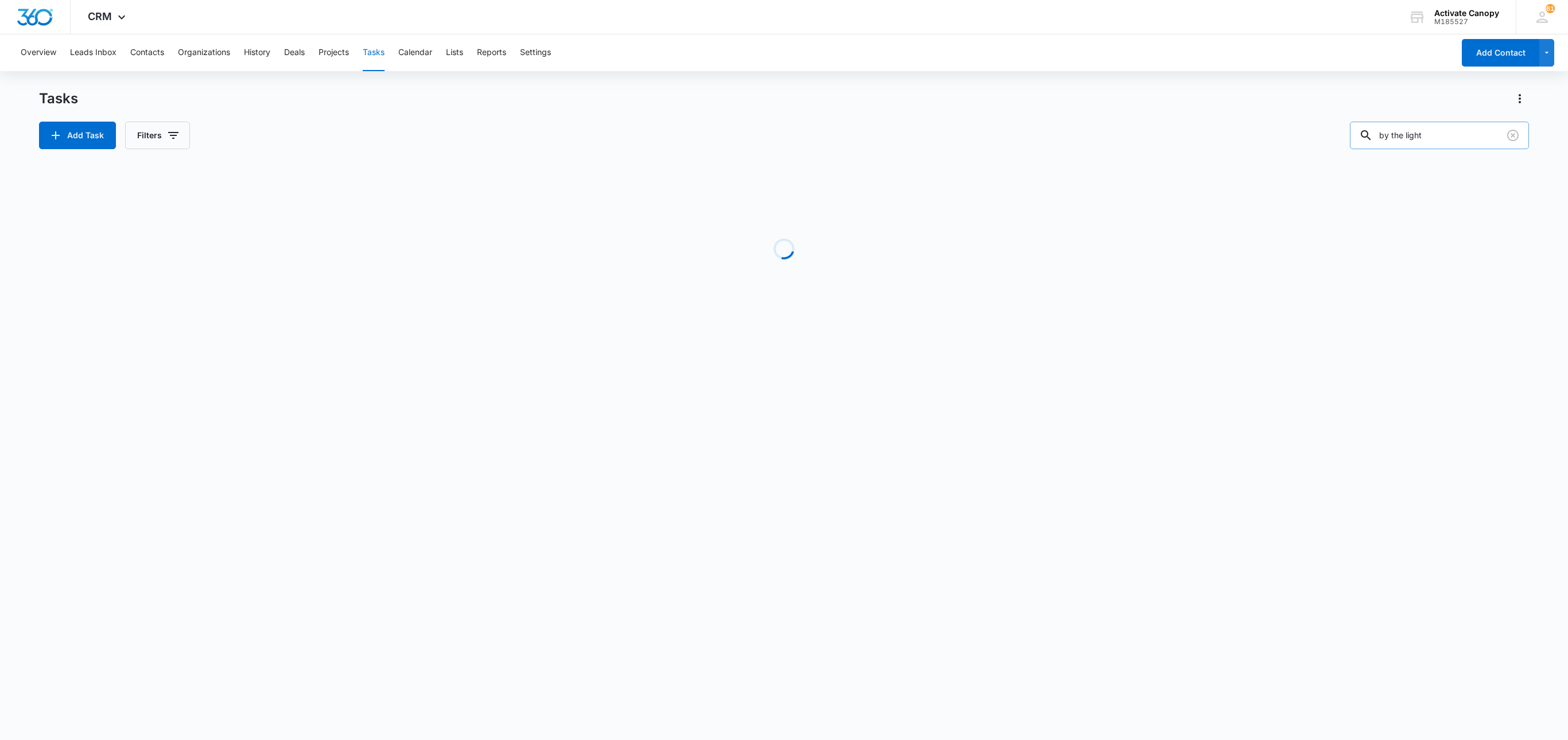
click at [1176, 123] on input "by the light" at bounding box center [1439, 135] width 179 height 28
click at [1176, 127] on input "by the light" at bounding box center [1439, 135] width 179 height 28
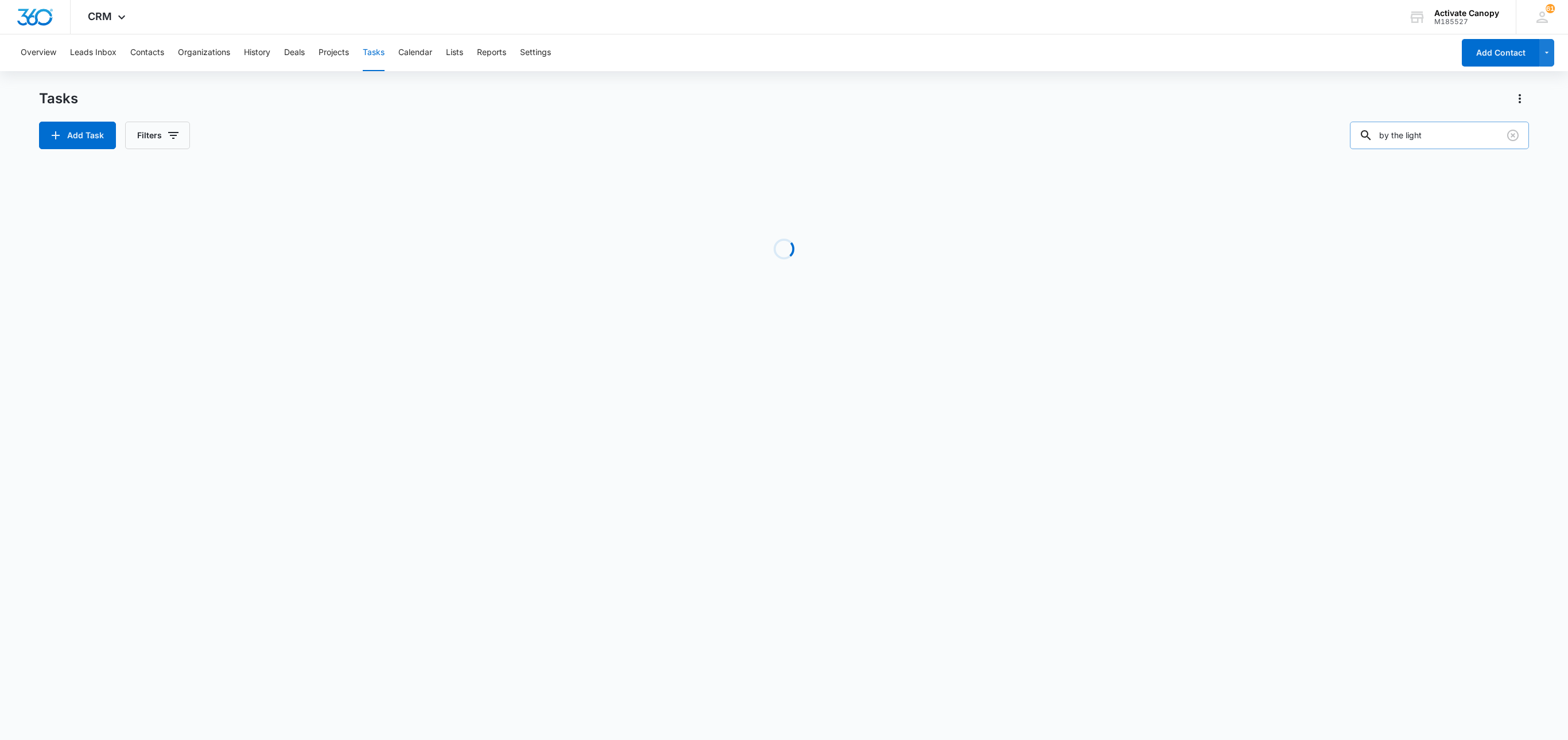
click at [1176, 127] on input "by the light" at bounding box center [1439, 135] width 179 height 28
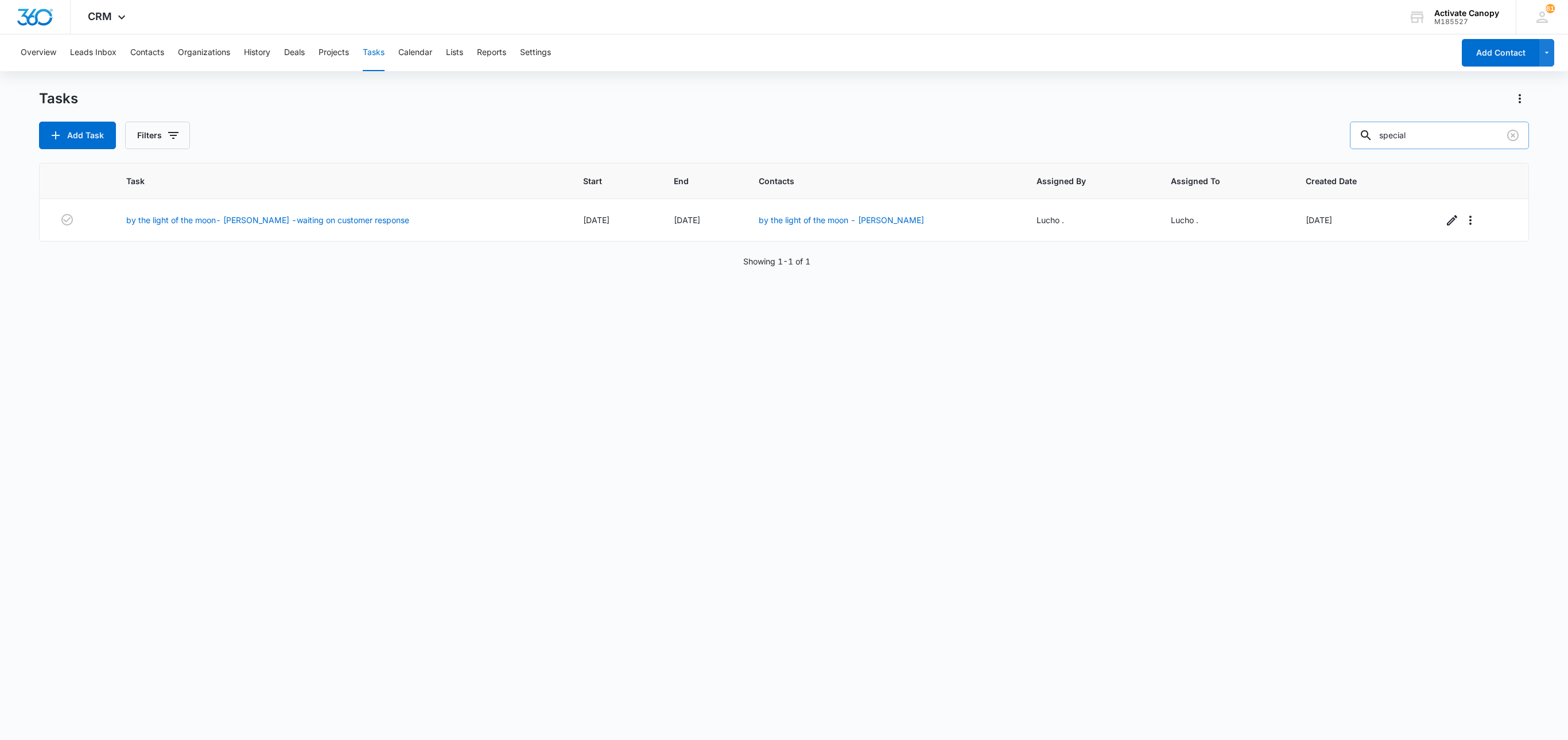
type input "special"
click at [1176, 217] on icon "button" at bounding box center [1453, 220] width 14 height 14
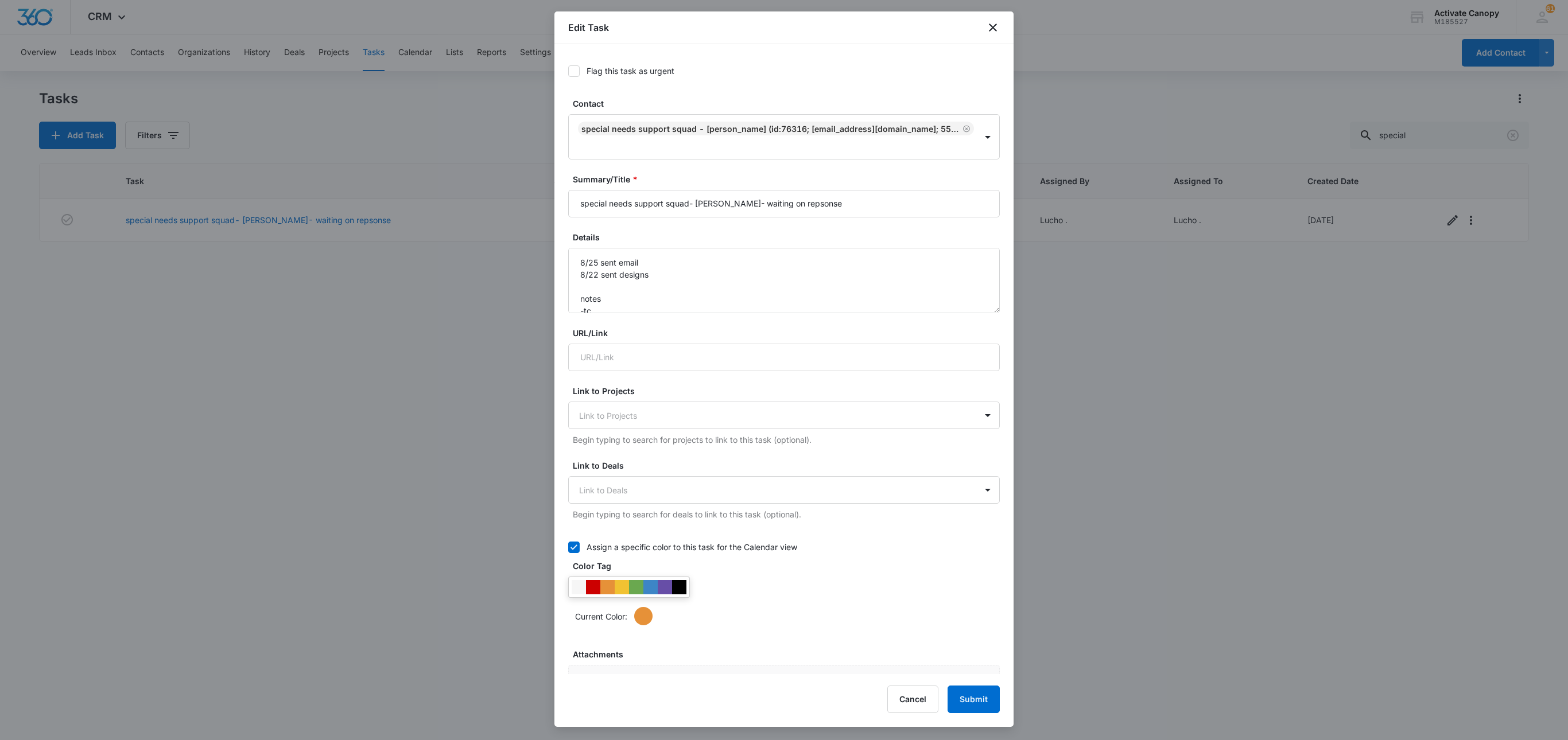
type input "Aug 28, 2025"
click at [581, 259] on textarea "8/25 sent email 8/22 sent designs notes -tc" at bounding box center [784, 281] width 432 height 66
click at [695, 269] on textarea "8/25 sent email 8/22 sent designs notes -tc" at bounding box center [784, 281] width 432 height 66
type textarea "9/9 sent email again 8/25 sent email 8/22 sent designs notes -tc"
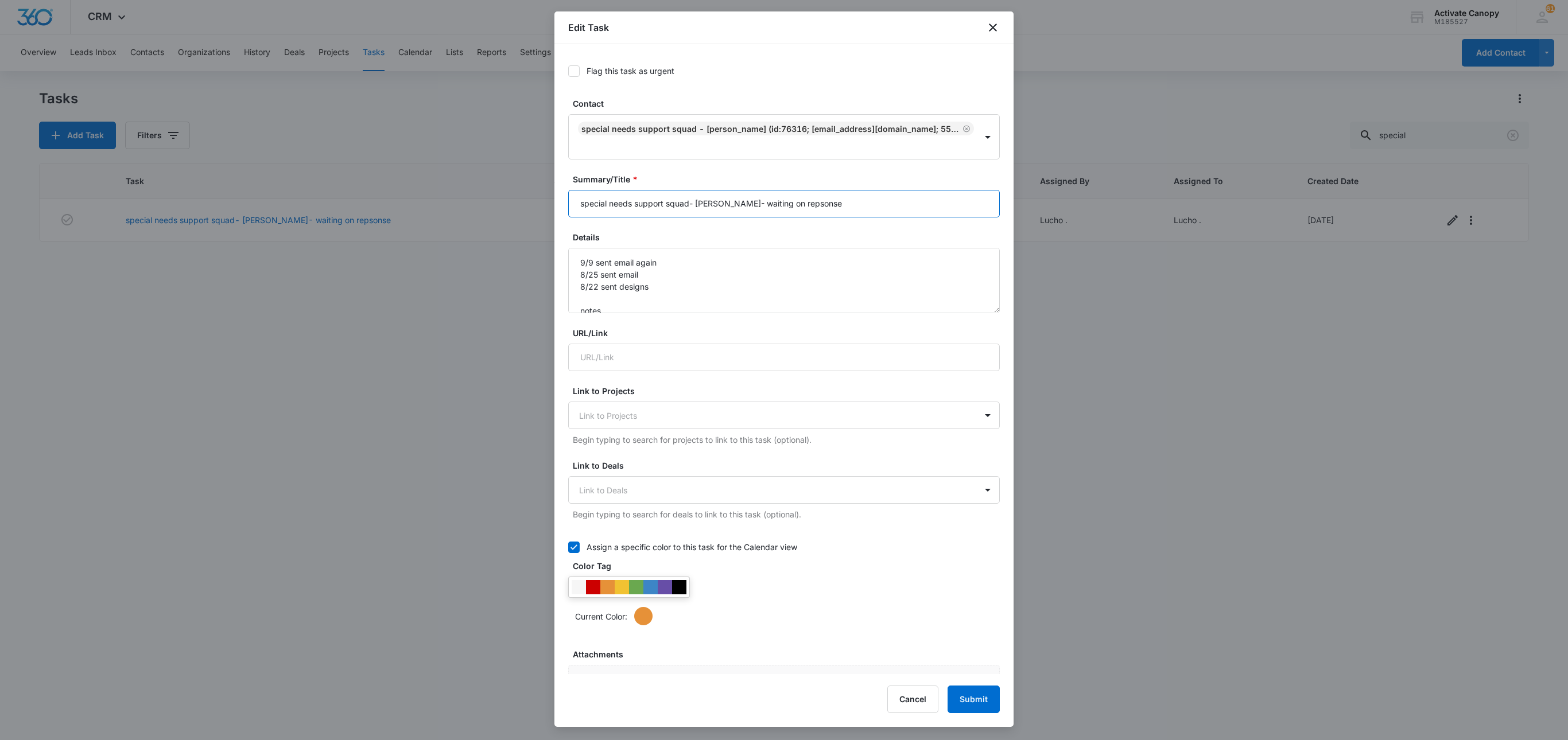
click at [887, 207] on input "special needs support squad- lucy gonzales- waiting on repsonse" at bounding box center [784, 203] width 432 height 28
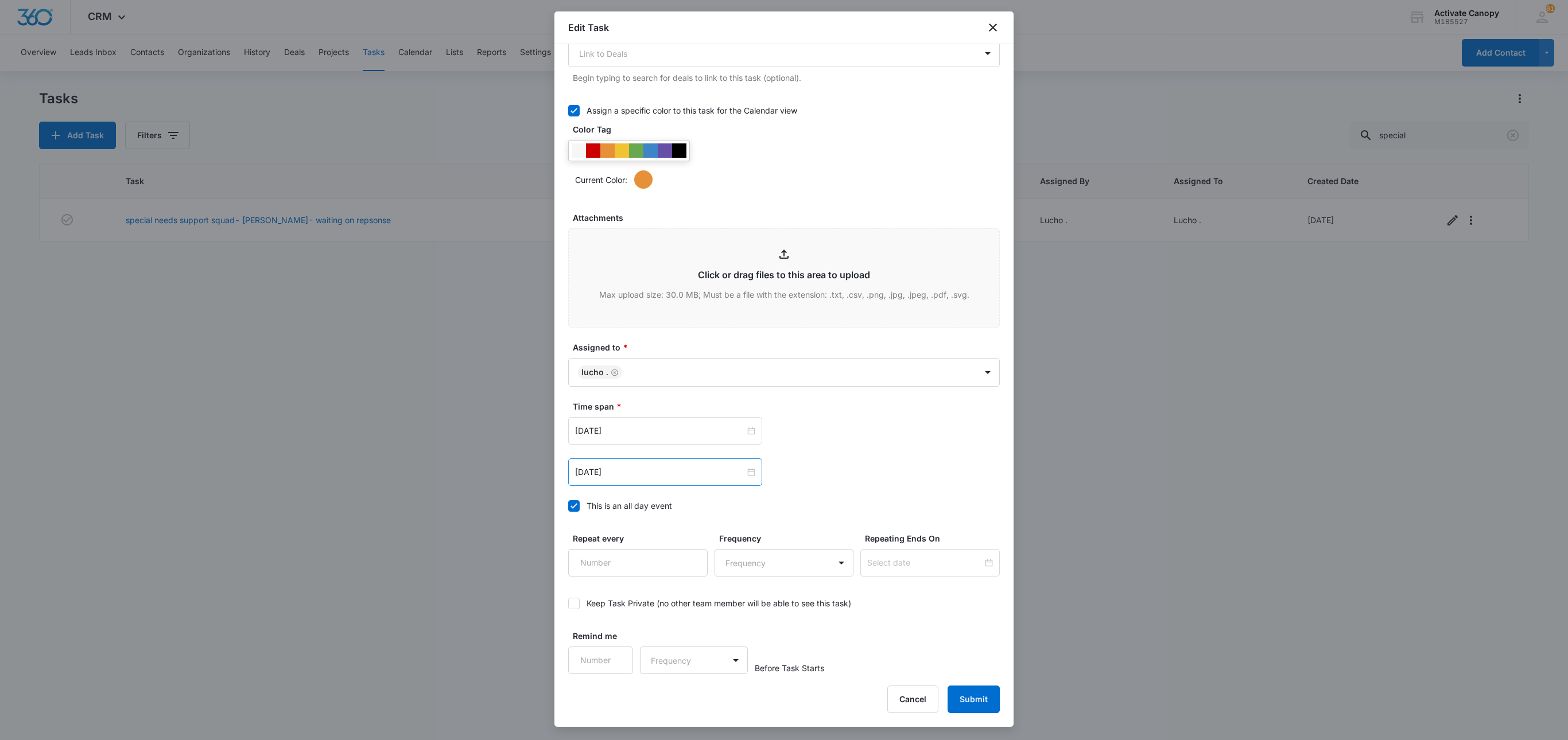
type input "special needs support squad- lucy gonzales- waiting on repsonse CALL"
click at [650, 479] on div "Aug 28, 2025" at bounding box center [665, 472] width 194 height 28
click at [648, 472] on input "Aug 28, 2025" at bounding box center [660, 472] width 170 height 13
click at [701, 496] on button "button" at bounding box center [704, 498] width 13 height 23
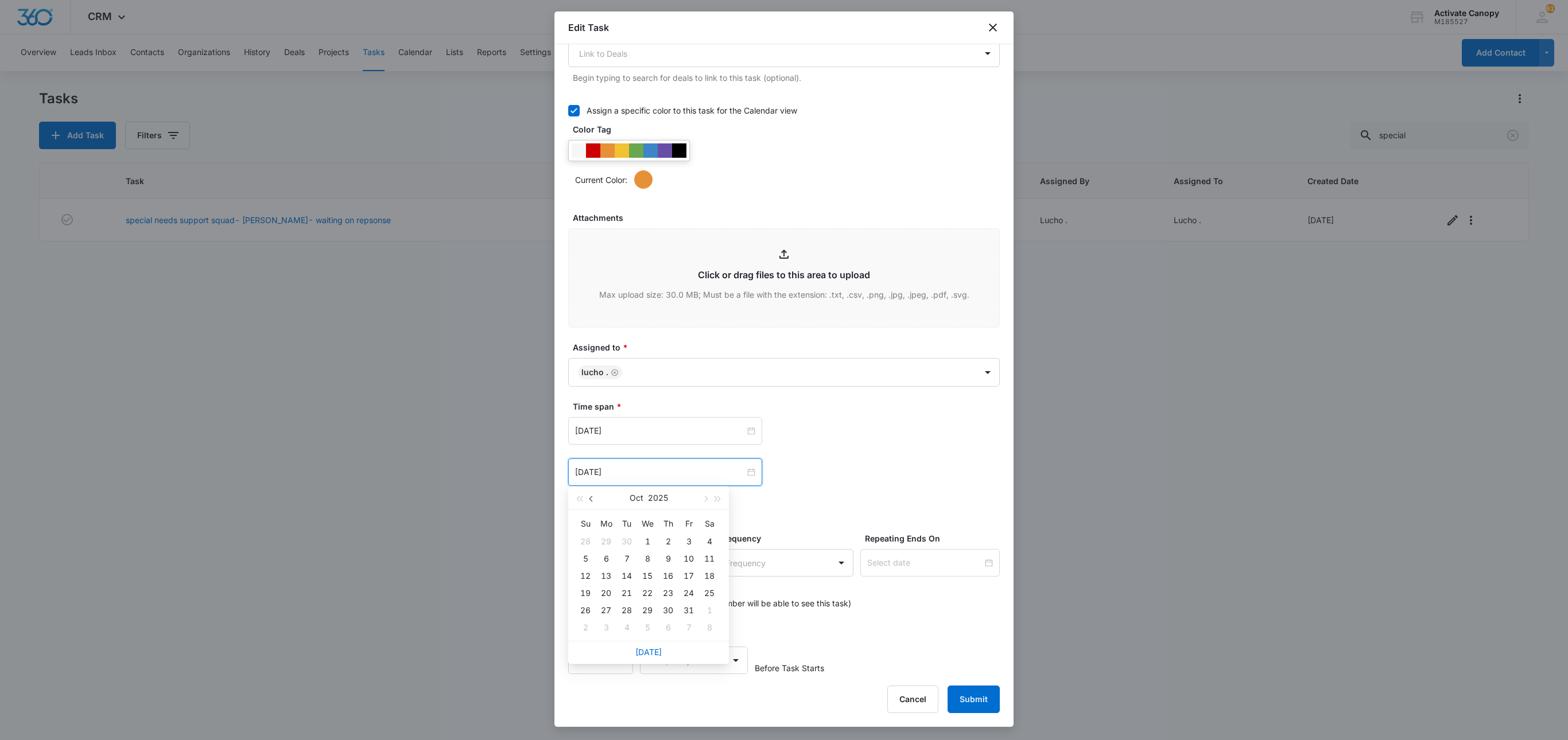
click at [597, 489] on button "button" at bounding box center [591, 498] width 13 height 23
type input "Sep 12, 2025"
click at [690, 555] on div "12" at bounding box center [689, 559] width 14 height 14
click at [678, 438] on div "Aug 28, 2025" at bounding box center [665, 430] width 194 height 28
click at [705, 459] on span "button" at bounding box center [705, 458] width 6 height 6
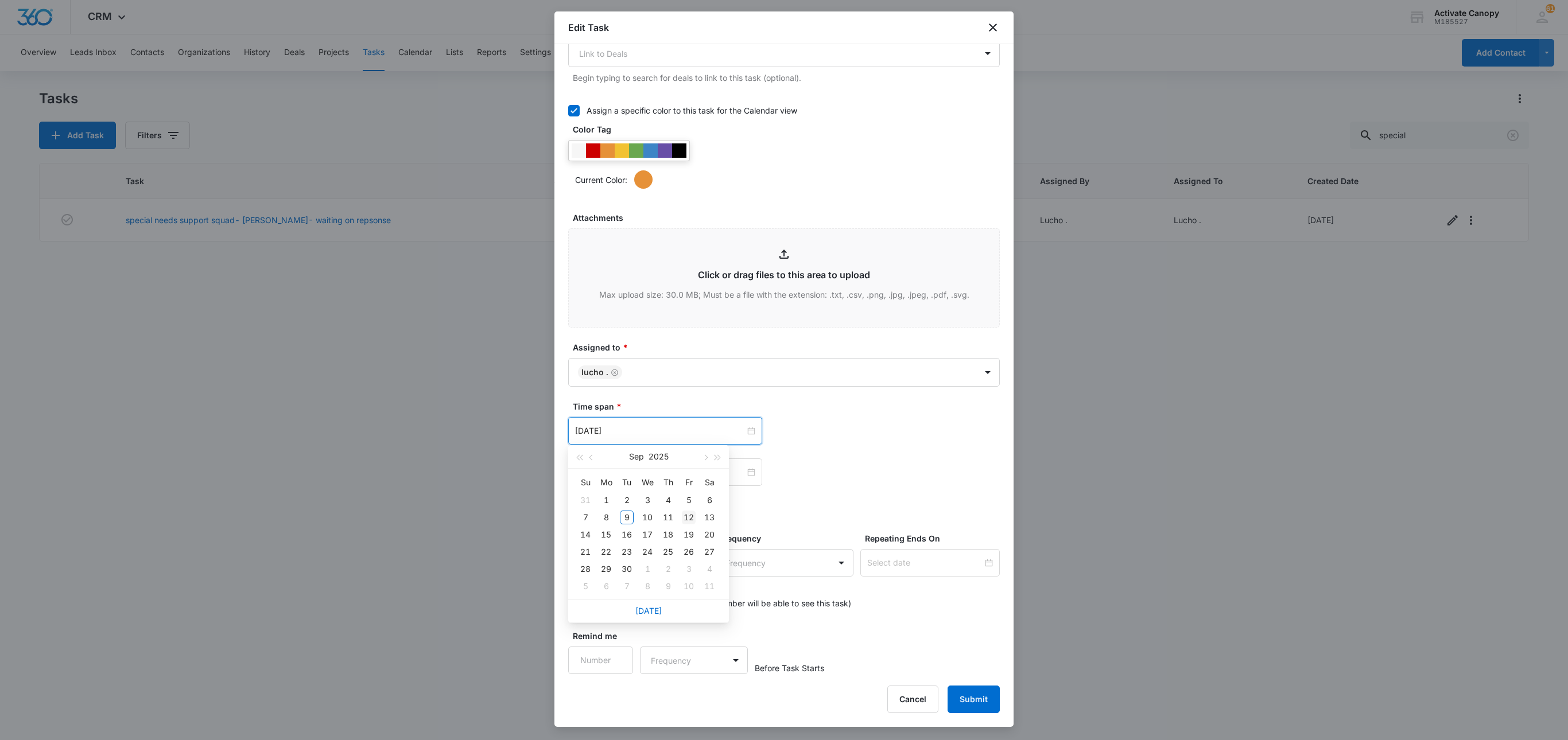
type input "Sep 12, 2025"
click at [690, 512] on div "12" at bounding box center [689, 517] width 14 height 14
click at [861, 419] on div "Sep 12, 2025 Sep 2025 Su Mo Tu We Th Fr Sa 31 1 2 3 4 5 6 7 8 9 10 11 12 13 14 …" at bounding box center [784, 430] width 432 height 28
click at [975, 555] on button "Submit" at bounding box center [974, 699] width 52 height 28
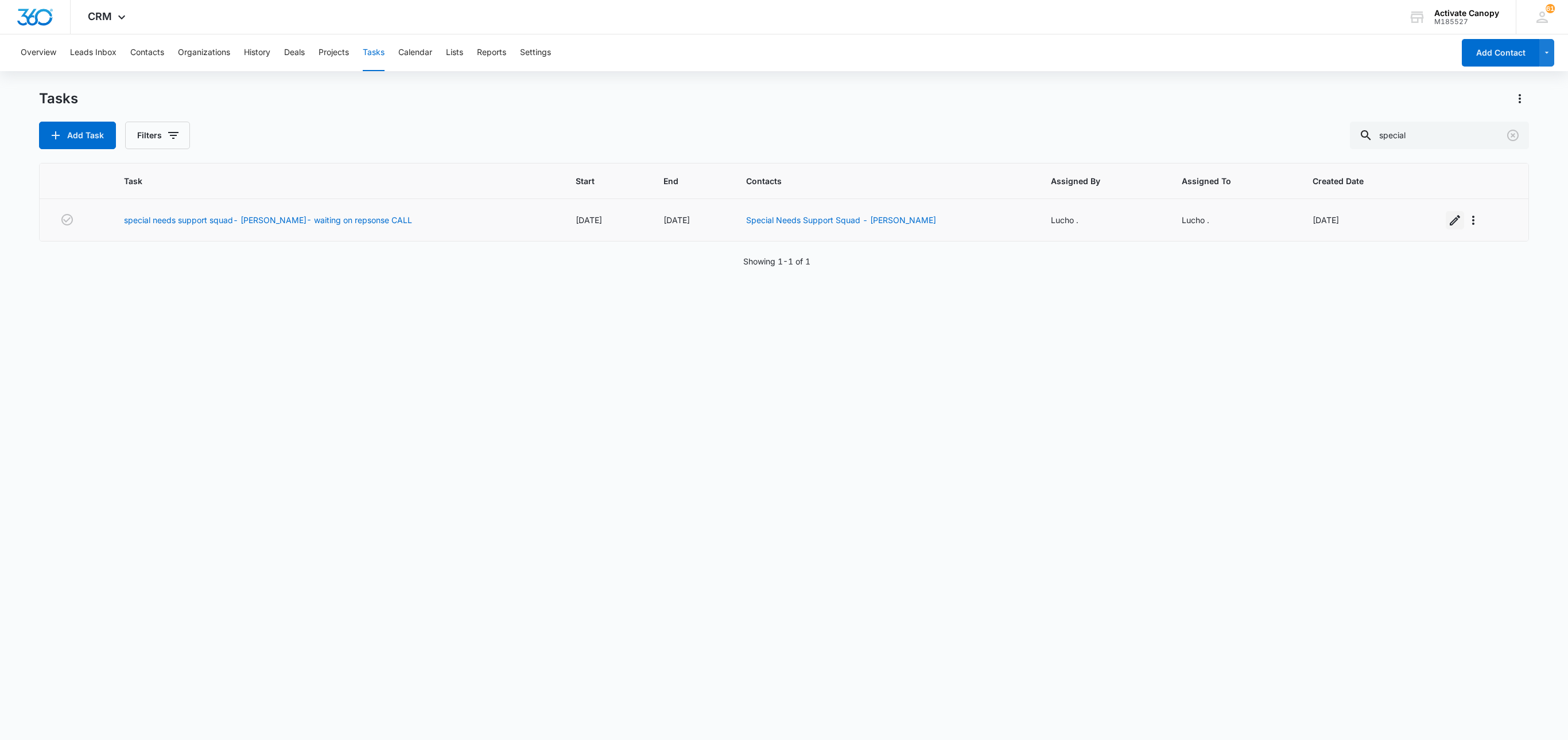
click at [1176, 225] on icon "button" at bounding box center [1455, 220] width 10 height 10
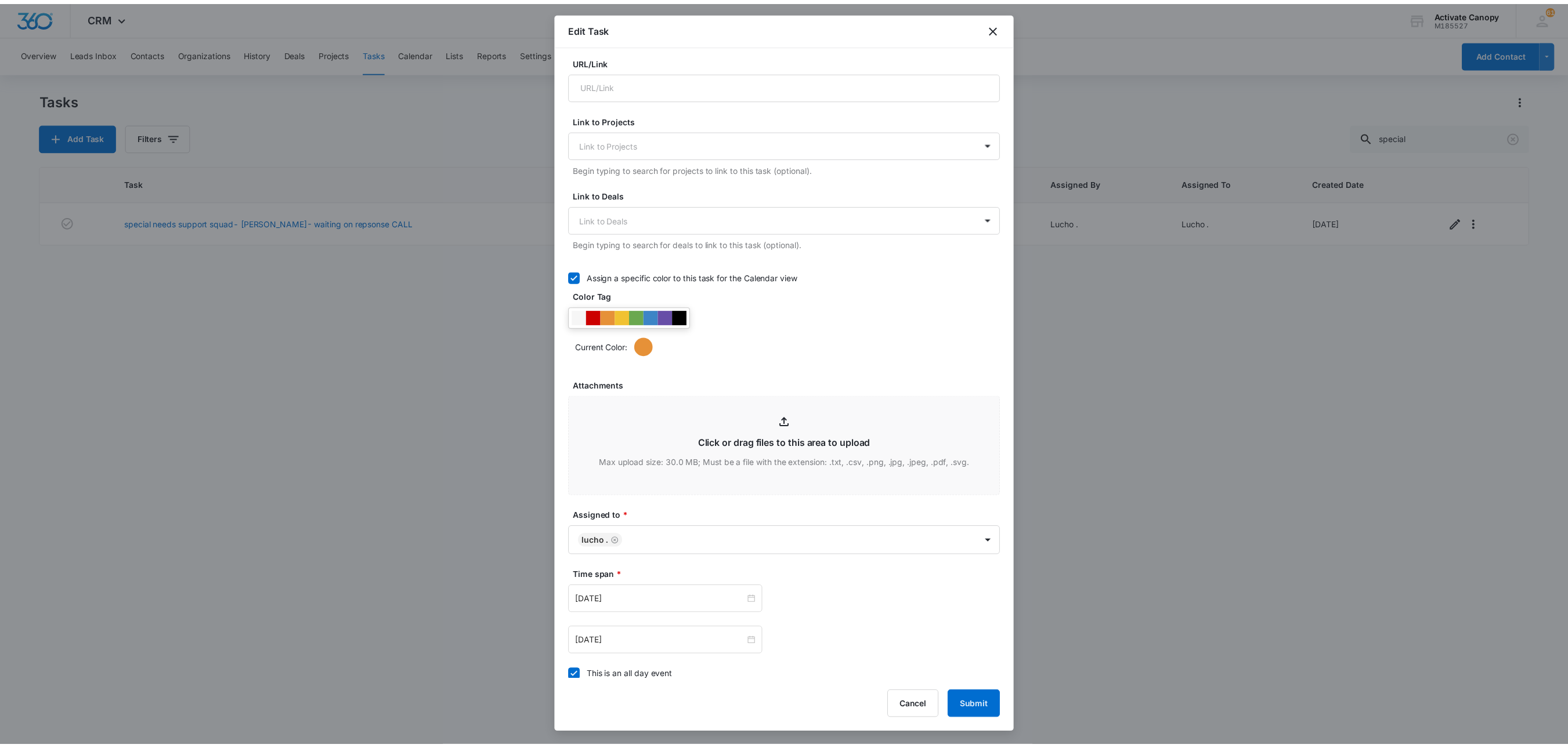
scroll to position [464, 0]
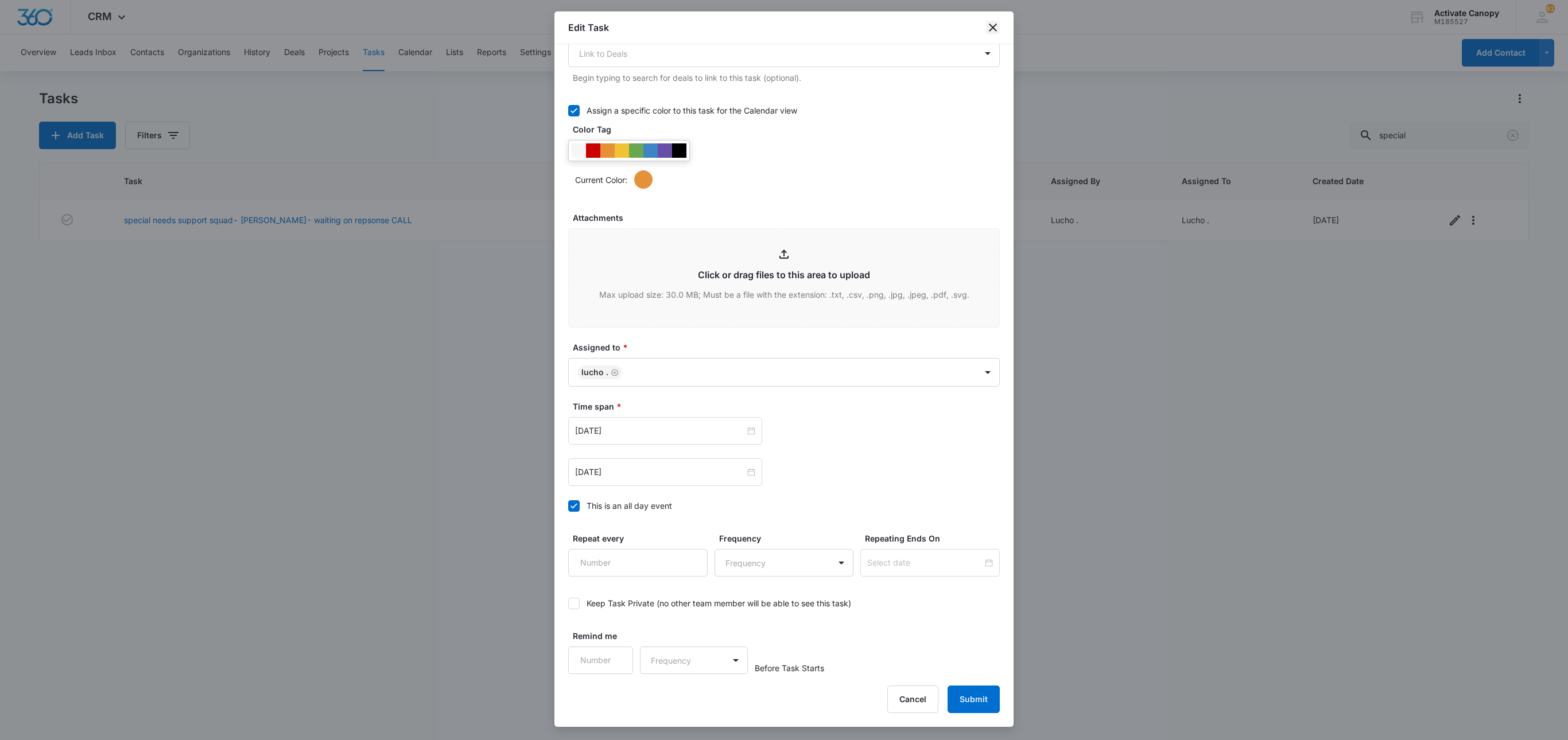
click at [989, 21] on icon "close" at bounding box center [992, 28] width 14 height 14
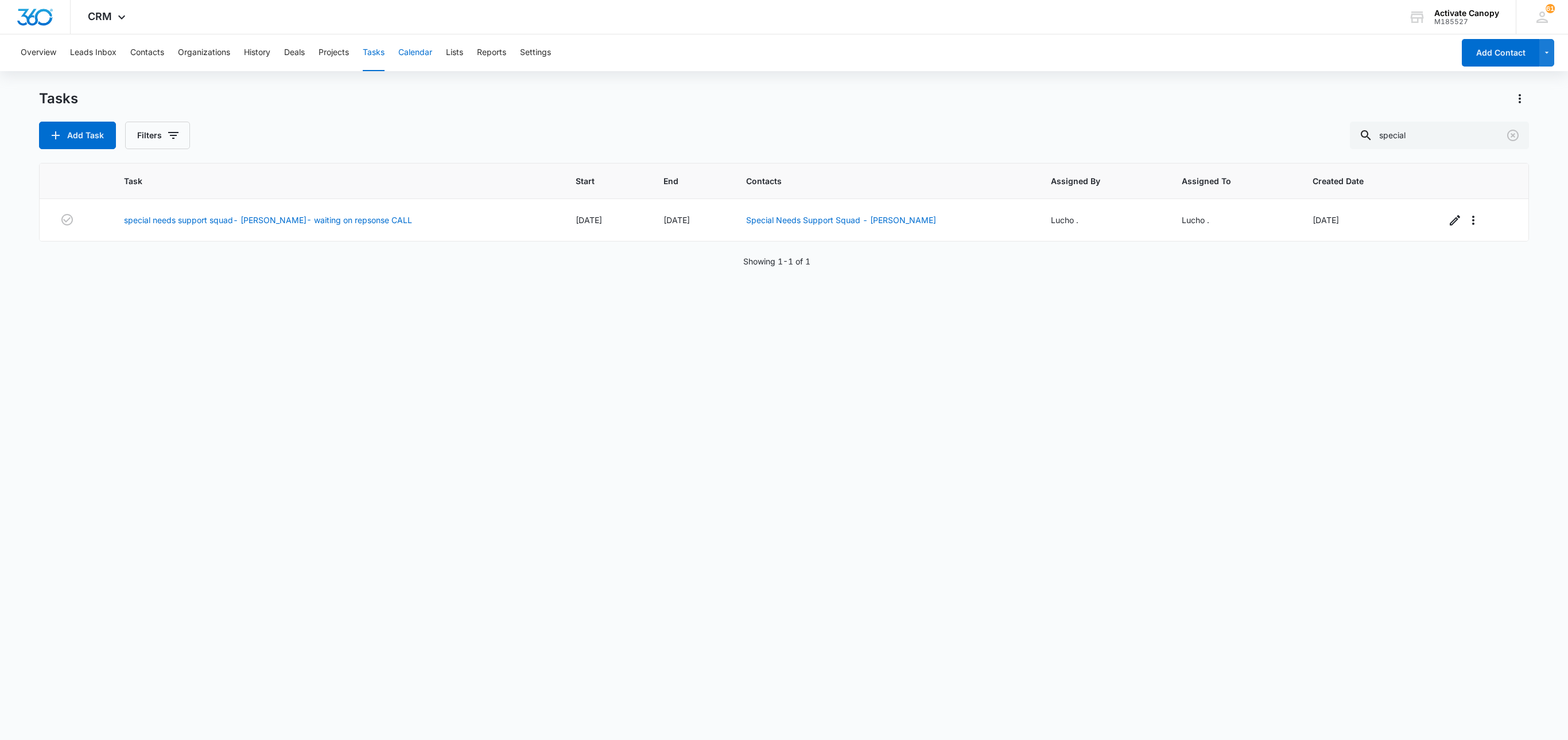
click at [424, 54] on button "Calendar" at bounding box center [415, 52] width 34 height 36
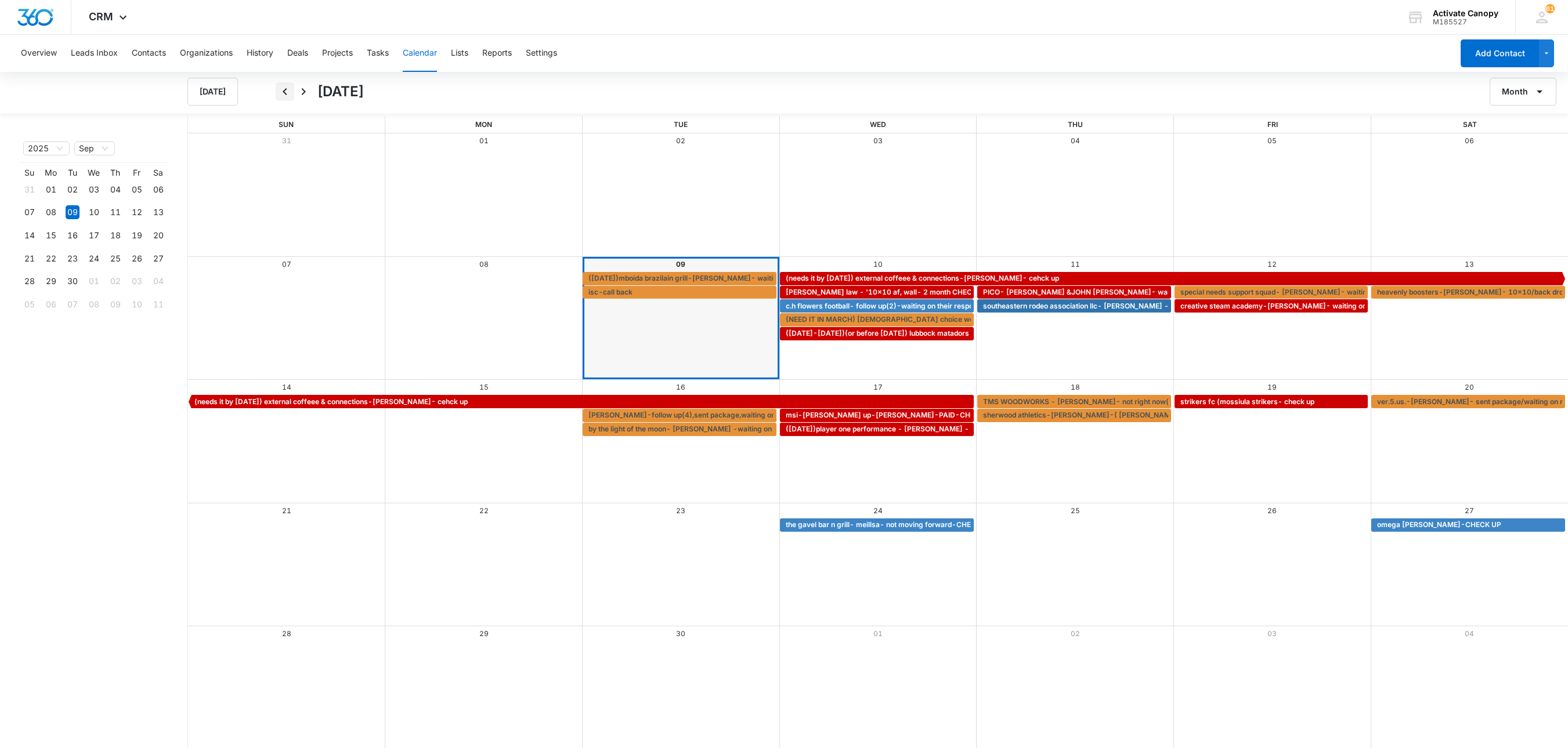
click at [291, 88] on icon "Back" at bounding box center [285, 92] width 14 height 14
